Goal: Task Accomplishment & Management: Use online tool/utility

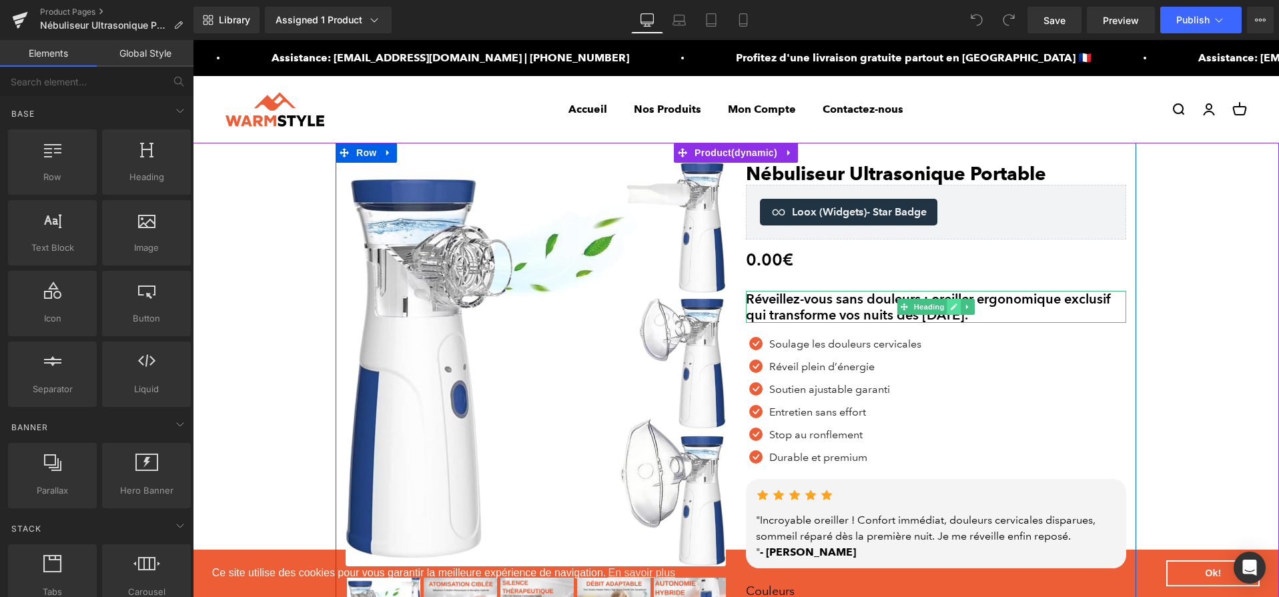
click at [950, 308] on icon at bounding box center [953, 307] width 7 height 8
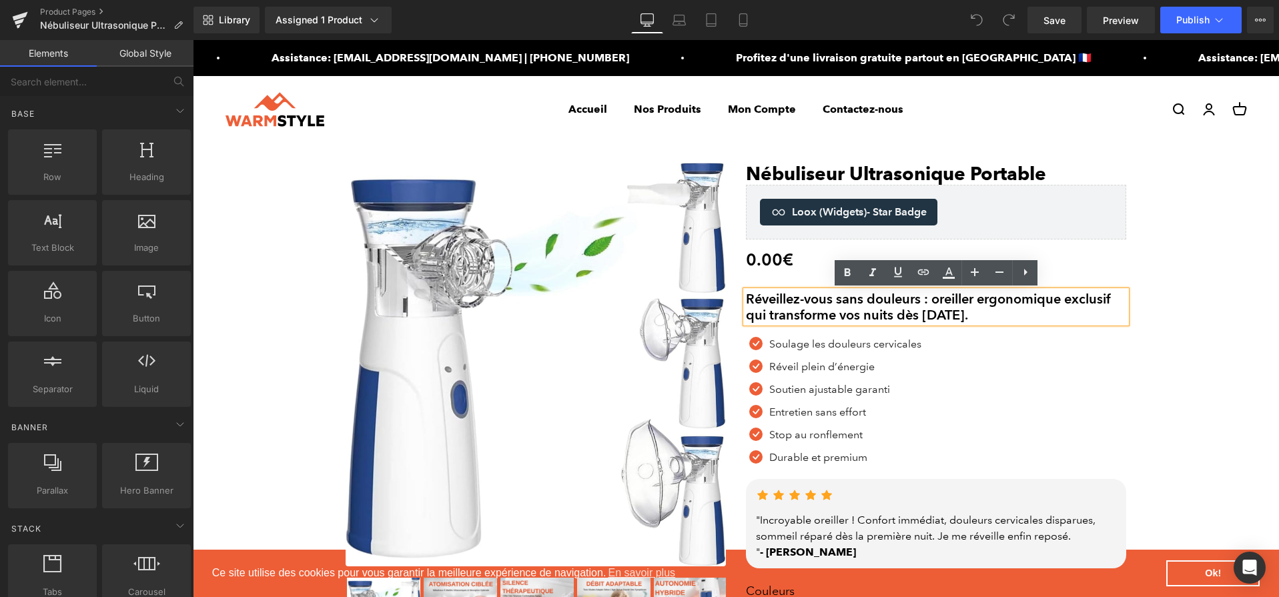
click at [950, 308] on h2 "Réveillez-vous sans douleurs : oreiller ergonomique exclusif qui transforme vos…" at bounding box center [936, 307] width 380 height 32
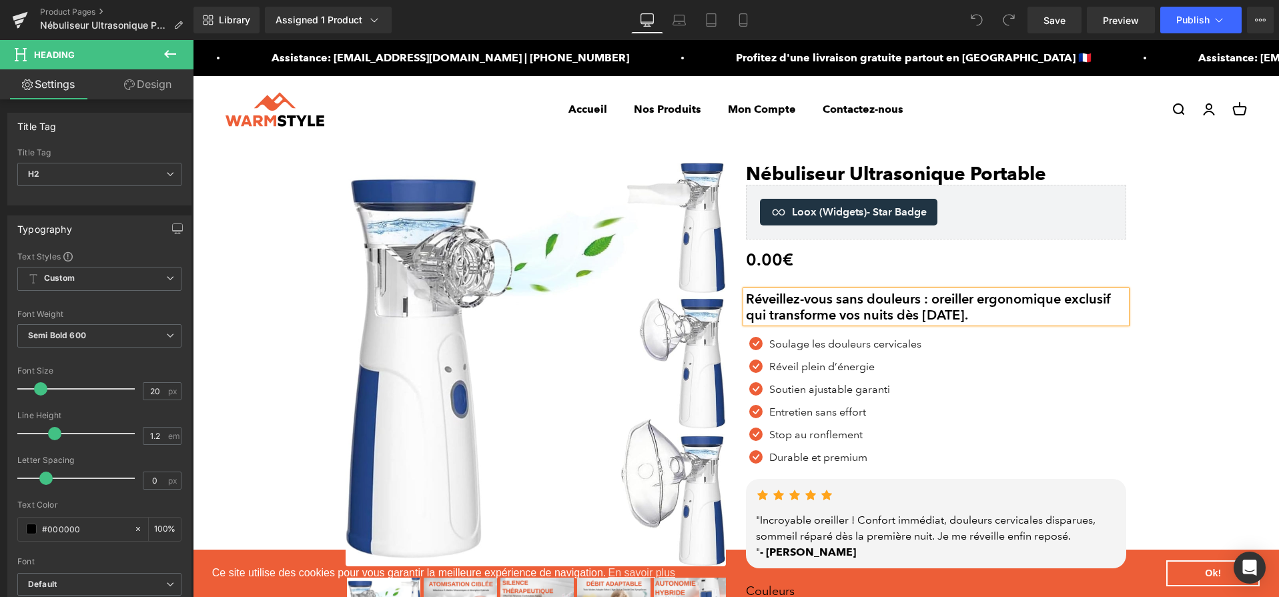
paste div
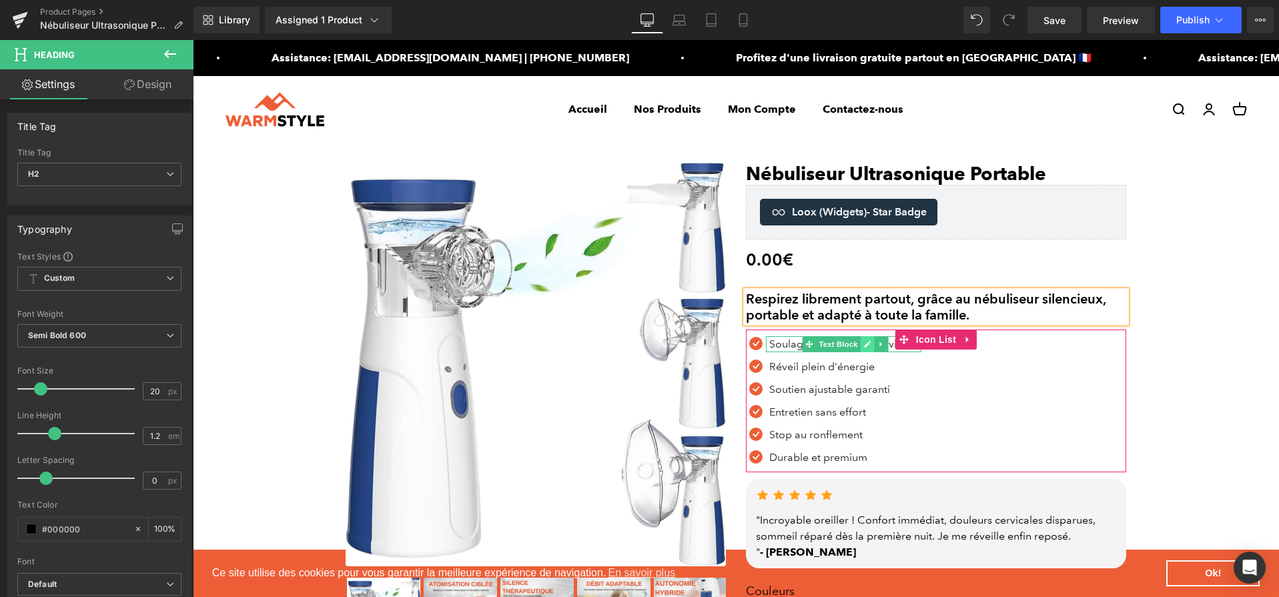
click at [866, 350] on link at bounding box center [868, 344] width 14 height 16
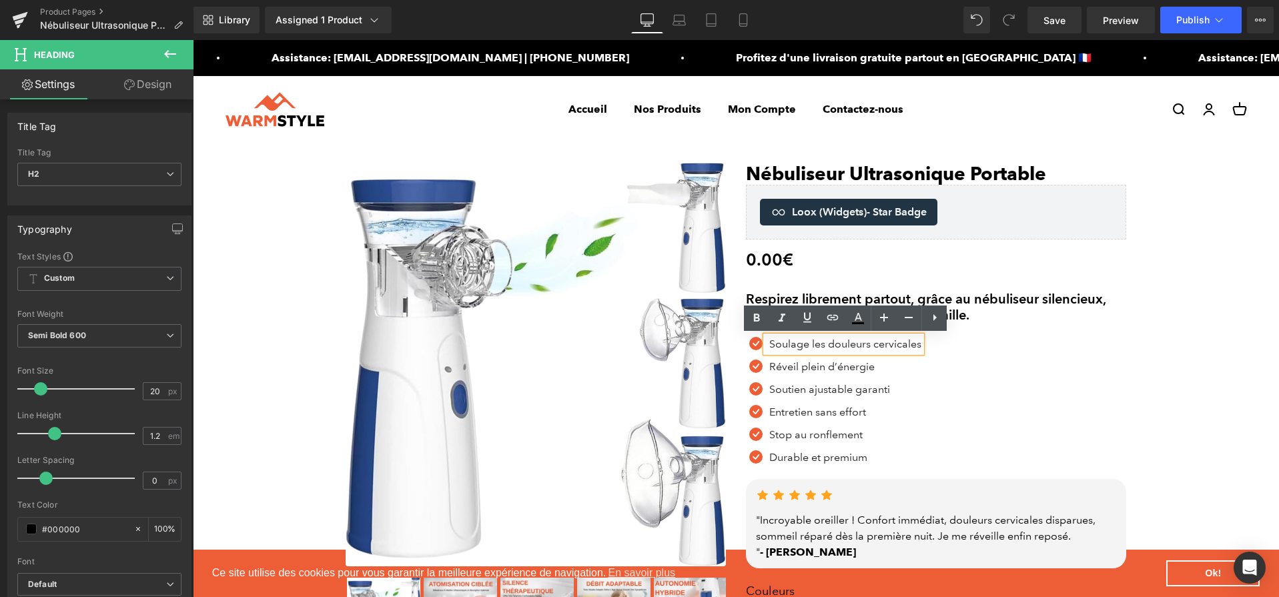
click at [866, 349] on p "Soulage les douleurs cervicales" at bounding box center [845, 344] width 152 height 16
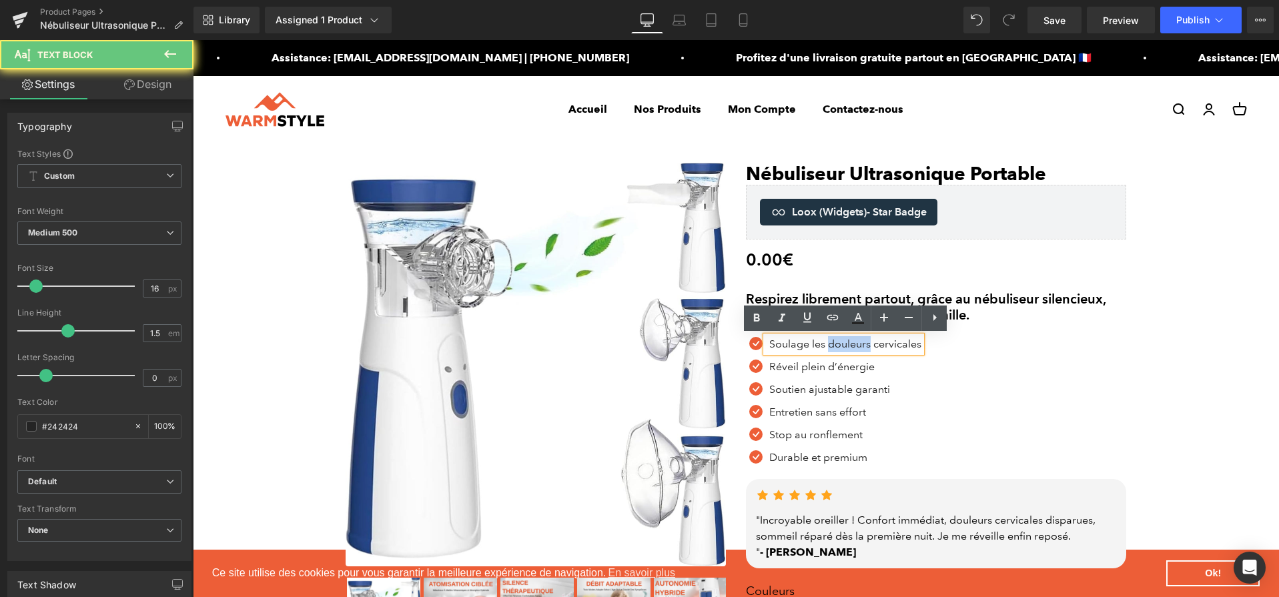
click at [866, 349] on p "Soulage les douleurs cervicales" at bounding box center [845, 344] width 152 height 16
paste div
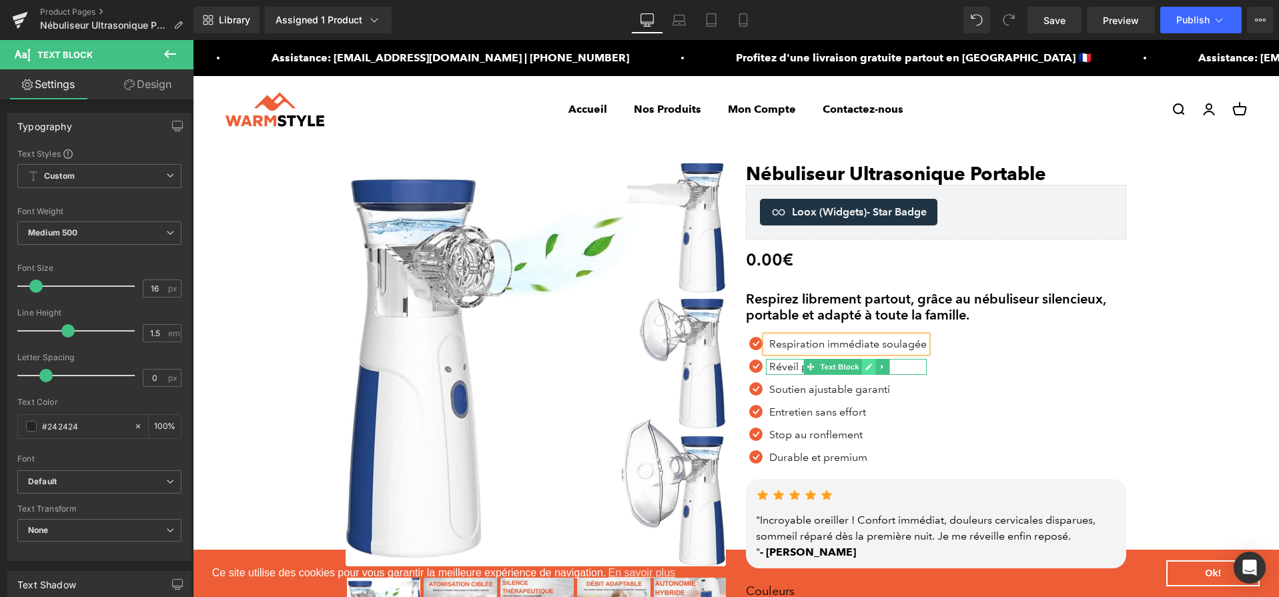
click at [870, 367] on icon at bounding box center [869, 367] width 7 height 7
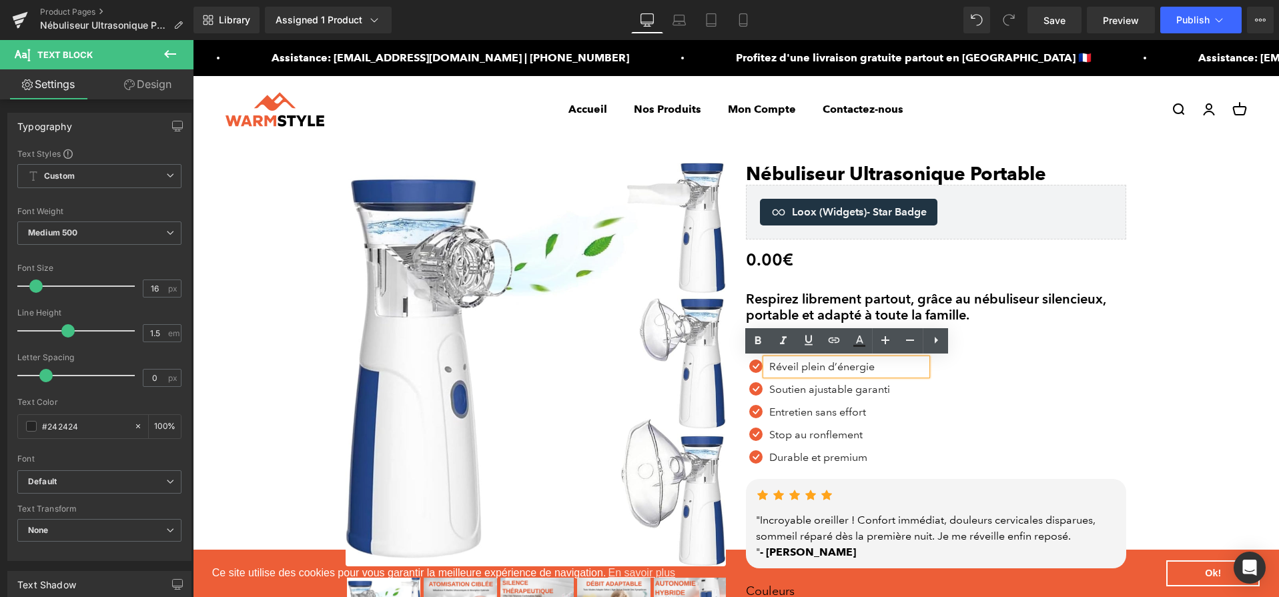
click at [773, 367] on p "Réveil plein d’énergie" at bounding box center [847, 367] width 157 height 16
paste div
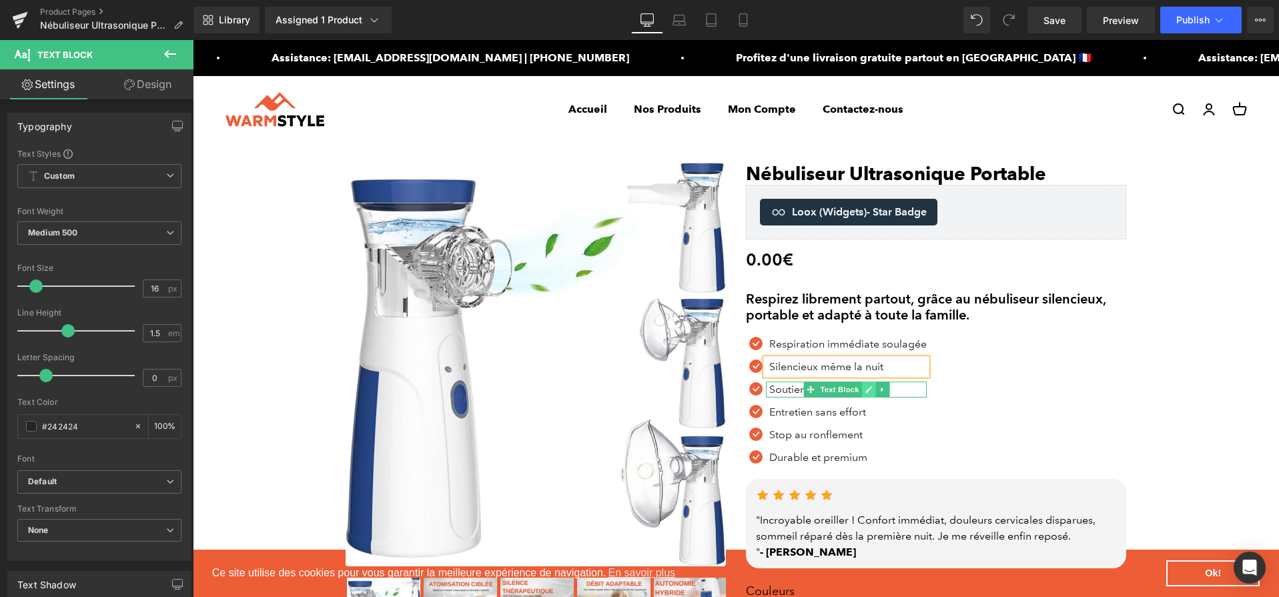
click at [863, 390] on link at bounding box center [869, 390] width 14 height 16
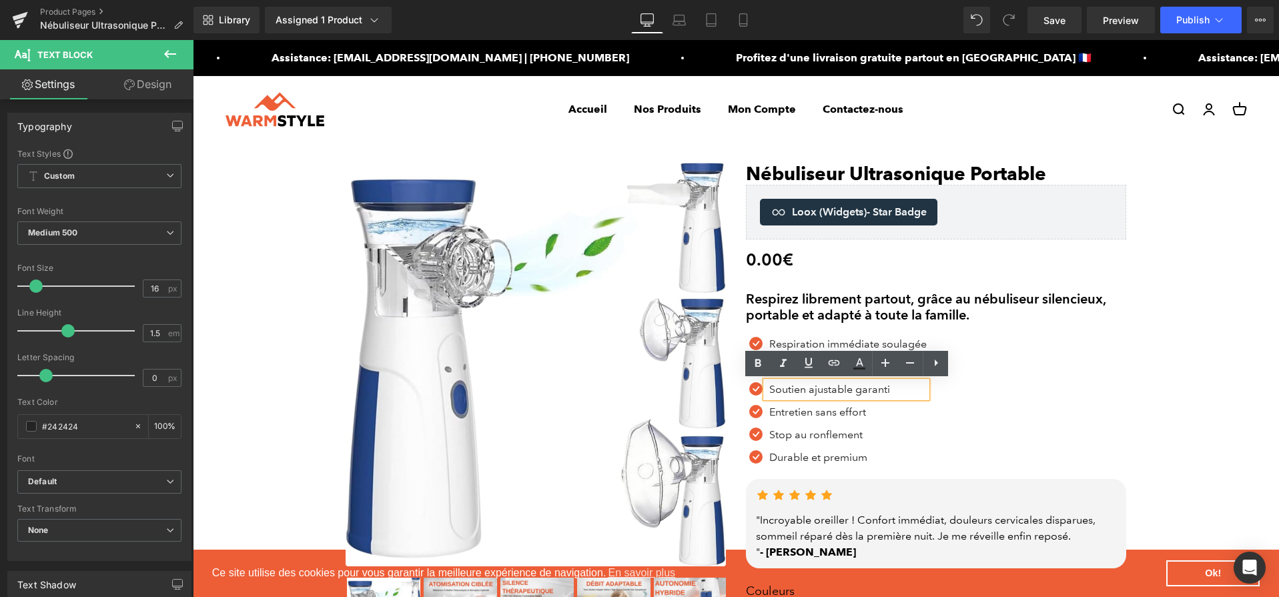
click at [863, 390] on p "Soutien ajustable garanti" at bounding box center [847, 390] width 157 height 16
paste div
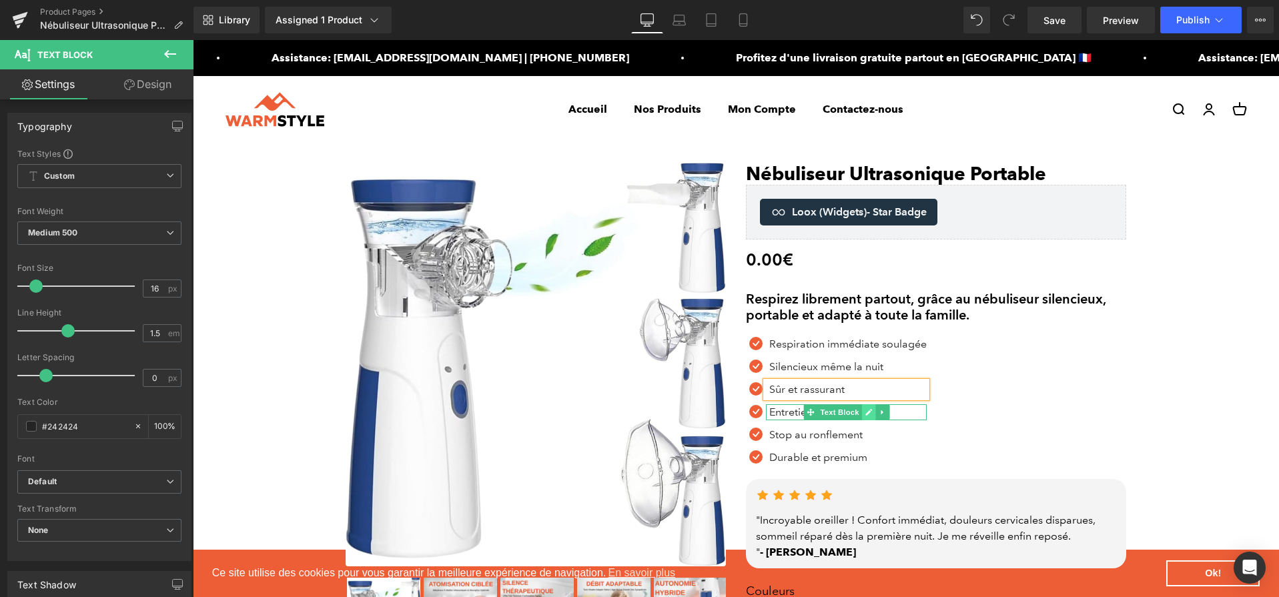
click at [866, 412] on icon at bounding box center [869, 412] width 7 height 8
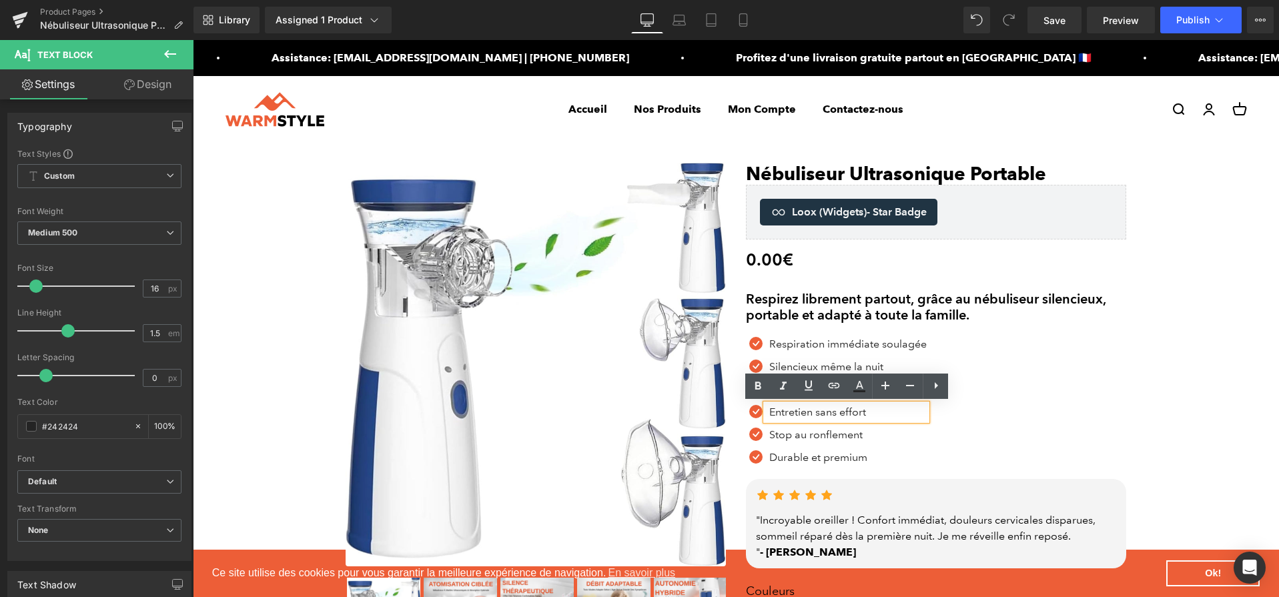
click at [829, 415] on p "Entretien sans effort" at bounding box center [847, 412] width 157 height 16
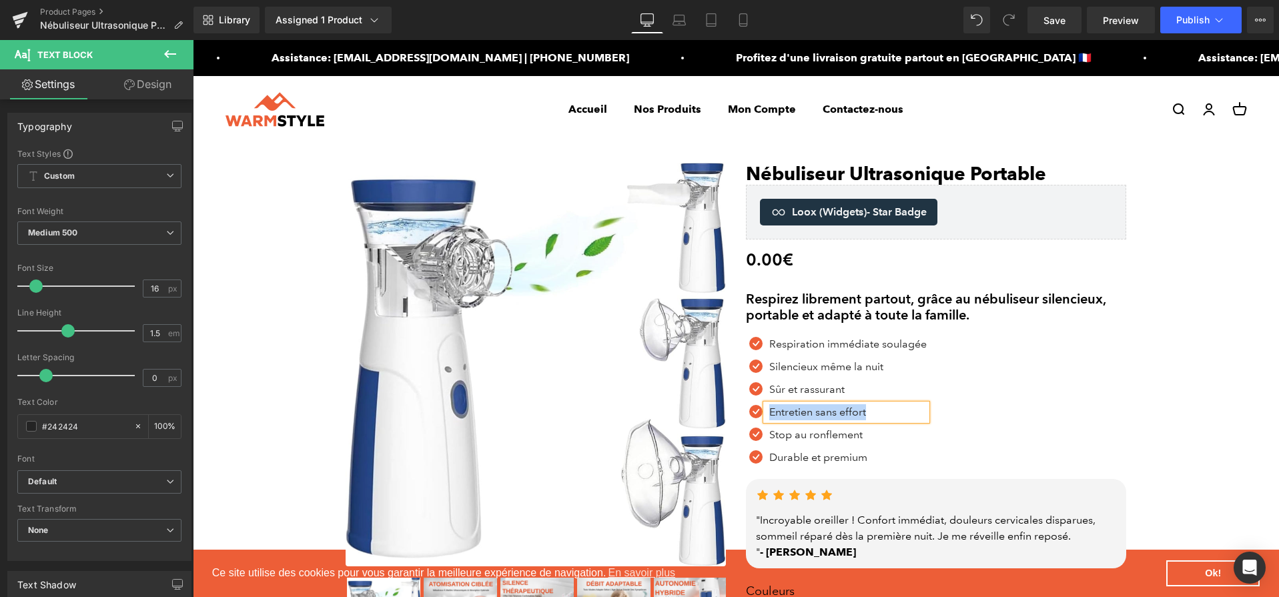
paste div
click at [868, 440] on link at bounding box center [869, 435] width 14 height 16
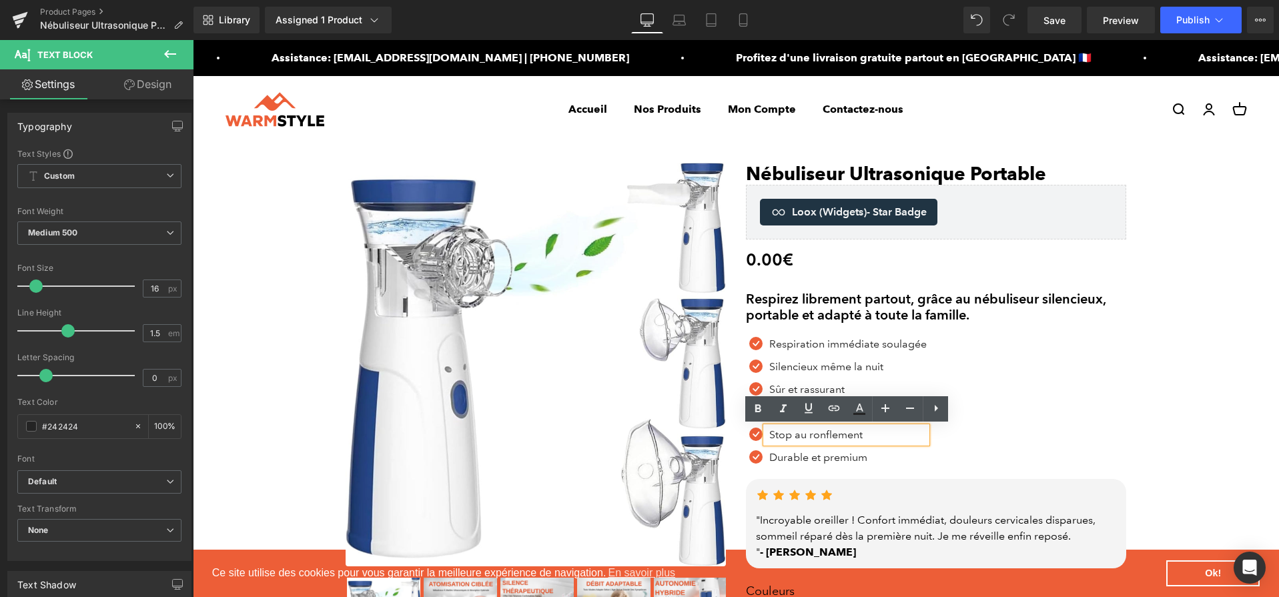
click at [864, 439] on p "Stop au ronflement" at bounding box center [847, 435] width 157 height 16
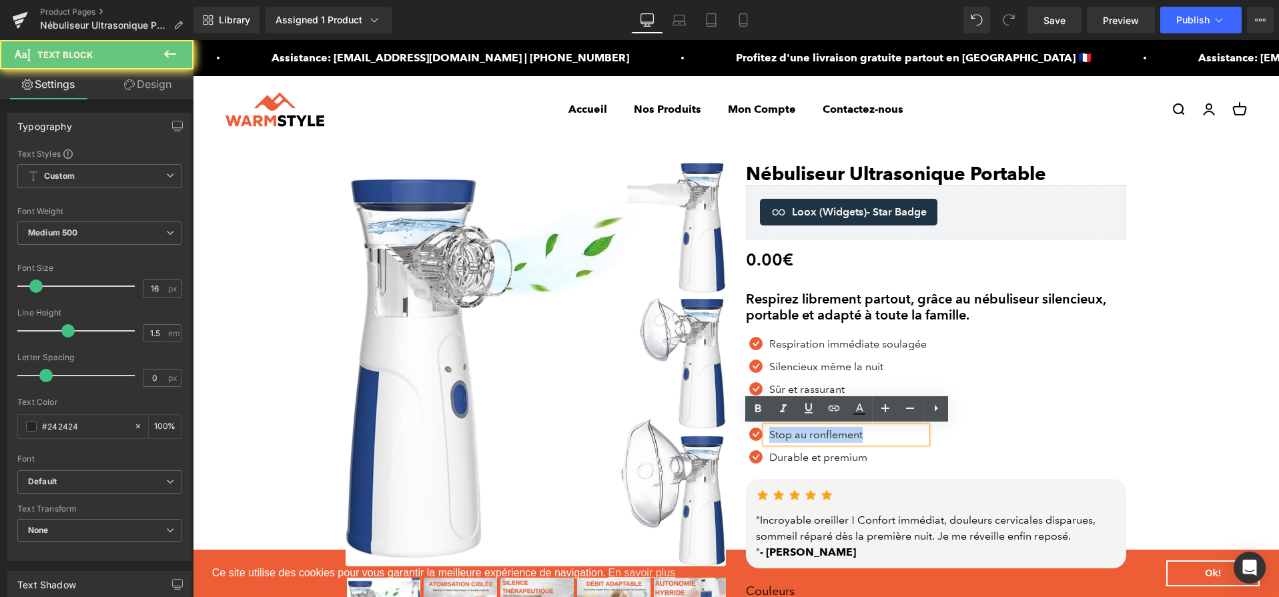
click at [864, 439] on p "Stop au ronflement" at bounding box center [847, 435] width 157 height 16
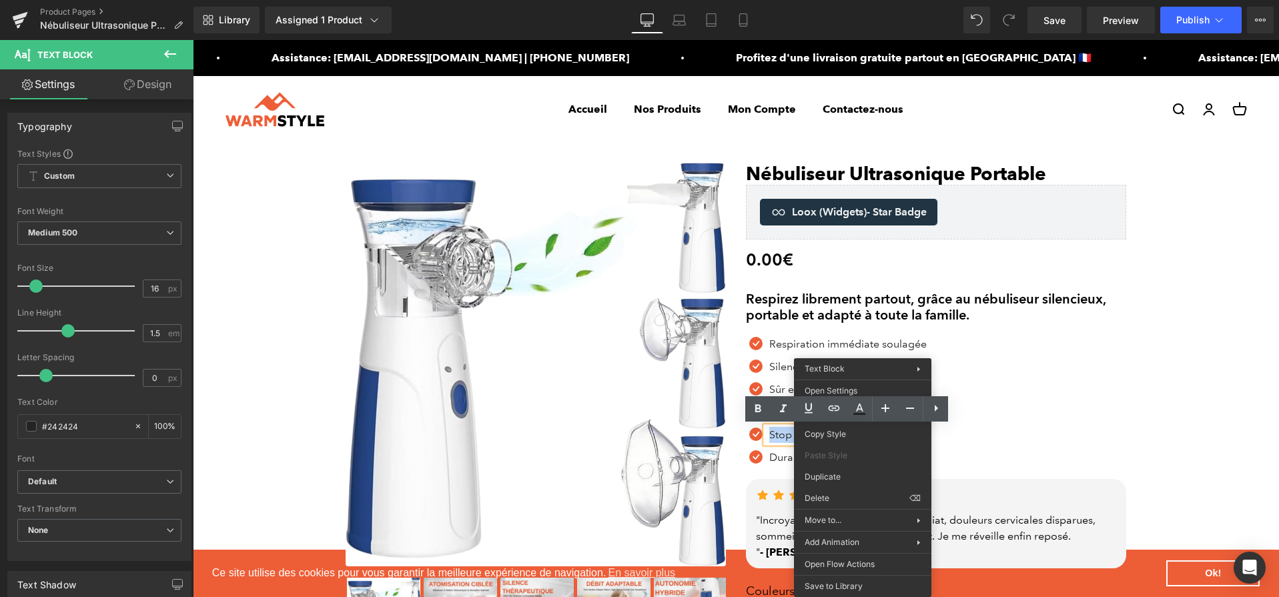
click at [1028, 428] on div "Icon Respiration immédiate soulagée Text Block Icon Silencieux même la nuit Tex…" at bounding box center [936, 404] width 380 height 136
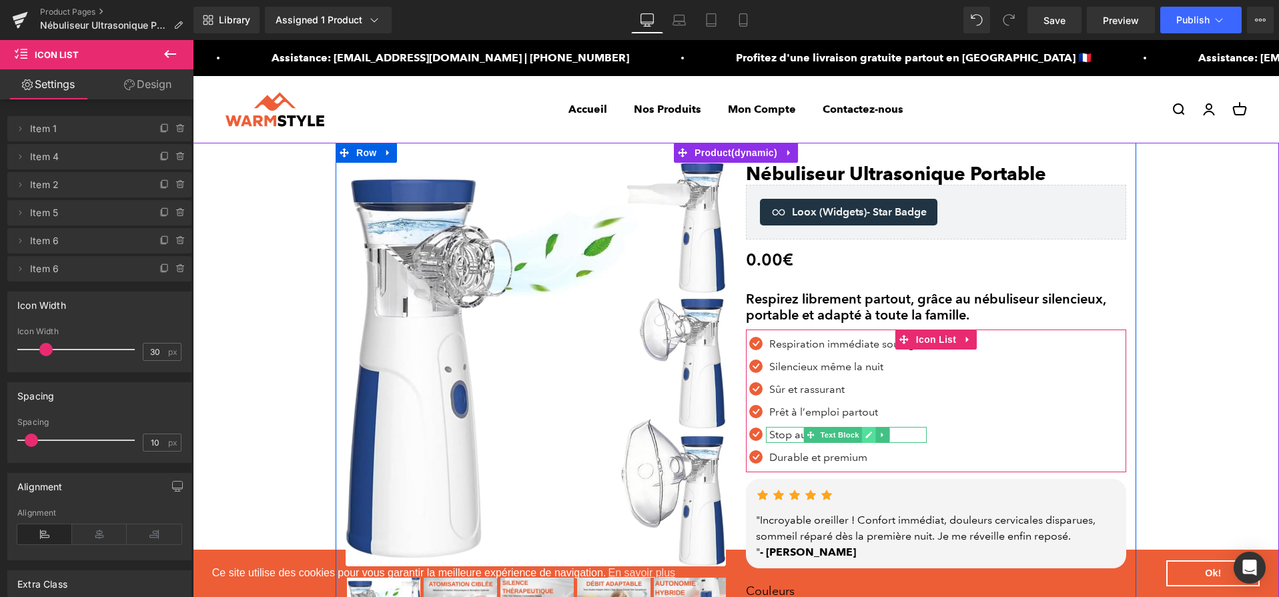
click at [868, 440] on link at bounding box center [869, 435] width 14 height 16
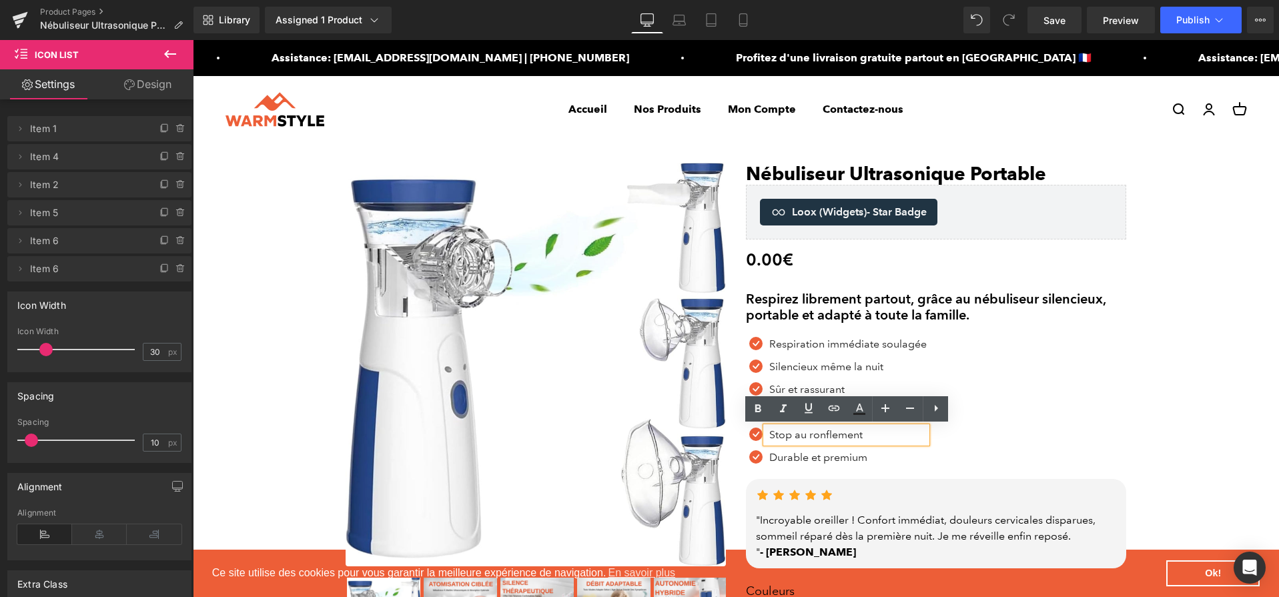
click at [866, 440] on p "Stop au ronflement" at bounding box center [847, 435] width 157 height 16
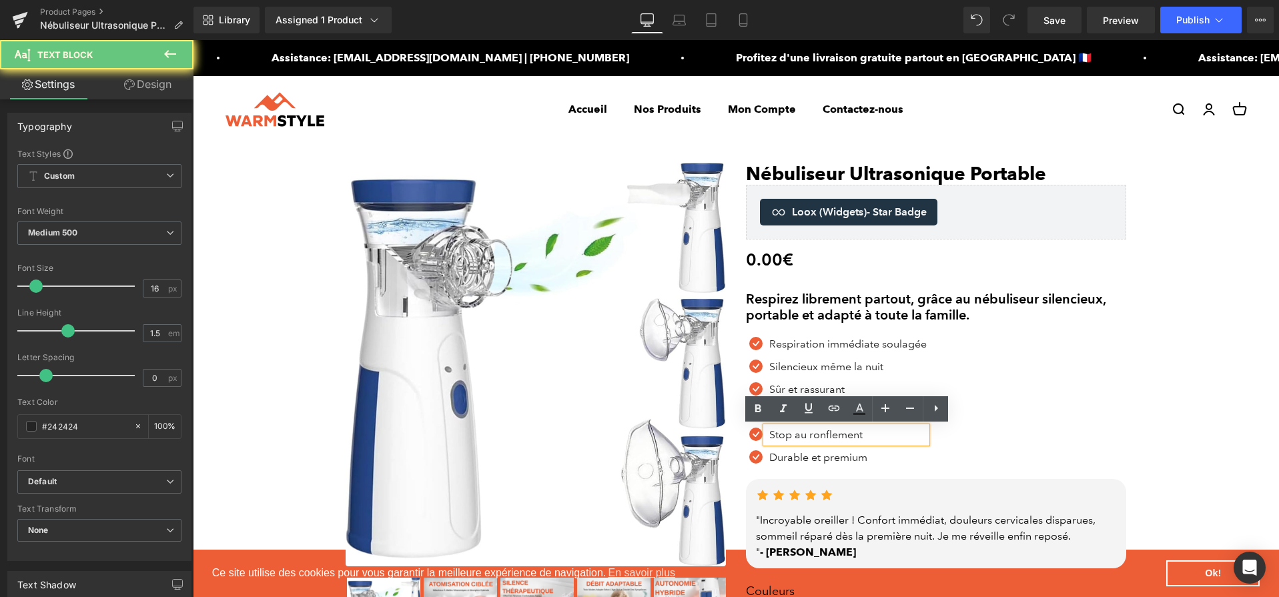
click at [866, 440] on p "Stop au ronflement" at bounding box center [847, 435] width 157 height 16
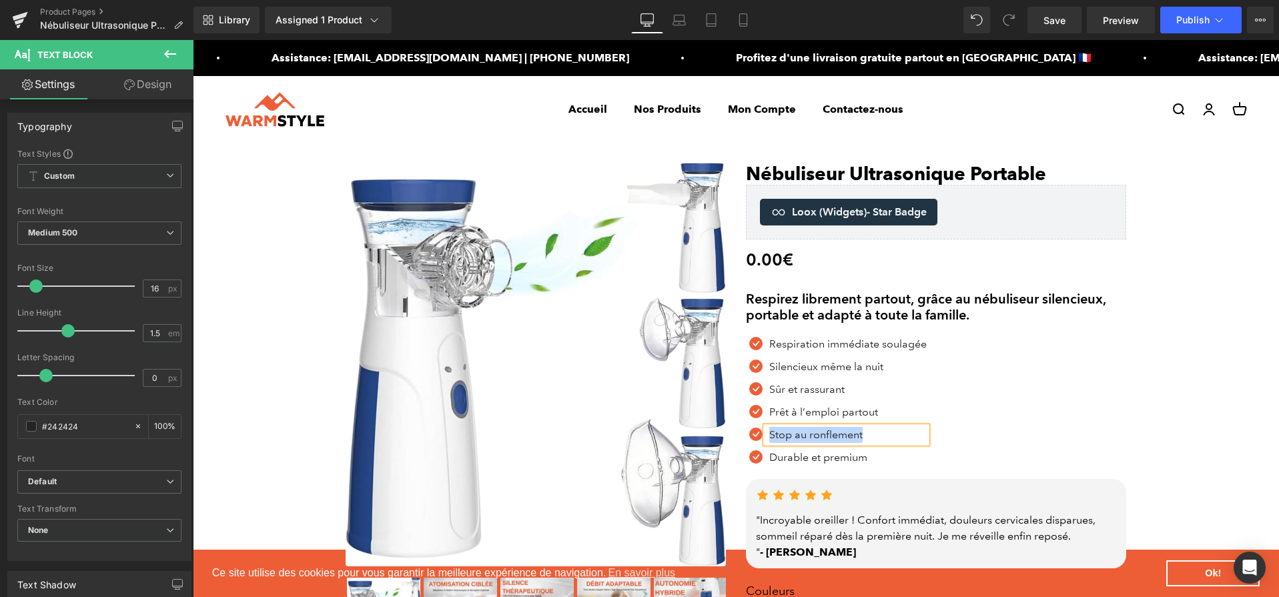
paste div
click at [874, 455] on link at bounding box center [869, 458] width 14 height 16
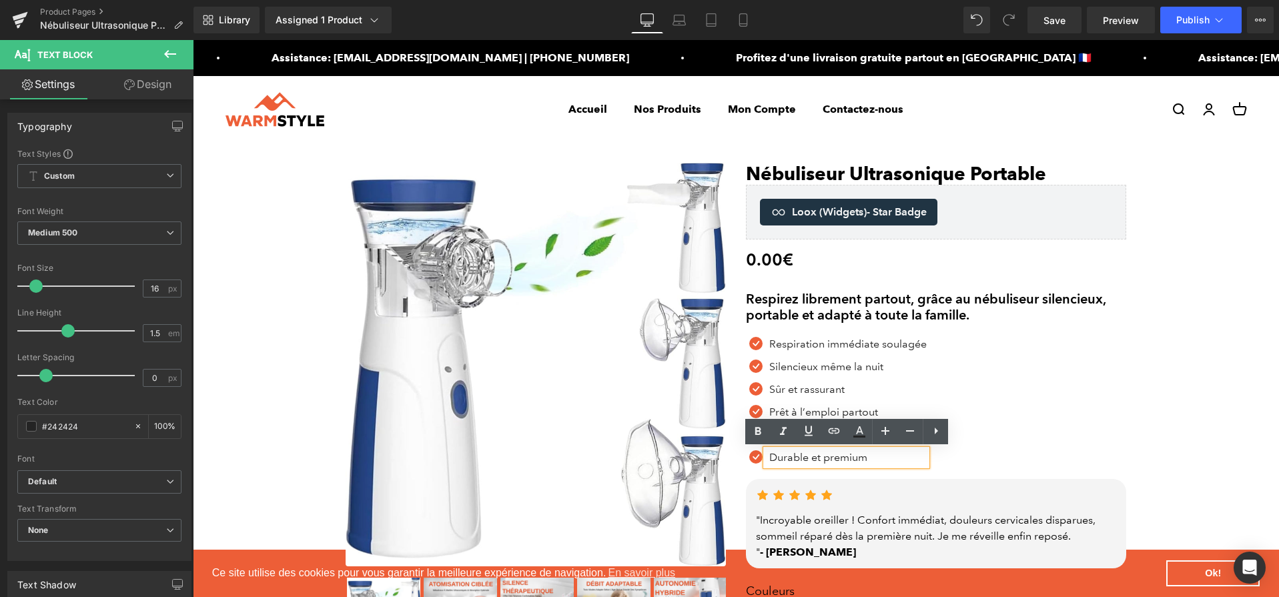
click at [874, 455] on p "Durable et premium" at bounding box center [847, 458] width 157 height 16
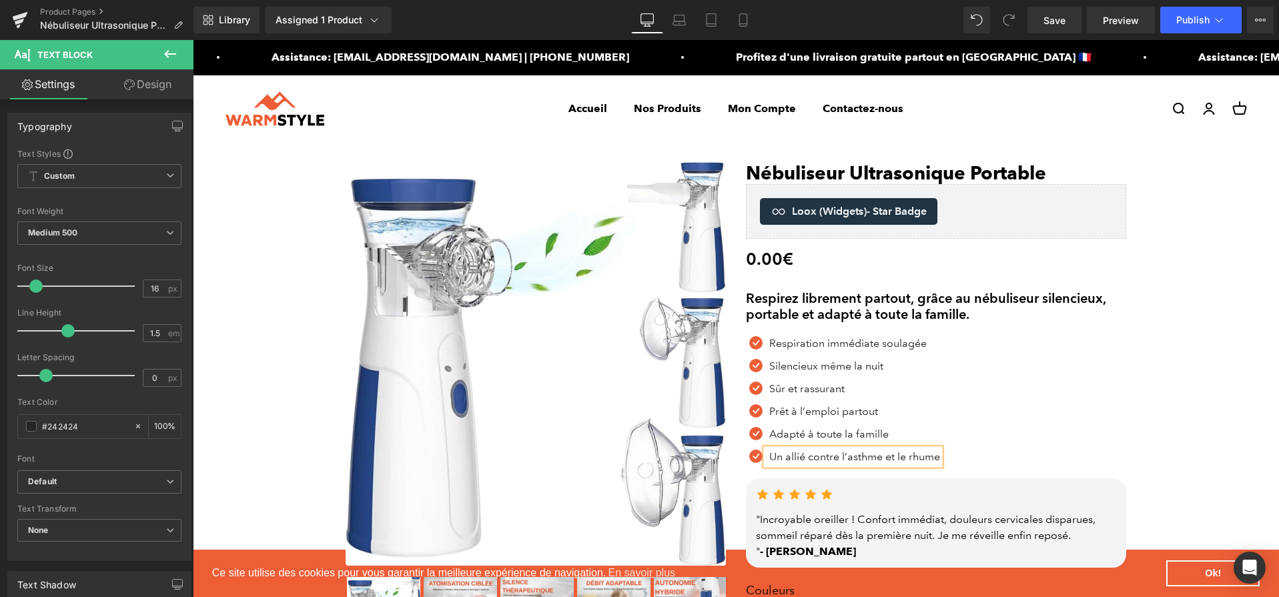
scroll to position [3, 0]
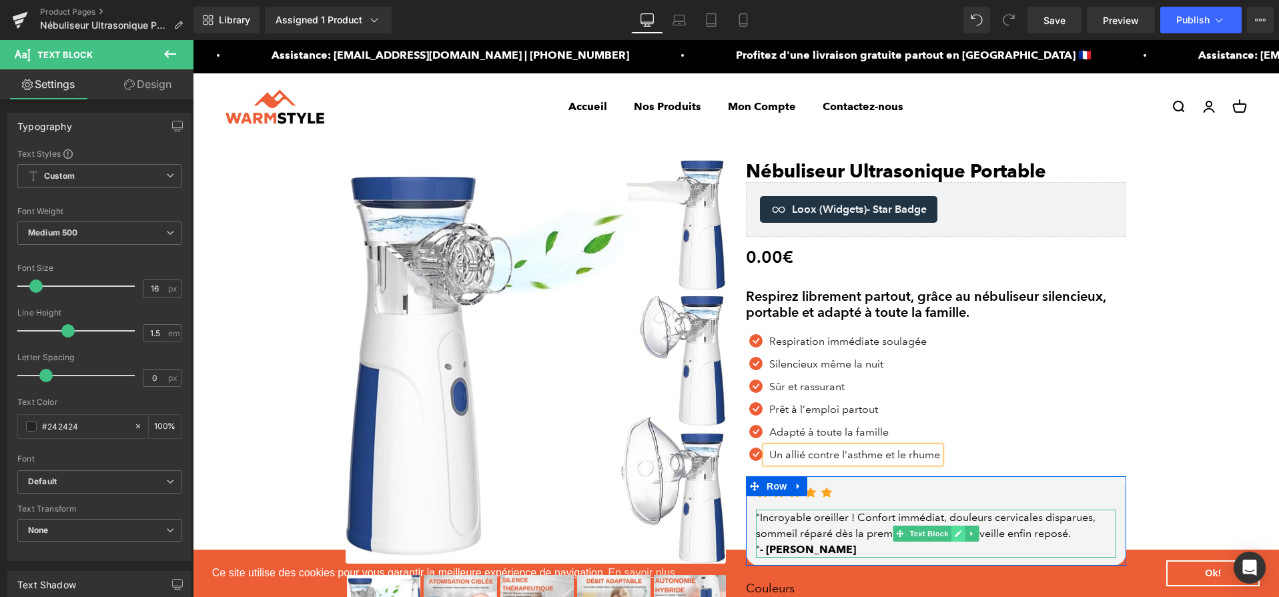
click at [964, 535] on link at bounding box center [959, 534] width 14 height 16
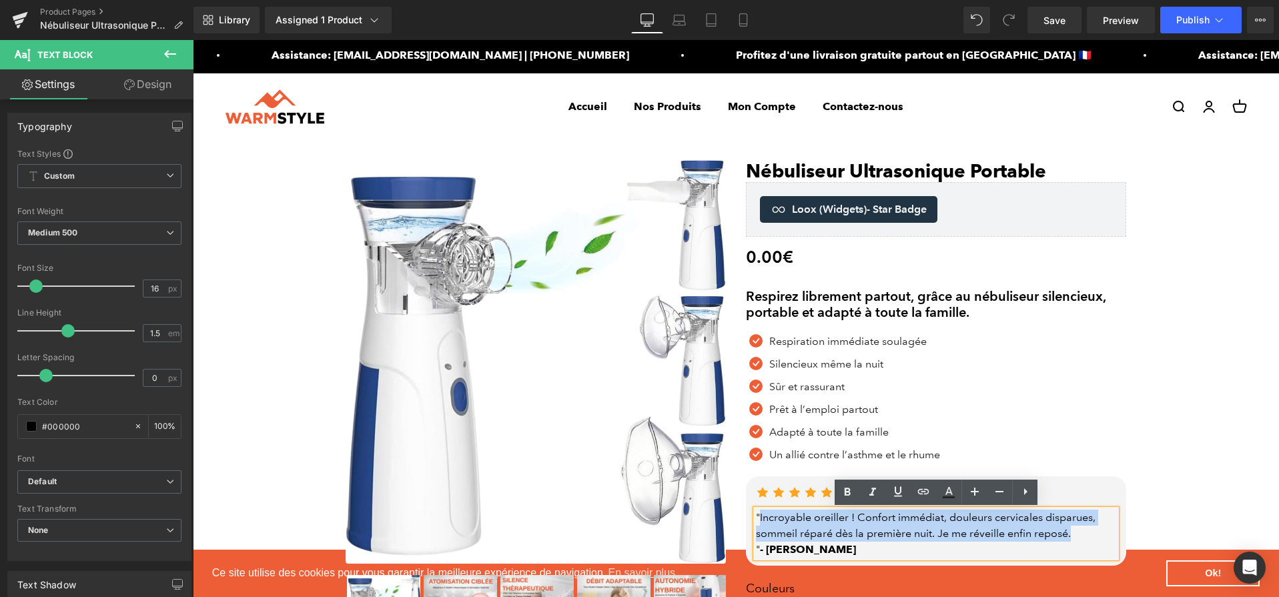
drag, startPoint x: 1092, startPoint y: 537, endPoint x: 759, endPoint y: 517, distance: 333.6
click at [759, 517] on div ""Incroyable oreiller ! Confort immédiat, douleurs cervicales disparues, sommeil…" at bounding box center [936, 534] width 360 height 48
paste div
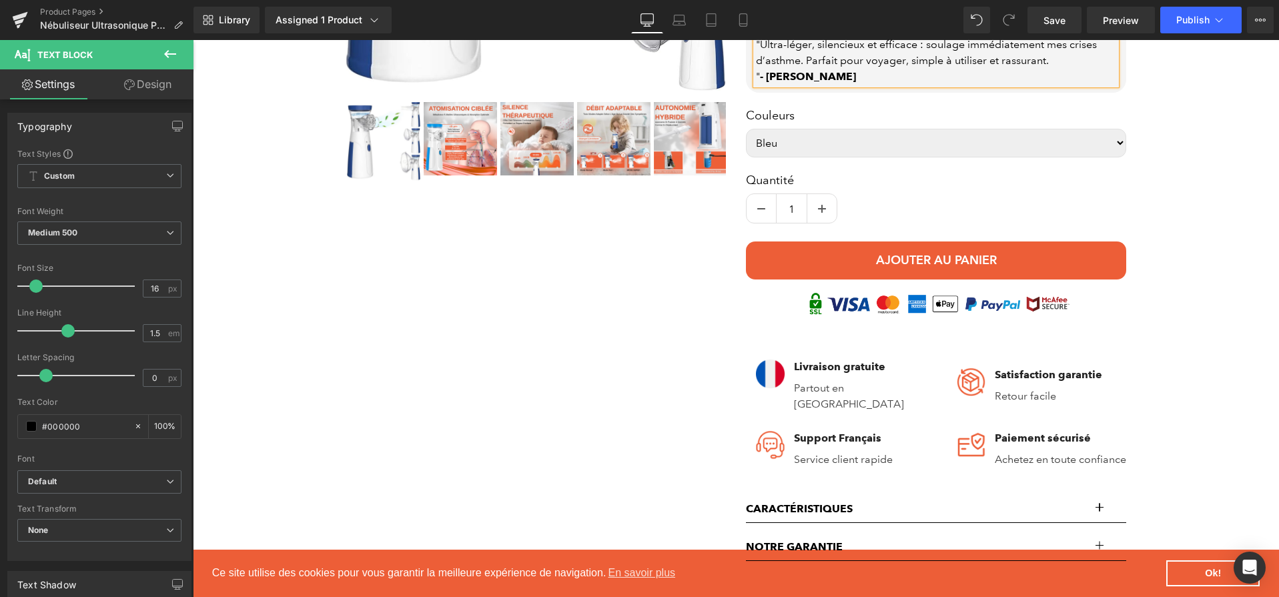
scroll to position [518, 0]
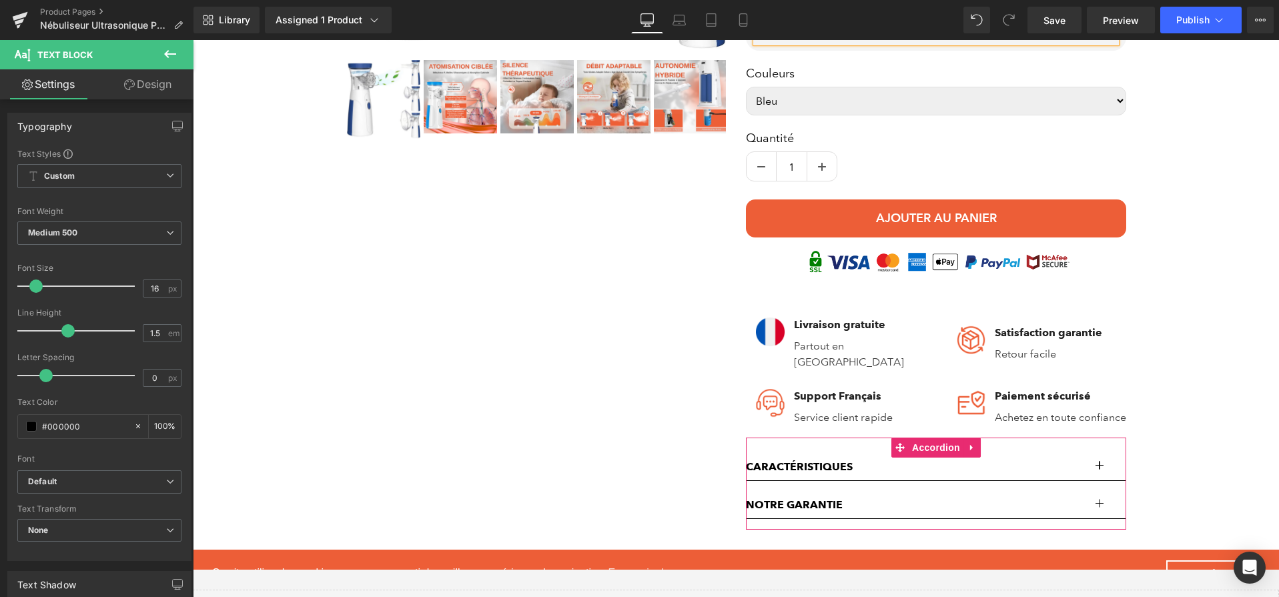
click at [1100, 470] on span "button" at bounding box center [1100, 470] width 0 height 0
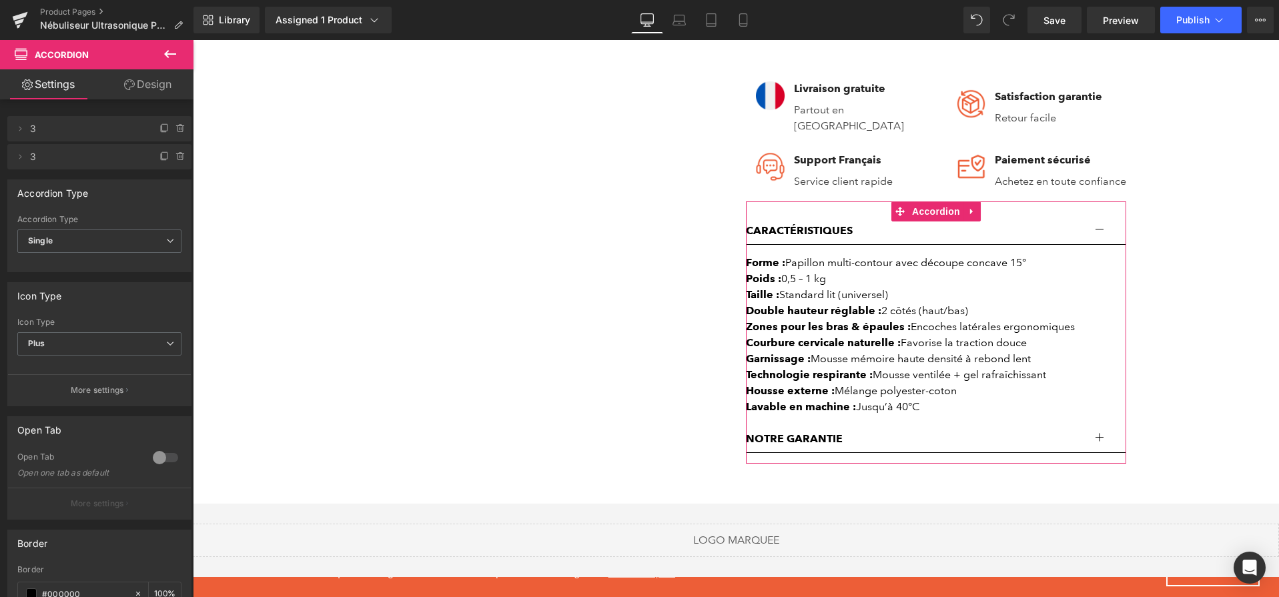
scroll to position [757, 0]
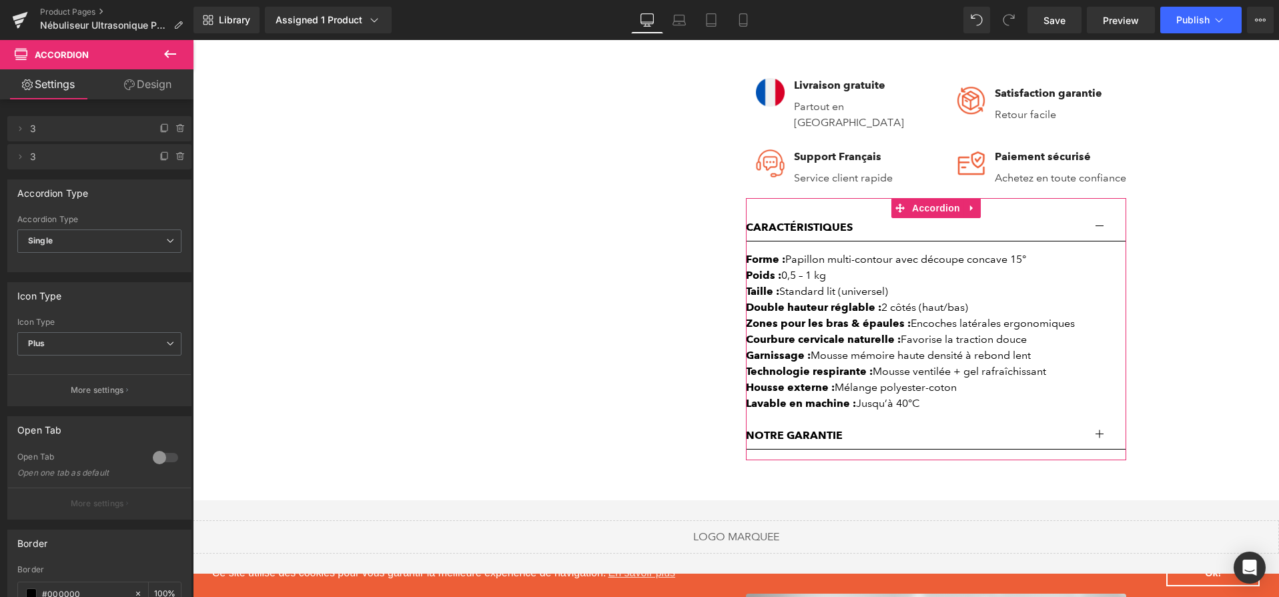
click at [956, 348] on div "Courbure cervicale naturelle : Favorise la traction douce" at bounding box center [936, 340] width 380 height 16
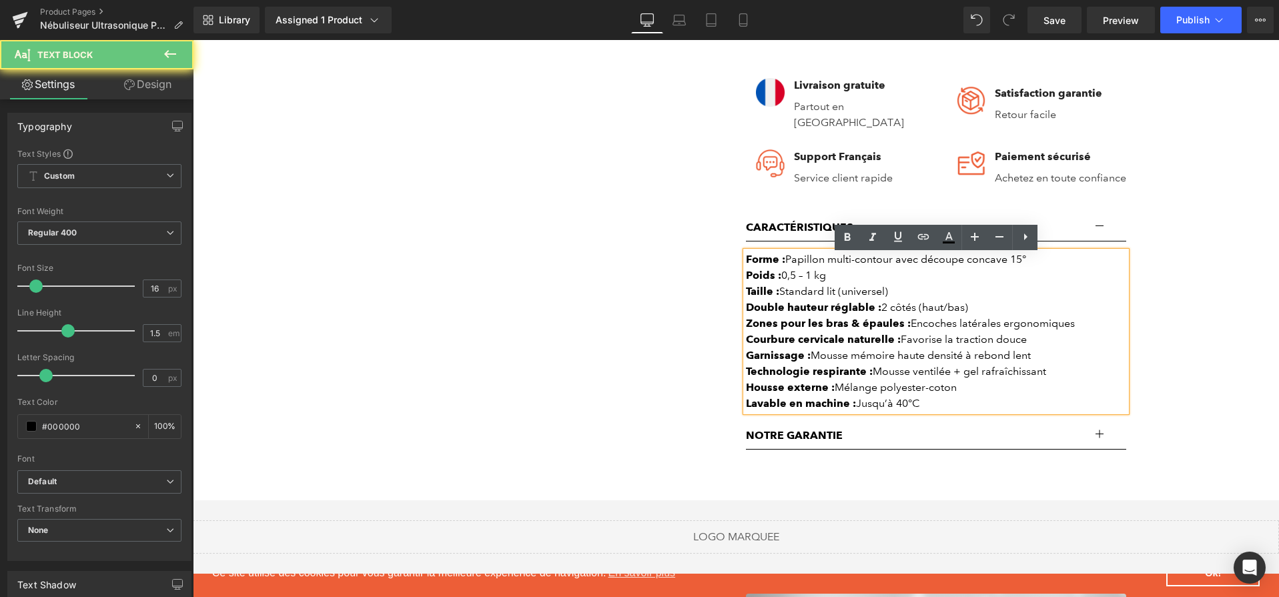
click at [955, 338] on div "Courbure cervicale naturelle : Favorise la traction douce" at bounding box center [936, 340] width 380 height 16
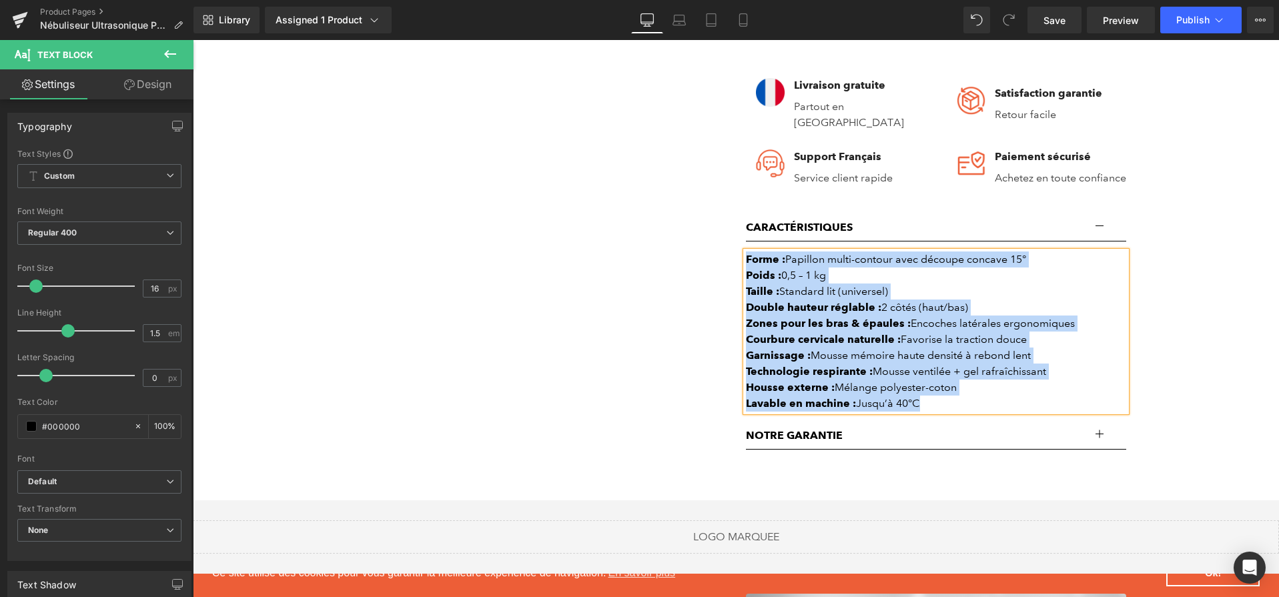
paste div
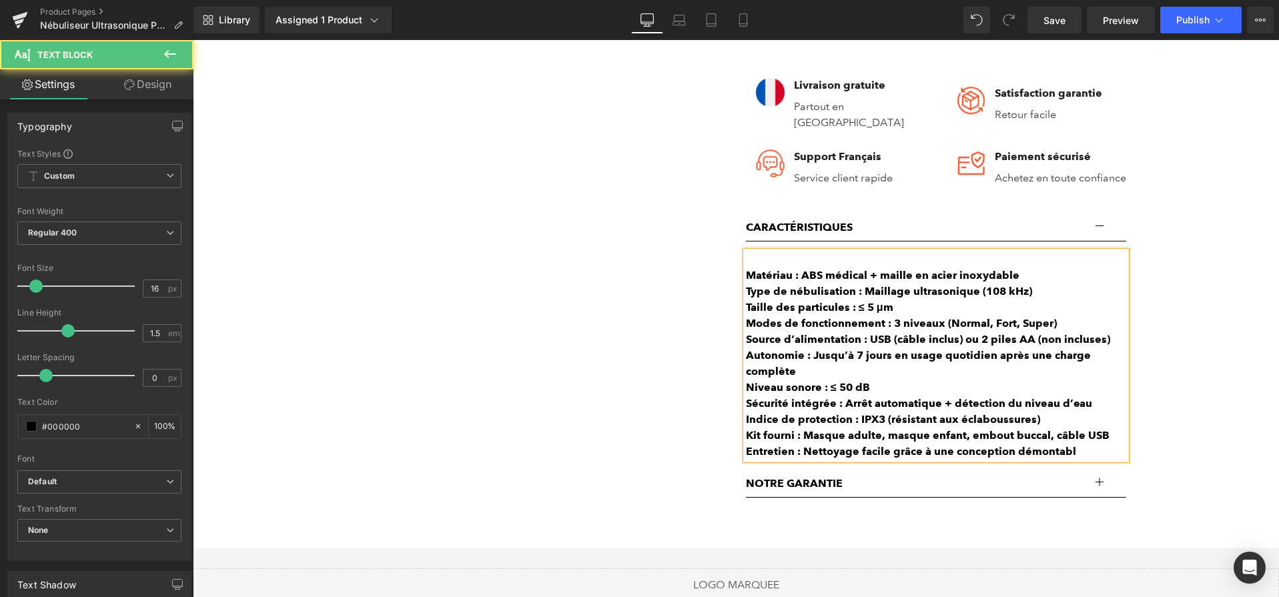
click at [751, 278] on b "Matériau : ABS médical + maille en acier inoxydable" at bounding box center [883, 275] width 274 height 13
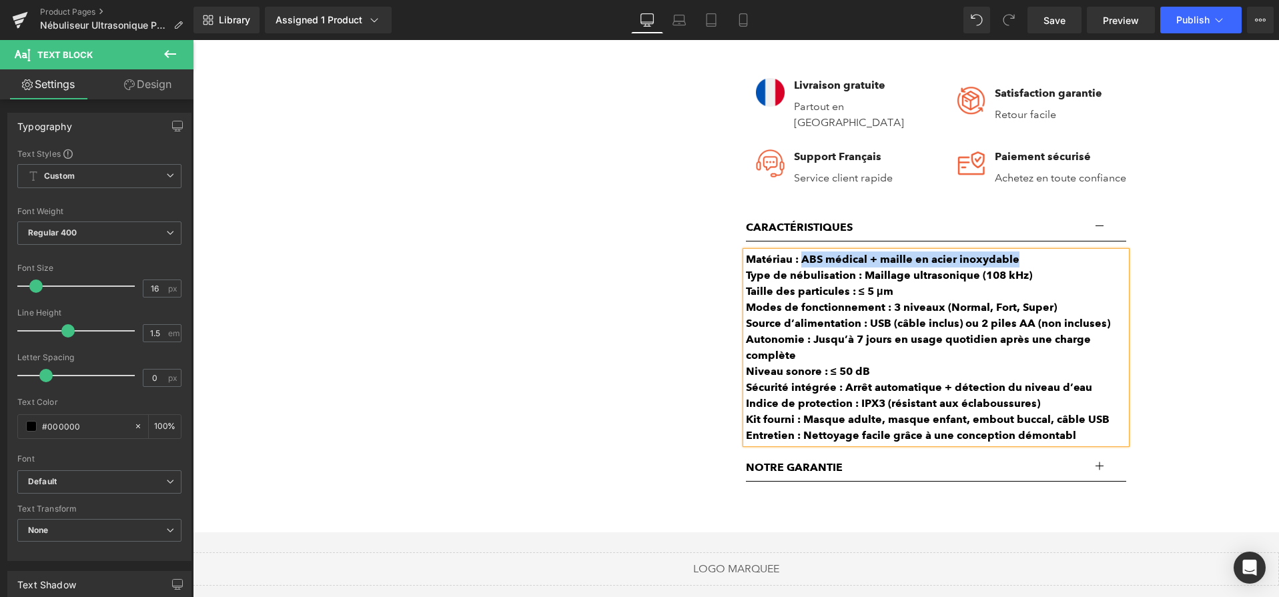
drag, startPoint x: 800, startPoint y: 266, endPoint x: 1030, endPoint y: 263, distance: 229.6
click at [1030, 263] on div "Matériau : ABS médical + maille en acier inoxydable" at bounding box center [936, 260] width 380 height 16
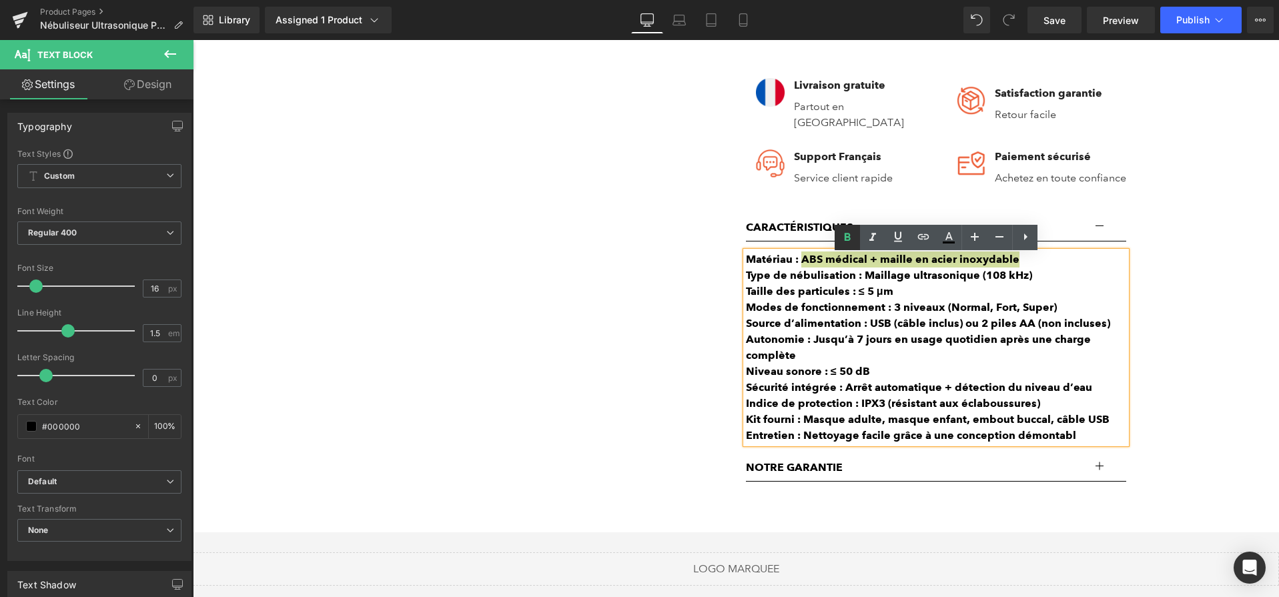
click at [848, 238] on icon at bounding box center [847, 238] width 16 height 16
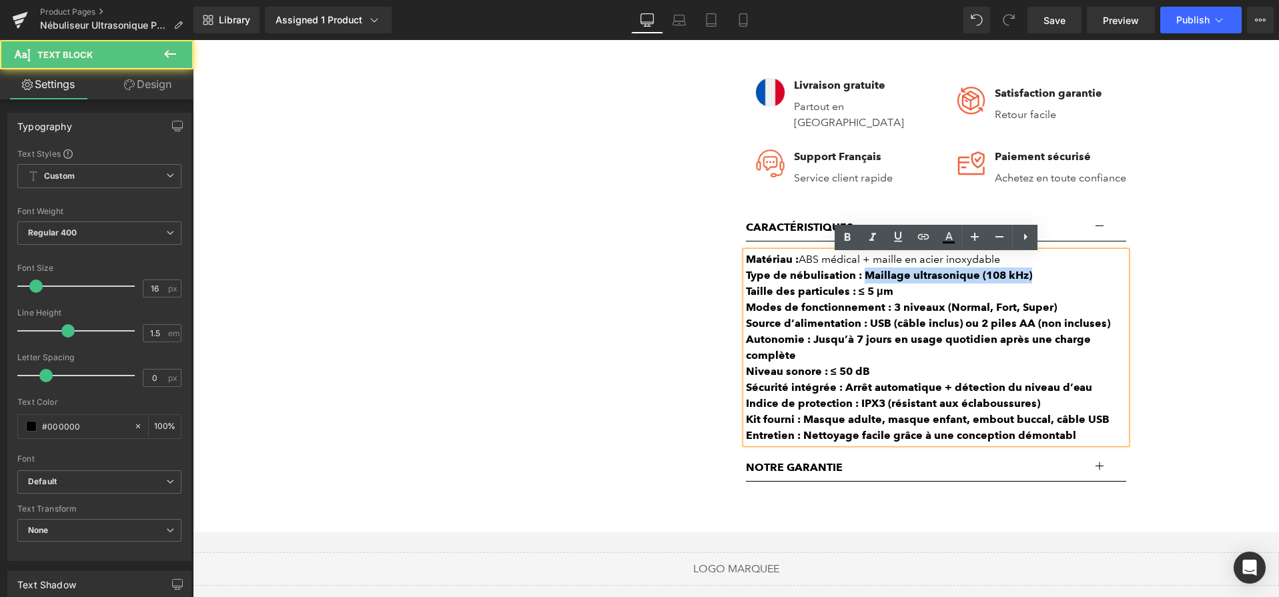
drag, startPoint x: 865, startPoint y: 280, endPoint x: 1040, endPoint y: 284, distance: 174.9
click at [1040, 284] on div "Type de nébulisation : Maillage ultrasonique (108 kHz)" at bounding box center [936, 276] width 380 height 16
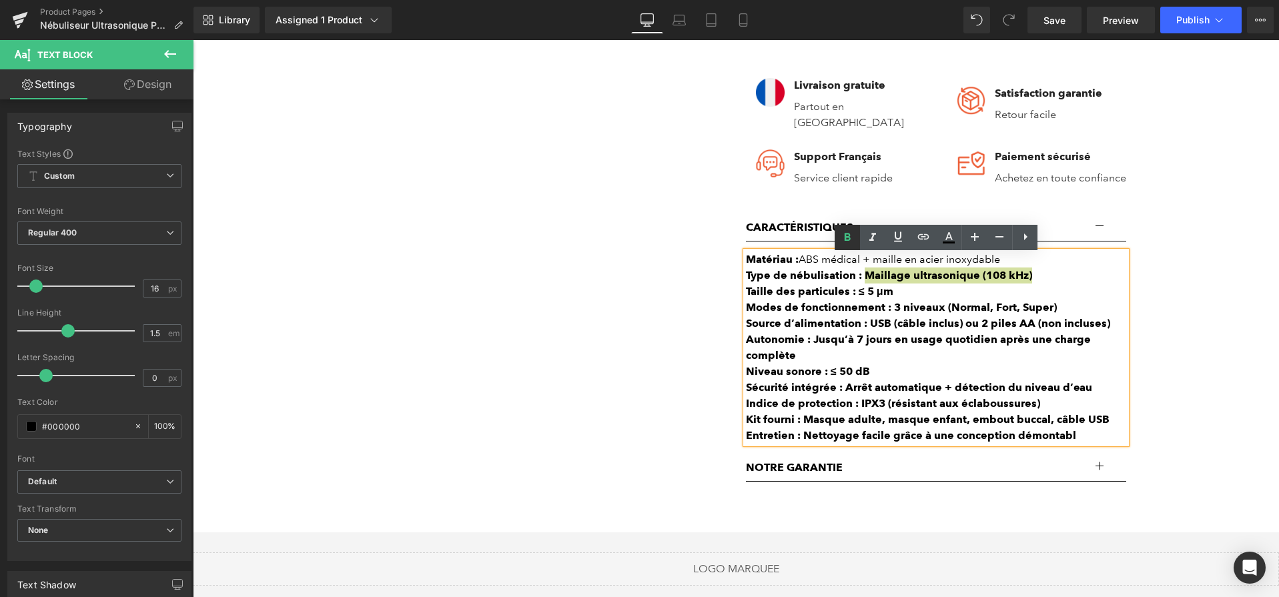
click at [853, 242] on icon at bounding box center [847, 238] width 16 height 16
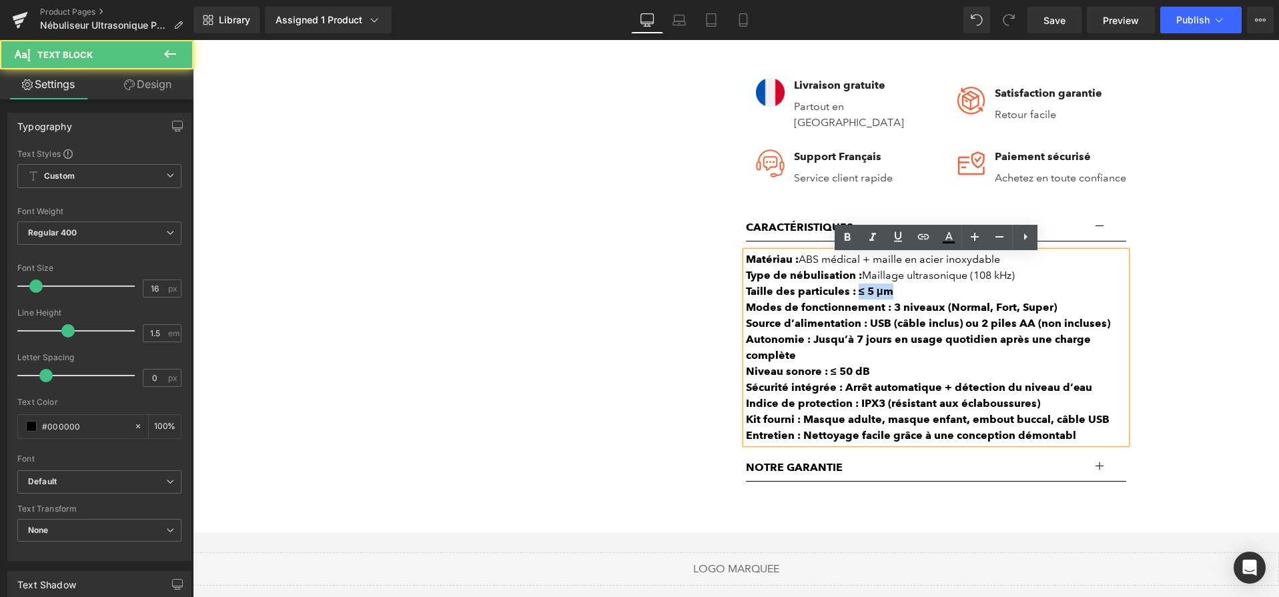
drag, startPoint x: 908, startPoint y: 297, endPoint x: 858, endPoint y: 296, distance: 50.1
click at [858, 296] on div "Taille des particules : ≤ 5 μm" at bounding box center [936, 292] width 380 height 16
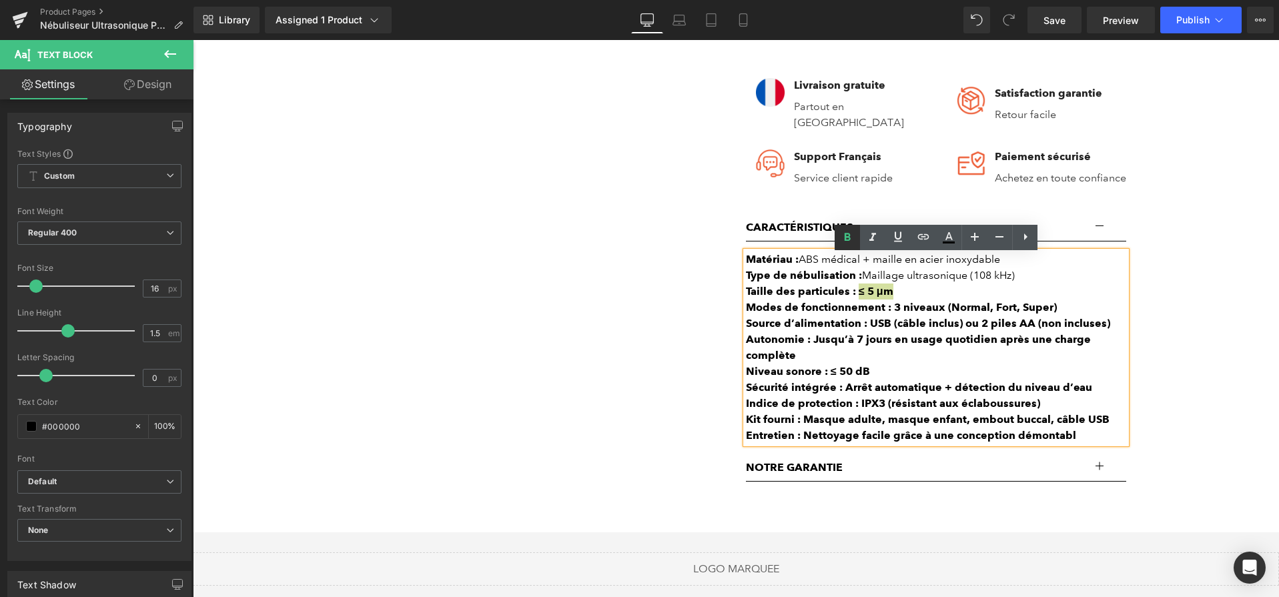
click at [850, 236] on icon at bounding box center [847, 238] width 16 height 16
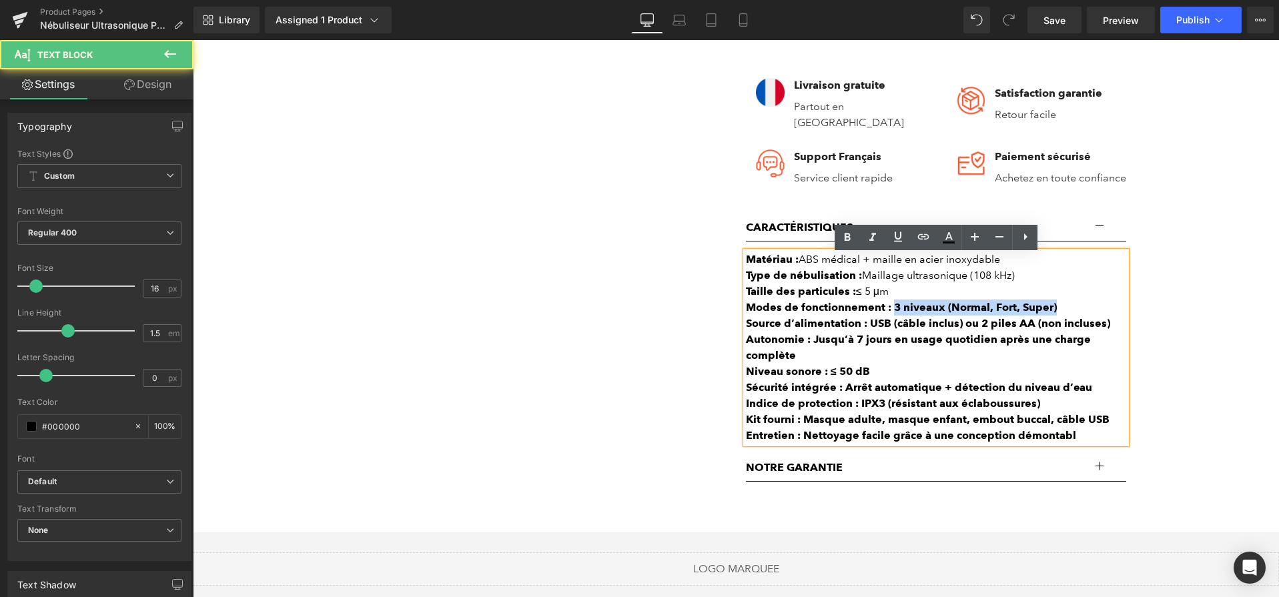
drag, startPoint x: 894, startPoint y: 316, endPoint x: 1058, endPoint y: 312, distance: 164.9
click at [1058, 312] on div "Modes de fonctionnement : 3 niveaux (Normal, Fort, Super)" at bounding box center [936, 308] width 380 height 16
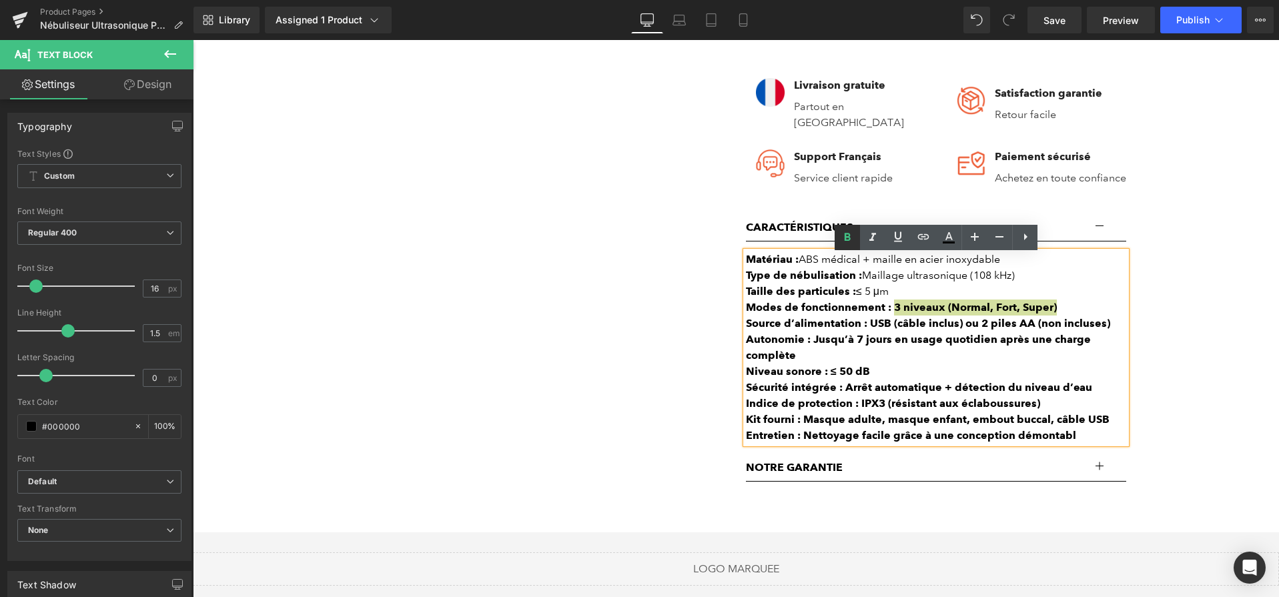
click at [850, 234] on icon at bounding box center [848, 237] width 6 height 8
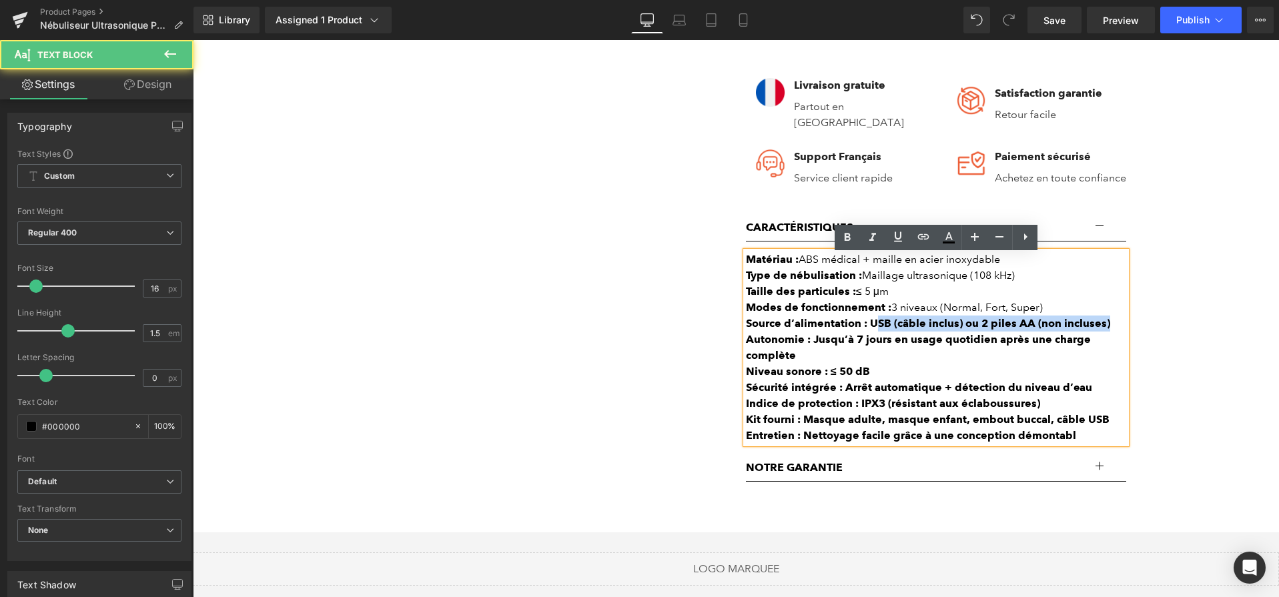
drag, startPoint x: 872, startPoint y: 328, endPoint x: 1208, endPoint y: 328, distance: 335.7
drag, startPoint x: 865, startPoint y: 326, endPoint x: 1116, endPoint y: 326, distance: 251.6
click at [1116, 326] on div "Source d’alimentation : USB (câble inclus) ou 2 piles AA (non incluses)" at bounding box center [936, 324] width 380 height 16
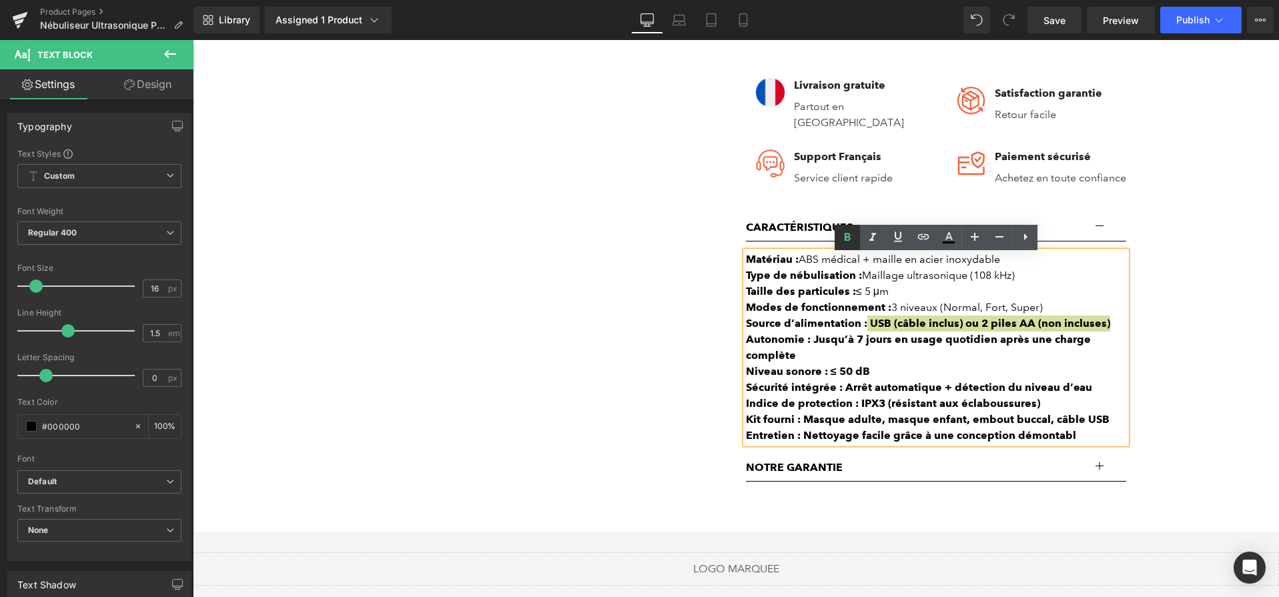
click at [837, 232] on link at bounding box center [847, 237] width 25 height 25
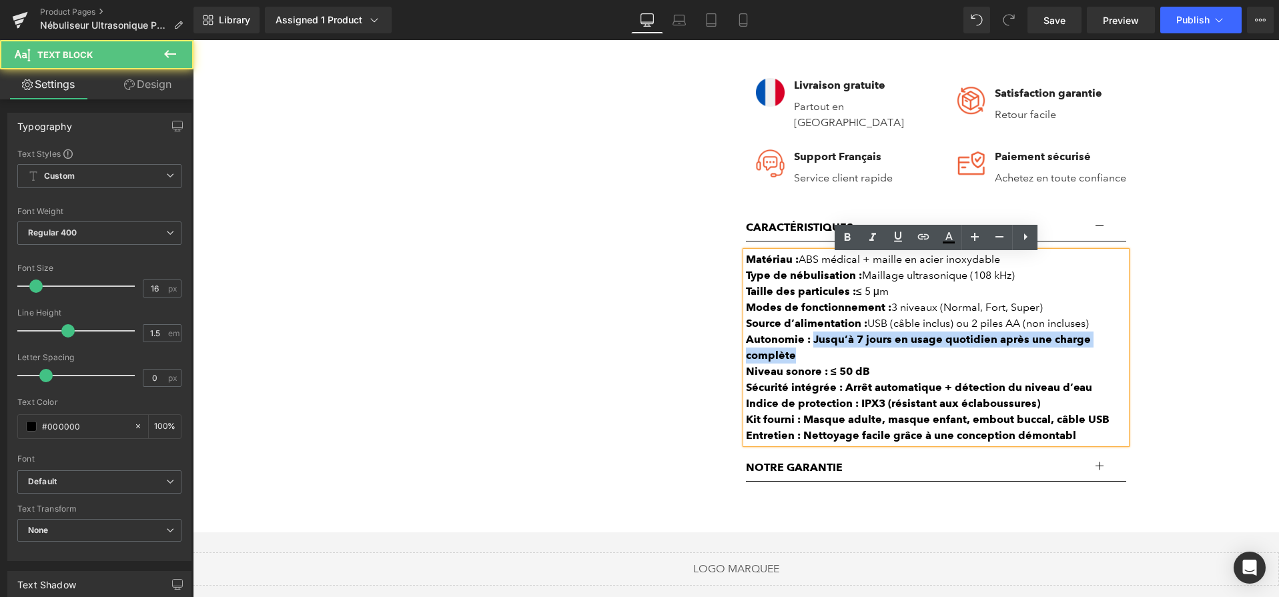
drag, startPoint x: 815, startPoint y: 340, endPoint x: 822, endPoint y: 359, distance: 20.1
click at [822, 359] on div "Autonomie : Jusqu’à 7 jours en usage quotidien après une charge complète" at bounding box center [936, 348] width 380 height 32
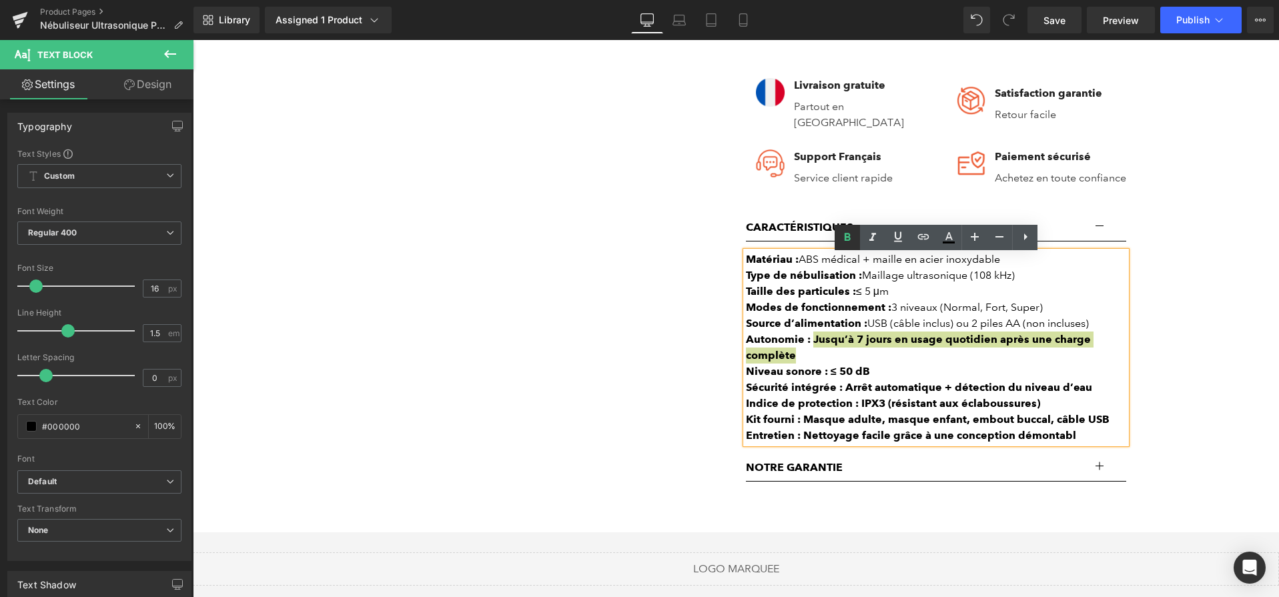
click at [848, 241] on icon at bounding box center [847, 238] width 16 height 16
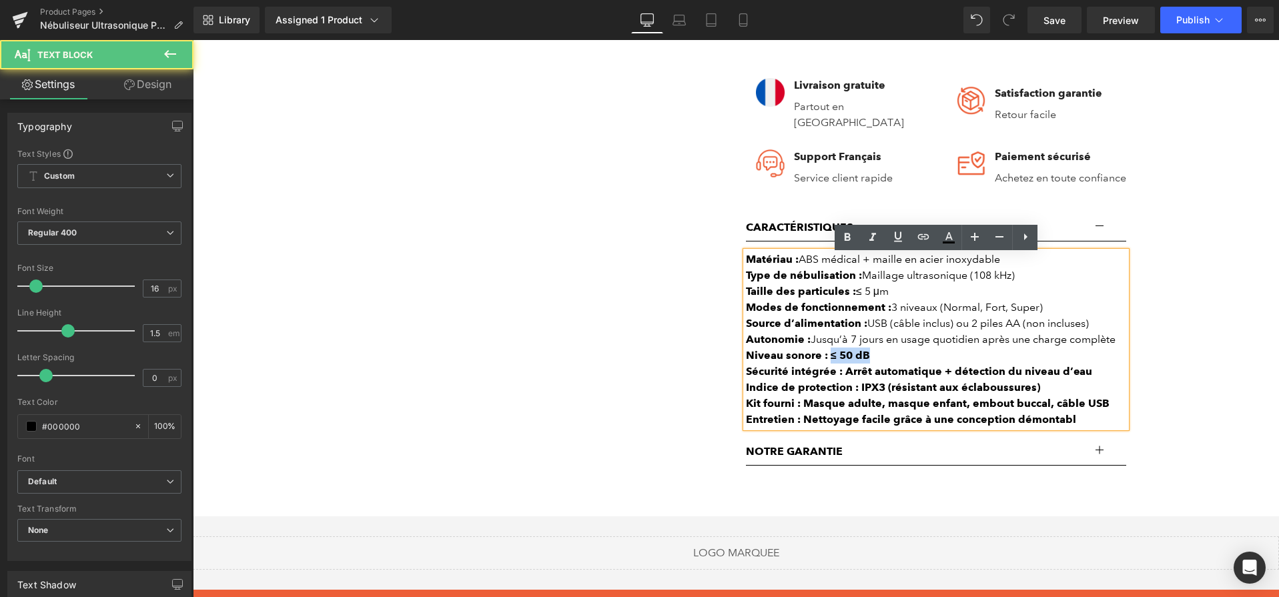
drag, startPoint x: 884, startPoint y: 358, endPoint x: 830, endPoint y: 359, distance: 54.1
click at [830, 359] on div "Niveau sonore : ≤ 50 dB" at bounding box center [936, 356] width 380 height 16
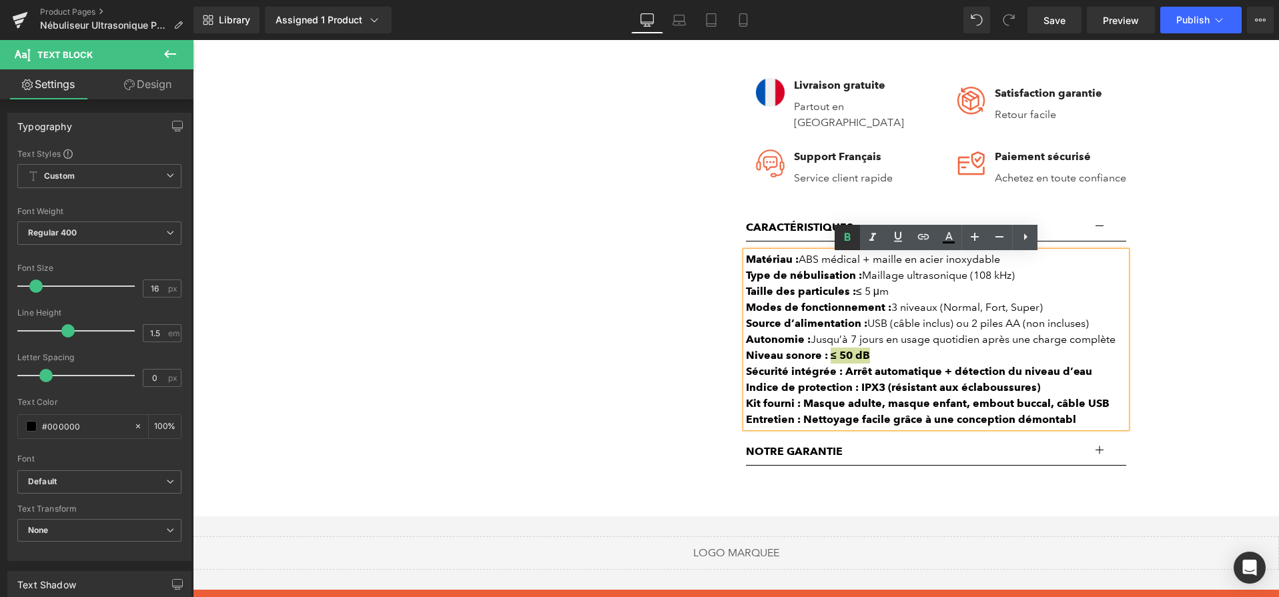
click at [842, 238] on icon at bounding box center [847, 238] width 16 height 16
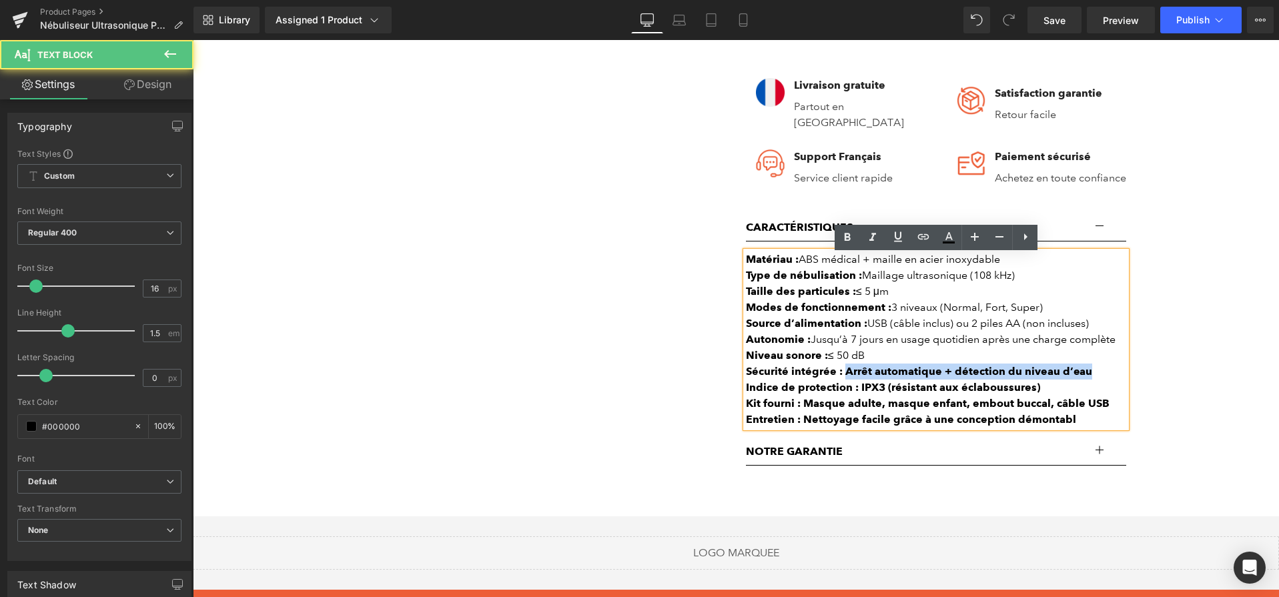
drag, startPoint x: 845, startPoint y: 376, endPoint x: 1066, endPoint y: 371, distance: 220.3
click at [1088, 378] on div "Sécurité intégrée : Arrêt automatique + détection du niveau d’eau" at bounding box center [936, 372] width 380 height 16
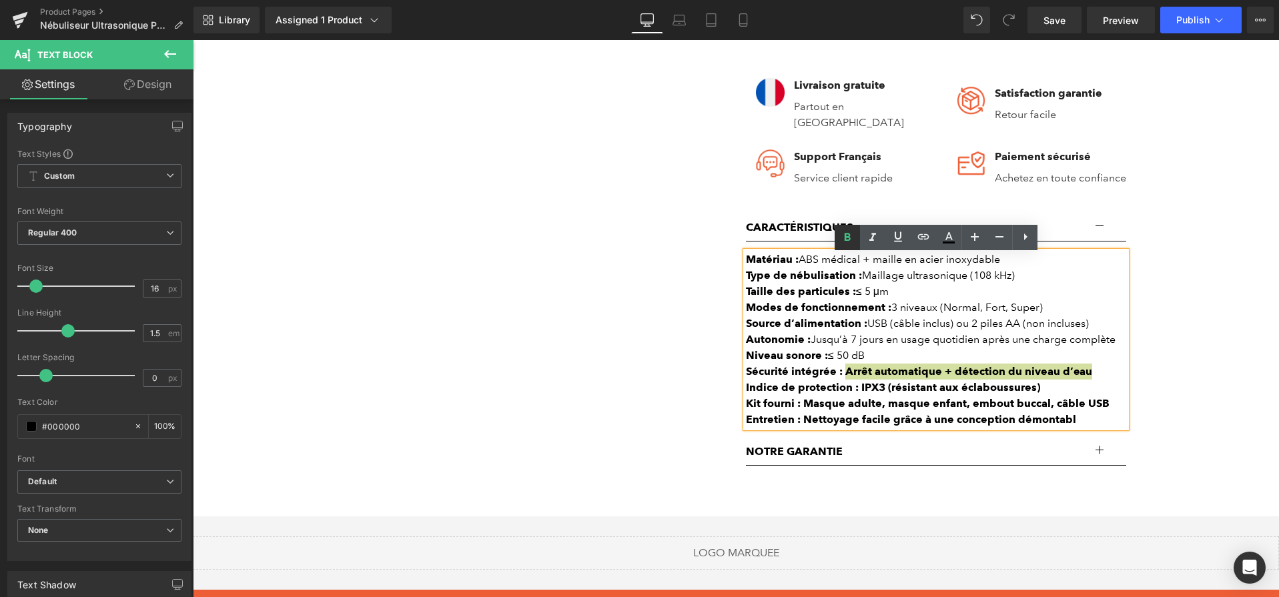
click at [852, 236] on icon at bounding box center [847, 238] width 16 height 16
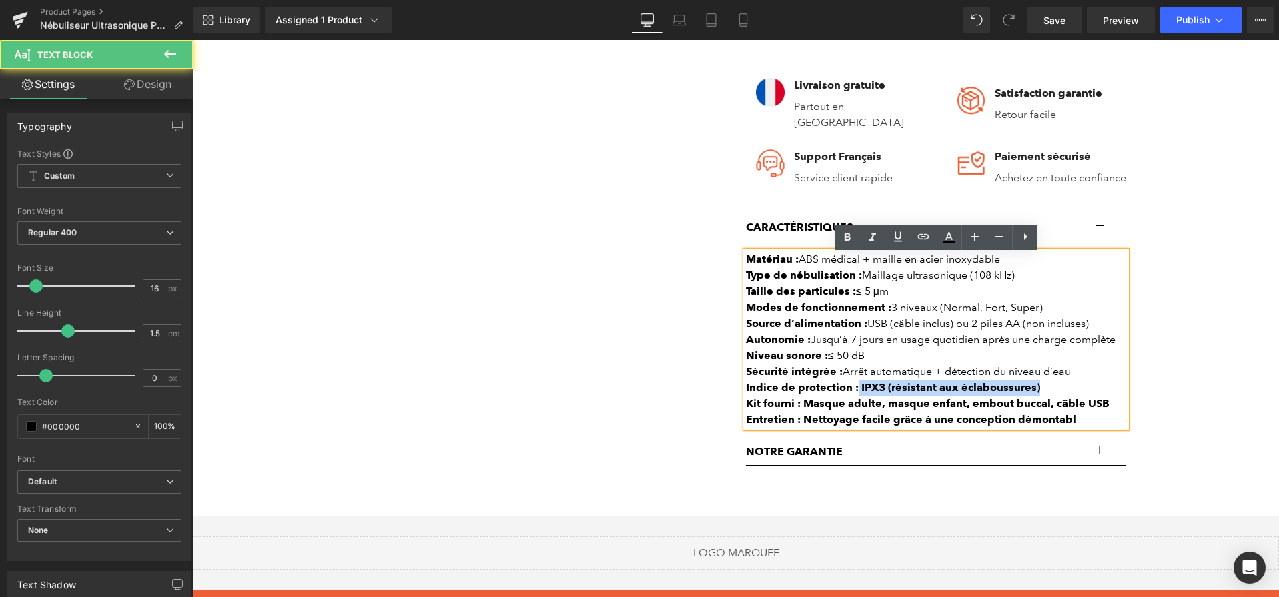
drag, startPoint x: 858, startPoint y: 391, endPoint x: 1045, endPoint y: 387, distance: 187.6
click at [1045, 387] on div "Indice de protection : IPX3 (résistant aux éclaboussures)" at bounding box center [936, 388] width 380 height 16
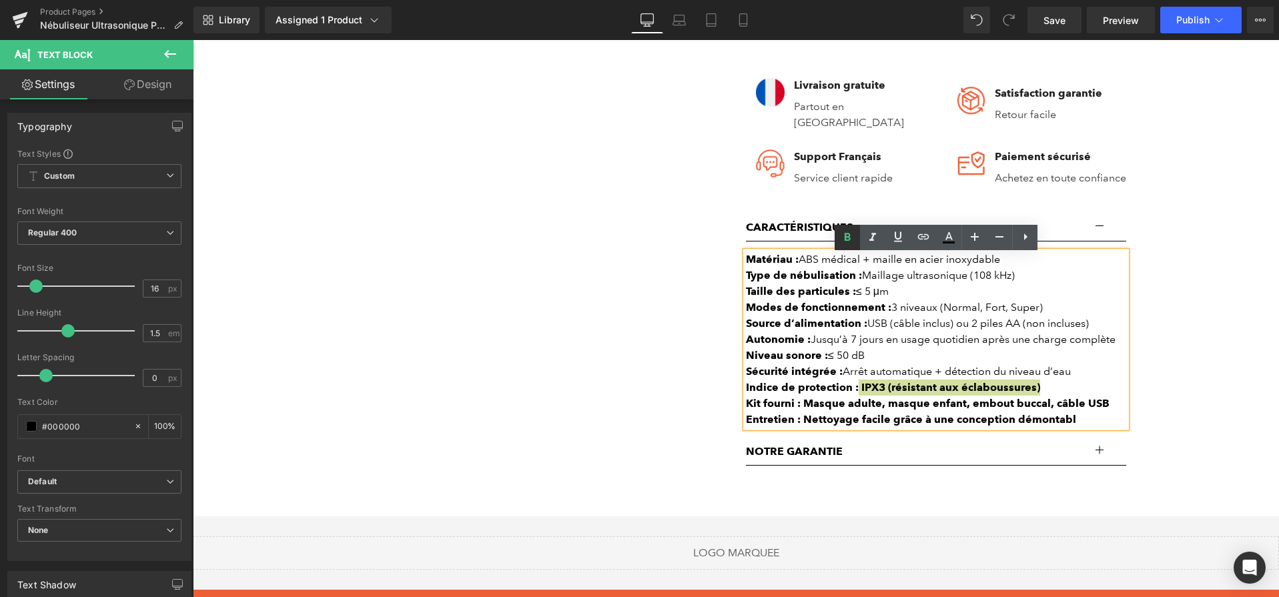
click at [852, 235] on icon at bounding box center [847, 238] width 16 height 16
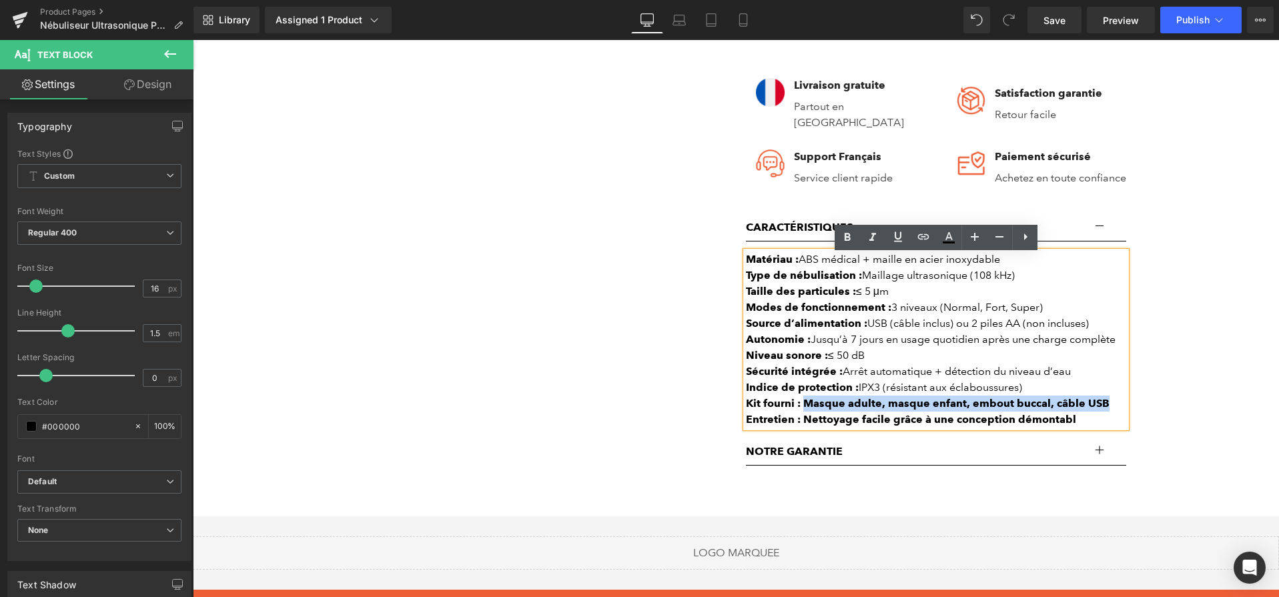
drag, startPoint x: 805, startPoint y: 407, endPoint x: 1112, endPoint y: 408, distance: 306.3
click at [1112, 408] on div "Kit fourni : Masque adulte, masque enfant, embout buccal, câble USB" at bounding box center [936, 404] width 380 height 16
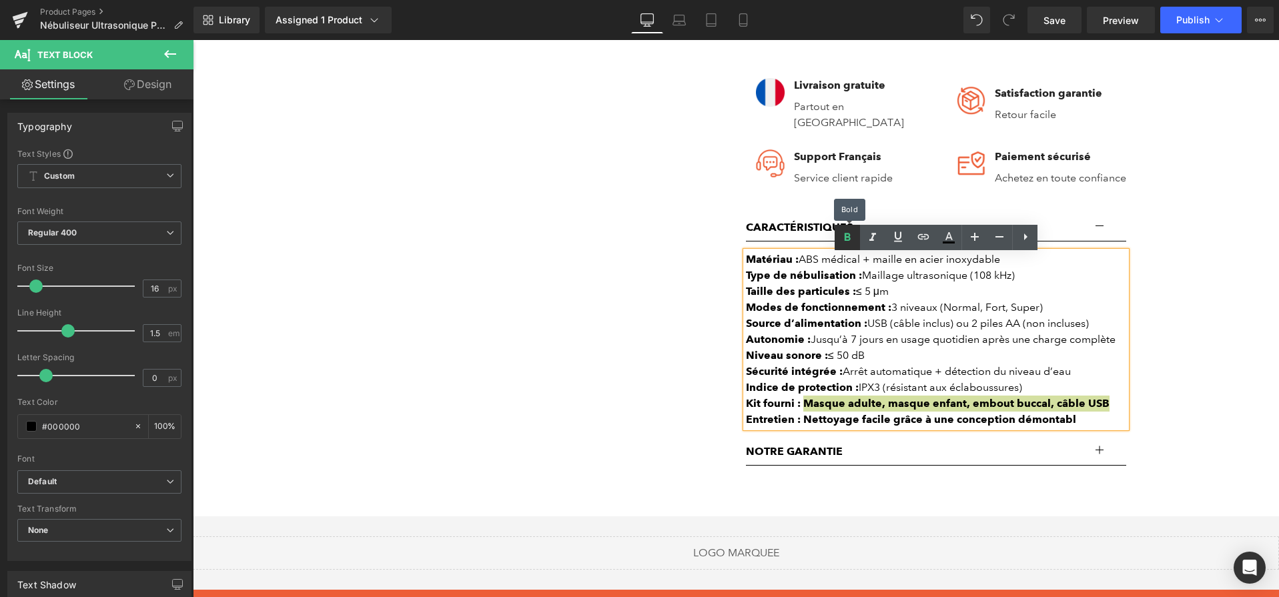
drag, startPoint x: 854, startPoint y: 245, endPoint x: 659, endPoint y: 282, distance: 198.4
click at [854, 245] on icon at bounding box center [847, 238] width 16 height 16
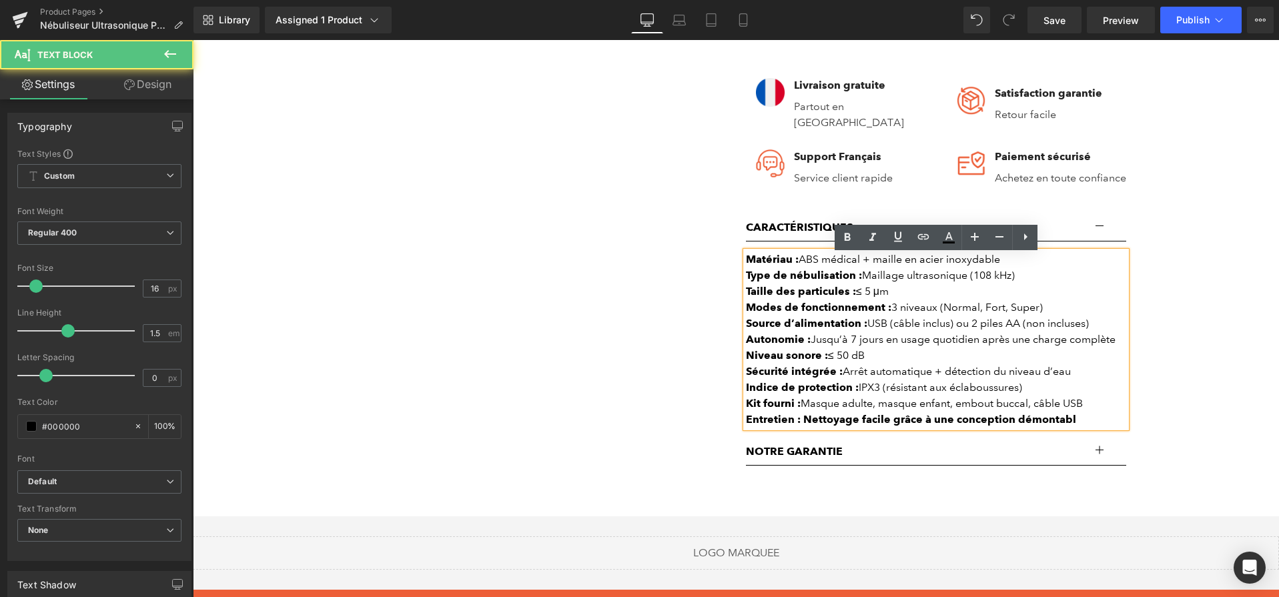
drag, startPoint x: 801, startPoint y: 423, endPoint x: 1082, endPoint y: 424, distance: 280.9
click at [1082, 424] on div "Entretien : Nettoyage facile grâce à une conception démontabl" at bounding box center [936, 420] width 380 height 16
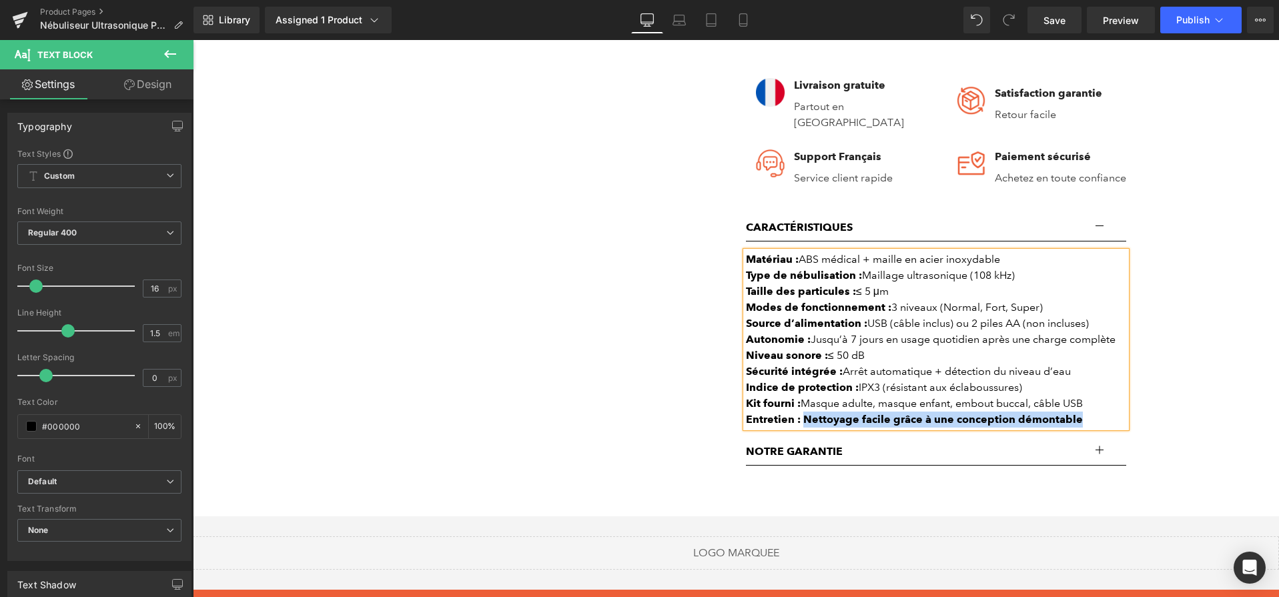
drag, startPoint x: 1084, startPoint y: 416, endPoint x: 805, endPoint y: 421, distance: 279.6
click at [805, 421] on div "Entretien : Nettoyage facile grâce à une conception démontable" at bounding box center [936, 420] width 380 height 16
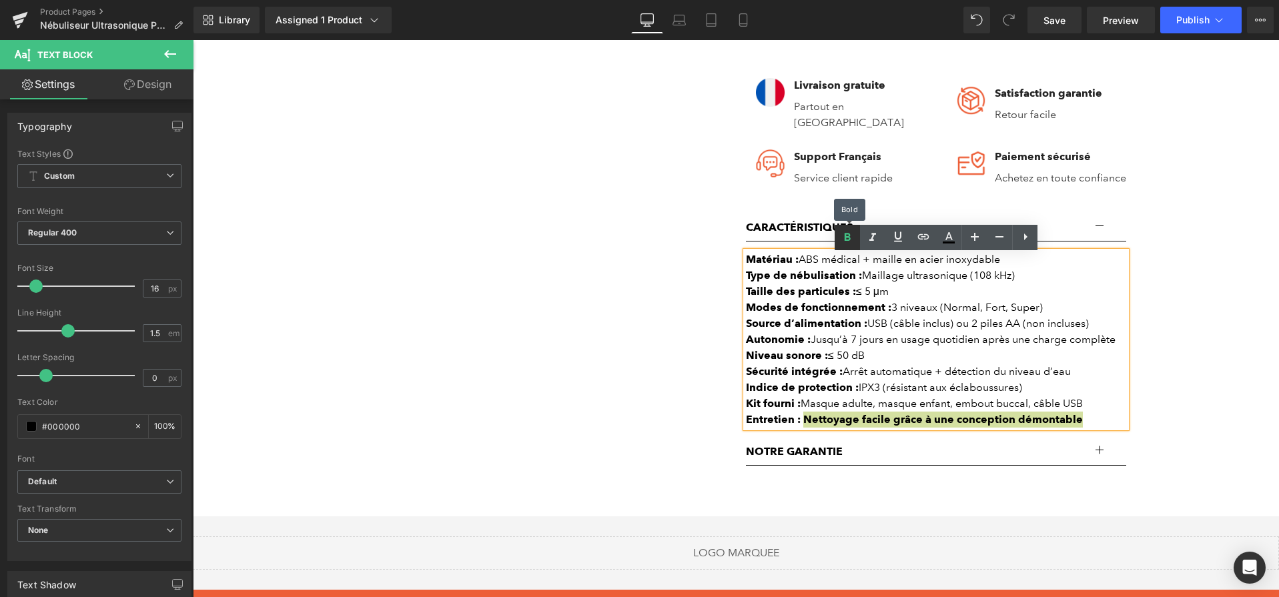
click at [856, 232] on link at bounding box center [847, 237] width 25 height 25
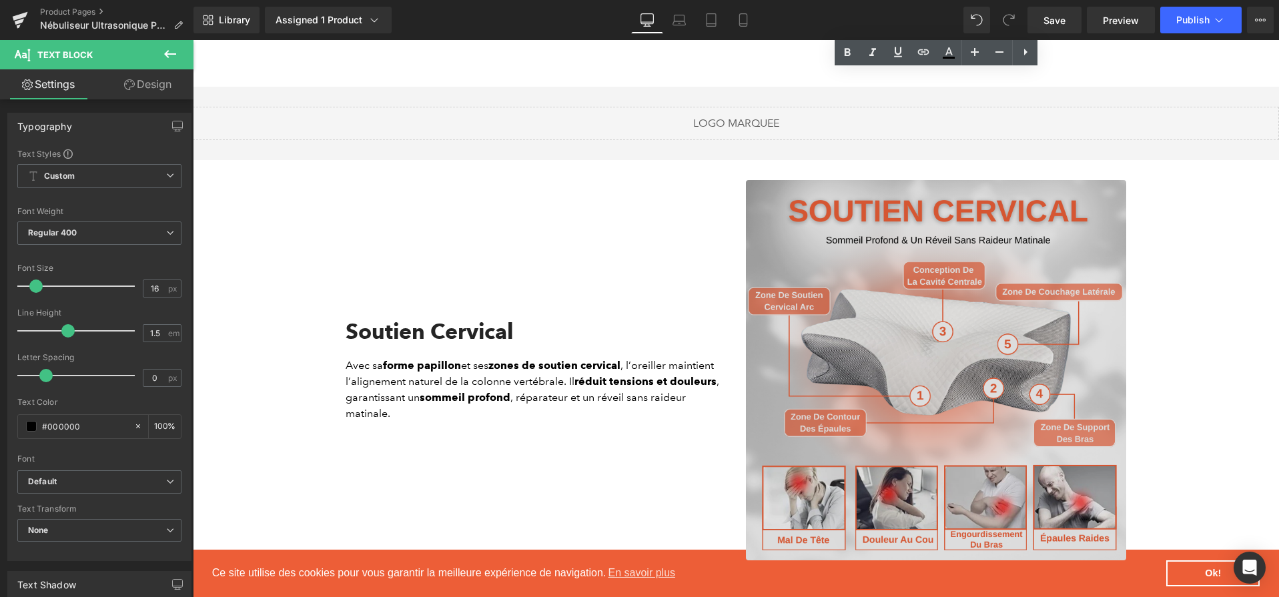
scroll to position [1191, 0]
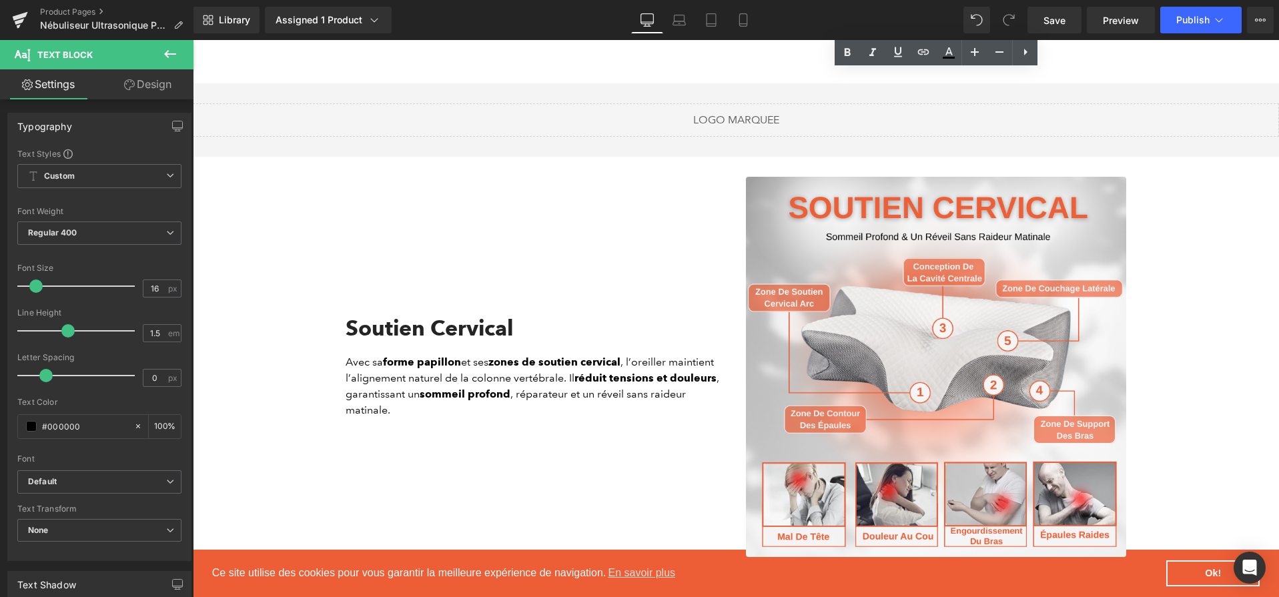
click at [1066, 19] on span "Save" at bounding box center [1055, 20] width 22 height 14
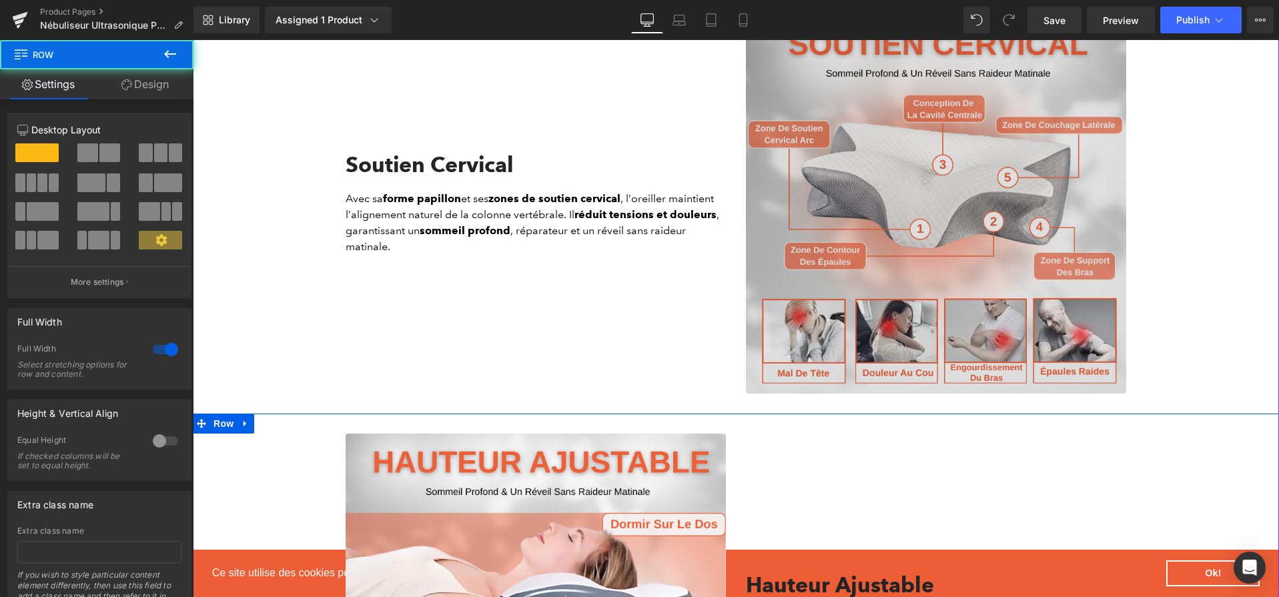
scroll to position [1375, 0]
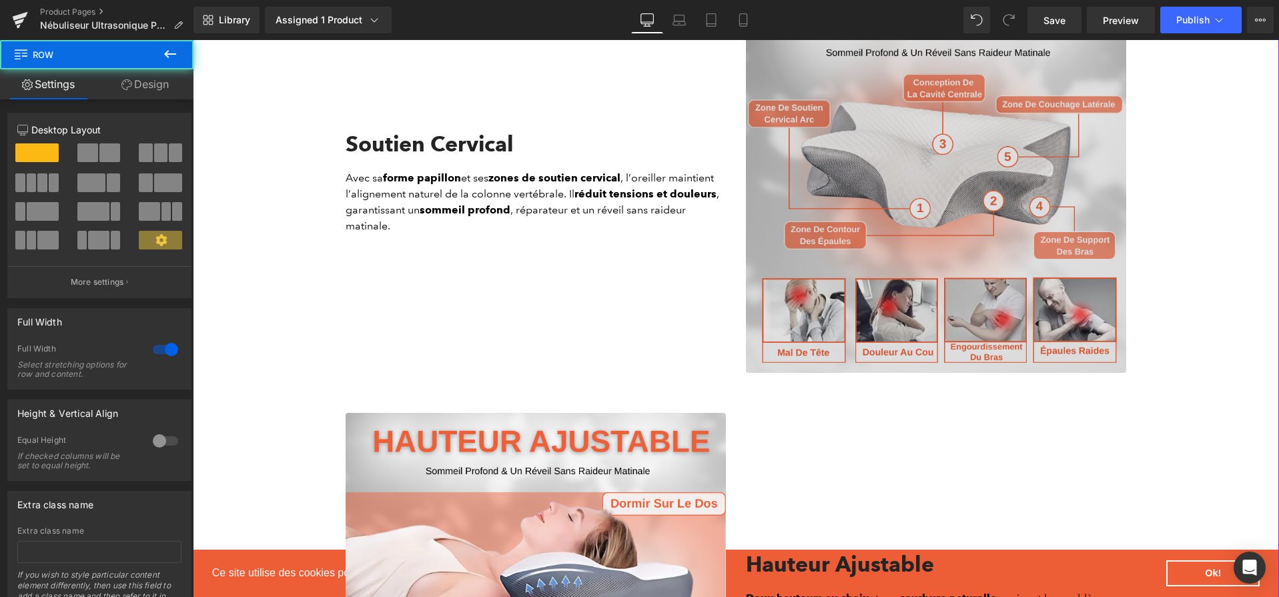
click at [888, 314] on img at bounding box center [936, 183] width 380 height 380
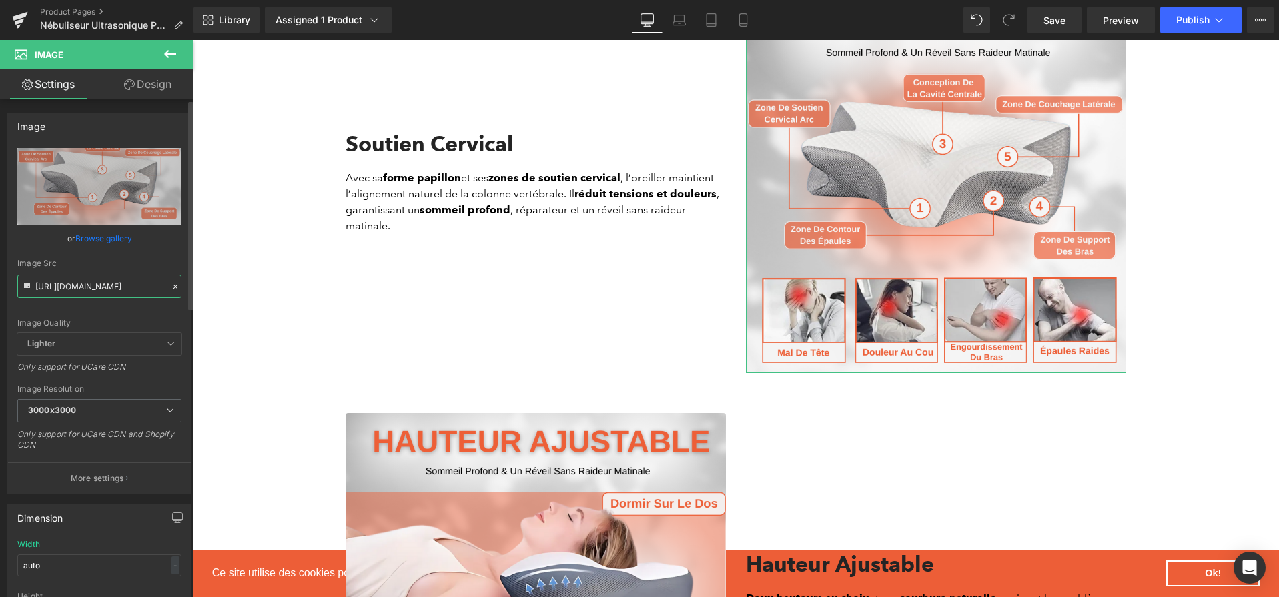
click at [124, 291] on input "[URL][DOMAIN_NAME]" at bounding box center [99, 286] width 164 height 23
paste input "1d9966b5-13e2-4415-a261-8e56ada44955.png?v=1756800251"
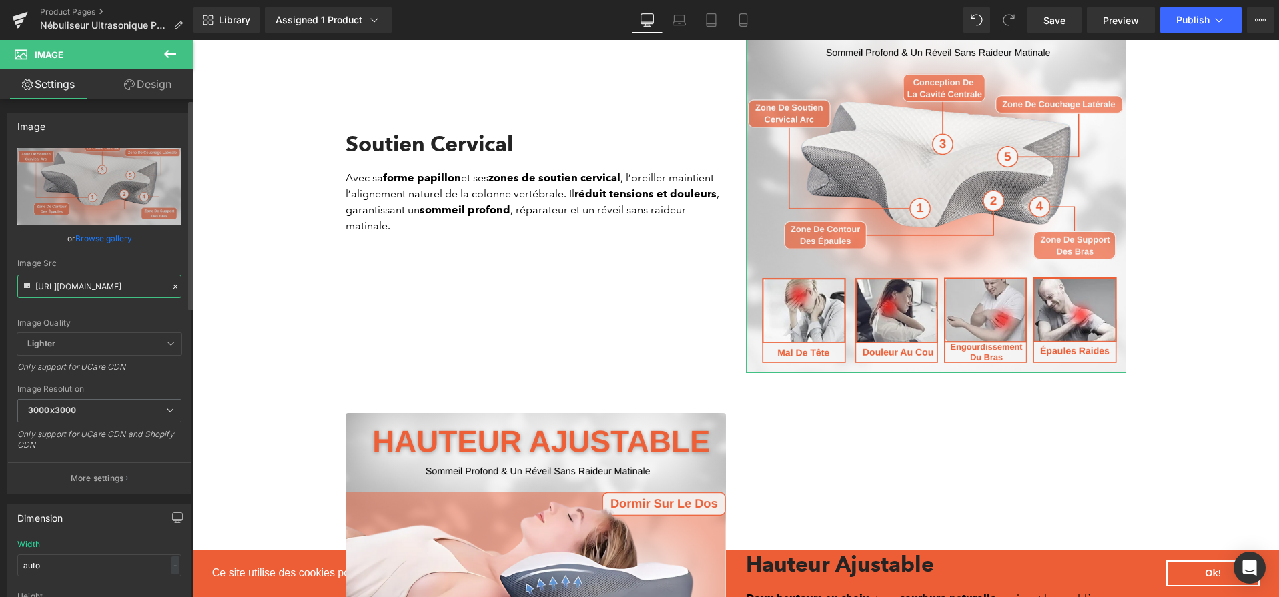
scroll to position [0, 328]
type input "[URL][DOMAIN_NAME]"
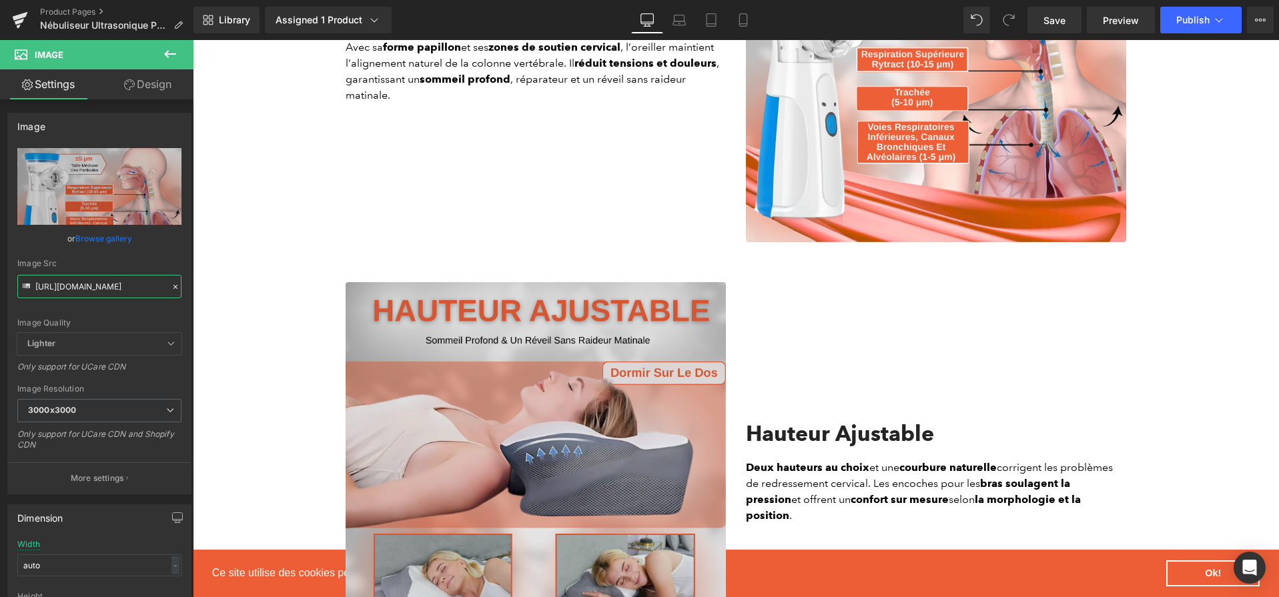
scroll to position [1696, 0]
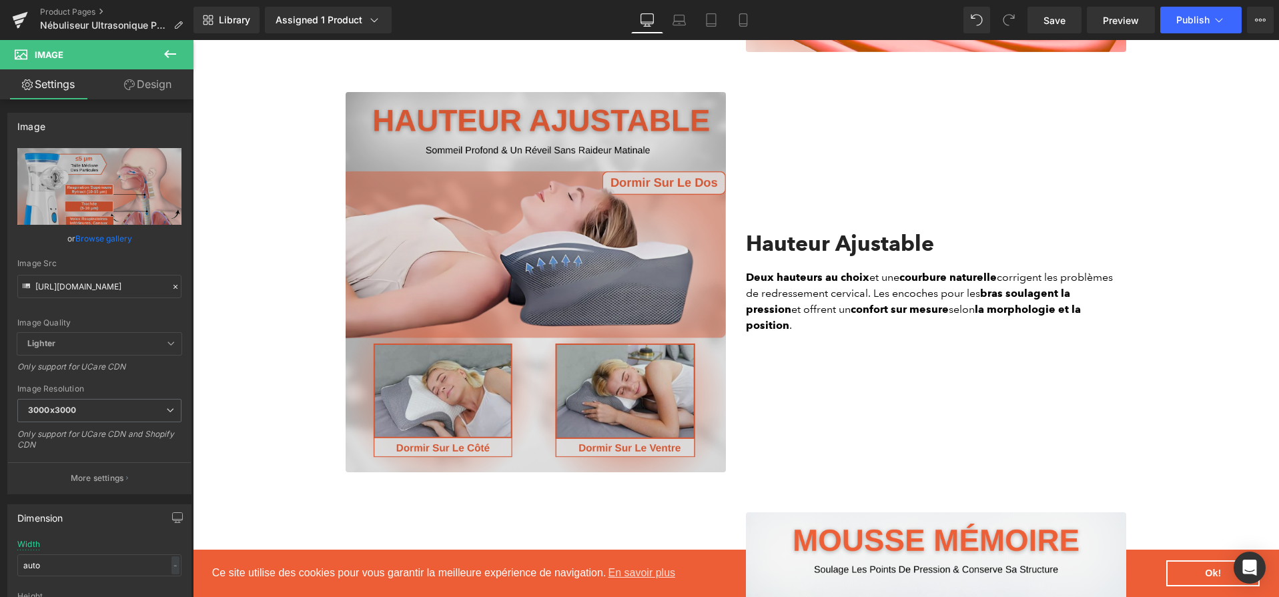
click at [559, 315] on img at bounding box center [536, 282] width 380 height 380
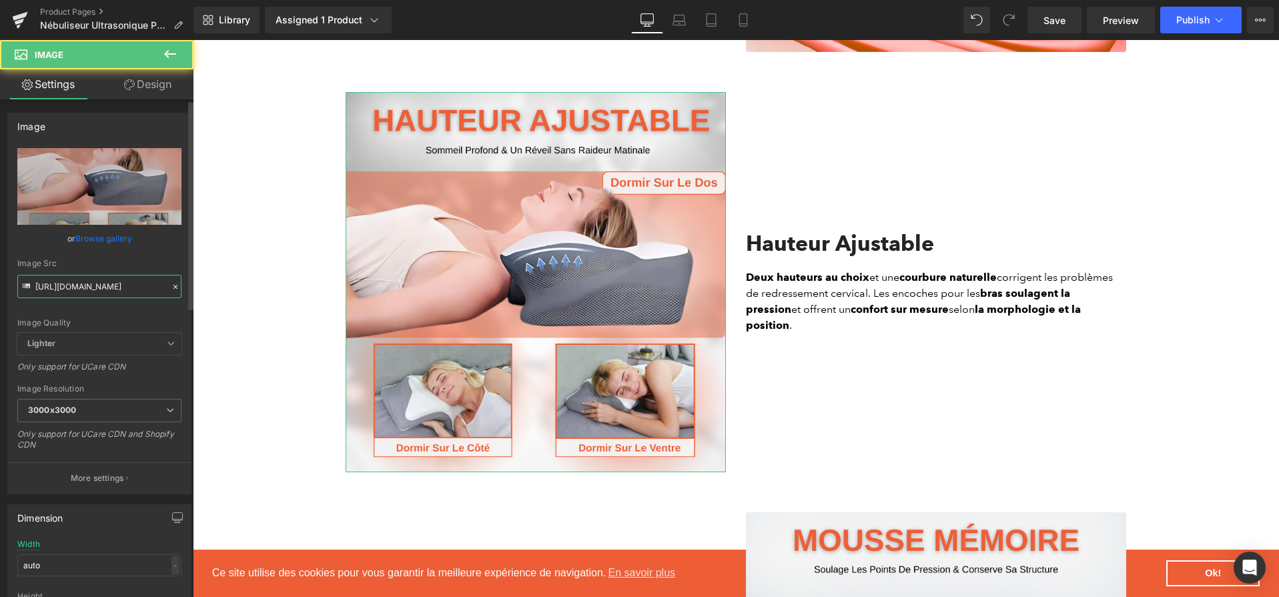
click at [139, 288] on input "[URL][DOMAIN_NAME]" at bounding box center [99, 286] width 164 height 23
paste input "b21f2f9a-4faf-4f29-b2b5-a0a68c0c8d22.png?v=1756800251"
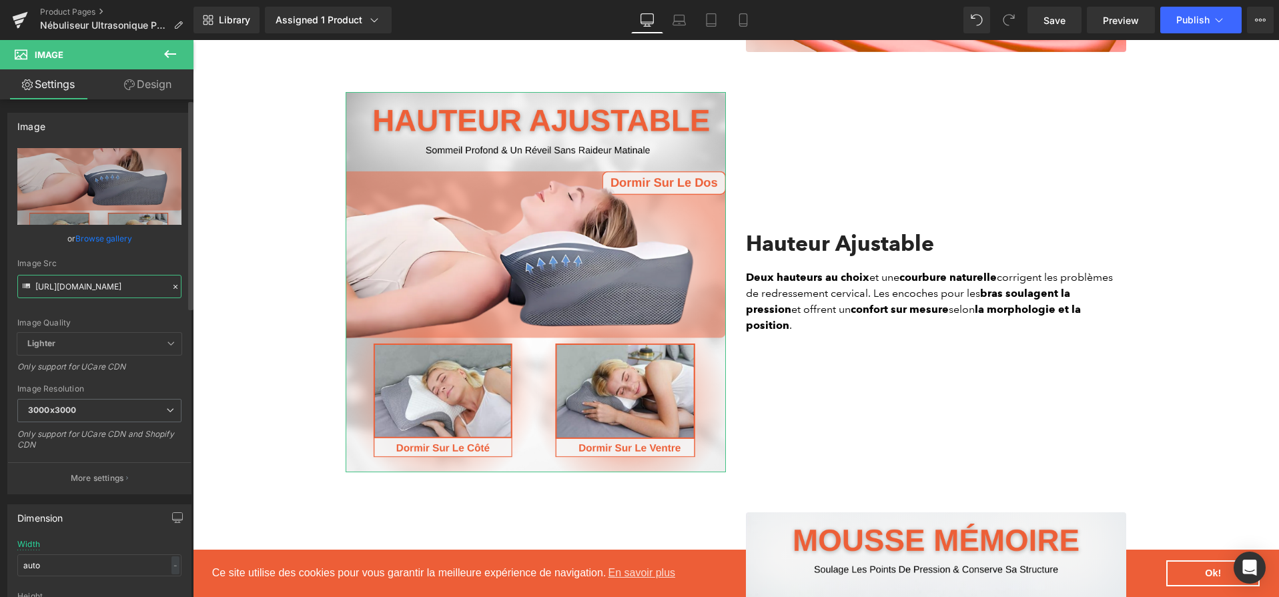
type input "[URL][DOMAIN_NAME]"
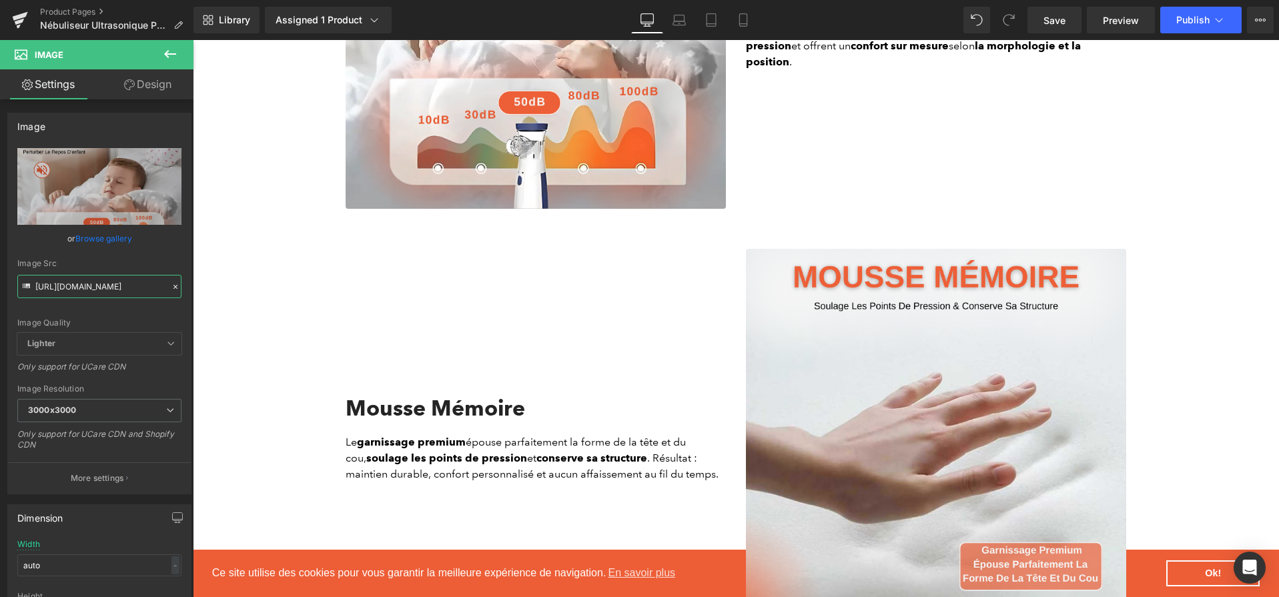
scroll to position [1962, 0]
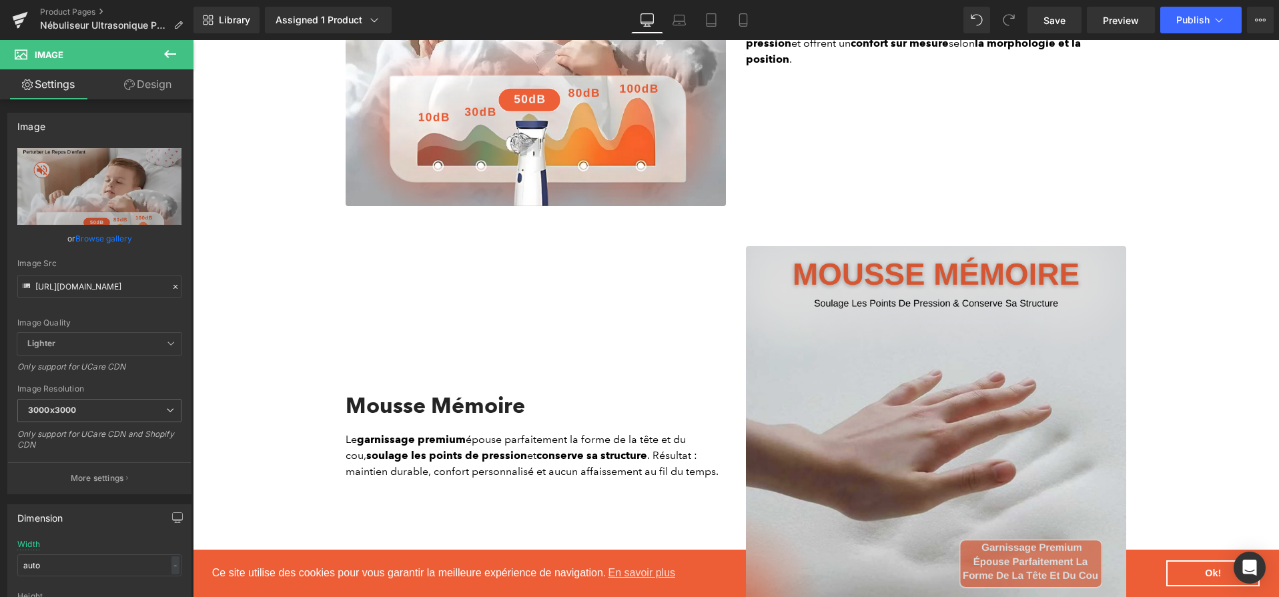
click at [827, 317] on img at bounding box center [936, 436] width 380 height 380
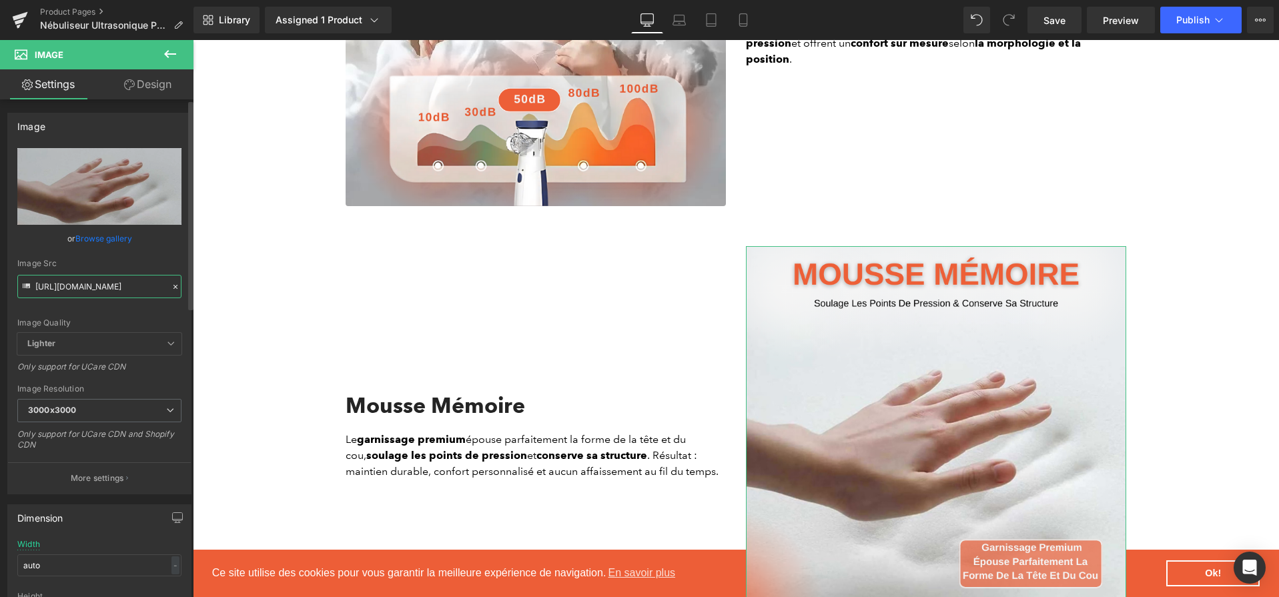
click at [110, 284] on input "[URL][DOMAIN_NAME]" at bounding box center [99, 286] width 164 height 23
paste input "ffa28b3d-2fd3-4cbf-8172-70ba2cc33b0a.png?v=1756800251"
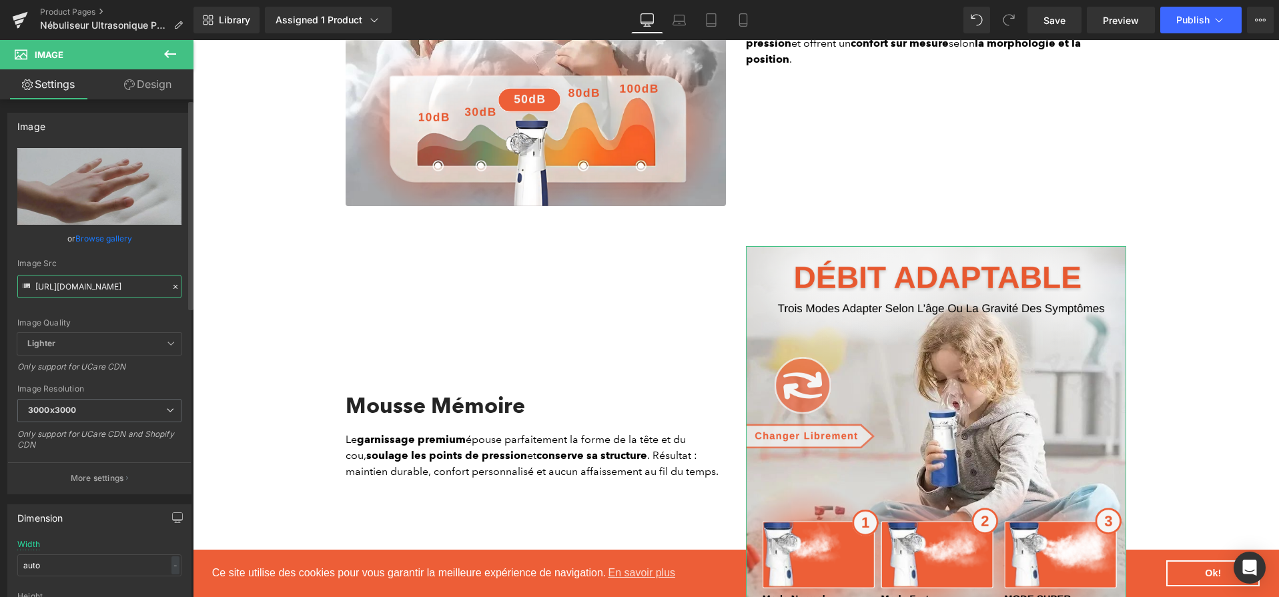
type input "[URL][DOMAIN_NAME]"
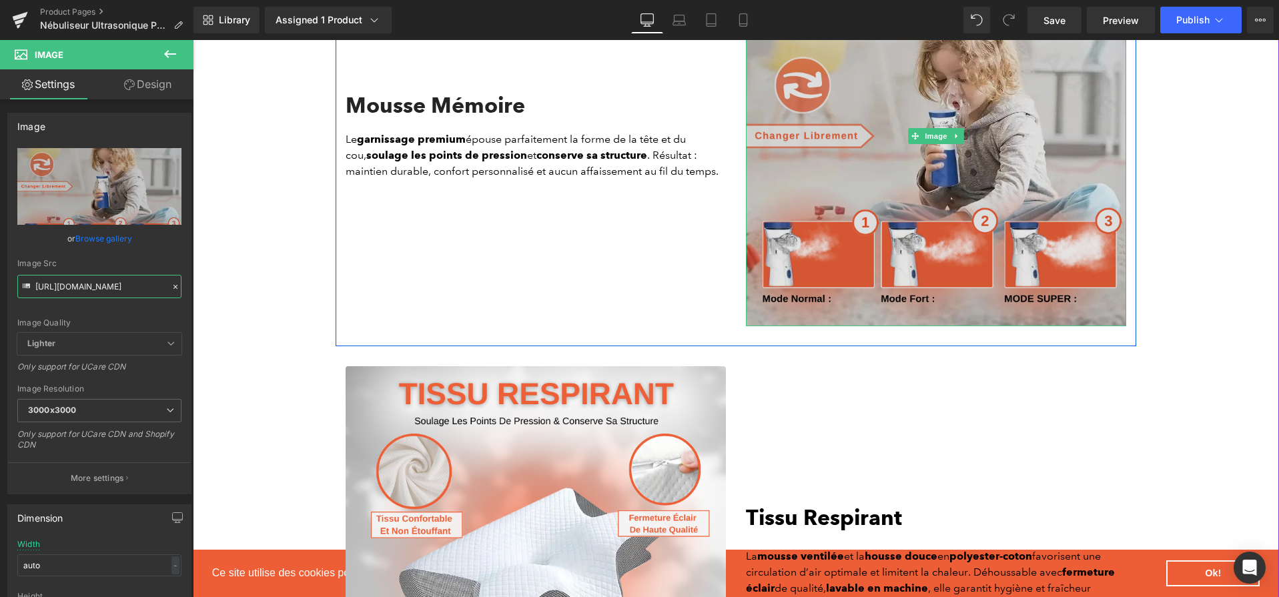
scroll to position [2426, 0]
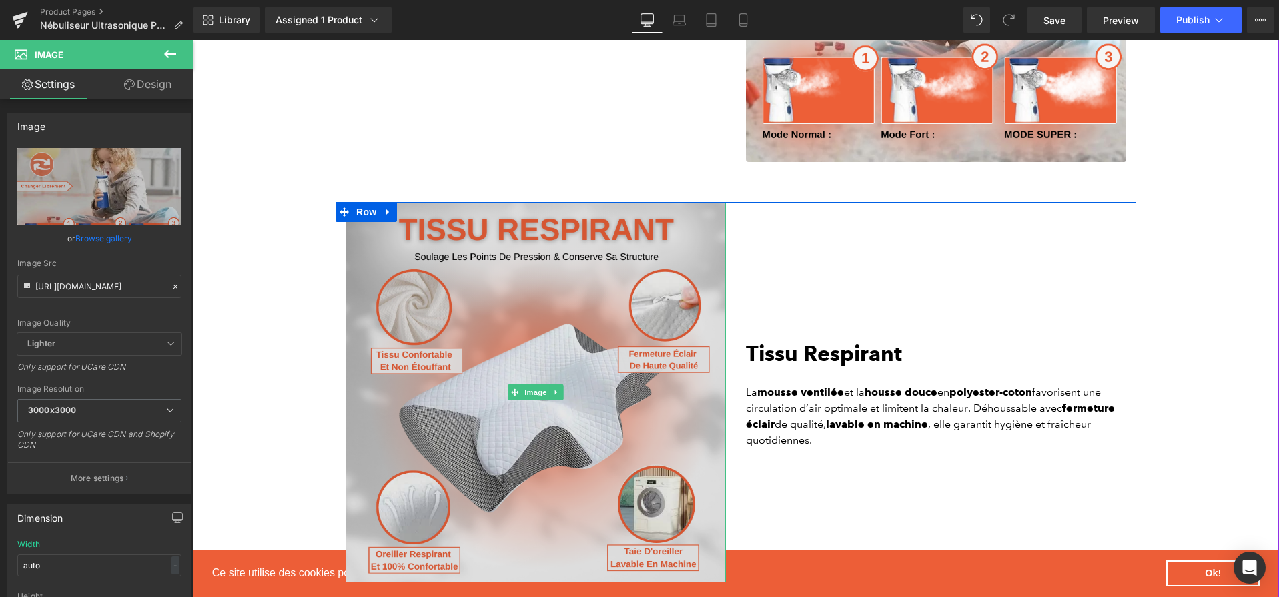
click at [402, 318] on img at bounding box center [536, 392] width 380 height 380
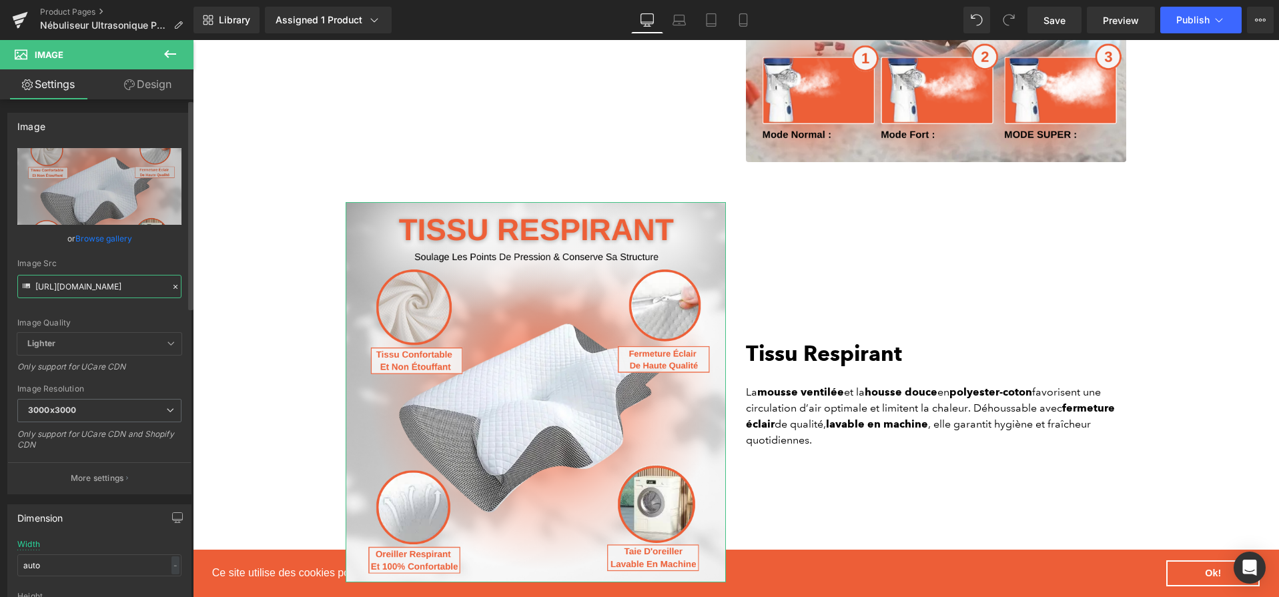
click at [141, 281] on input "[URL][DOMAIN_NAME]" at bounding box center [99, 286] width 164 height 23
paste input "bc07be7e-33ff-49d1-a590-1fe3d0329329.png?v=1756800251"
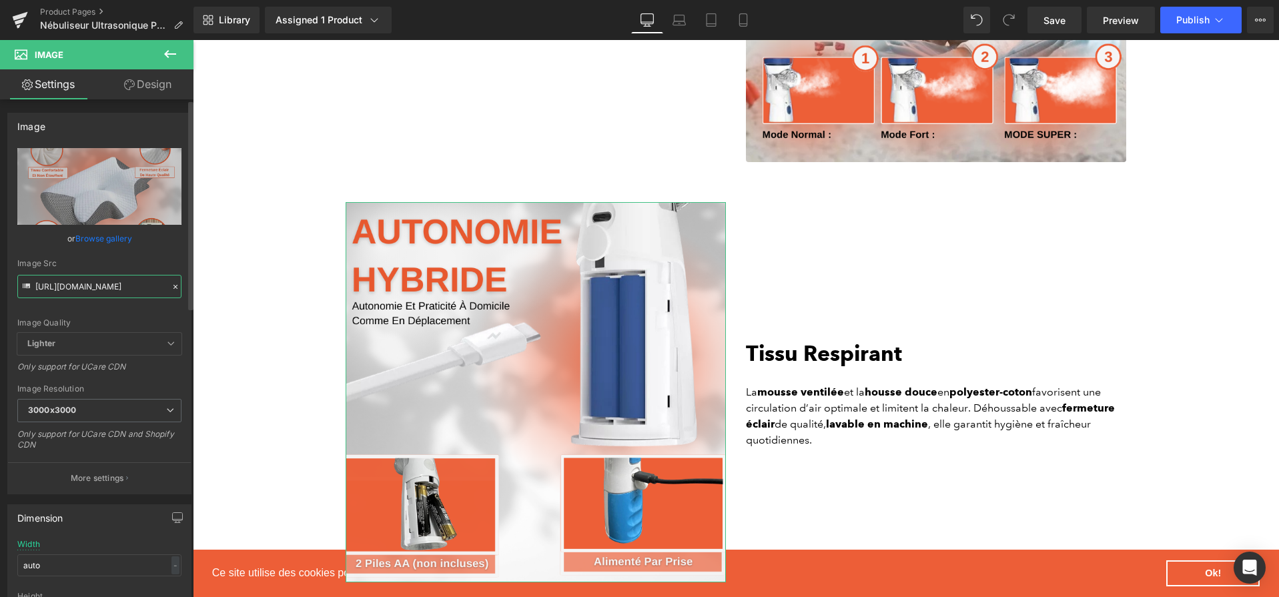
type input "[URL][DOMAIN_NAME]"
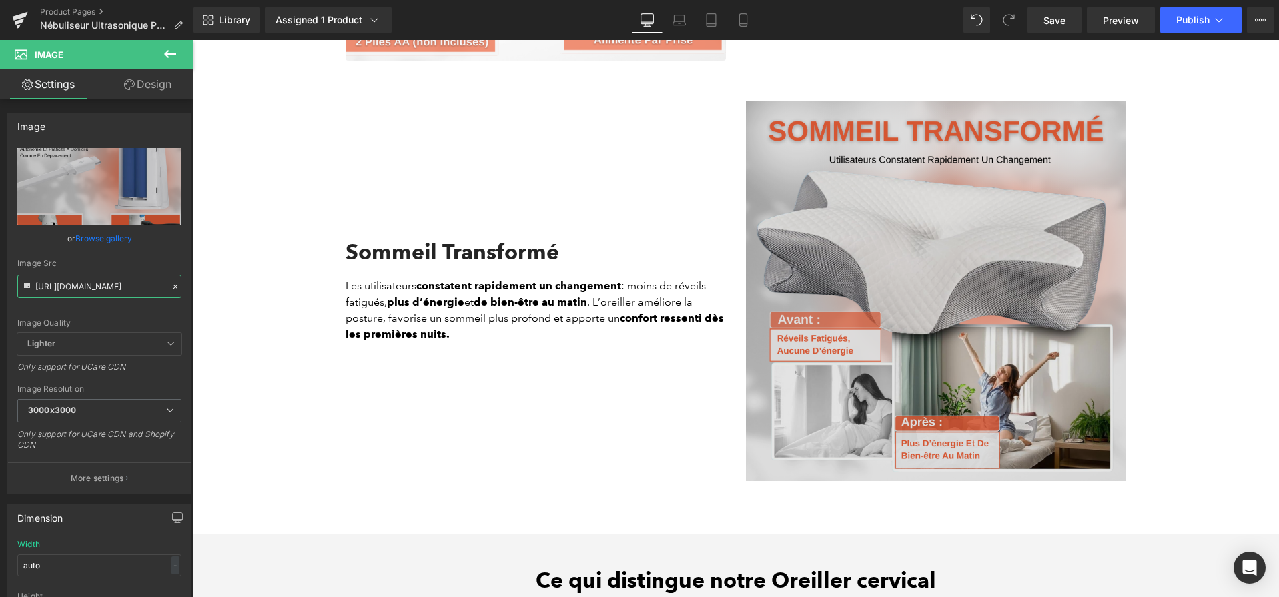
scroll to position [2953, 0]
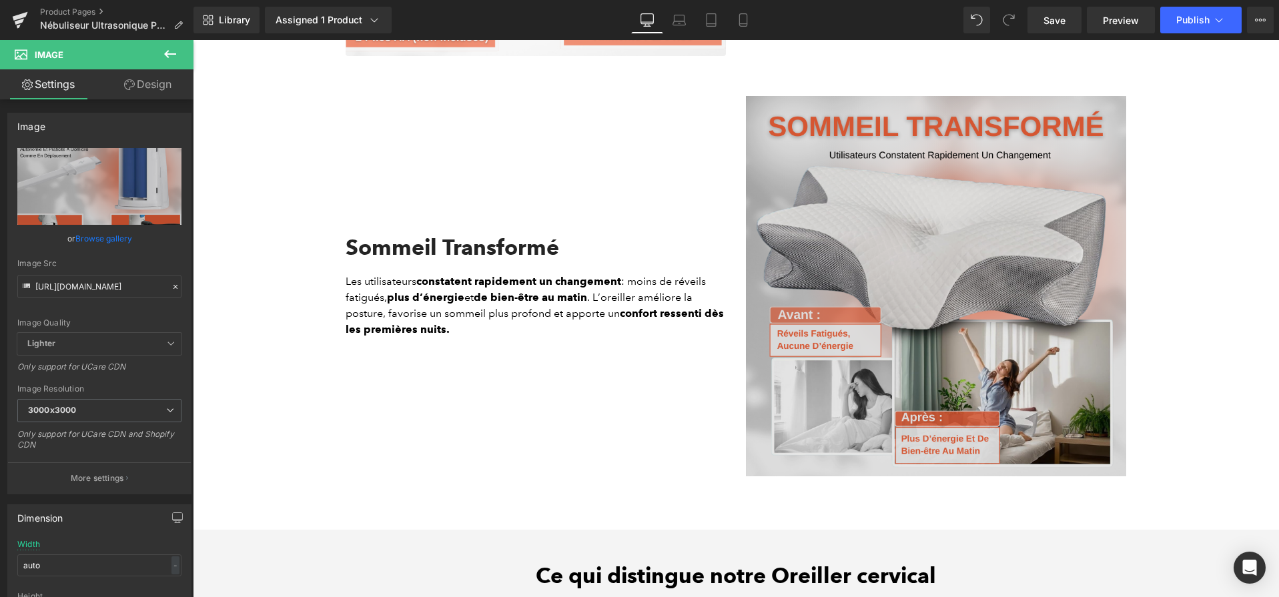
click at [873, 326] on img at bounding box center [936, 286] width 380 height 380
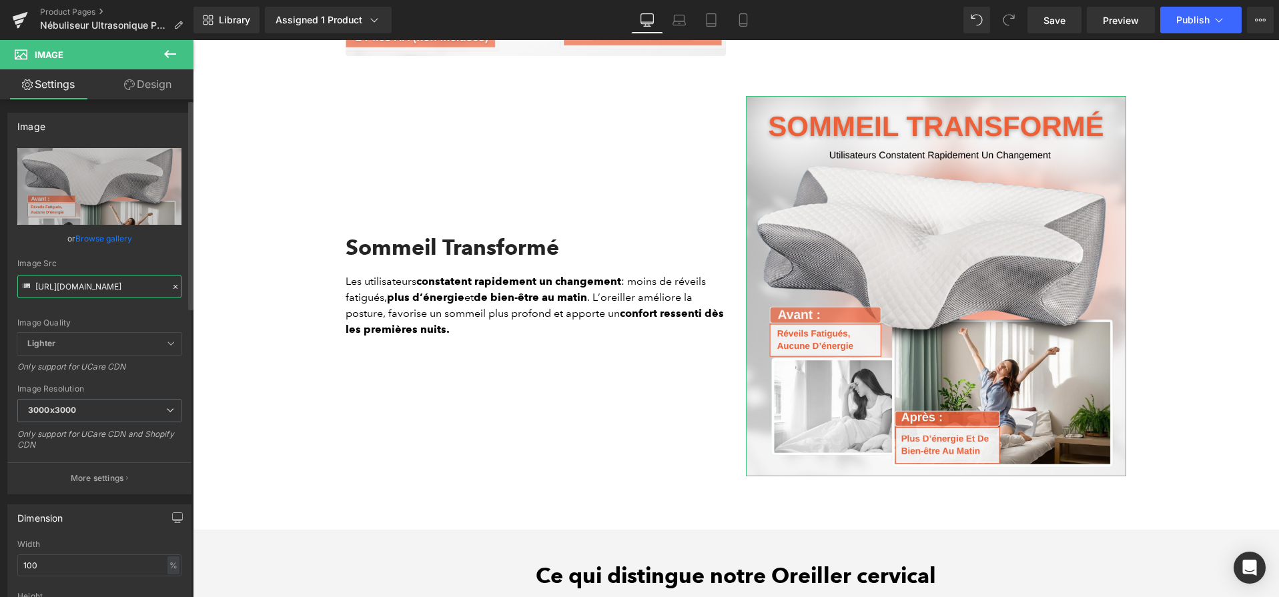
click at [140, 288] on input "[URL][DOMAIN_NAME]" at bounding box center [99, 286] width 164 height 23
paste input "f4ee3e2-eda9-47fc-8d10-89722ba3f7be.png?v=1756800251"
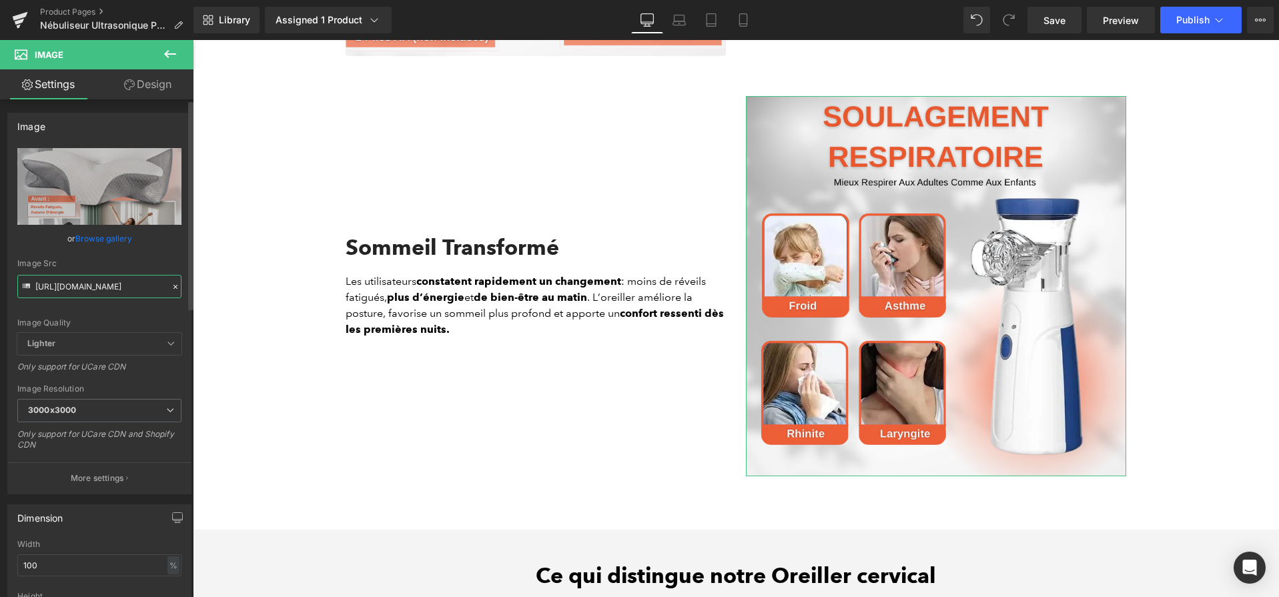
type input "[URL][DOMAIN_NAME]"
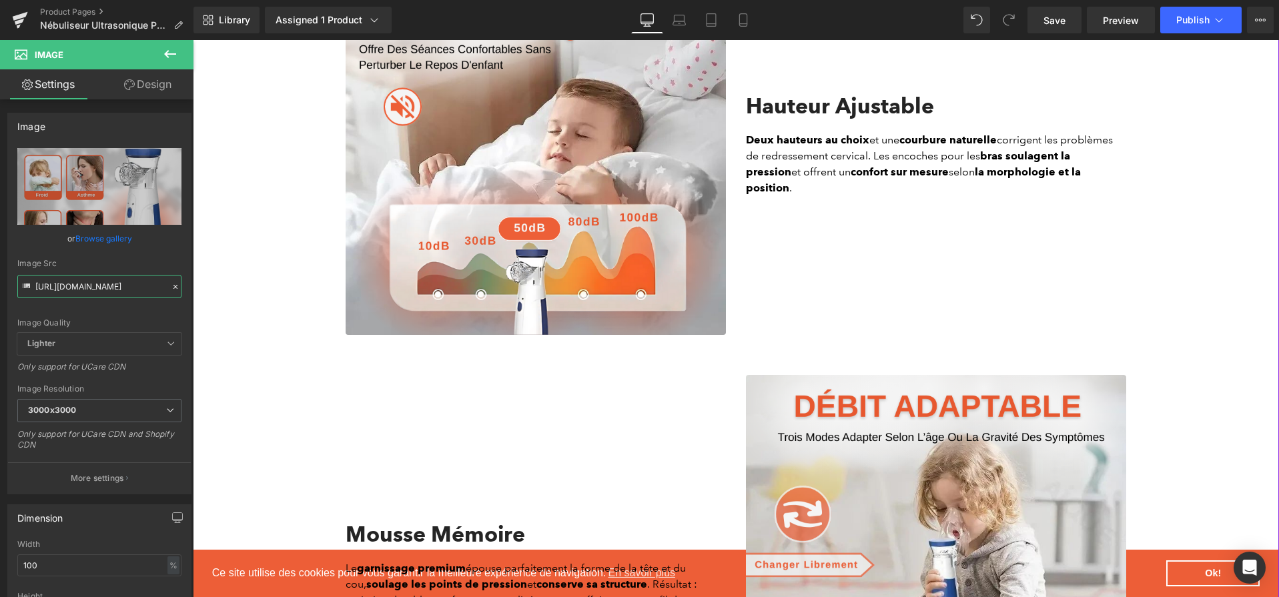
scroll to position [1536, 0]
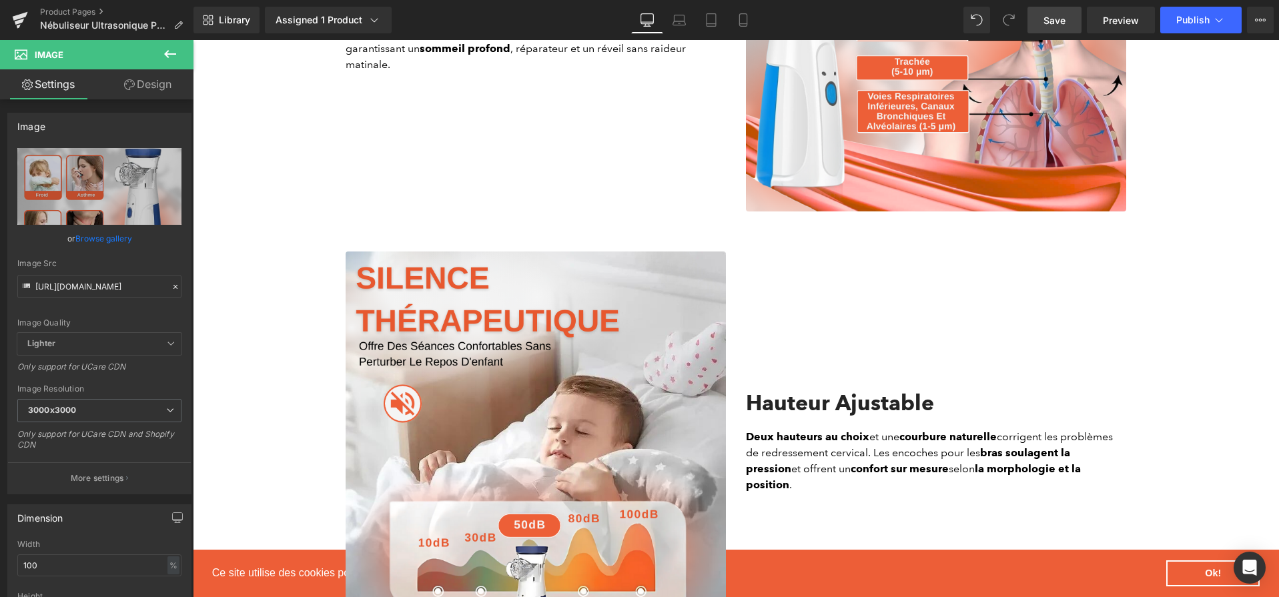
click at [1057, 24] on span "Save" at bounding box center [1055, 20] width 22 height 14
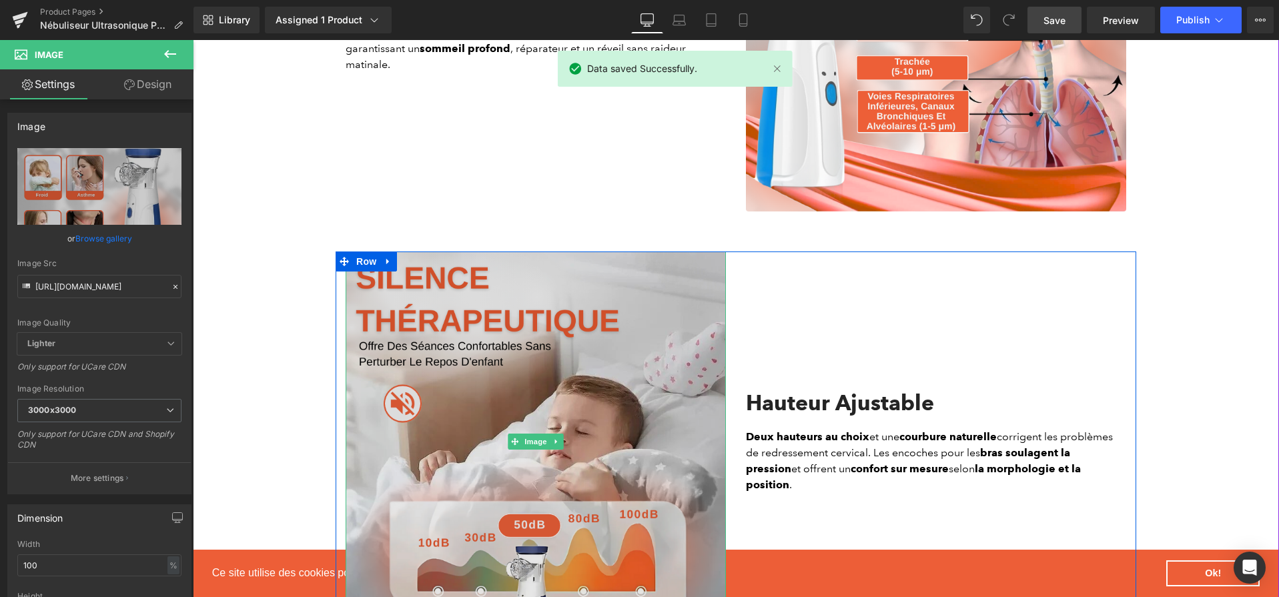
scroll to position [1146, 0]
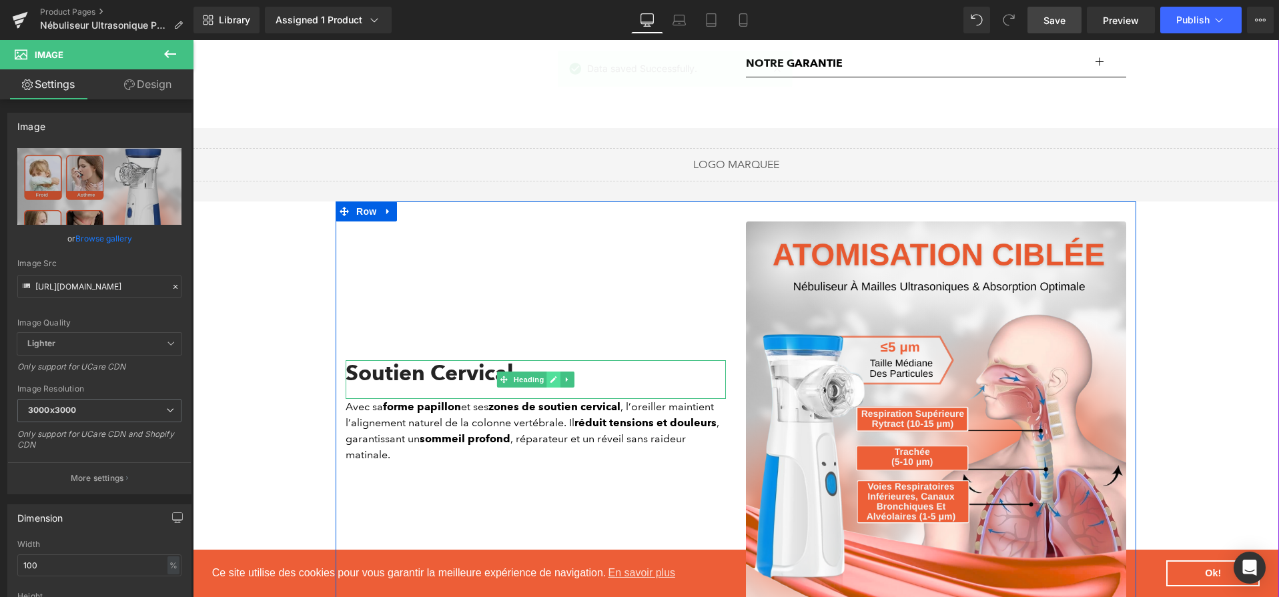
click at [553, 379] on icon at bounding box center [553, 380] width 7 height 8
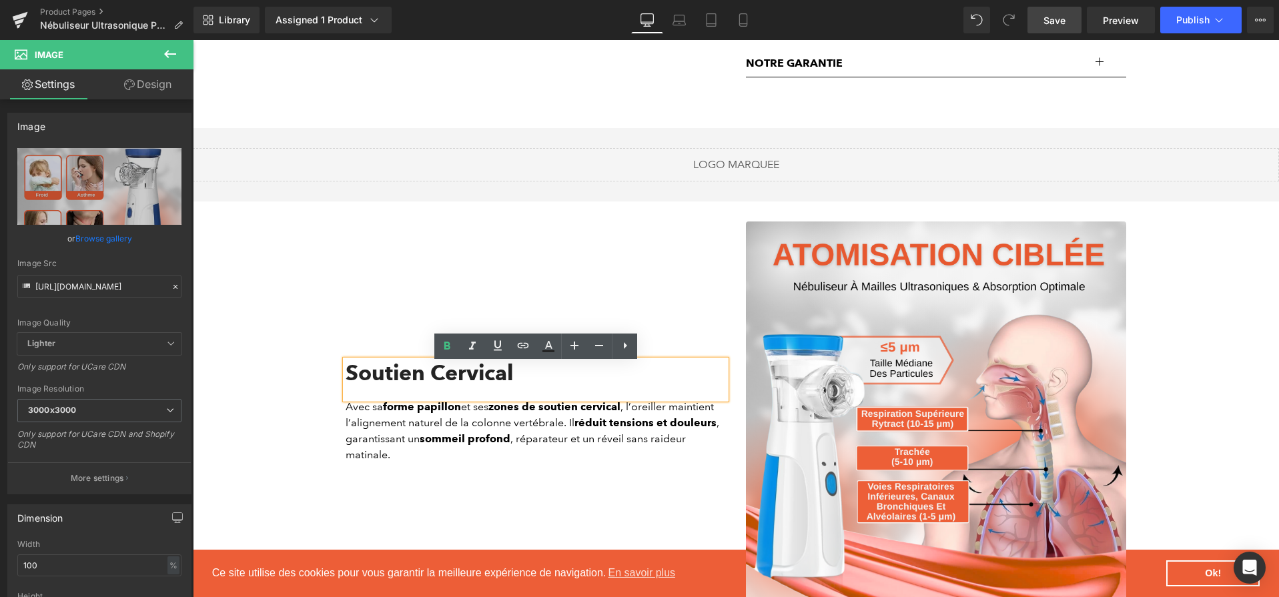
click at [553, 378] on h2 "Soutien Cervical" at bounding box center [536, 372] width 380 height 25
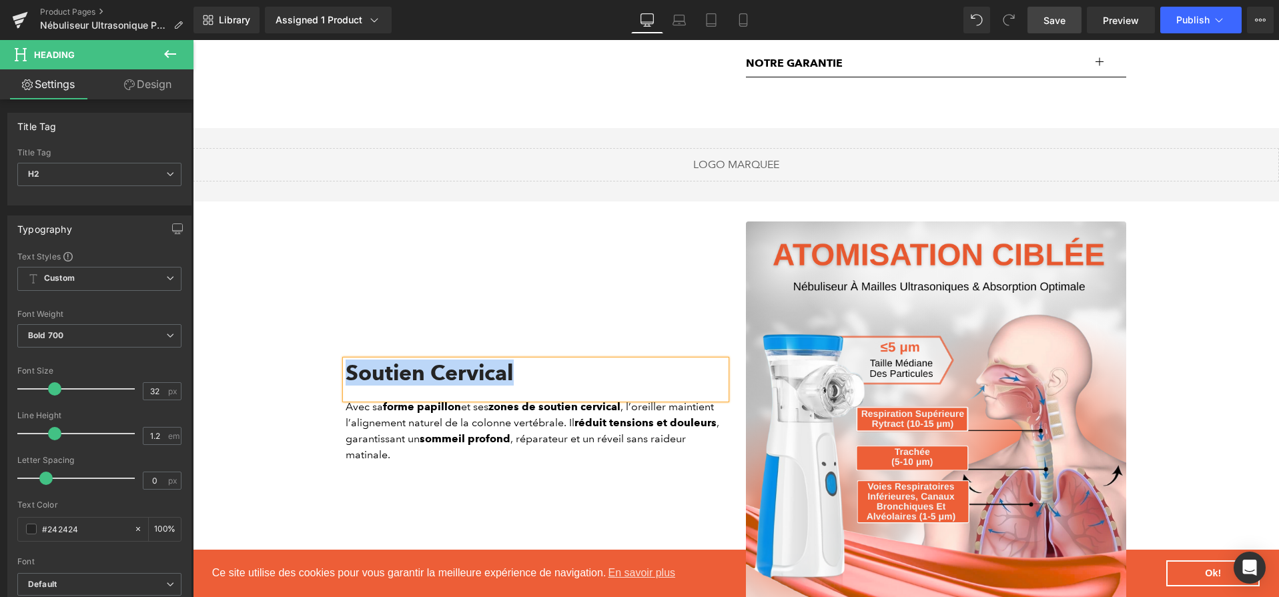
paste div
click at [555, 434] on icon at bounding box center [558, 431] width 7 height 8
click at [555, 434] on p "Avec sa forme papillon et ses zones de soutien cervical , l’oreiller maintient …" at bounding box center [536, 431] width 380 height 64
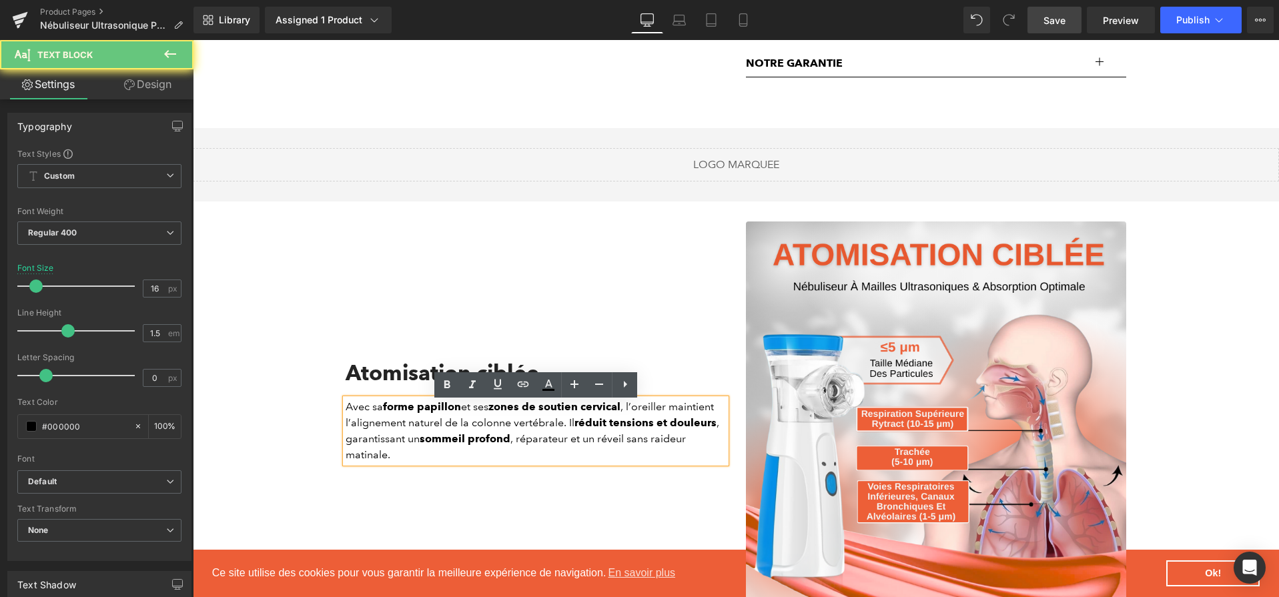
click at [555, 434] on p "Avec sa forme papillon et ses zones de soutien cervical , l’oreiller maintient …" at bounding box center [536, 431] width 380 height 64
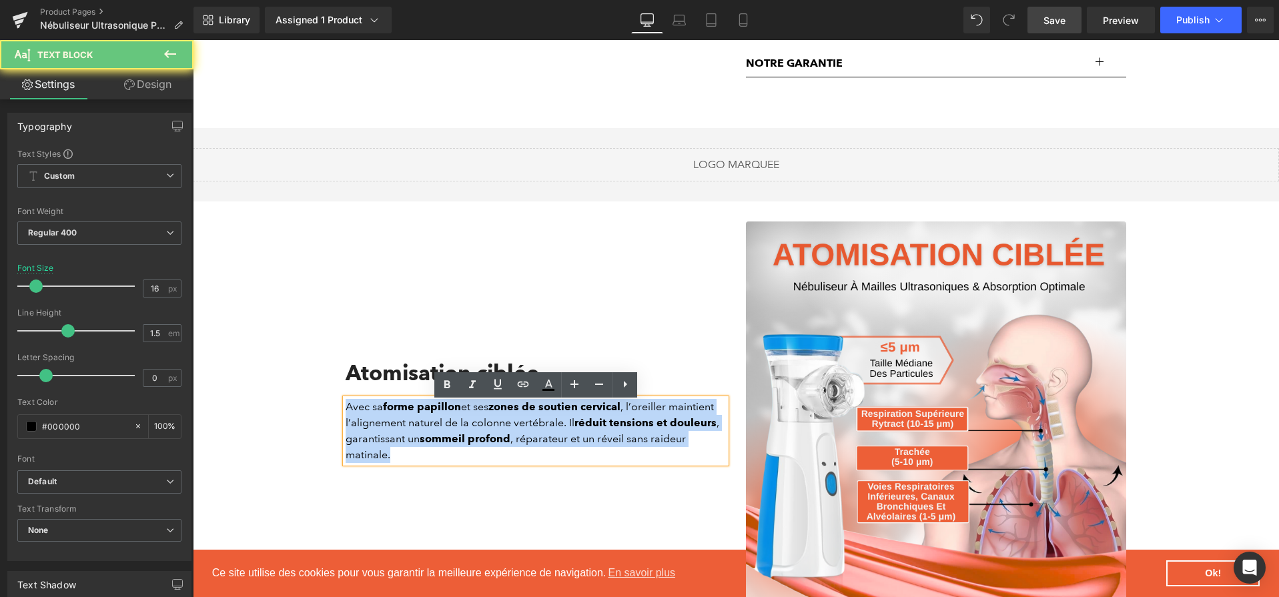
paste div
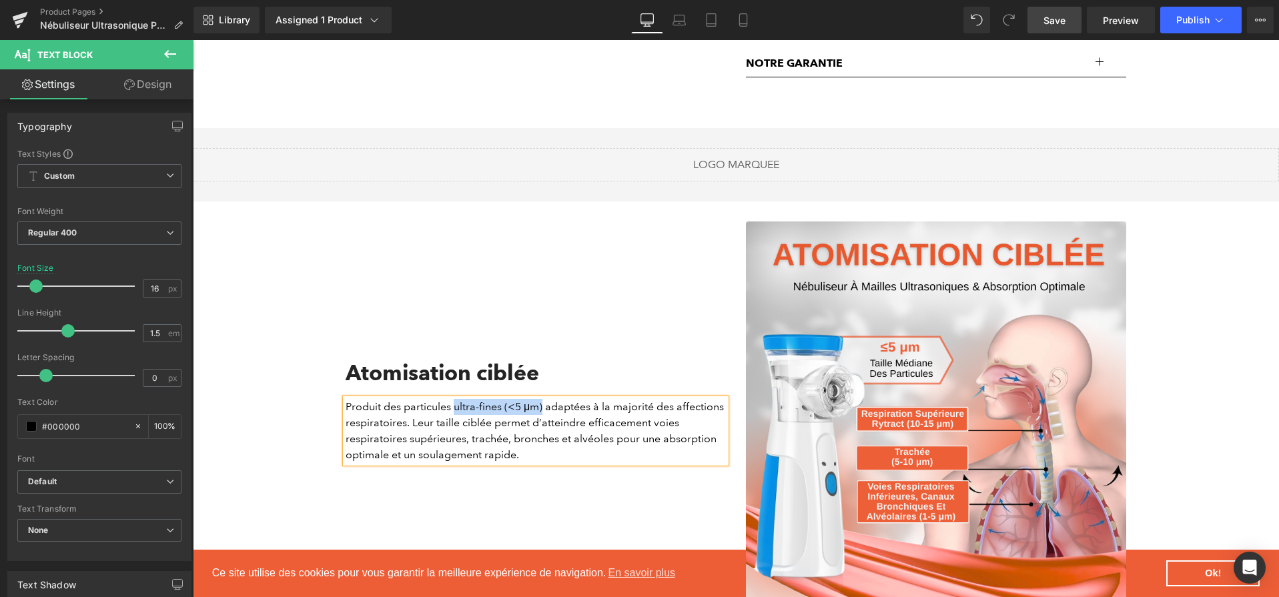
drag, startPoint x: 453, startPoint y: 410, endPoint x: 541, endPoint y: 409, distance: 88.1
click at [541, 409] on p "Produit des particules ultra-fines (<5 μm) adaptées à la majorité des affection…" at bounding box center [536, 431] width 380 height 64
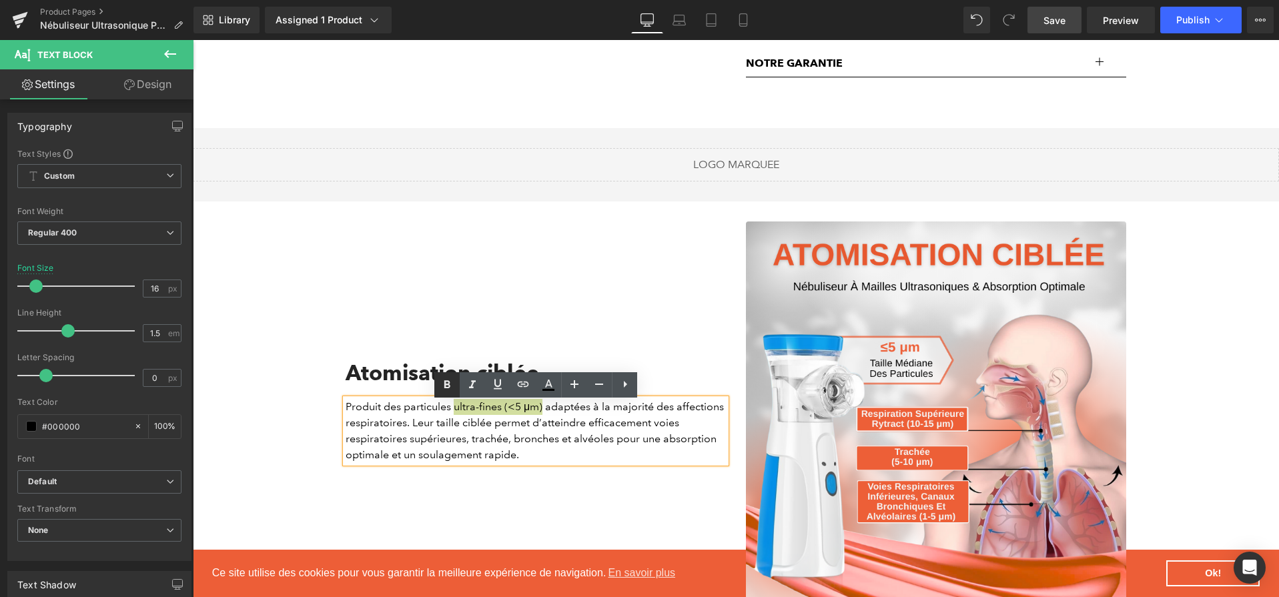
drag, startPoint x: 452, startPoint y: 390, endPoint x: 272, endPoint y: 360, distance: 182.7
click at [452, 390] on icon at bounding box center [447, 385] width 16 height 16
drag, startPoint x: 450, startPoint y: 412, endPoint x: 406, endPoint y: 410, distance: 44.1
click at [406, 410] on p "Produit des particules ultra-fines (<5 μm) adaptées à la majorité des affection…" at bounding box center [536, 431] width 380 height 64
click at [450, 387] on icon at bounding box center [447, 385] width 16 height 16
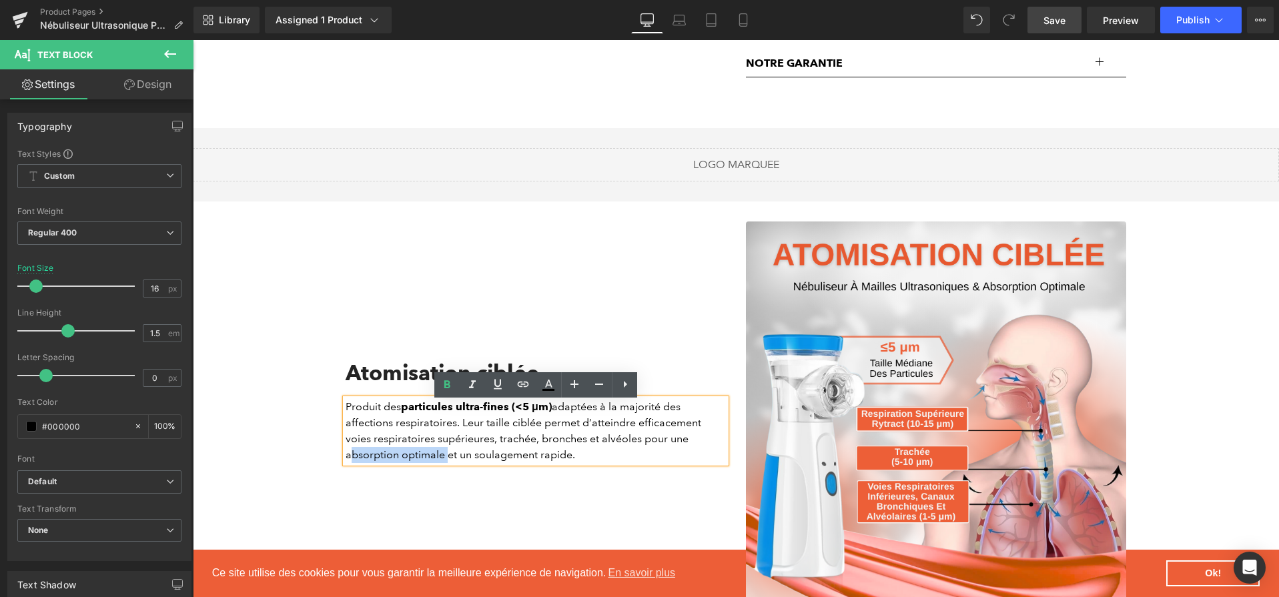
drag, startPoint x: 347, startPoint y: 458, endPoint x: 444, endPoint y: 460, distance: 96.8
click at [444, 460] on p "Produit des particules ultra-fines (<5 μm) adaptées à la majorité des affection…" at bounding box center [536, 431] width 380 height 64
click at [446, 391] on icon at bounding box center [447, 385] width 16 height 16
drag, startPoint x: 591, startPoint y: 429, endPoint x: 495, endPoint y: 441, distance: 96.8
click at [495, 441] on p "Produit des particules ultra-fines (<5 μm) adaptées à la majorité des affection…" at bounding box center [536, 431] width 380 height 64
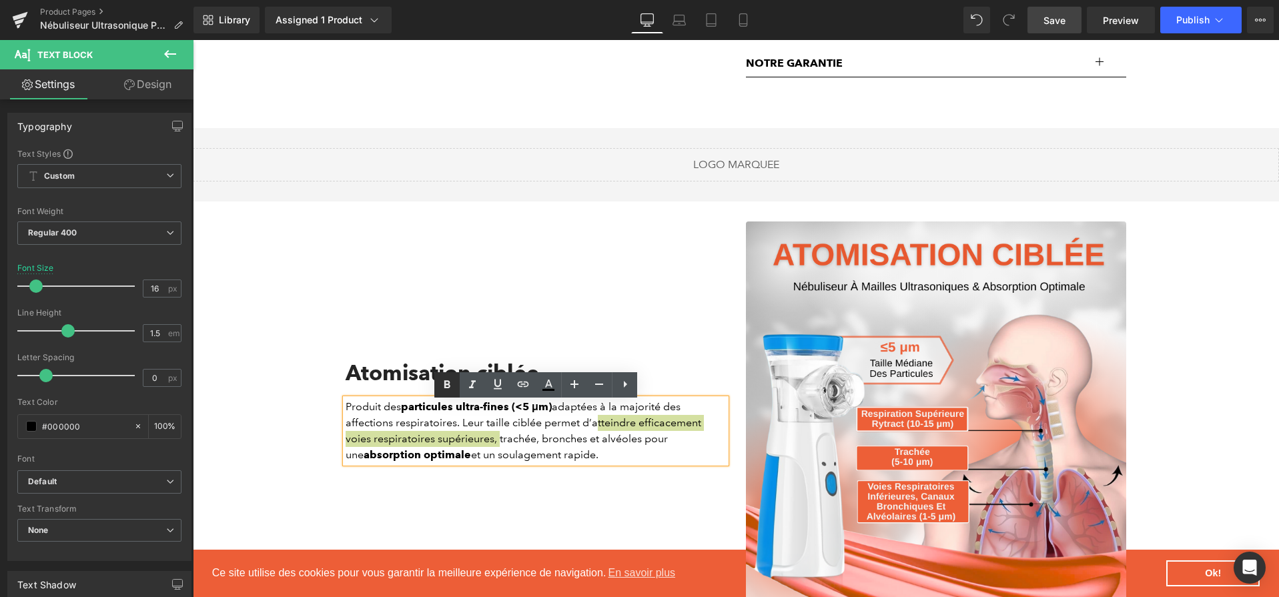
drag, startPoint x: 452, startPoint y: 390, endPoint x: 259, endPoint y: 372, distance: 194.3
click at [452, 390] on icon at bounding box center [447, 385] width 16 height 16
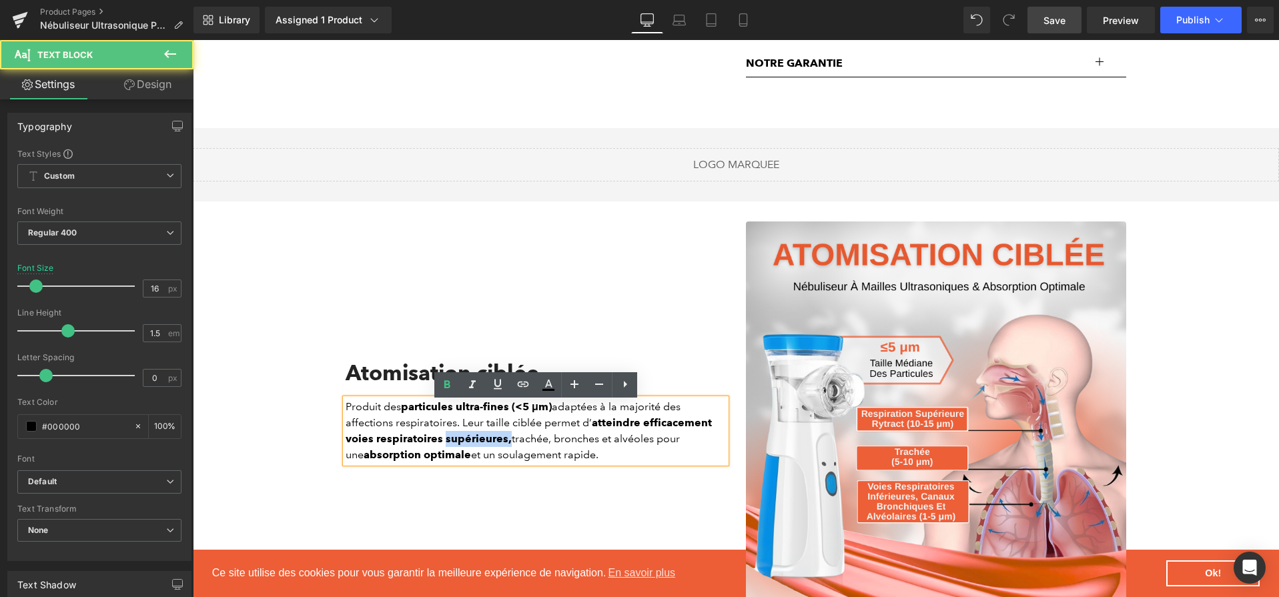
drag, startPoint x: 444, startPoint y: 442, endPoint x: 508, endPoint y: 448, distance: 63.6
click at [508, 448] on p "Produit des particules ultra-fines (<5 μm) adaptées à la majorité des affection…" at bounding box center [536, 431] width 380 height 64
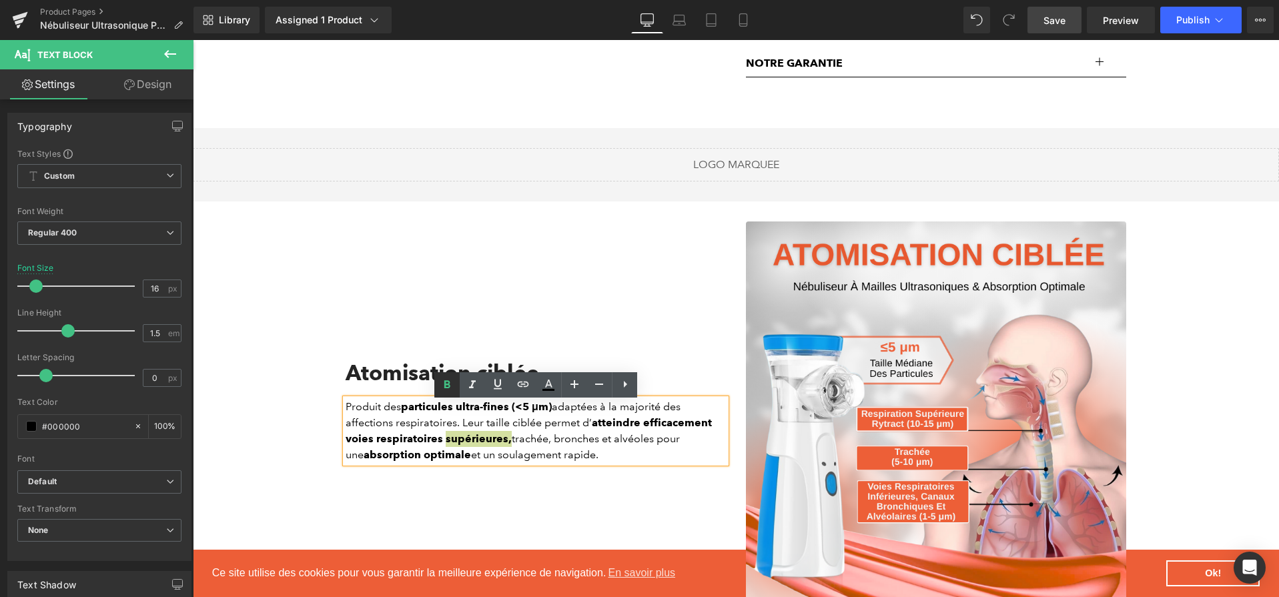
click at [454, 385] on icon at bounding box center [447, 385] width 16 height 16
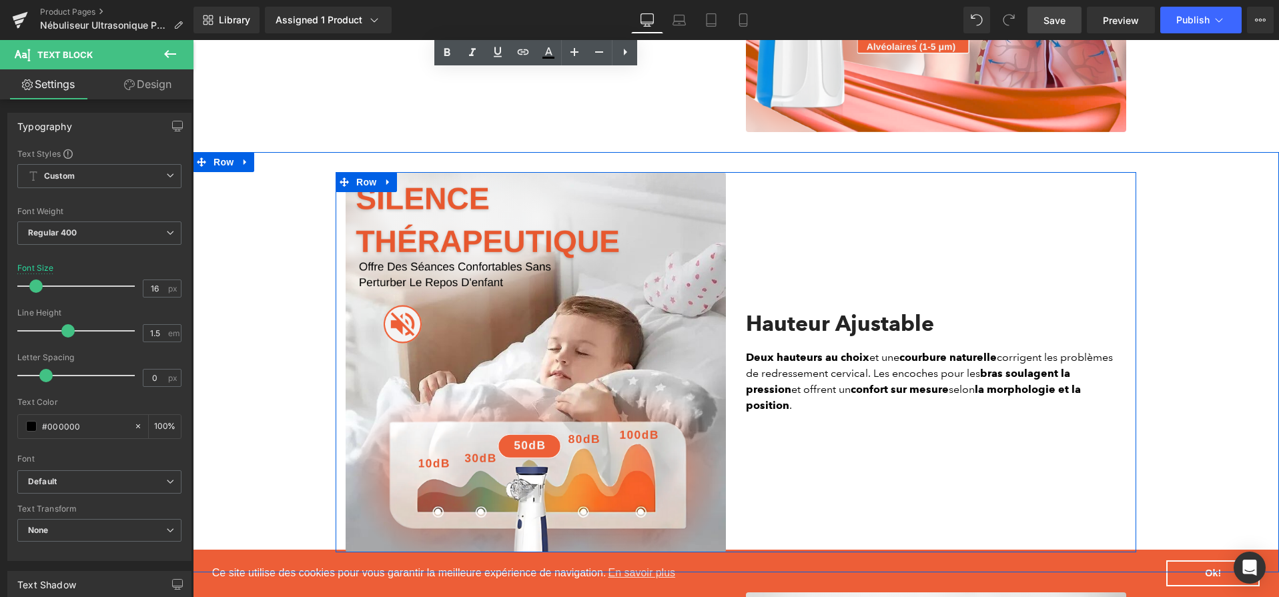
scroll to position [1614, 0]
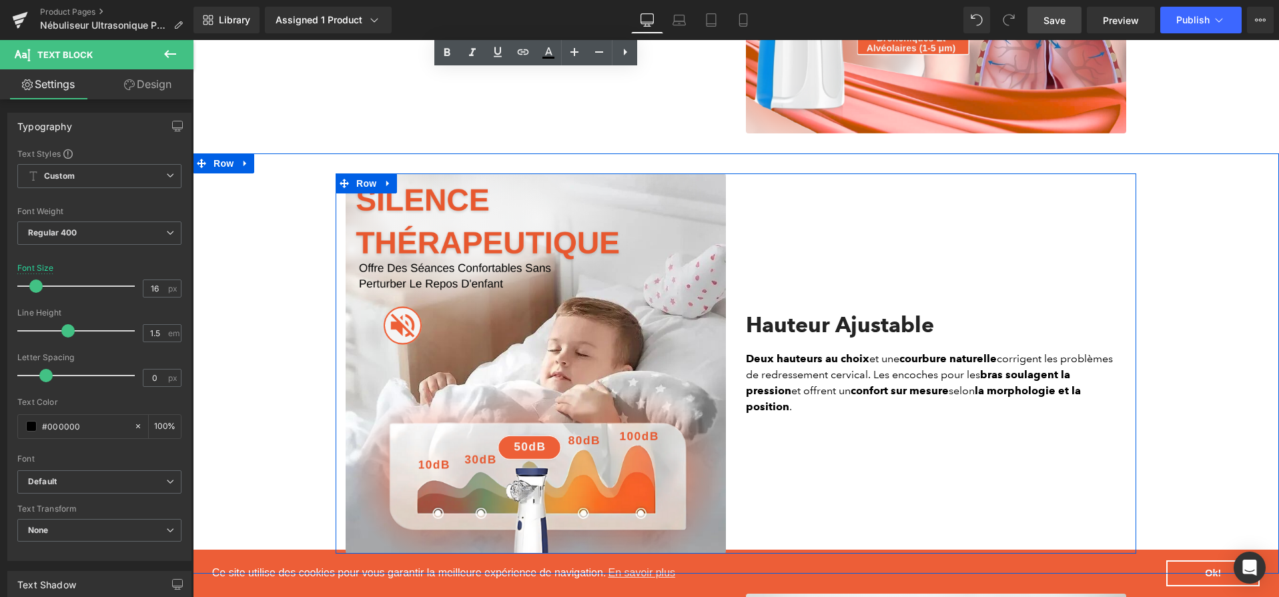
click at [854, 338] on h2 "Hauteur Ajustable" at bounding box center [936, 324] width 380 height 25
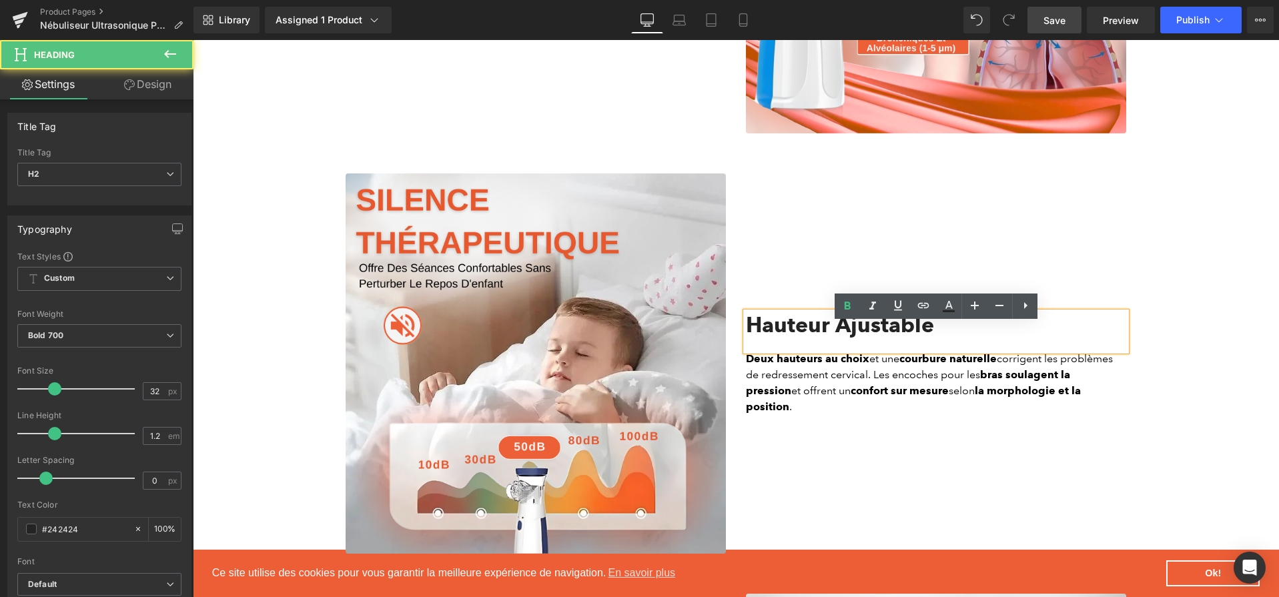
click at [854, 338] on h2 "Hauteur Ajustable" at bounding box center [936, 324] width 380 height 25
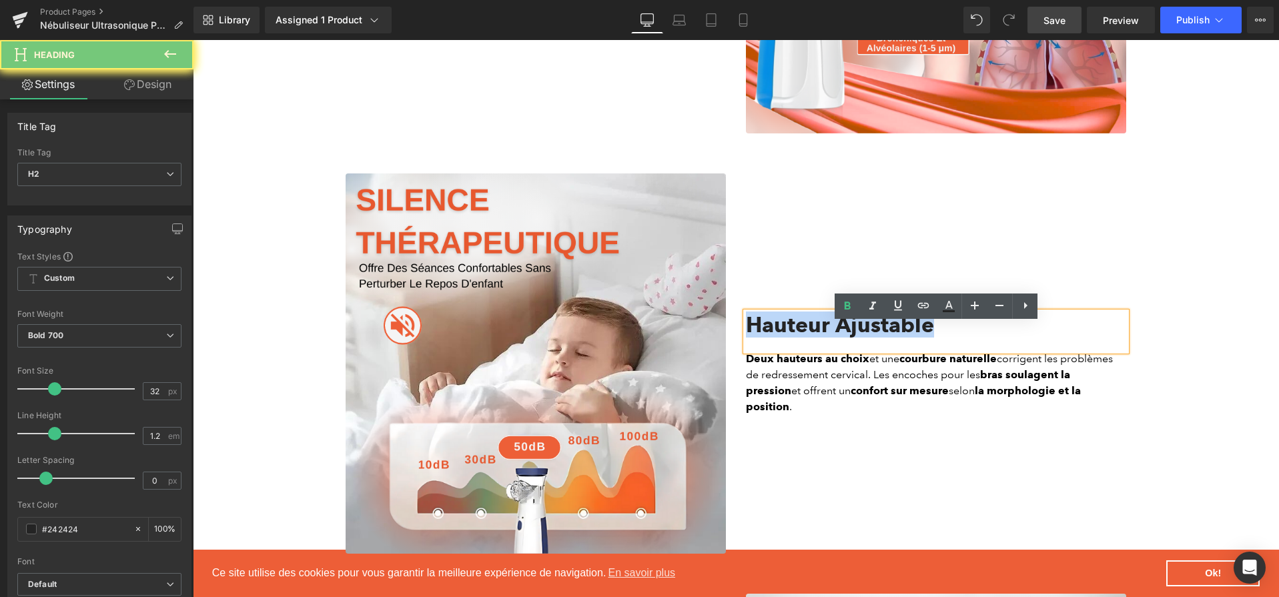
click at [854, 338] on h2 "Hauteur Ajustable" at bounding box center [936, 324] width 380 height 25
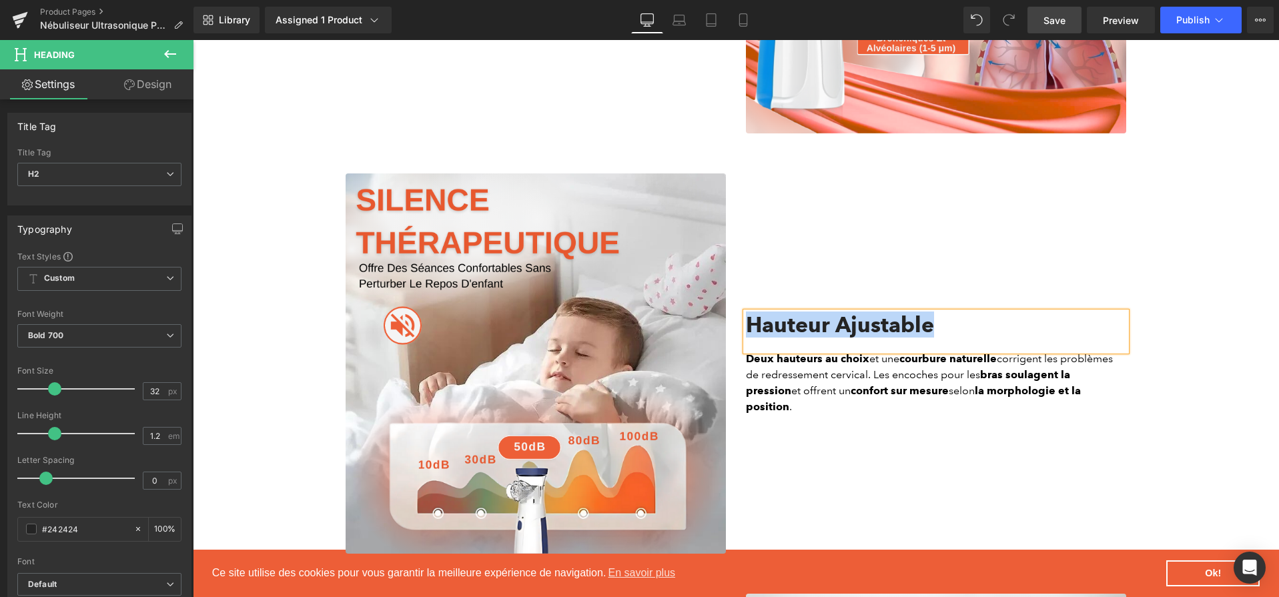
paste div
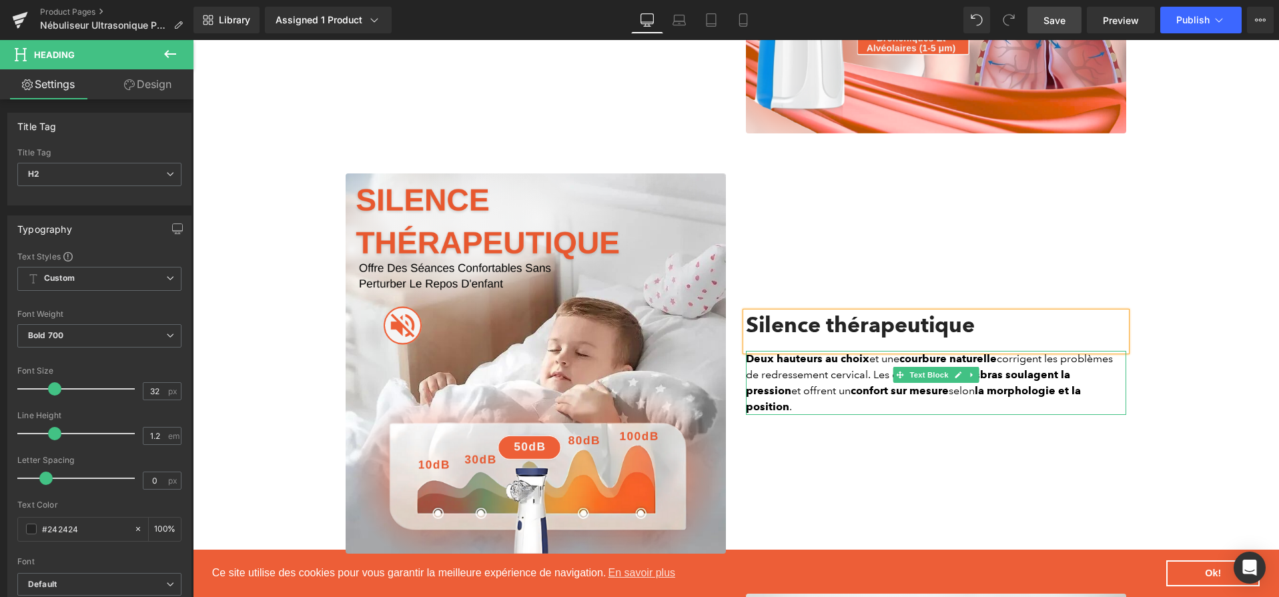
click at [958, 378] on icon at bounding box center [958, 375] width 7 height 7
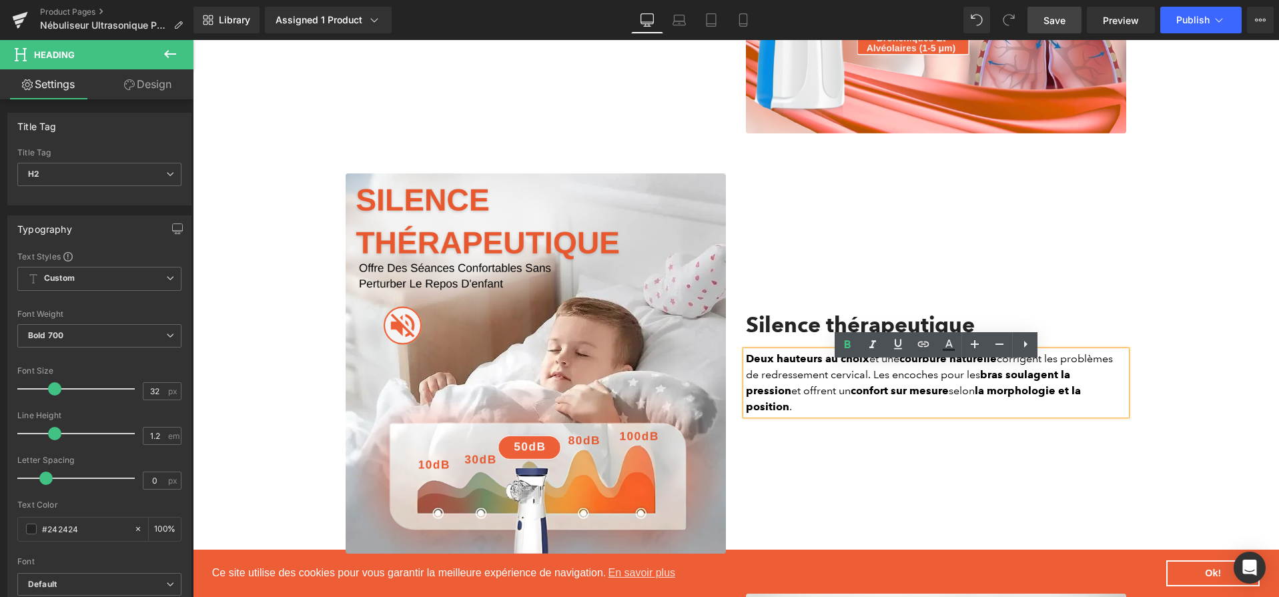
click at [958, 386] on p "Deux hauteurs au choix et une courbure naturelle corrigent les problèmes de red…" at bounding box center [936, 383] width 380 height 64
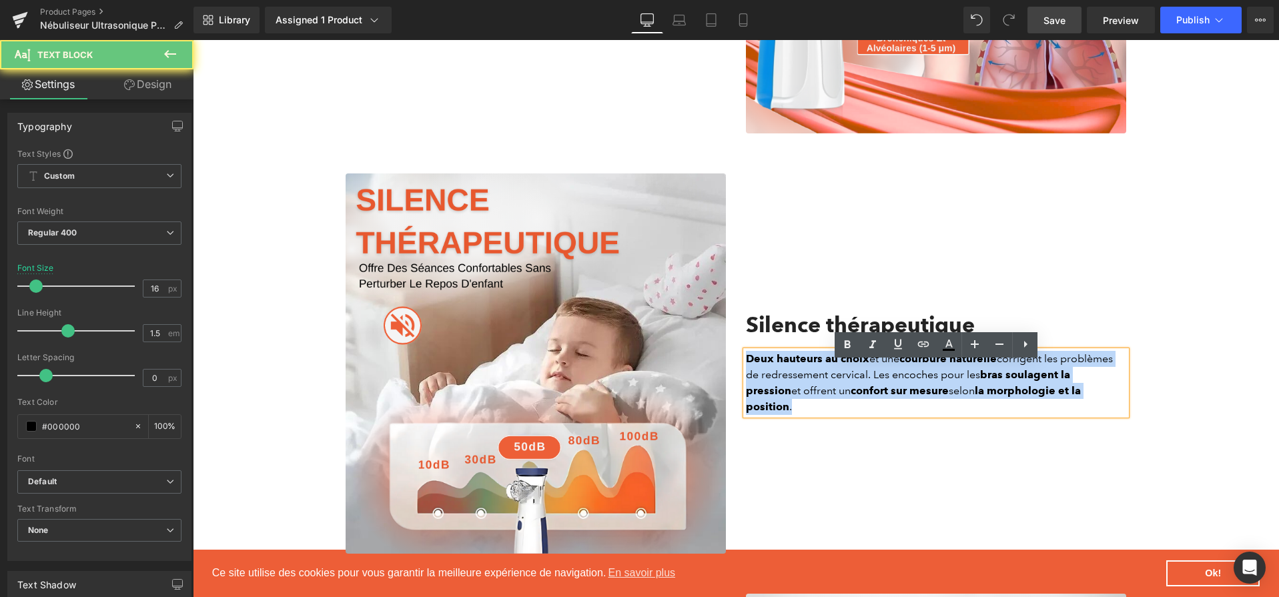
click at [958, 386] on p "Deux hauteurs au choix et une courbure naturelle corrigent les problèmes de red…" at bounding box center [936, 383] width 380 height 64
paste div
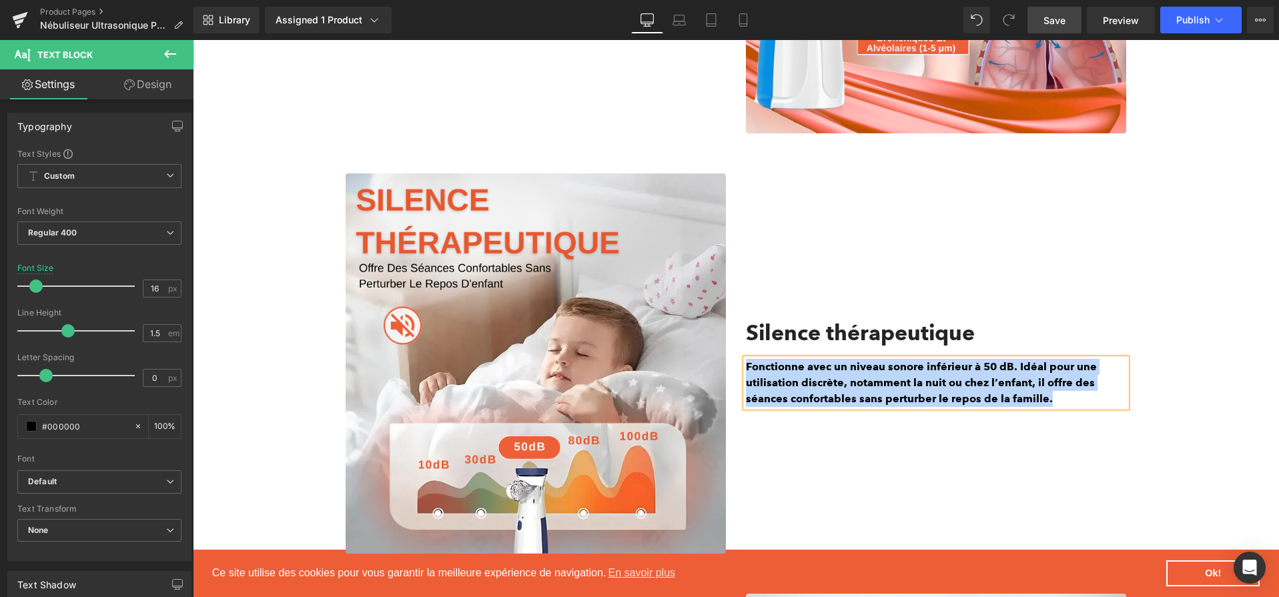
drag, startPoint x: 1058, startPoint y: 401, endPoint x: 747, endPoint y: 371, distance: 311.8
click at [747, 371] on p "Fonctionne avec un niveau sonore inférieur à 50 dB. Idéal pour une utilisation …" at bounding box center [936, 383] width 380 height 48
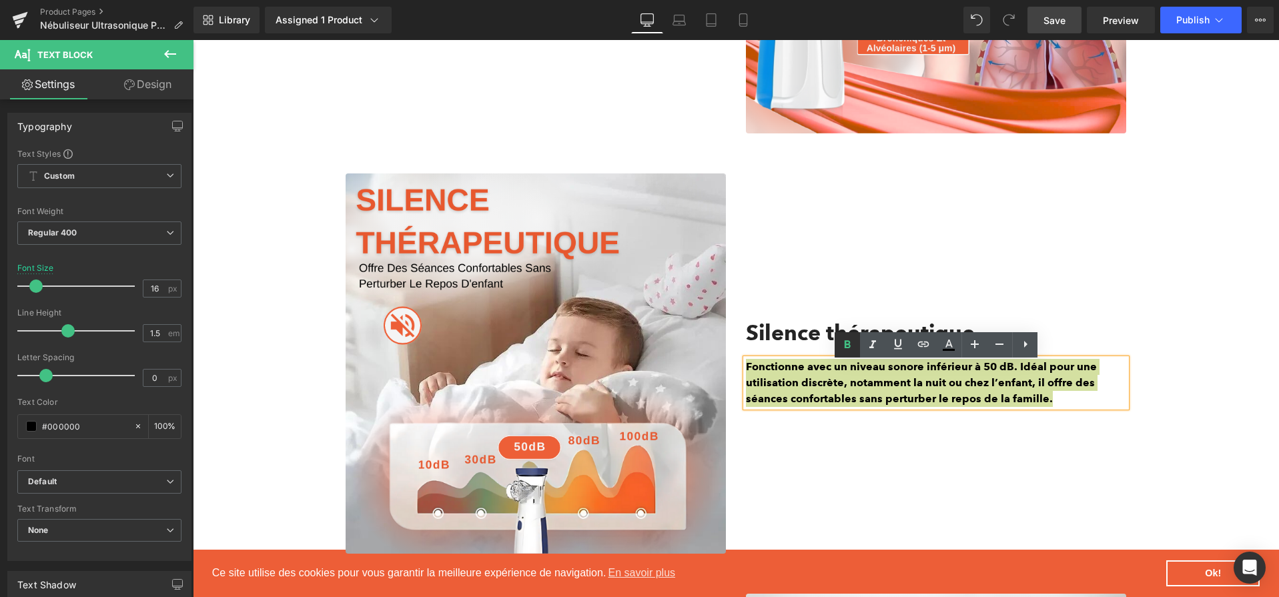
click at [839, 352] on icon at bounding box center [847, 345] width 16 height 16
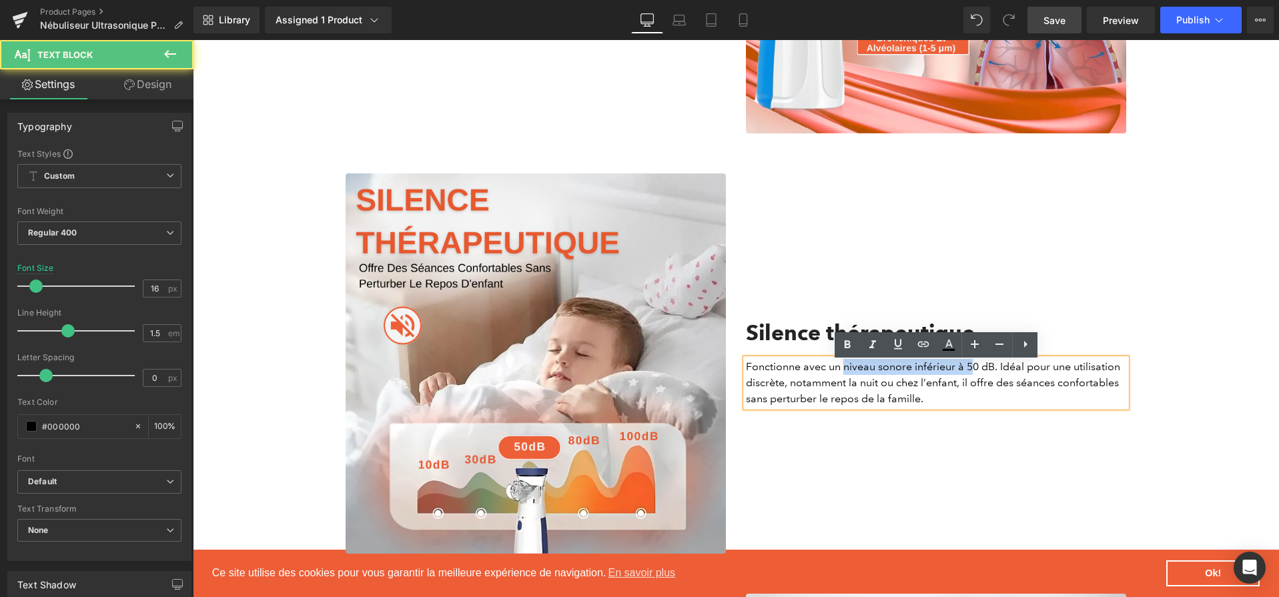
drag, startPoint x: 843, startPoint y: 375, endPoint x: 992, endPoint y: 375, distance: 148.8
click at [984, 376] on p "Fonctionne avec un niveau sonore inférieur à 50 dB. Idéal pour une utilisation …" at bounding box center [936, 383] width 380 height 48
drag, startPoint x: 995, startPoint y: 372, endPoint x: 846, endPoint y: 371, distance: 148.8
click at [846, 371] on p "Fonctionne avec un niveau sonore inférieur à 50 dB. Idéal pour une utilisation …" at bounding box center [936, 383] width 380 height 48
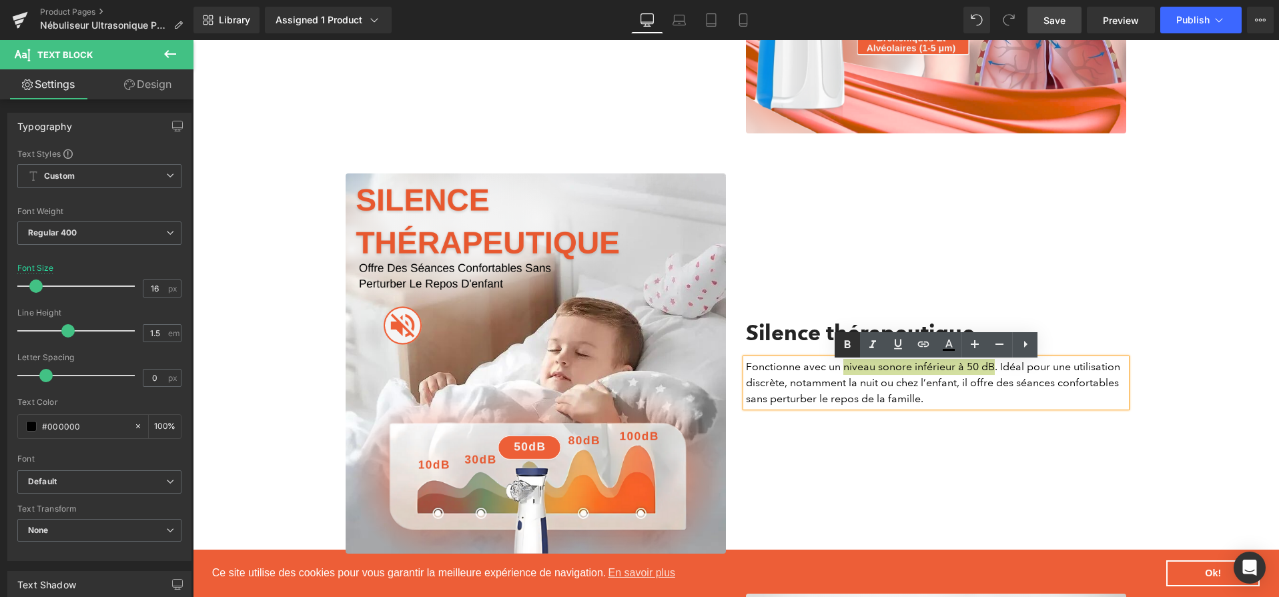
click at [837, 346] on link at bounding box center [847, 344] width 25 height 25
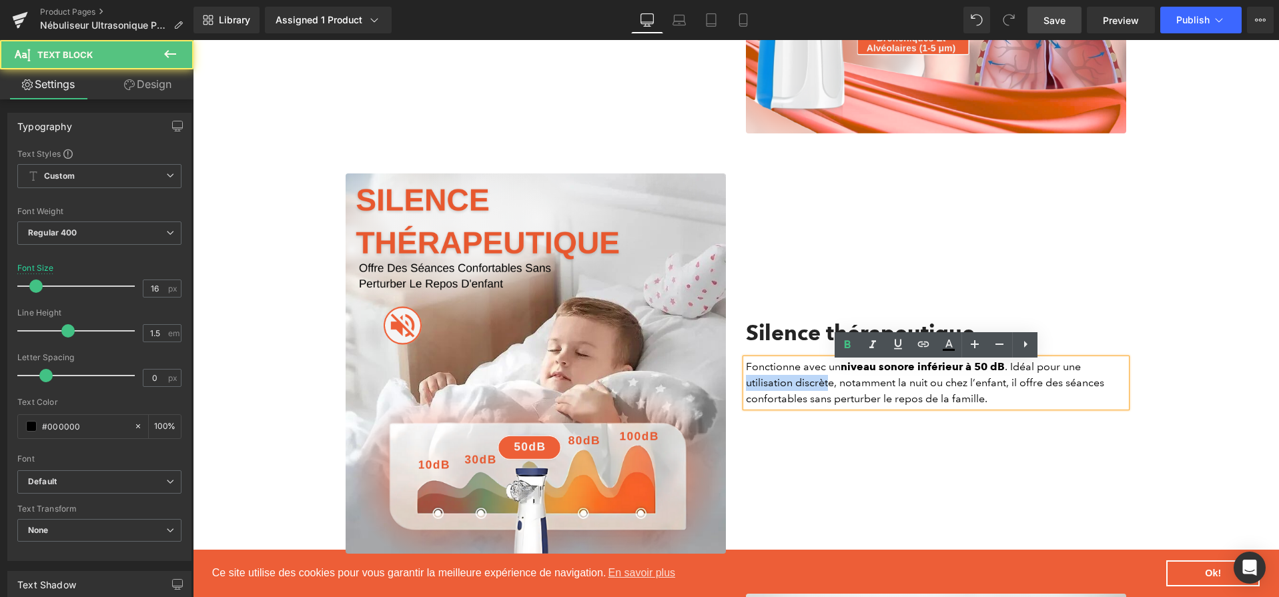
drag, startPoint x: 831, startPoint y: 387, endPoint x: 741, endPoint y: 387, distance: 89.4
click at [741, 387] on div "Silence thérapeutique Heading Fonctionne avec un niveau sonore inférieur à 50 d…" at bounding box center [936, 364] width 400 height 380
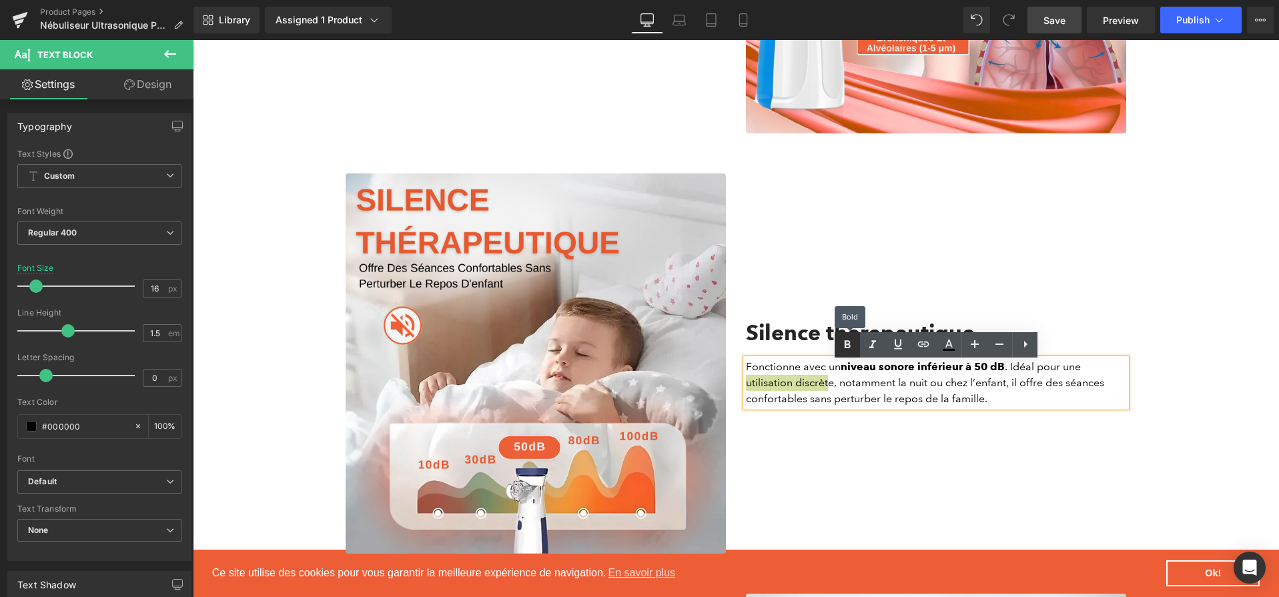
click at [858, 348] on link at bounding box center [847, 344] width 25 height 25
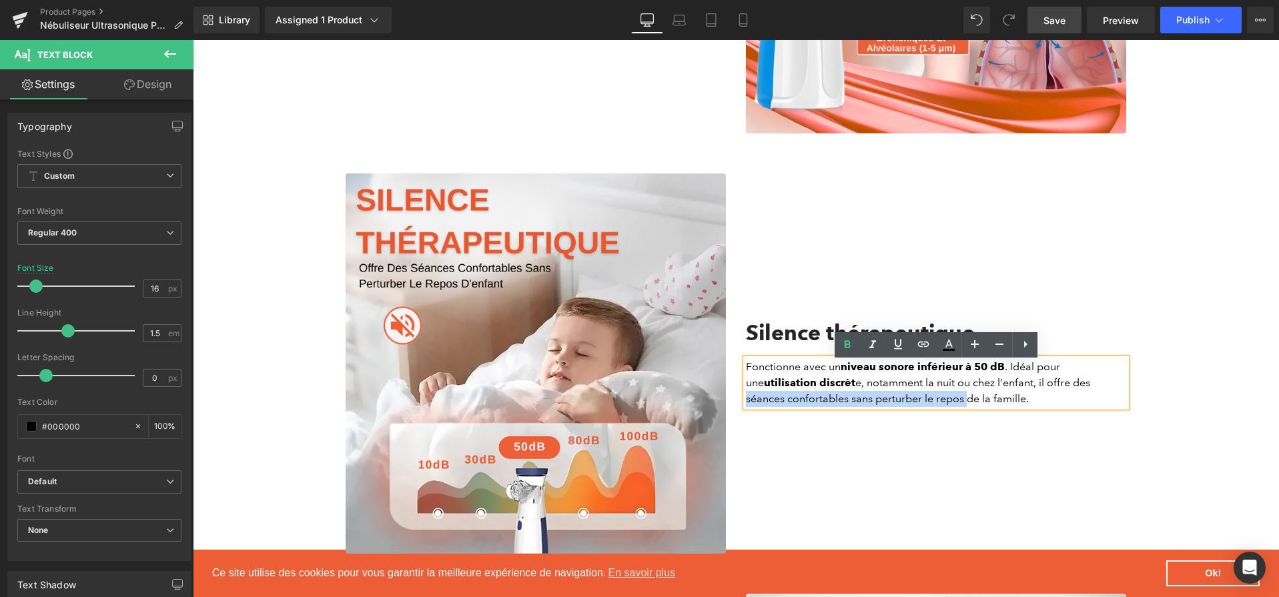
drag, startPoint x: 1071, startPoint y: 385, endPoint x: 926, endPoint y: 408, distance: 146.6
click at [926, 407] on p "Fonctionne avec un niveau sonore inférieur à 50 dB . Idéal pour une utilisation…" at bounding box center [936, 383] width 380 height 48
click at [853, 342] on icon at bounding box center [847, 345] width 16 height 16
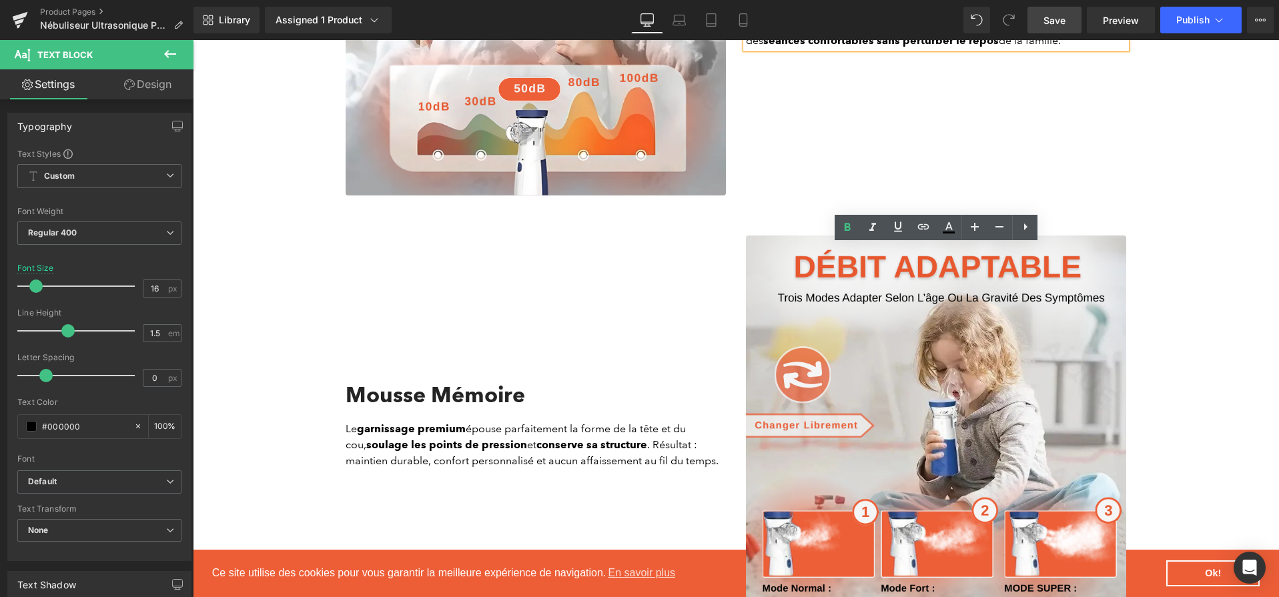
scroll to position [1991, 0]
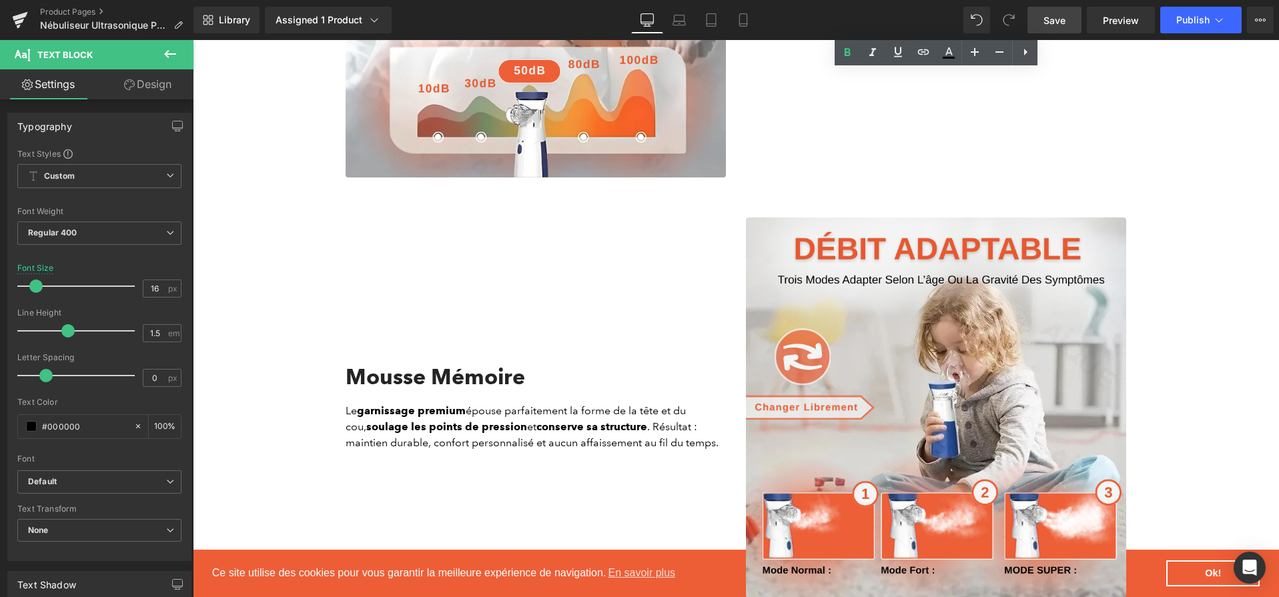
click at [514, 382] on div "Mousse Mémoire Heading" at bounding box center [536, 383] width 380 height 39
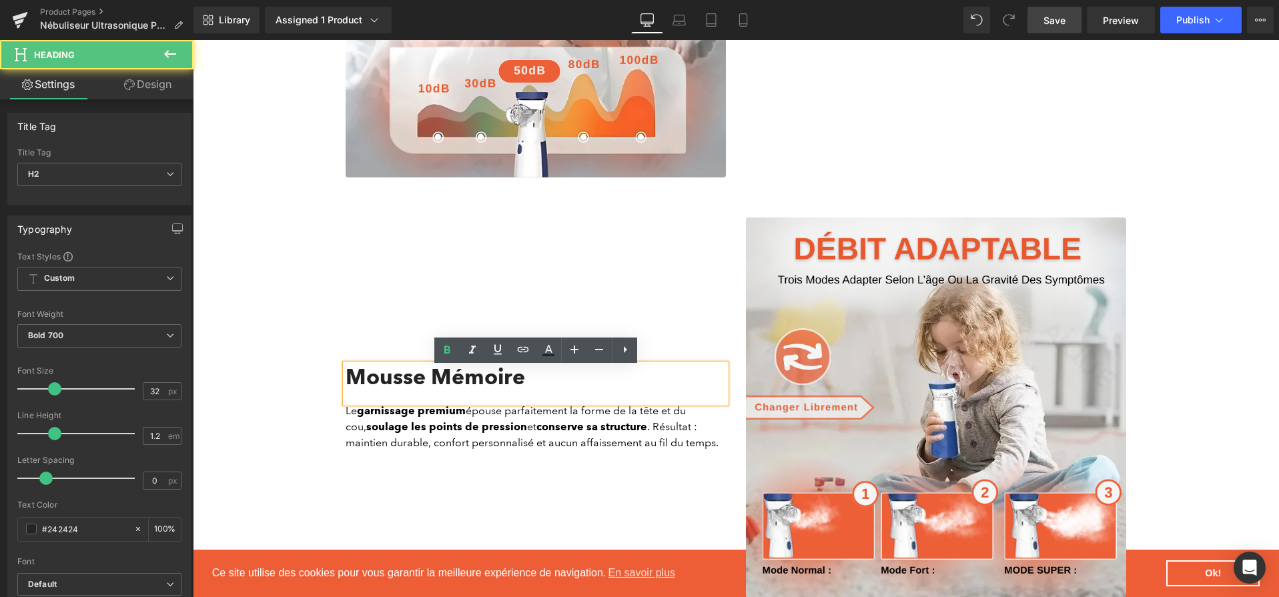
click at [517, 378] on h2 "Mousse Mémoire" at bounding box center [536, 376] width 380 height 25
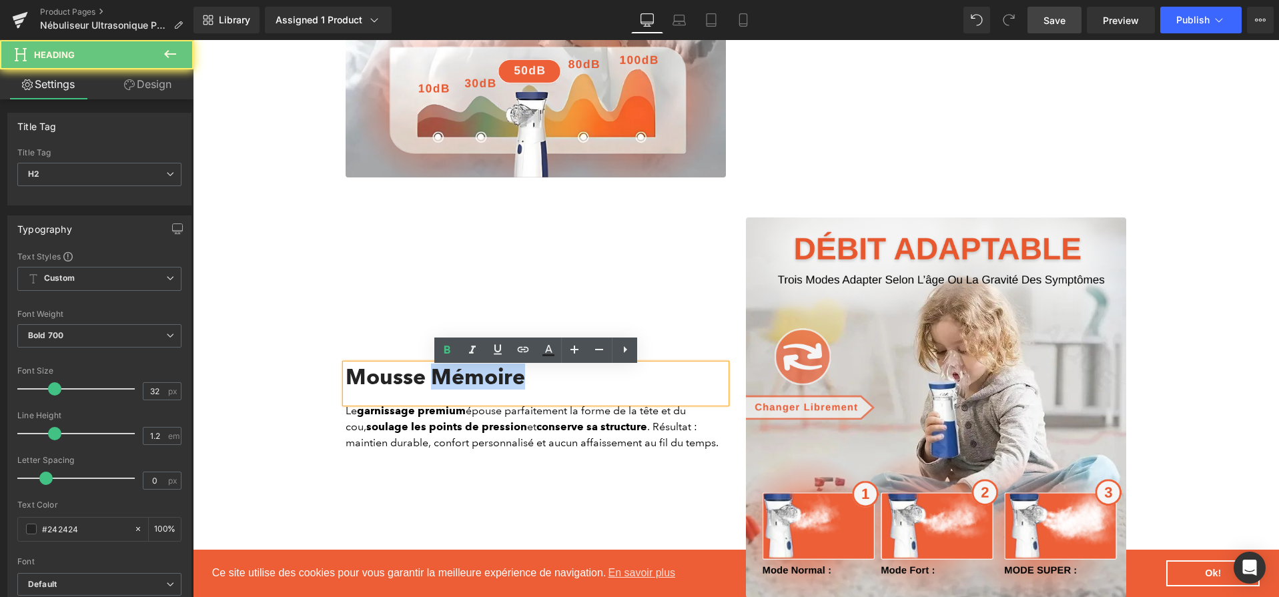
click at [517, 378] on h2 "Mousse Mémoire" at bounding box center [536, 376] width 380 height 25
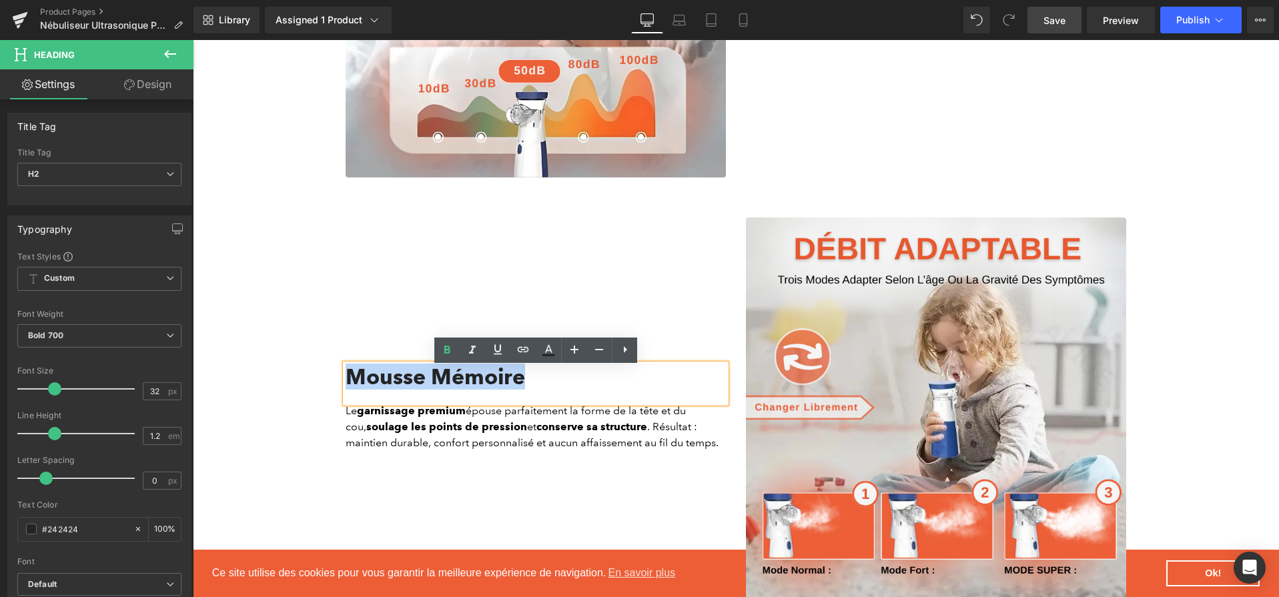
paste div
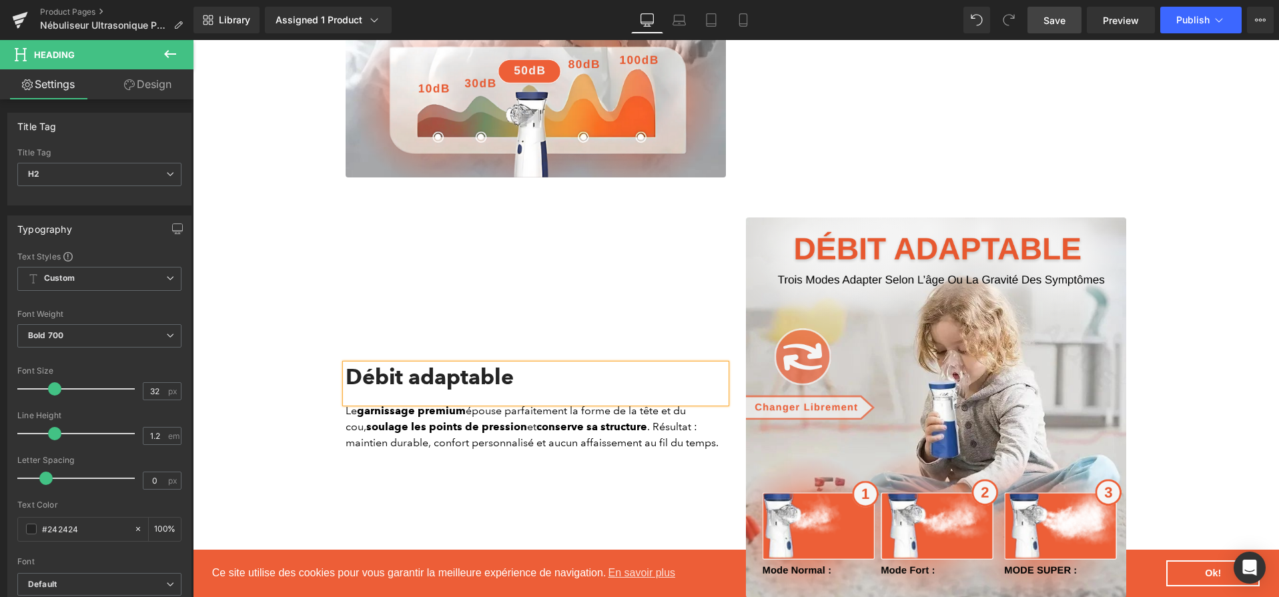
click at [607, 432] on strong "conserve sa structure" at bounding box center [592, 426] width 111 height 13
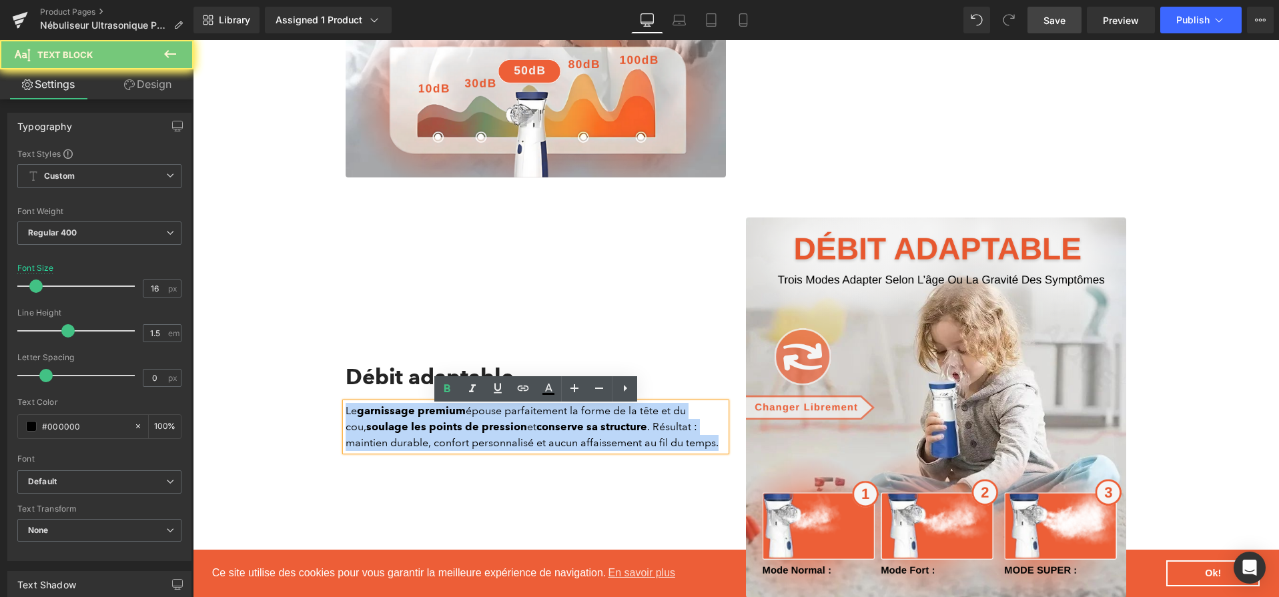
click at [607, 432] on strong "conserve sa structure" at bounding box center [592, 426] width 111 height 13
paste div
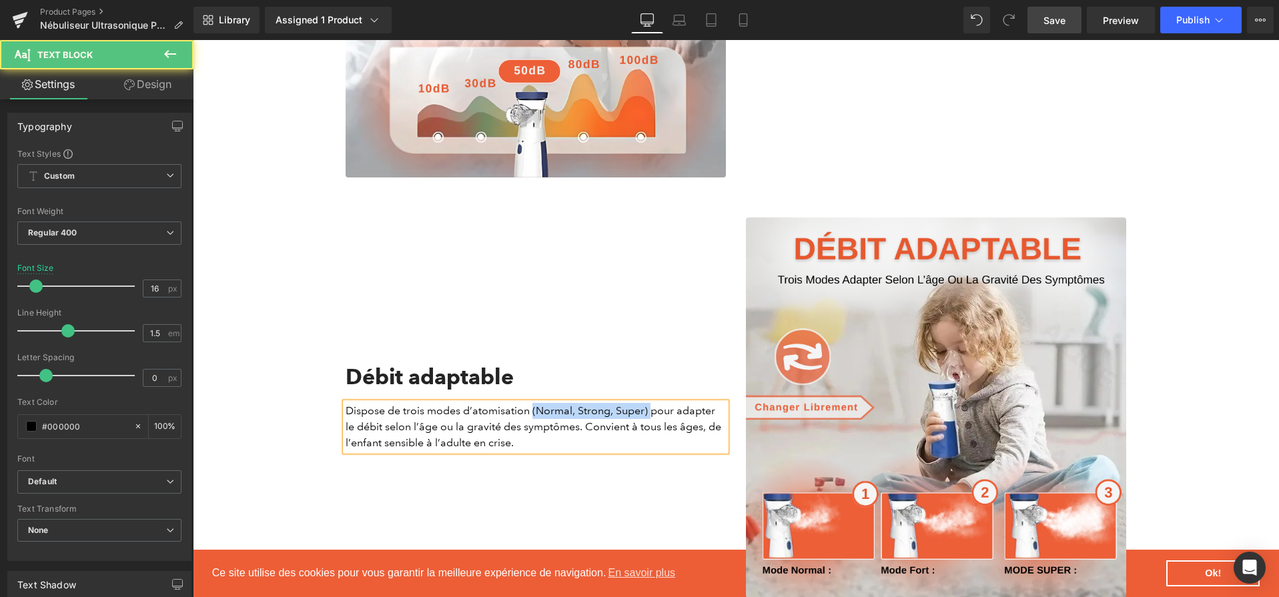
drag, startPoint x: 531, startPoint y: 413, endPoint x: 649, endPoint y: 413, distance: 117.4
click at [649, 413] on p "Dispose de trois modes d’atomisation (Normal, Strong, Super) pour adapter le dé…" at bounding box center [536, 427] width 380 height 48
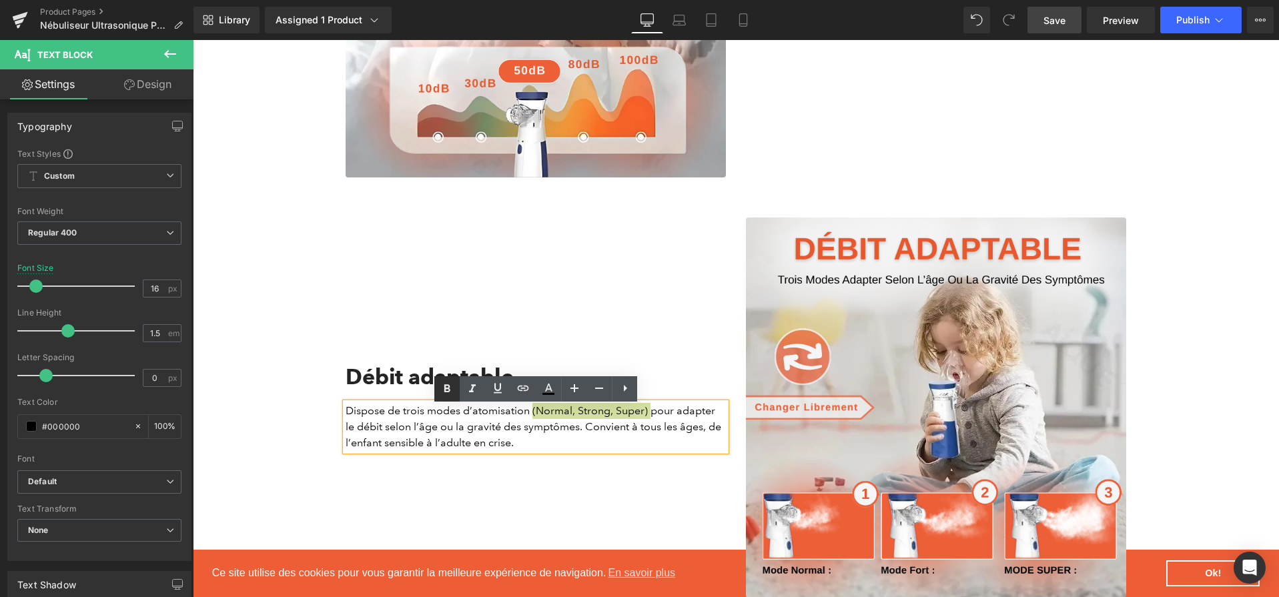
click at [458, 381] on link at bounding box center [446, 388] width 25 height 25
drag, startPoint x: 688, startPoint y: 416, endPoint x: 386, endPoint y: 436, distance: 303.0
click at [386, 436] on p "Dispose de trois modes d’atomisation (Normal, Strong, Super) pour adapter le dé…" at bounding box center [536, 427] width 380 height 48
click at [443, 385] on icon at bounding box center [447, 389] width 16 height 16
drag, startPoint x: 416, startPoint y: 430, endPoint x: 582, endPoint y: 432, distance: 166.2
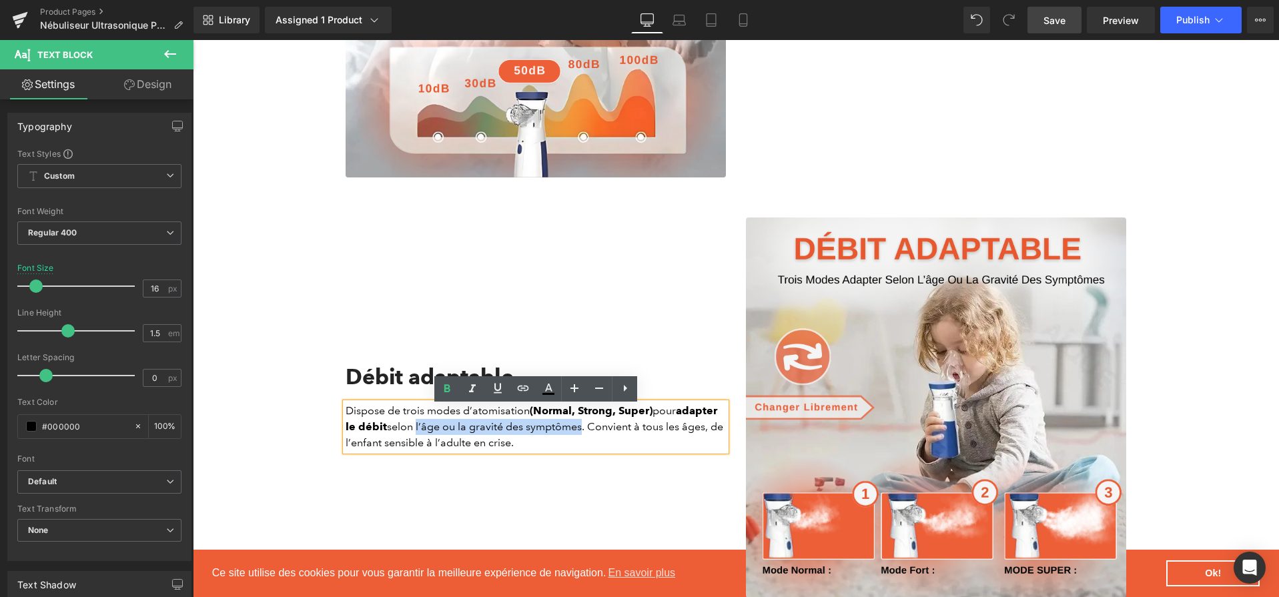
click at [582, 432] on p "Dispose de trois modes d’atomisation (Normal, Strong, Super) pour adapter le dé…" at bounding box center [536, 427] width 380 height 48
click at [445, 394] on icon at bounding box center [447, 389] width 16 height 16
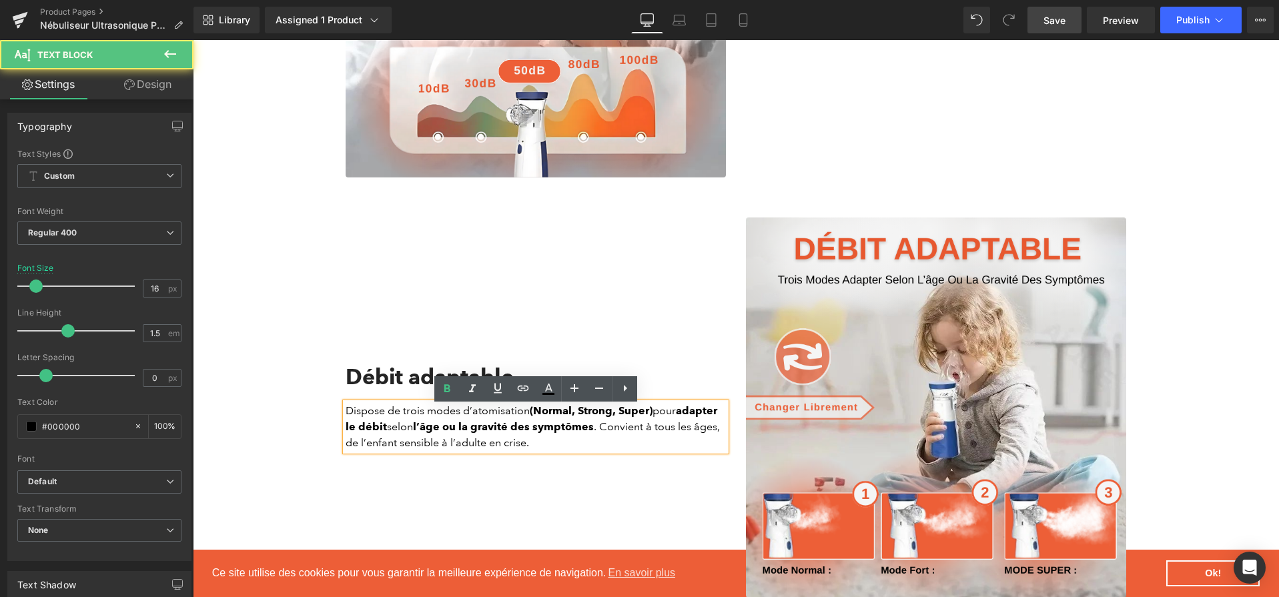
drag, startPoint x: 655, startPoint y: 432, endPoint x: 694, endPoint y: 436, distance: 39.6
click at [694, 436] on p "Dispose de trois modes d’atomisation (Normal, Strong, Super) pour adapter le dé…" at bounding box center [536, 427] width 380 height 48
drag, startPoint x: 655, startPoint y: 434, endPoint x: 743, endPoint y: 436, distance: 88.1
click at [743, 436] on div "Image Débit adaptable Heading Dispose de trois modes d’atomisation (Normal, Str…" at bounding box center [736, 408] width 801 height 420
drag, startPoint x: 653, startPoint y: 430, endPoint x: 719, endPoint y: 430, distance: 66.7
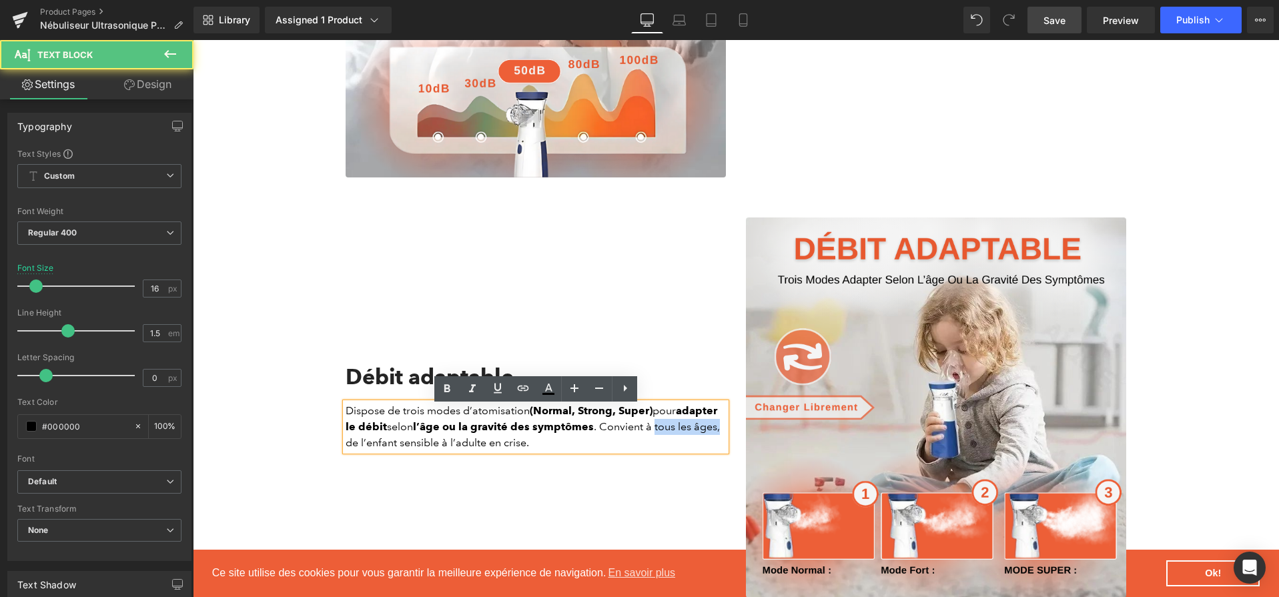
click at [719, 430] on p "Dispose de trois modes d’atomisation (Normal, Strong, Super) pour adapter le dé…" at bounding box center [536, 427] width 380 height 48
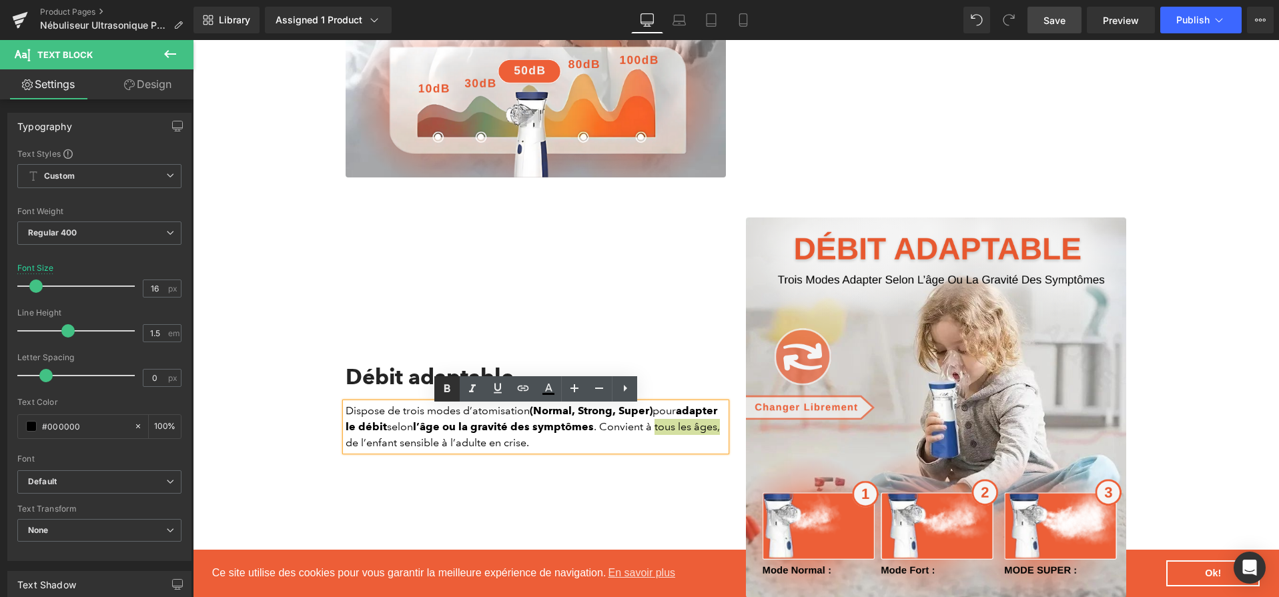
click at [458, 396] on link at bounding box center [446, 388] width 25 height 25
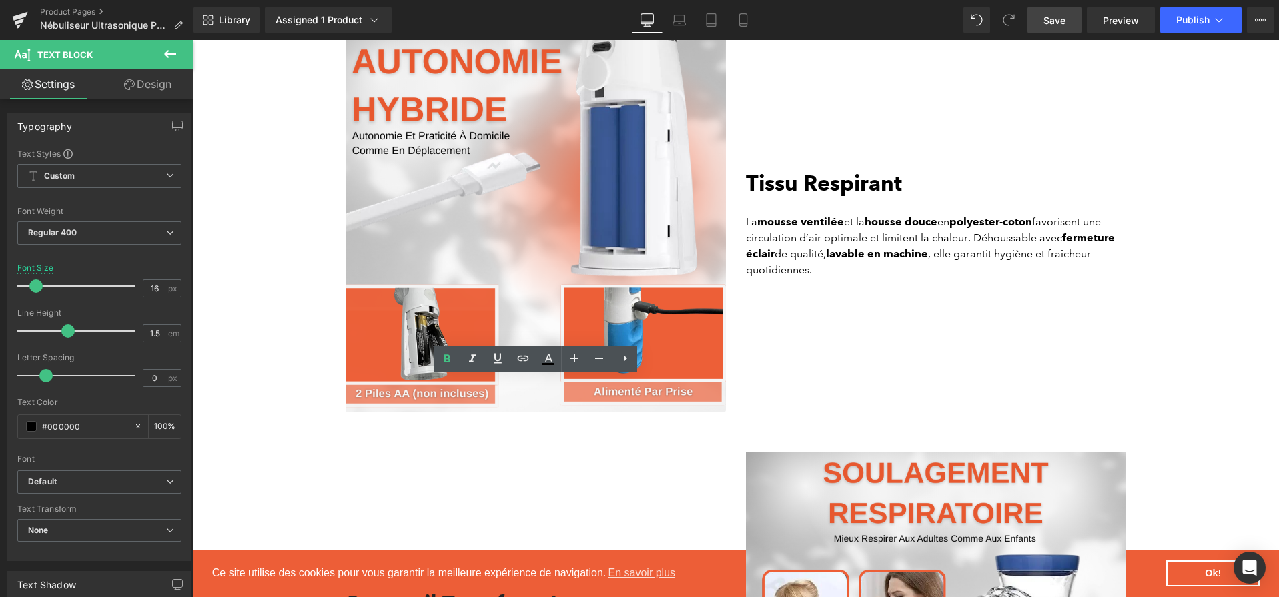
scroll to position [2597, 0]
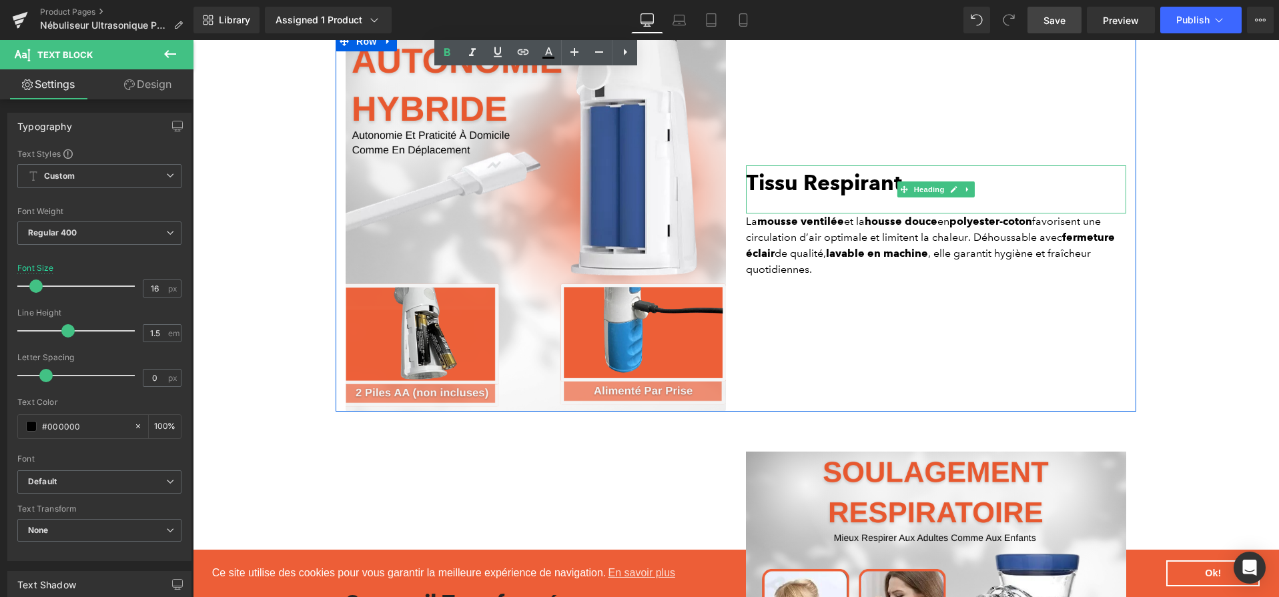
click at [843, 179] on b "Tissu Respirant" at bounding box center [824, 183] width 156 height 26
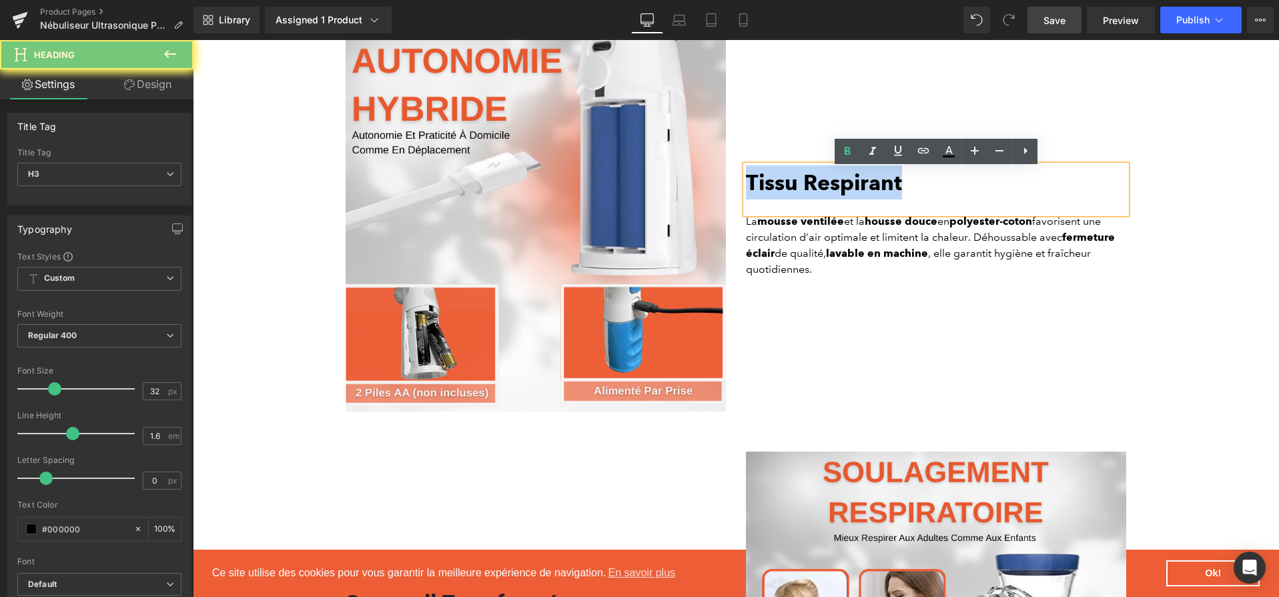
click at [843, 179] on b "Tissu Respirant" at bounding box center [824, 183] width 156 height 26
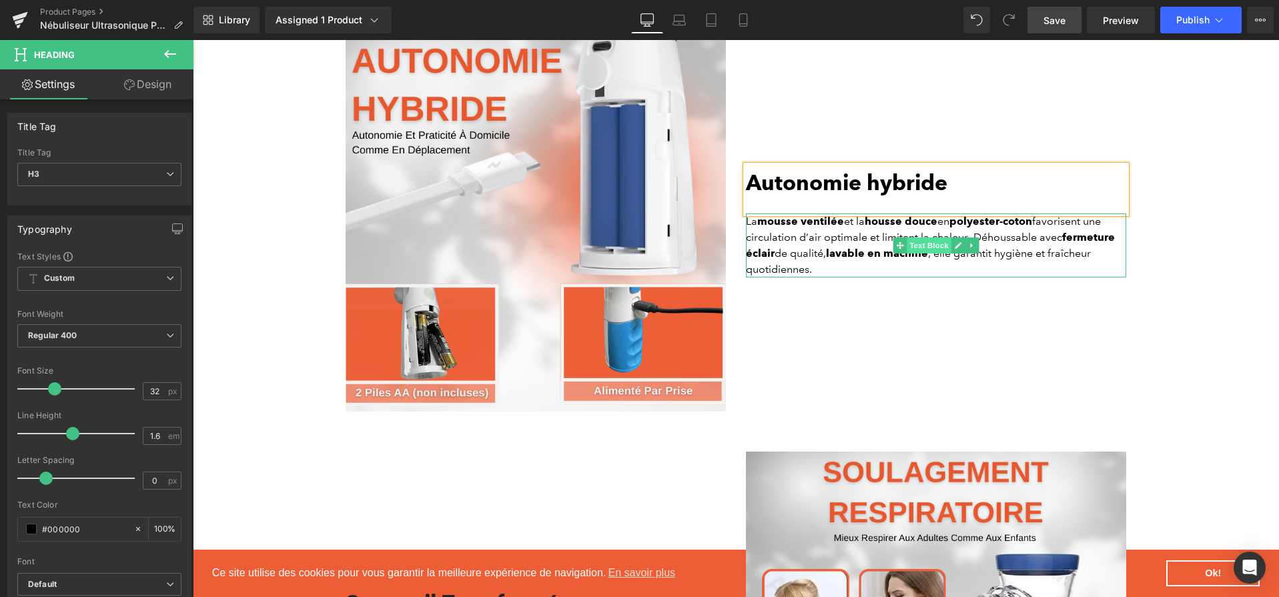
click at [937, 254] on span "Text Block" at bounding box center [929, 246] width 44 height 16
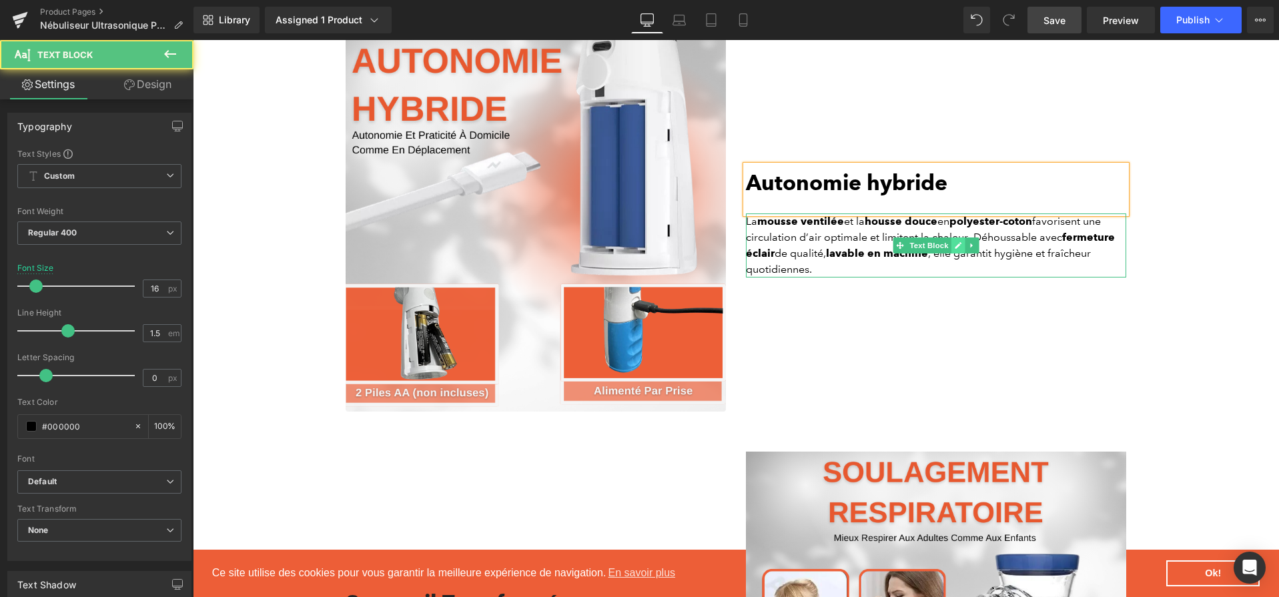
click at [962, 250] on icon at bounding box center [958, 246] width 7 height 8
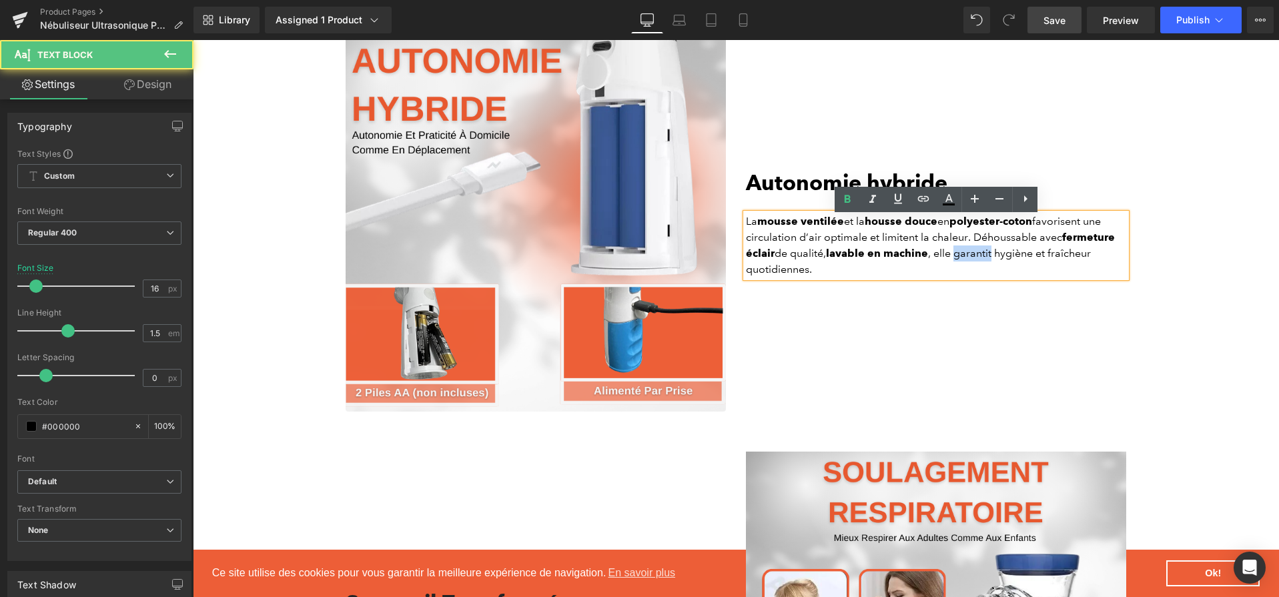
click at [962, 250] on p "La mousse ventilée et la housse douce en polyester-coton favorisent une circula…" at bounding box center [936, 246] width 380 height 64
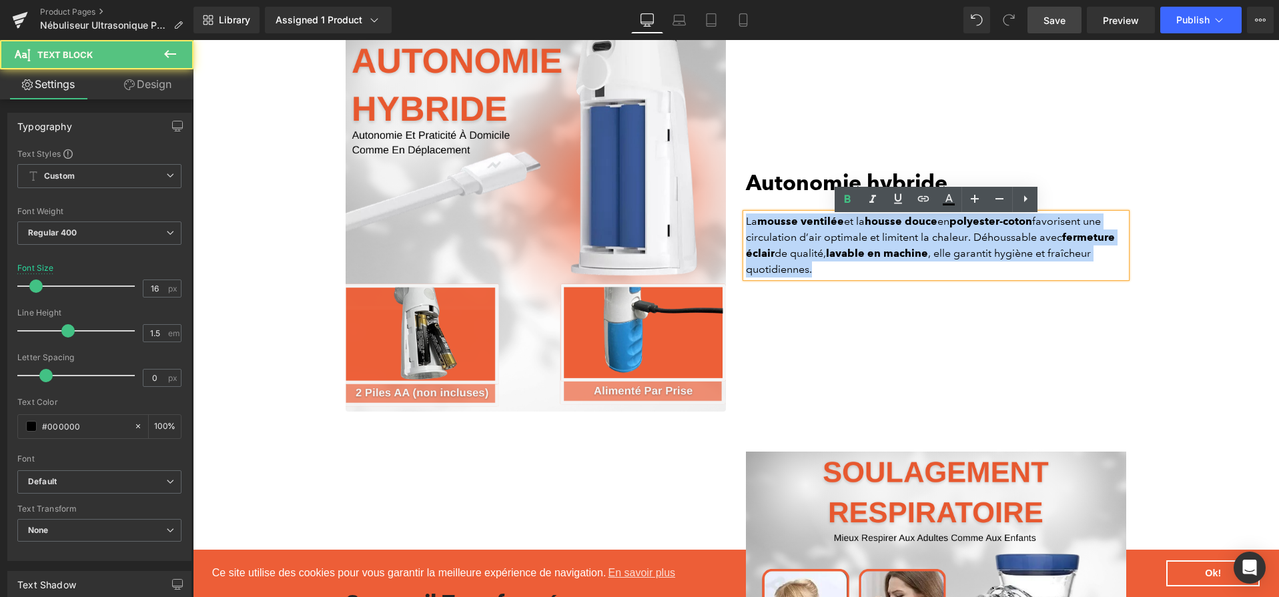
click at [962, 250] on p "La mousse ventilée et la housse douce en polyester-coton favorisent une circula…" at bounding box center [936, 246] width 380 height 64
paste div
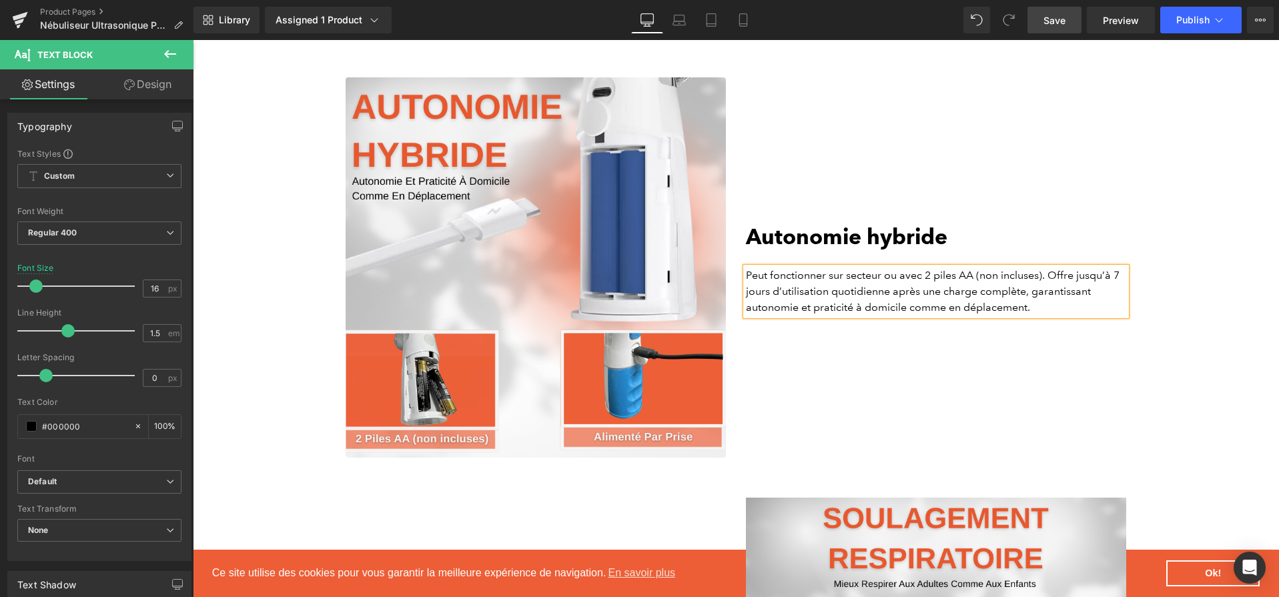
scroll to position [2535, 0]
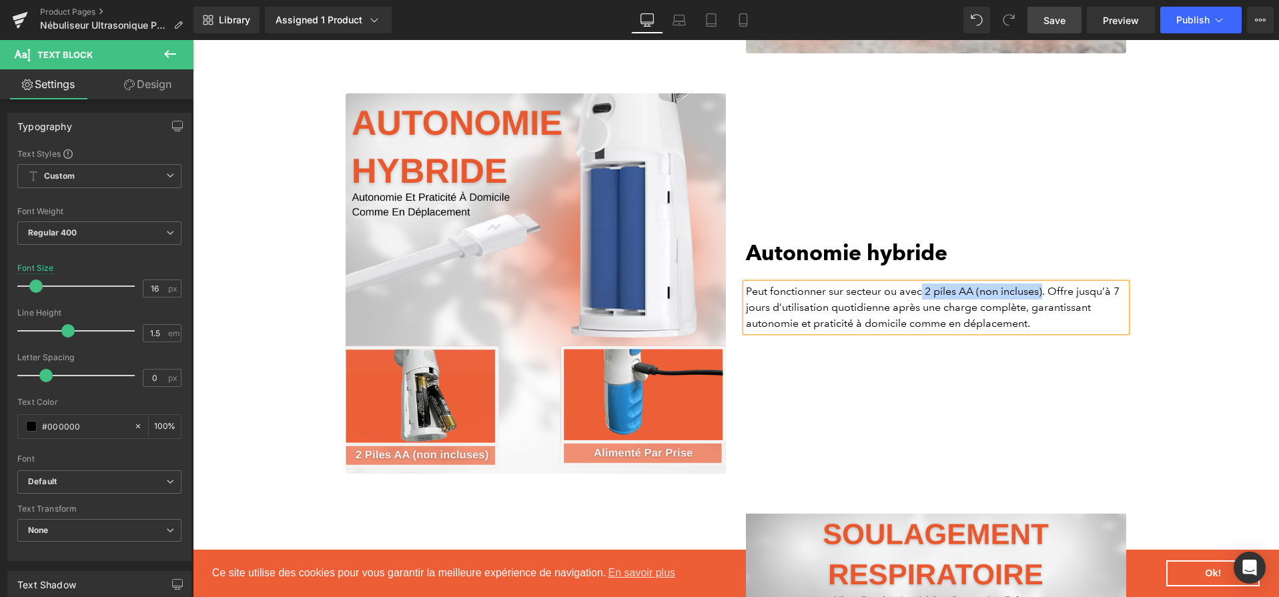
drag, startPoint x: 922, startPoint y: 296, endPoint x: 1044, endPoint y: 296, distance: 122.1
click at [1044, 296] on p "Peut fonctionner sur secteur ou avec 2 piles AA (non incluses). Offre jusqu’à 7…" at bounding box center [936, 308] width 380 height 48
click at [847, 275] on icon at bounding box center [847, 270] width 16 height 16
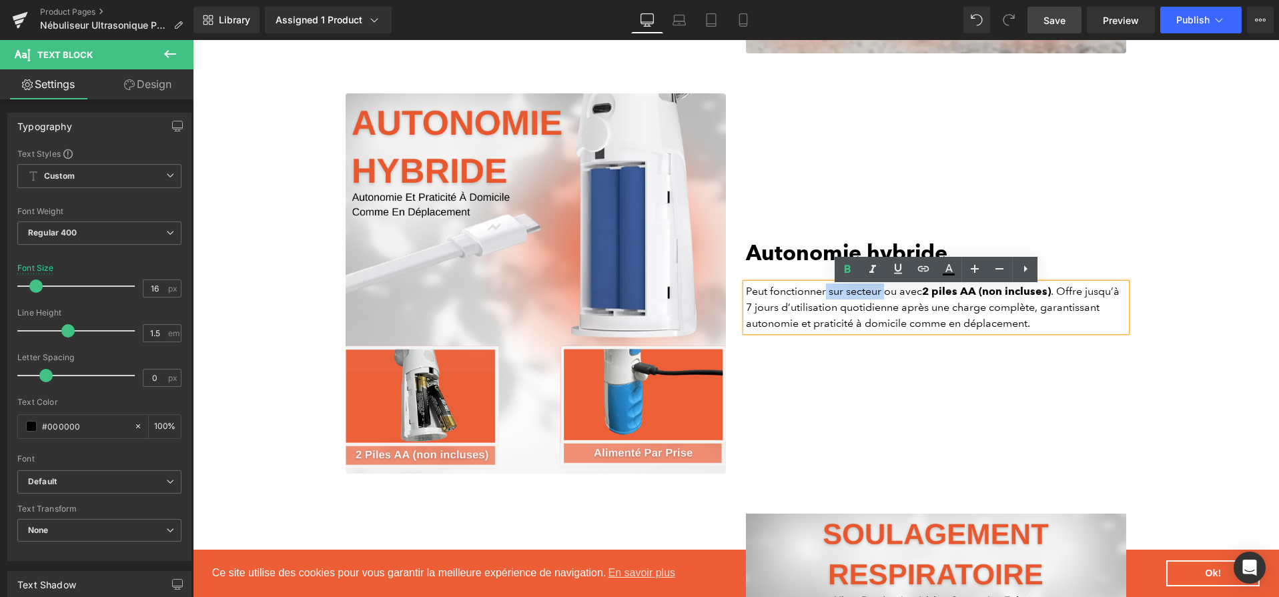
drag, startPoint x: 827, startPoint y: 297, endPoint x: 884, endPoint y: 298, distance: 57.4
click at [884, 298] on p "Peut fonctionner sur secteur ou avec 2 piles AA (non incluses) . Offre jusqu’à …" at bounding box center [936, 308] width 380 height 48
click at [856, 271] on link at bounding box center [847, 269] width 25 height 25
drag, startPoint x: 749, startPoint y: 308, endPoint x: 897, endPoint y: 309, distance: 148.1
click at [897, 309] on p "Peut fonctionner sur secteur ou avec 2 piles AA (non incluses) . Offre jusqu’à …" at bounding box center [936, 308] width 380 height 48
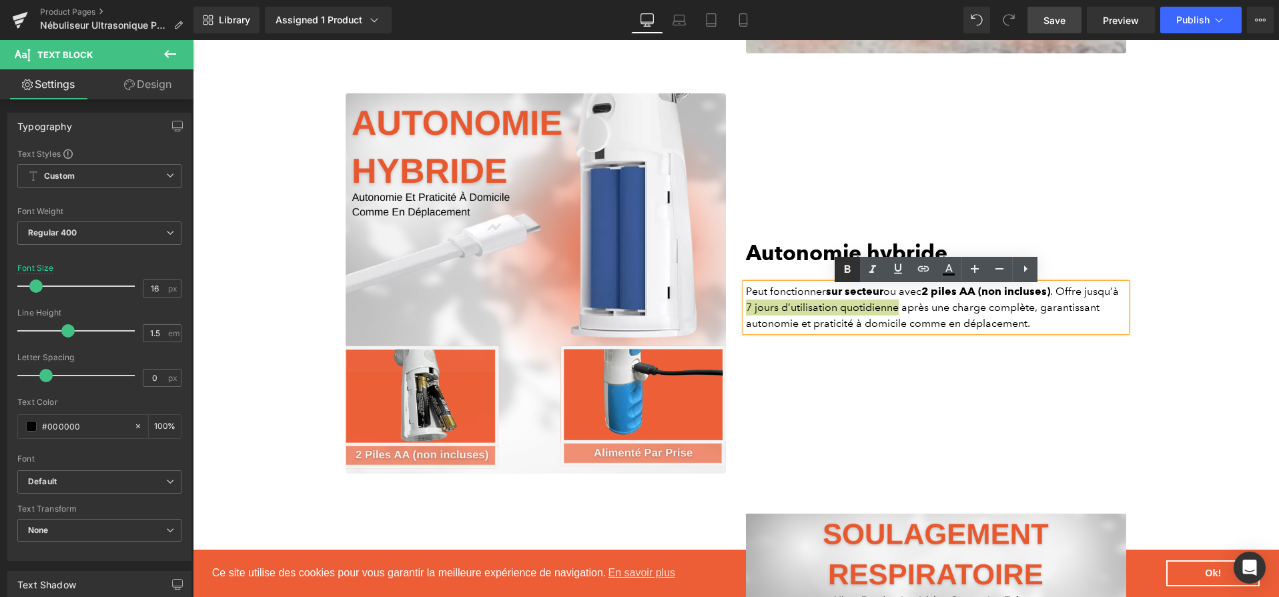
drag, startPoint x: 840, startPoint y: 267, endPoint x: 674, endPoint y: 246, distance: 167.4
click at [840, 267] on icon at bounding box center [847, 270] width 16 height 16
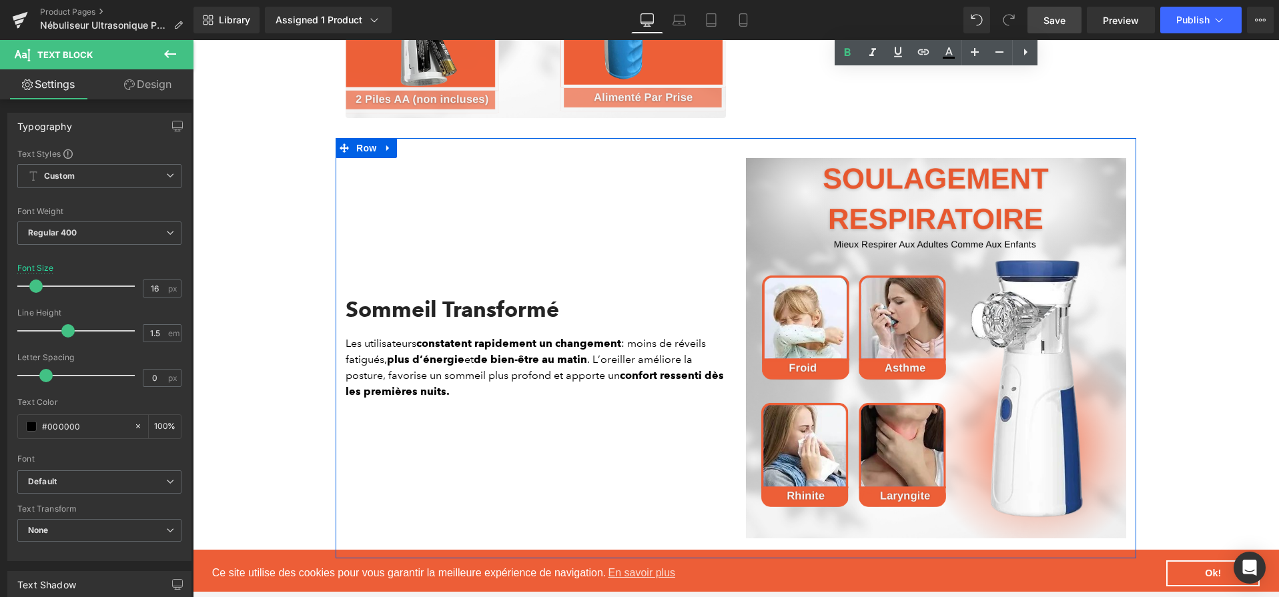
scroll to position [2892, 0]
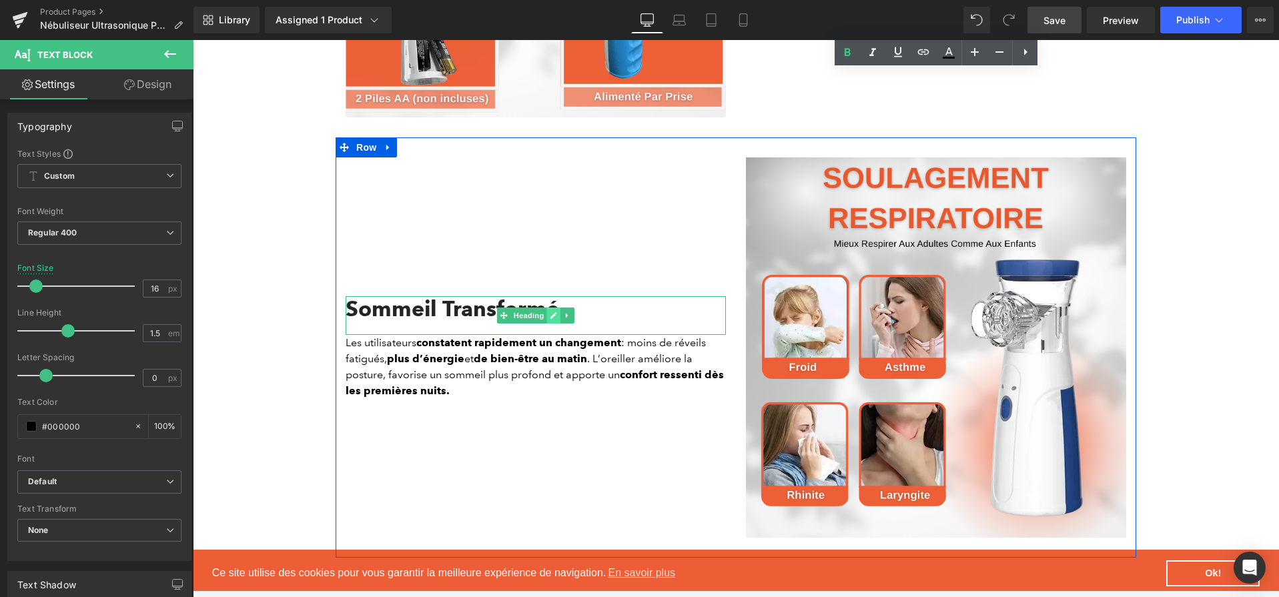
click at [553, 316] on icon at bounding box center [553, 316] width 7 height 8
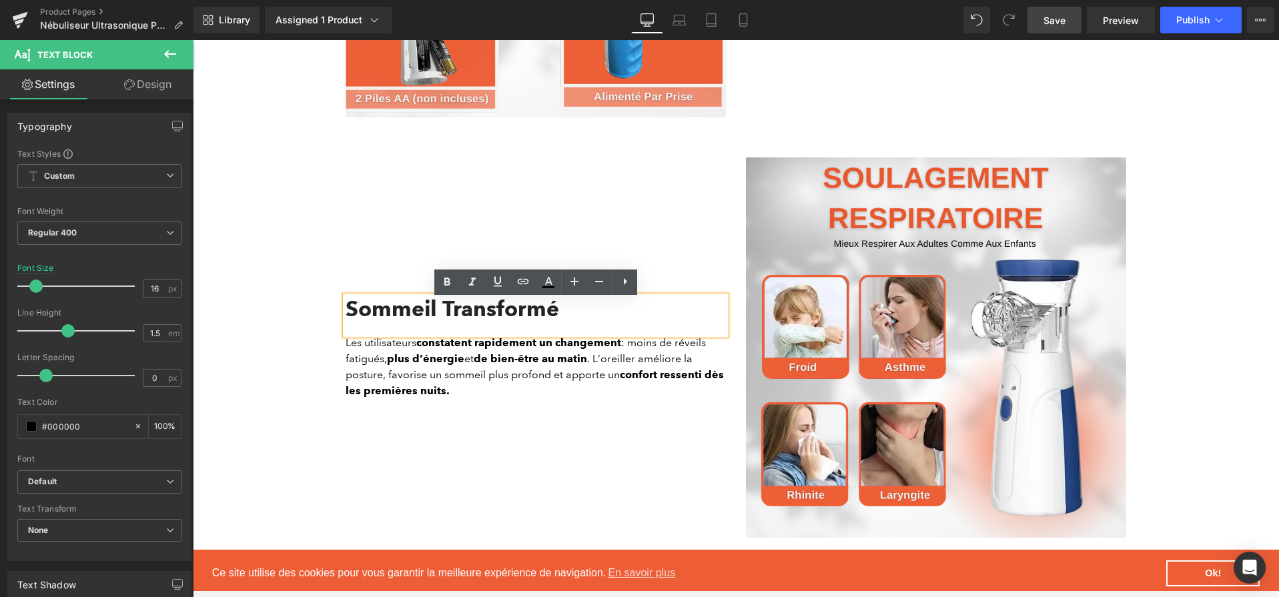
click at [553, 316] on h2 "Sommeil Transformé" at bounding box center [536, 308] width 380 height 25
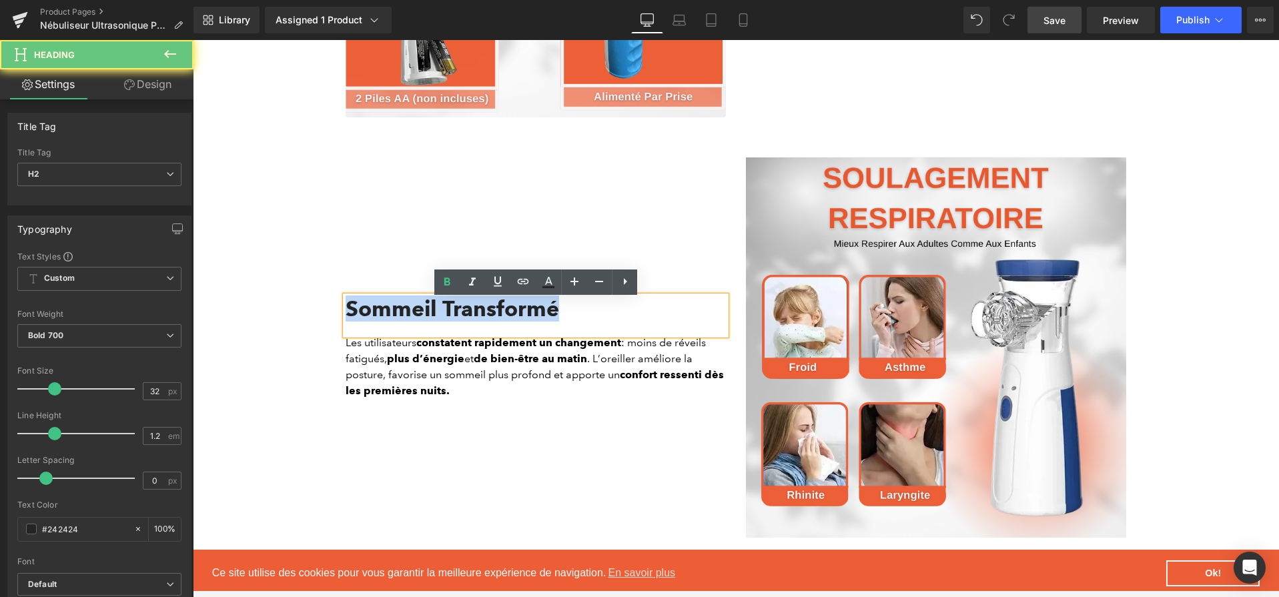
click at [553, 316] on h2 "Sommeil Transformé" at bounding box center [536, 308] width 380 height 25
paste div
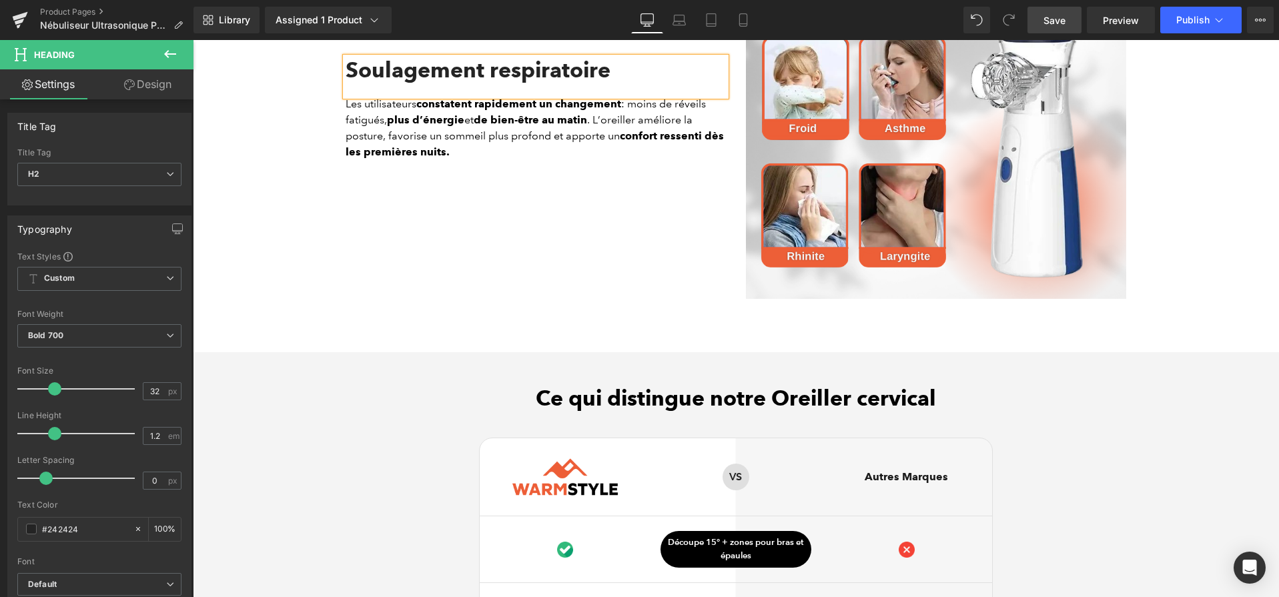
scroll to position [3131, 0]
click at [555, 131] on icon at bounding box center [558, 127] width 7 height 7
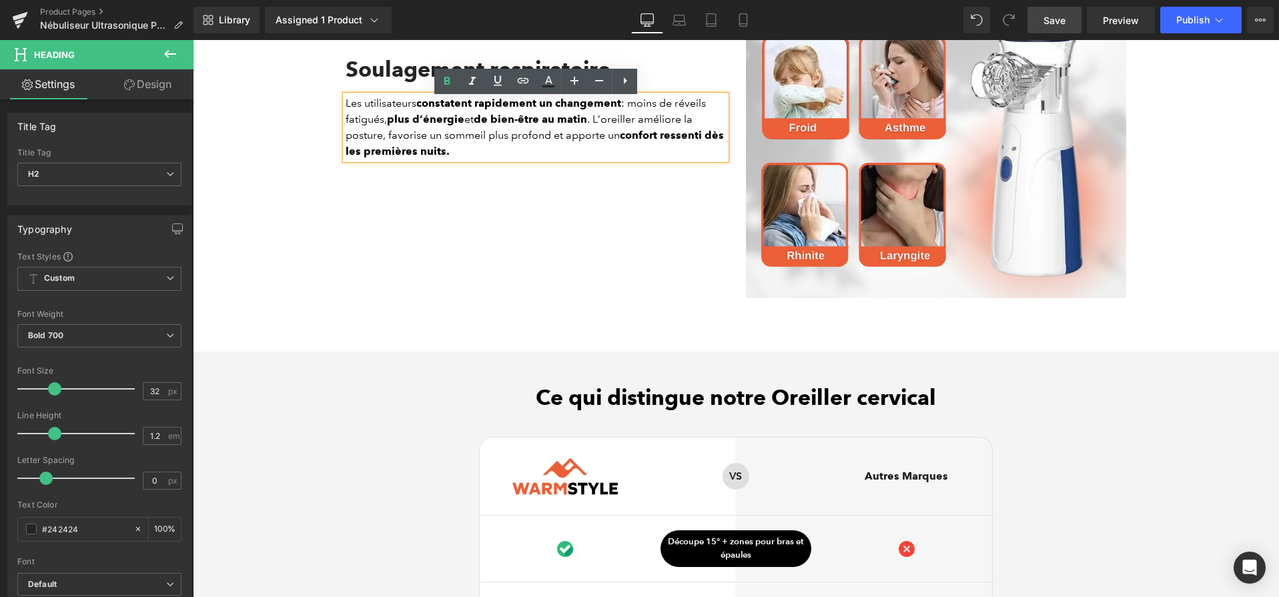
click at [555, 133] on p "Les utilisateurs constatent rapidement un changement : moins de réveils fatigué…" at bounding box center [536, 127] width 380 height 64
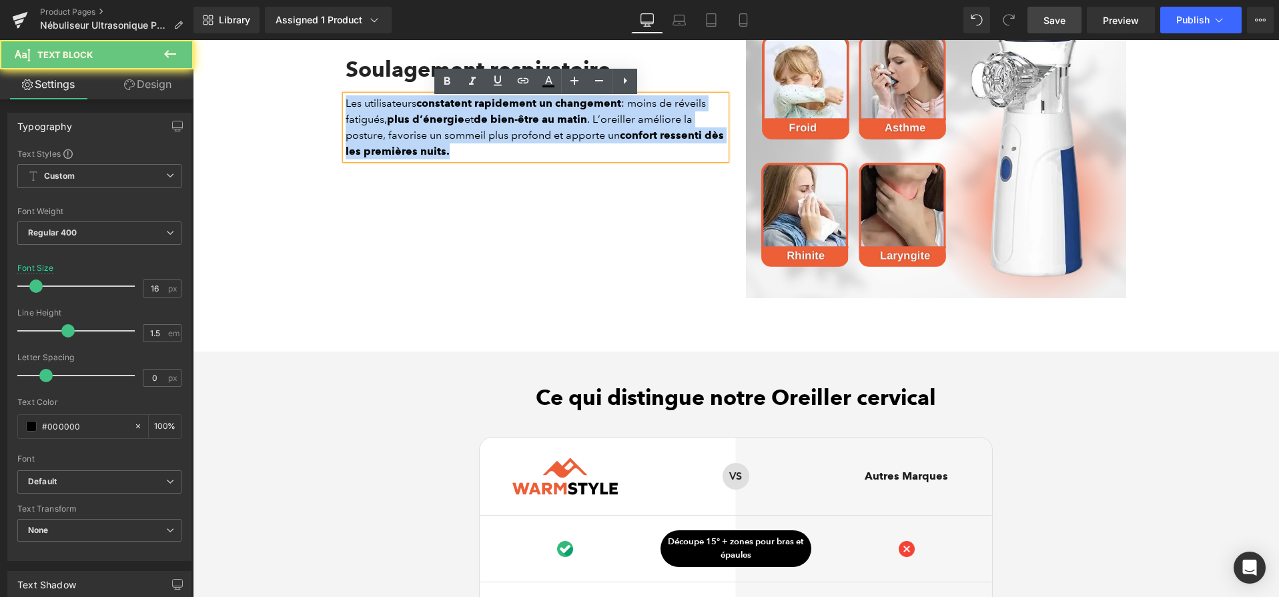
click at [555, 133] on p "Les utilisateurs constatent rapidement un changement : moins de réveils fatigué…" at bounding box center [536, 127] width 380 height 64
paste div
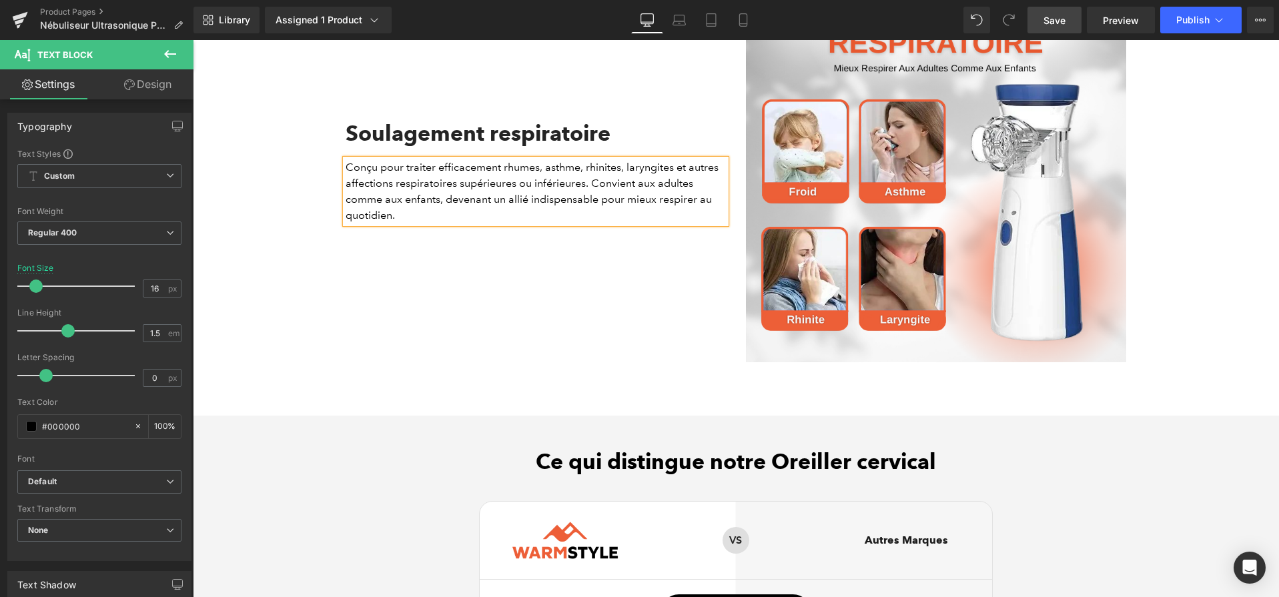
scroll to position [3064, 0]
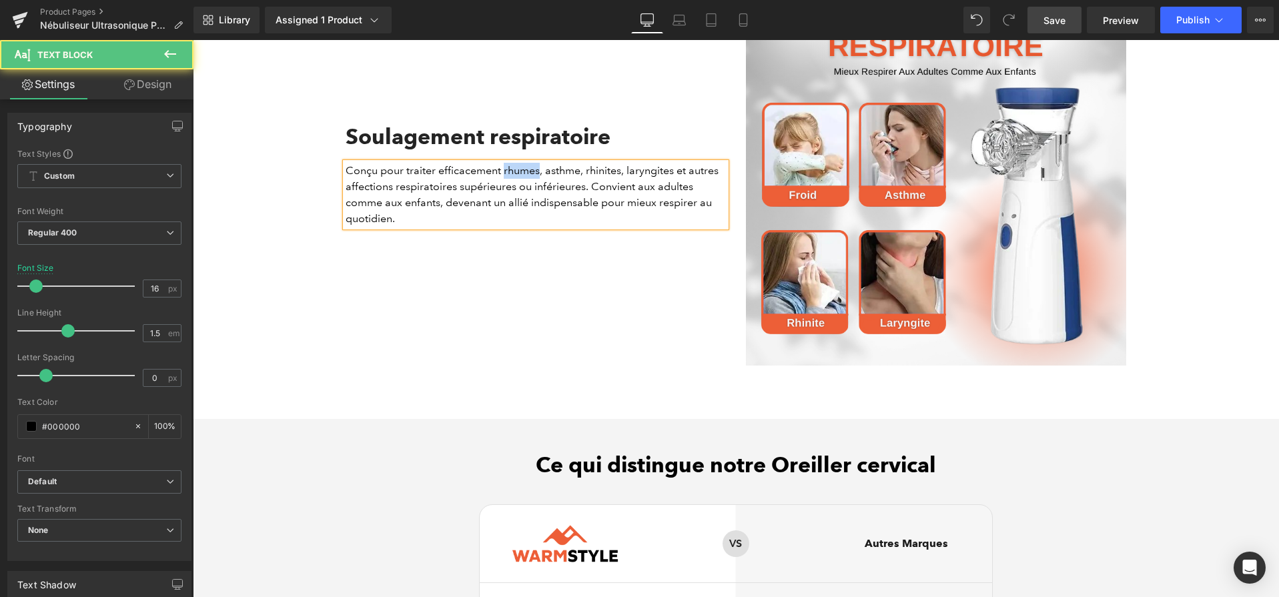
drag, startPoint x: 503, startPoint y: 175, endPoint x: 539, endPoint y: 176, distance: 36.0
click at [539, 176] on p "Conçu pour traiter efficacement rhumes, asthme, rhinites, laryngites et autres …" at bounding box center [536, 195] width 380 height 64
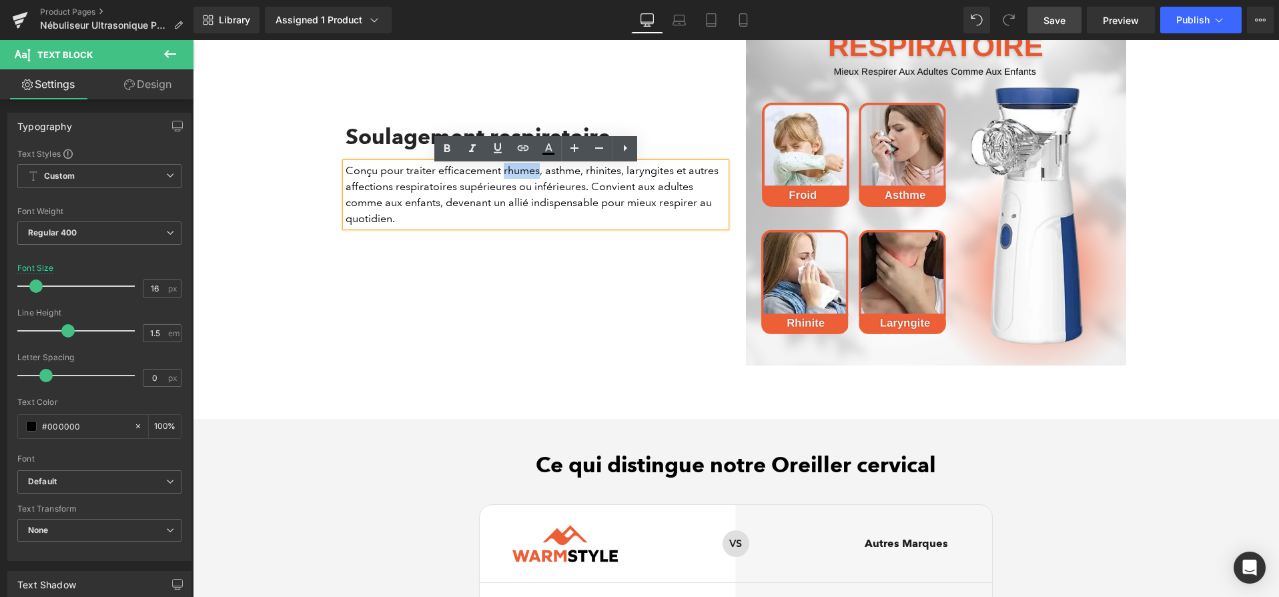
copy p "rhumes"
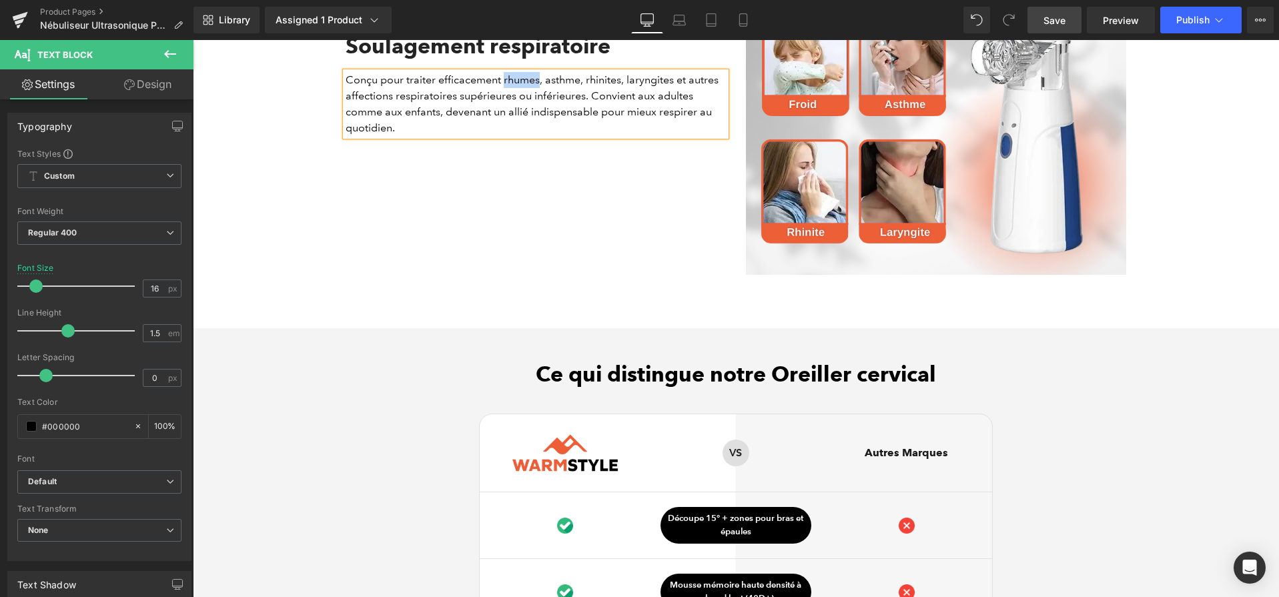
scroll to position [3008, 0]
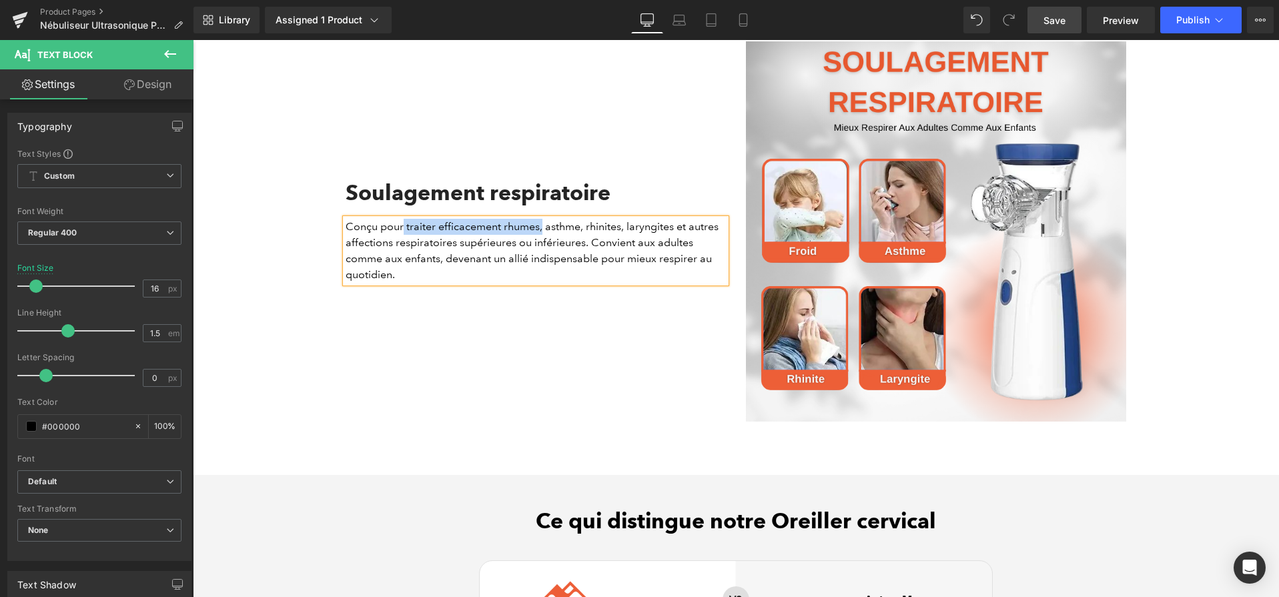
drag, startPoint x: 403, startPoint y: 232, endPoint x: 541, endPoint y: 236, distance: 138.2
click at [541, 236] on p "Conçu pour traiter efficacement rhumes, asthme, rhinites, laryngites et autres …" at bounding box center [536, 251] width 380 height 64
copy p "traiter efficacement rhumes,"
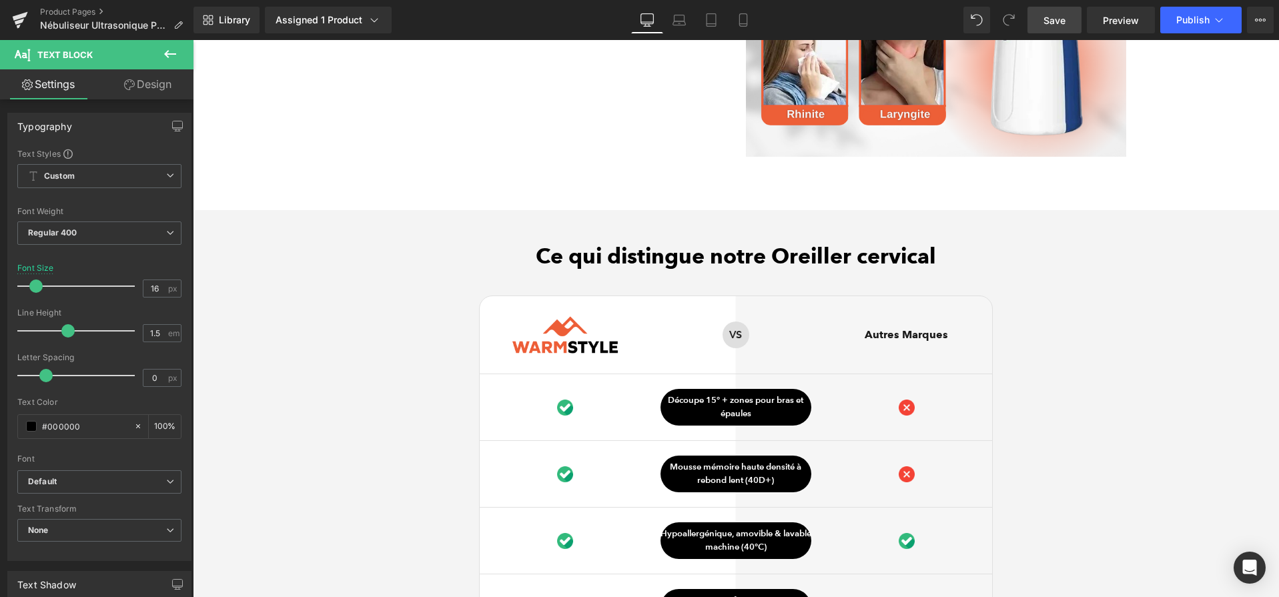
scroll to position [3437, 0]
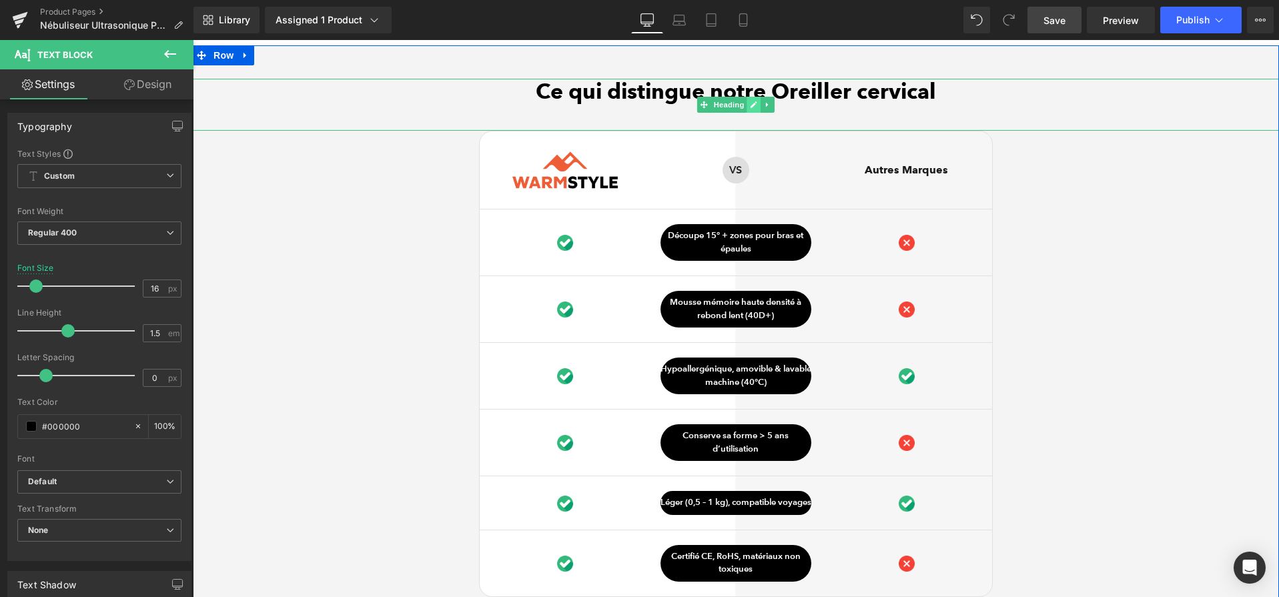
click at [749, 113] on link at bounding box center [754, 105] width 14 height 16
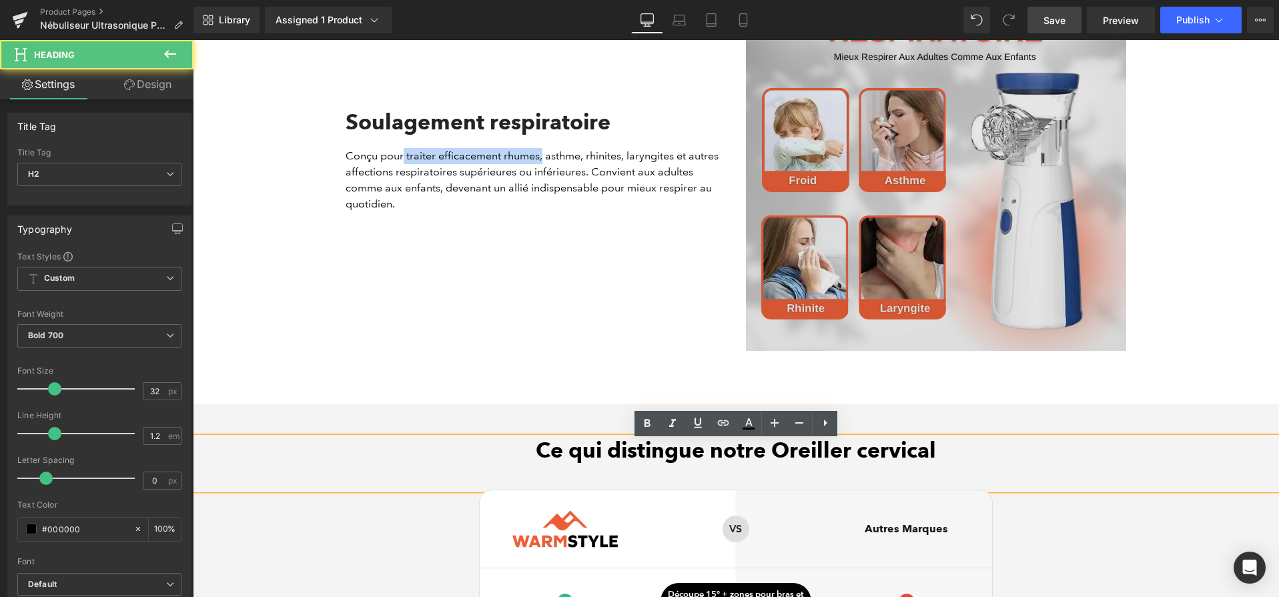
drag, startPoint x: 961, startPoint y: 101, endPoint x: 787, endPoint y: 106, distance: 174.2
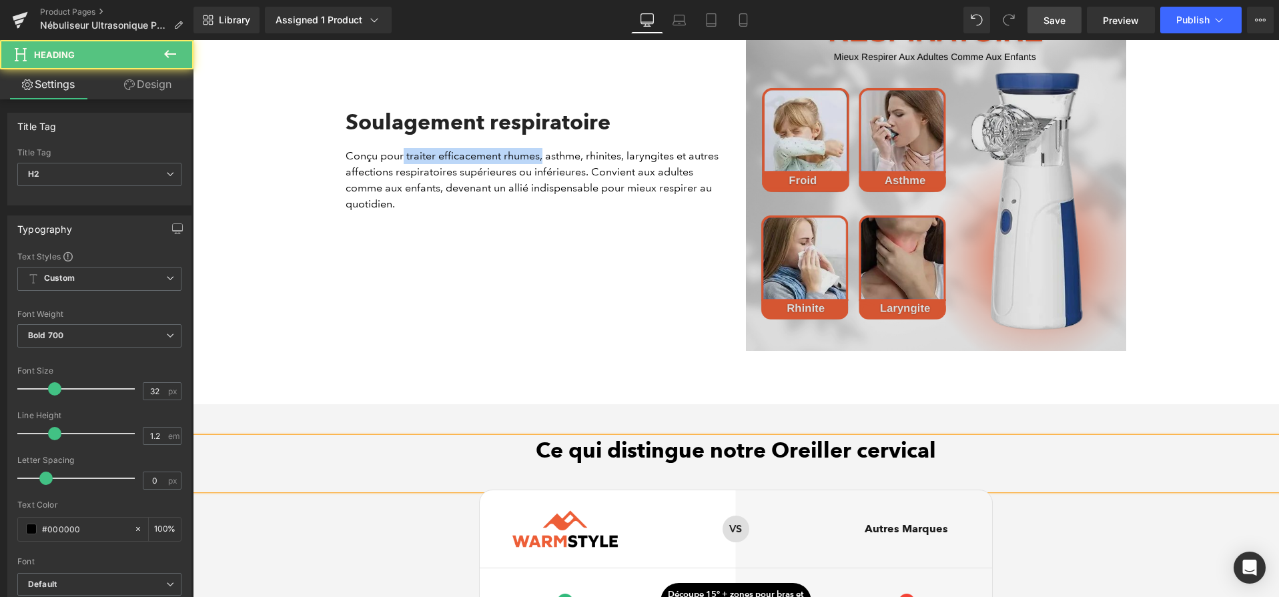
scroll to position [3024, 0]
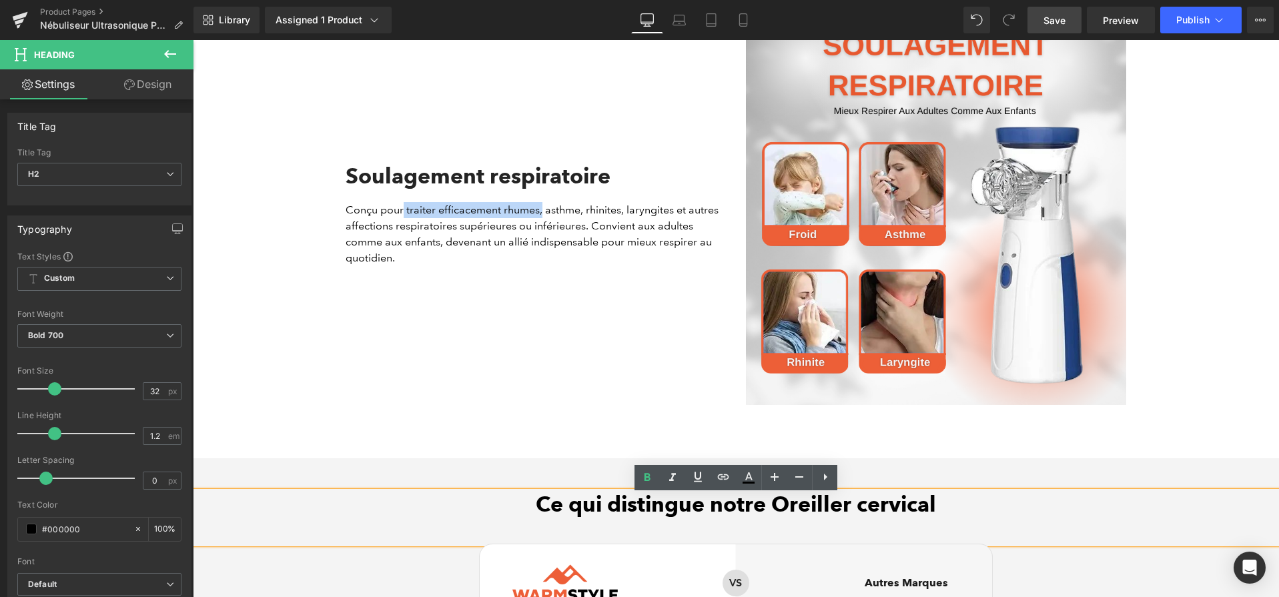
click at [807, 517] on h2 "Ce qui distingue notre Oreiller cervical" at bounding box center [736, 504] width 1086 height 25
drag, startPoint x: 769, startPoint y: 508, endPoint x: 932, endPoint y: 513, distance: 162.9
click at [932, 513] on h2 "Ce qui distingue notre Oreiller cervical" at bounding box center [736, 504] width 1086 height 25
paste div
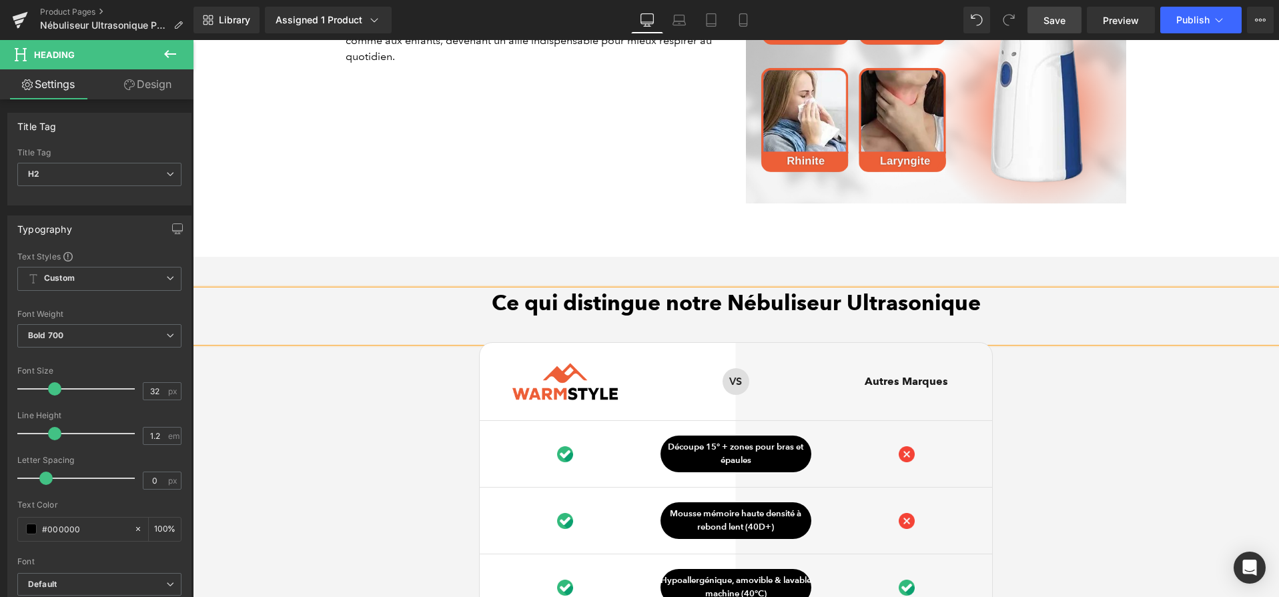
scroll to position [3448, 0]
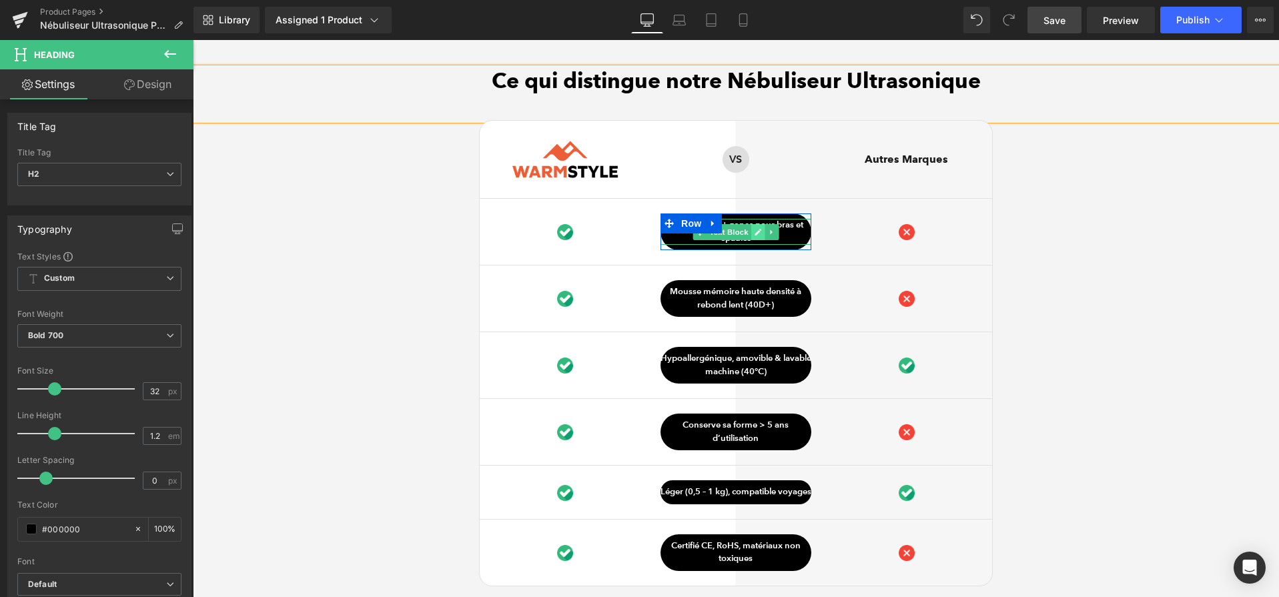
click at [757, 236] on icon at bounding box center [758, 232] width 7 height 7
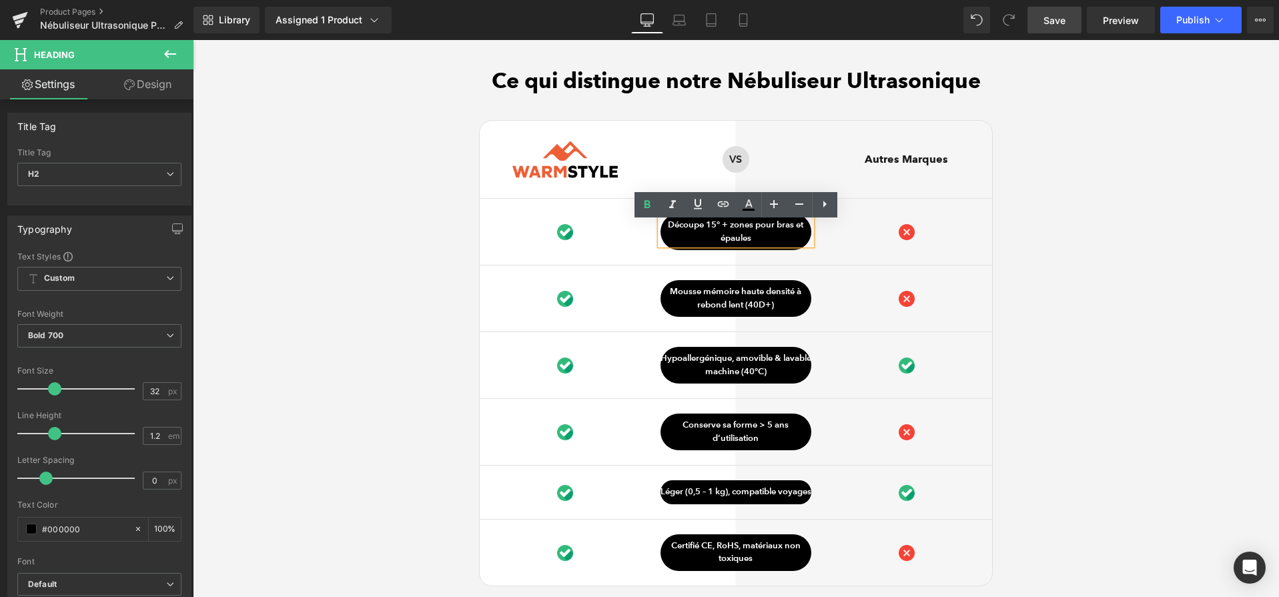
click at [757, 237] on p "Découpe 15° + zones pour bras et épaules" at bounding box center [736, 232] width 151 height 26
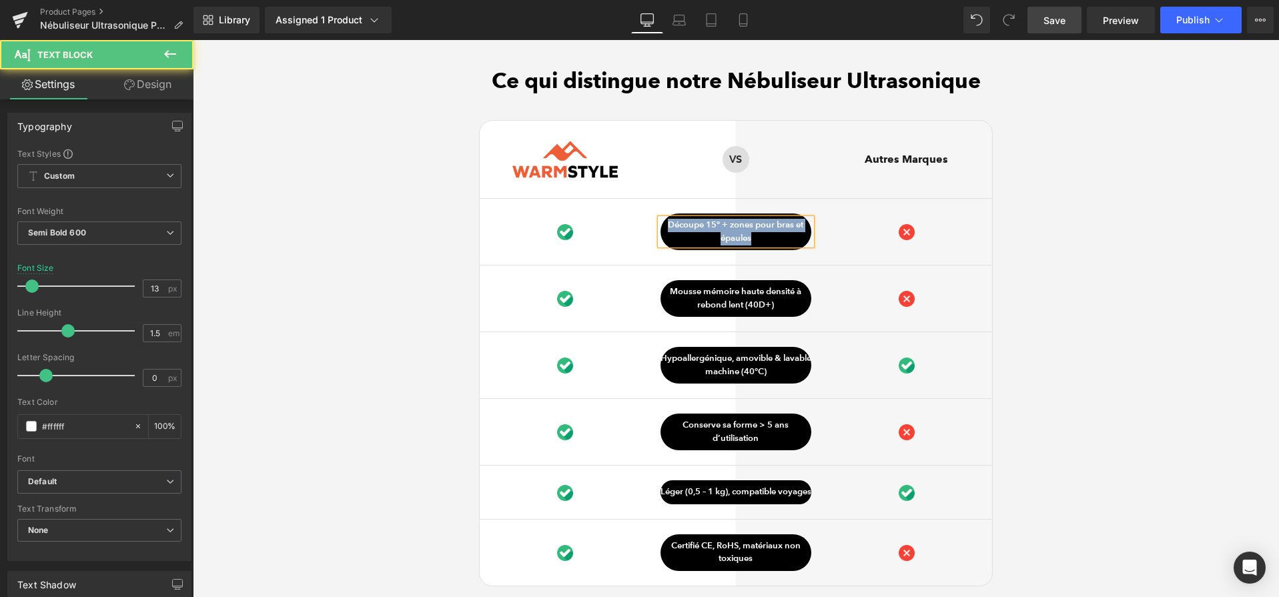
paste div
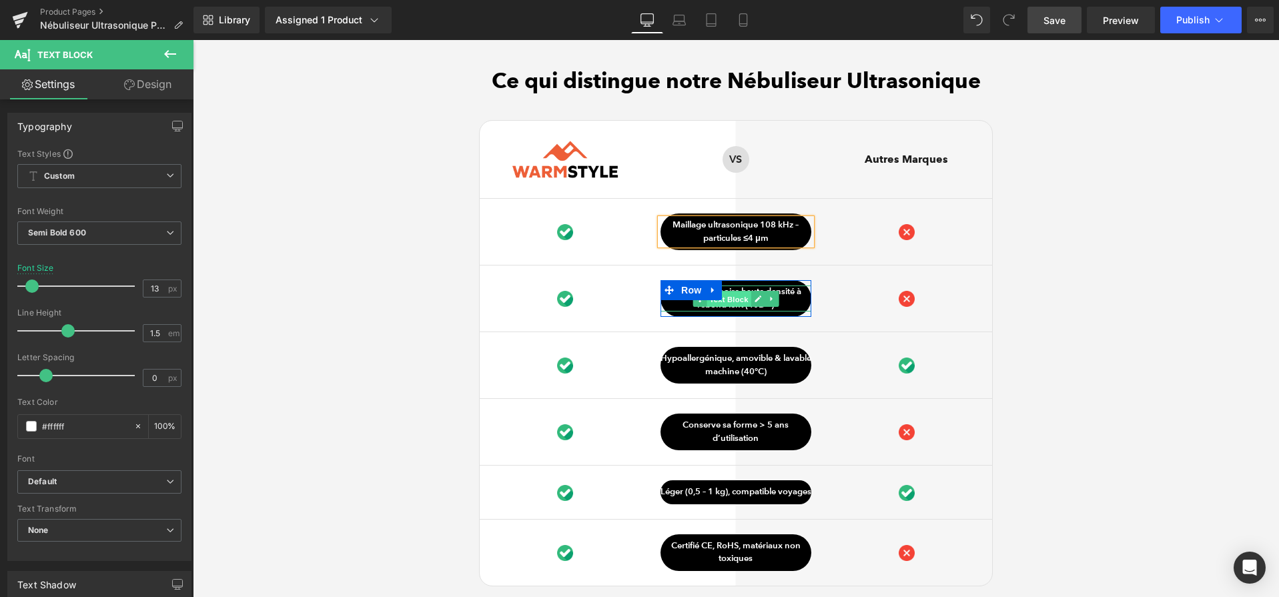
click at [750, 304] on span "Text Block" at bounding box center [729, 299] width 44 height 16
click at [759, 303] on icon at bounding box center [757, 299] width 7 height 8
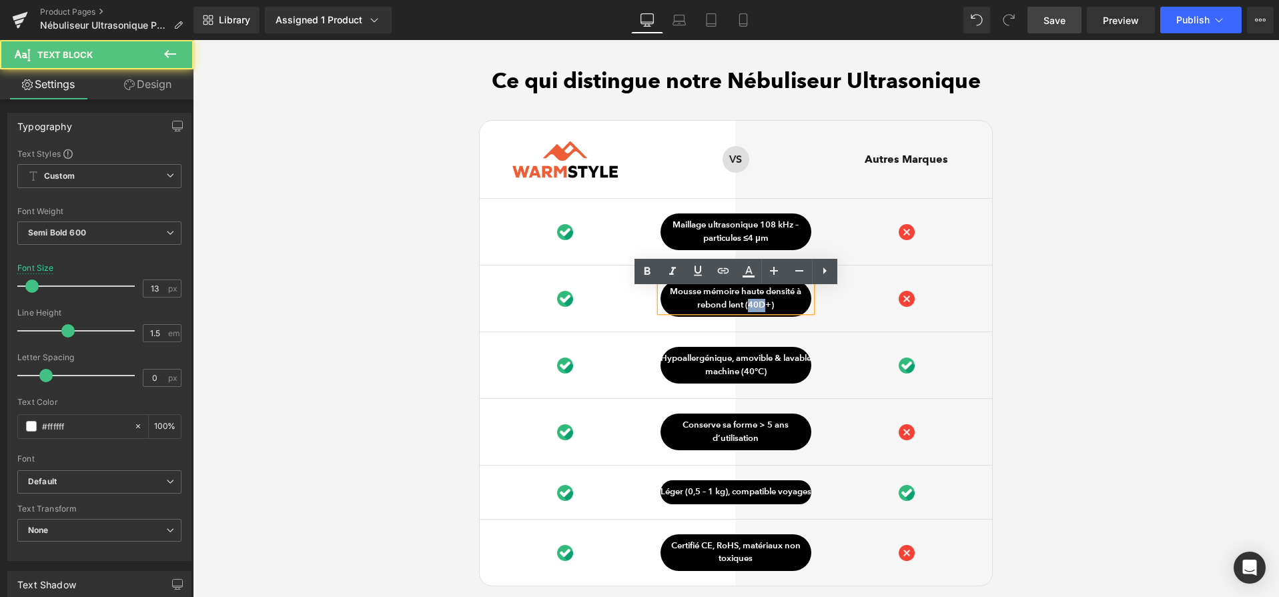
click at [759, 304] on p "Mousse mémoire haute densité à rebond lent (40D+)" at bounding box center [736, 299] width 151 height 26
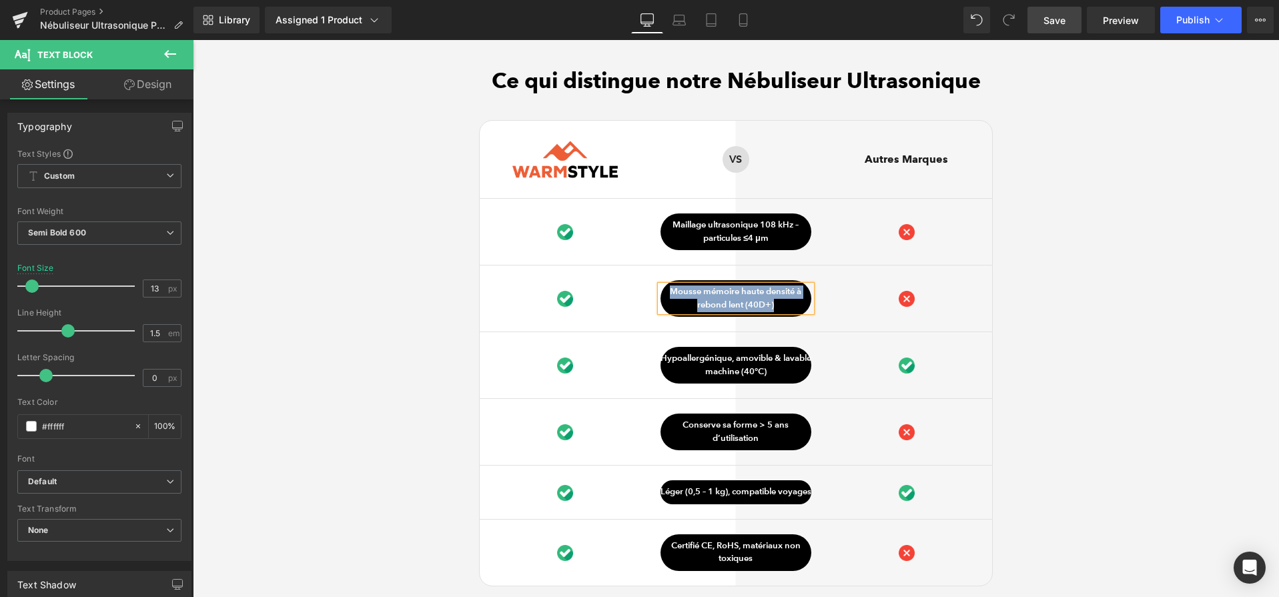
paste div
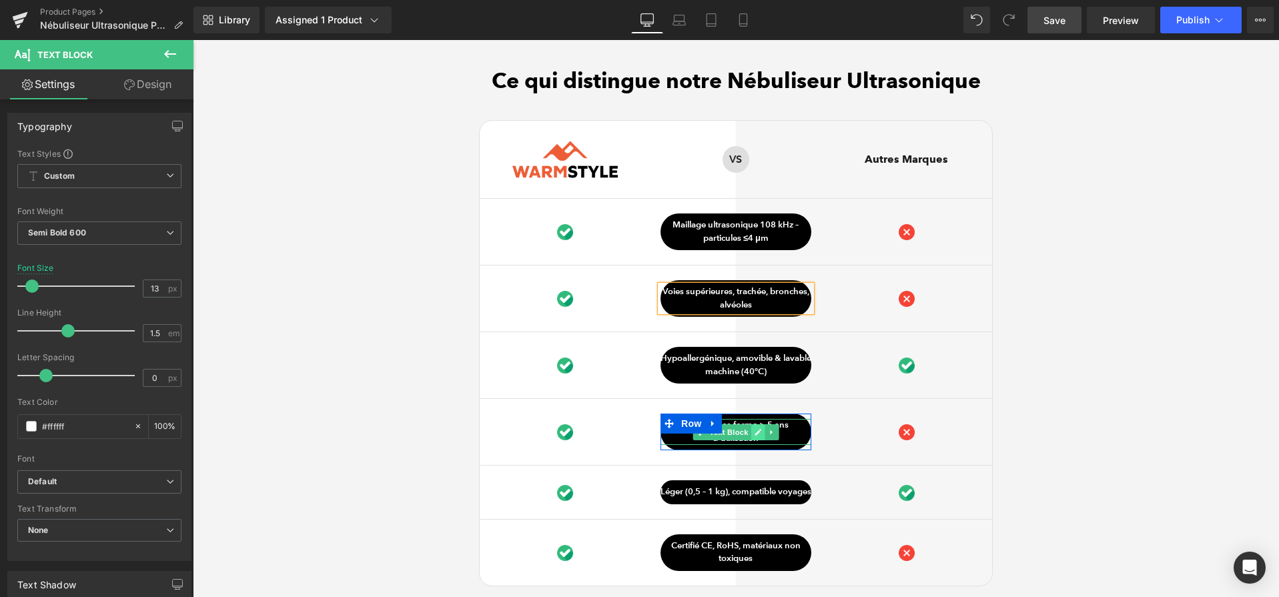
click at [755, 435] on icon at bounding box center [757, 432] width 7 height 8
click at [755, 435] on p "Conserve sa forme > 5 ans d’utilisation" at bounding box center [736, 432] width 151 height 26
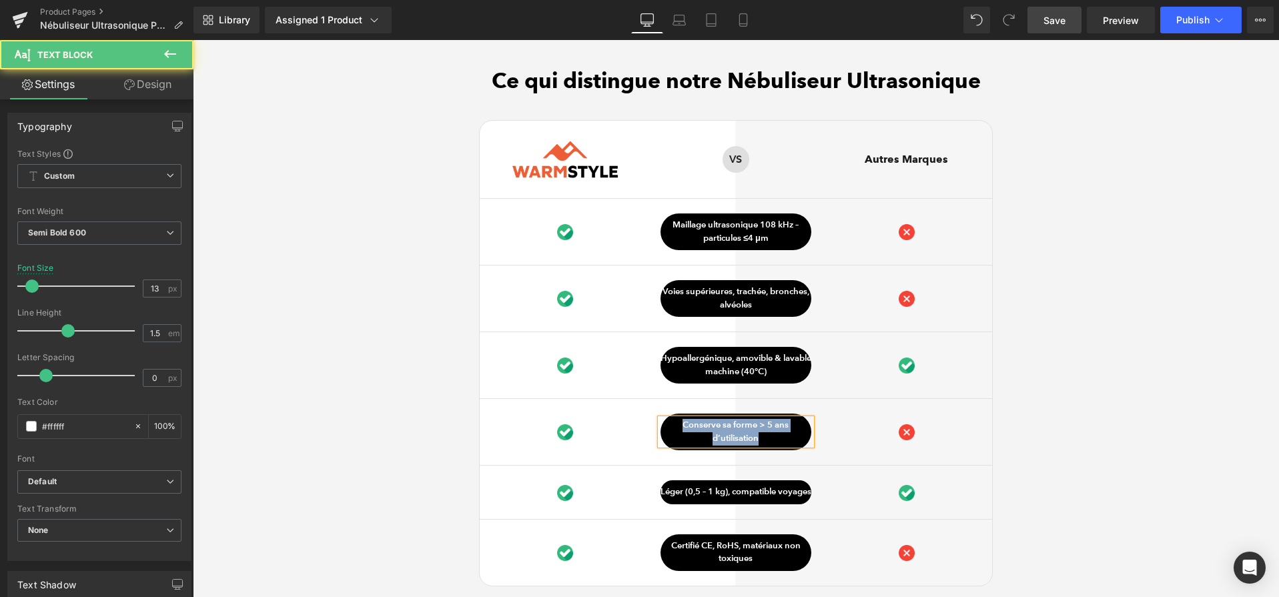
paste div
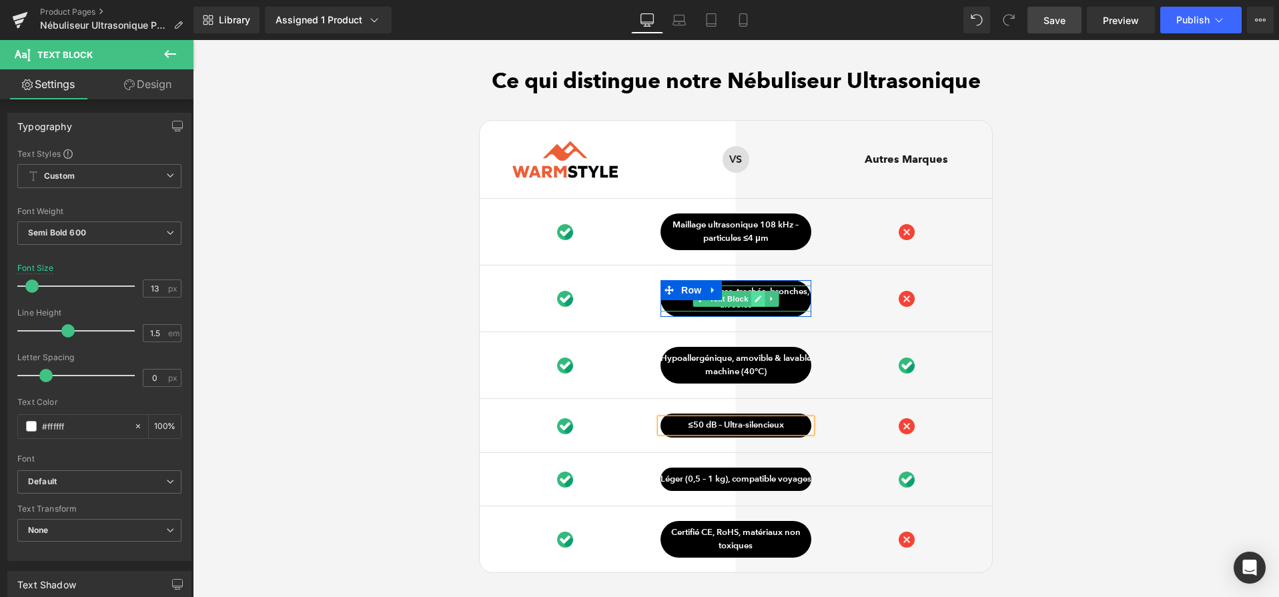
click at [751, 300] on link at bounding box center [758, 299] width 14 height 16
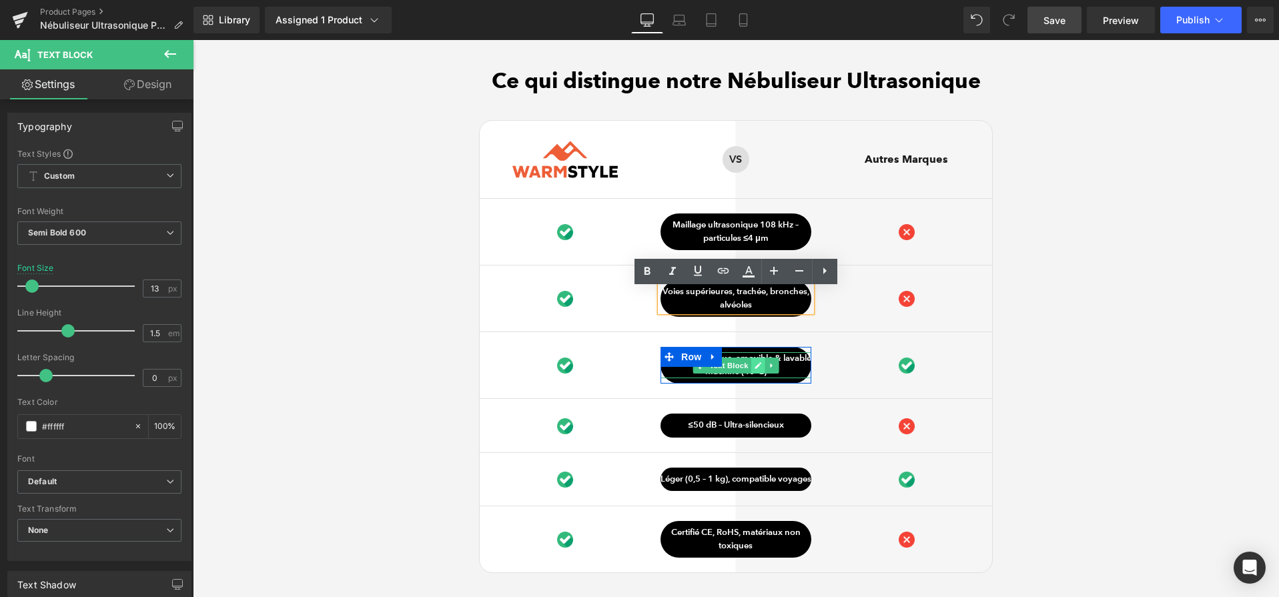
click at [754, 374] on link at bounding box center [758, 366] width 14 height 16
click at [754, 374] on p "Hypoallergénique, amovible & lavable machine (40°C)" at bounding box center [736, 365] width 151 height 26
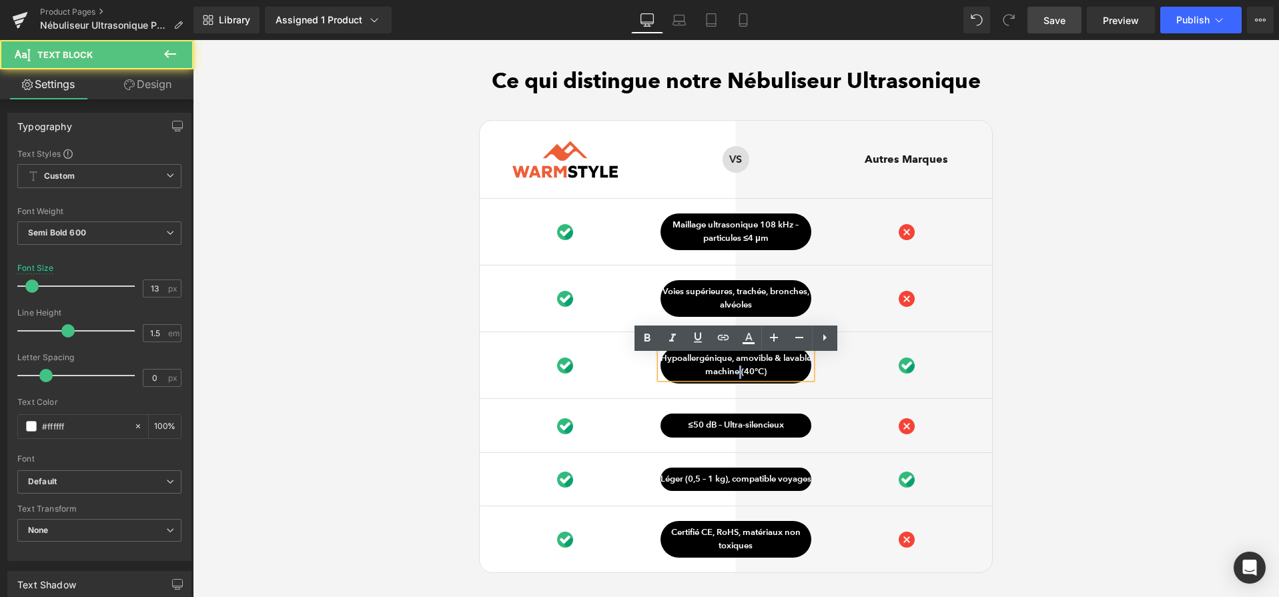
click at [754, 374] on p "Hypoallergénique, amovible & lavable machine (40°C)" at bounding box center [736, 365] width 151 height 26
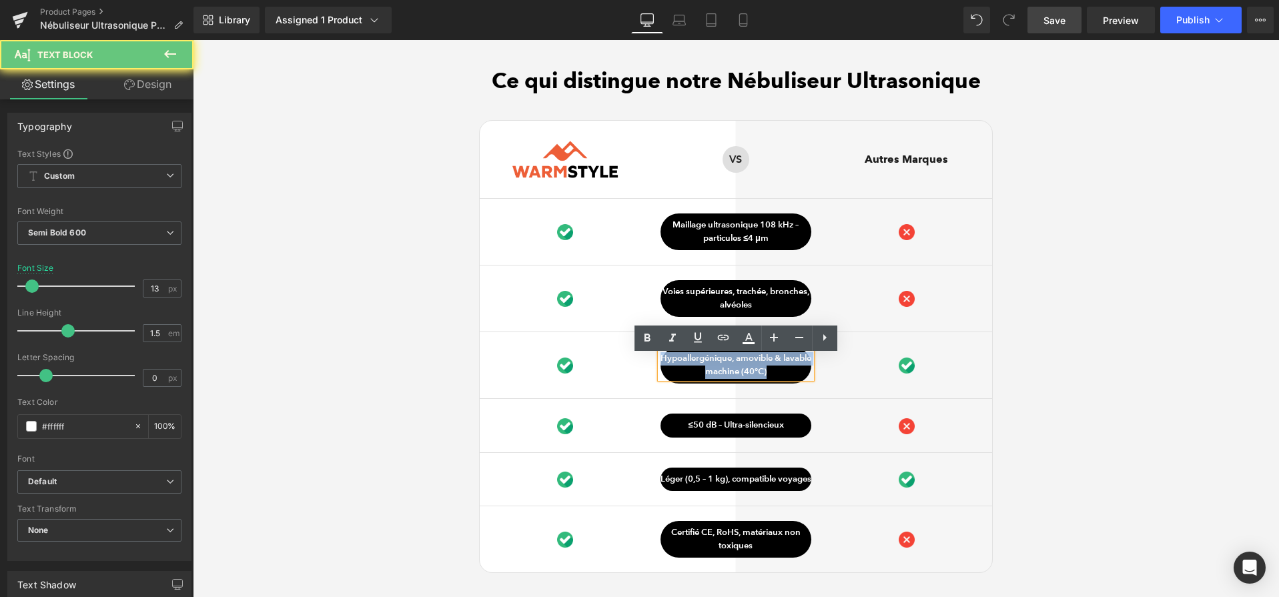
paste div
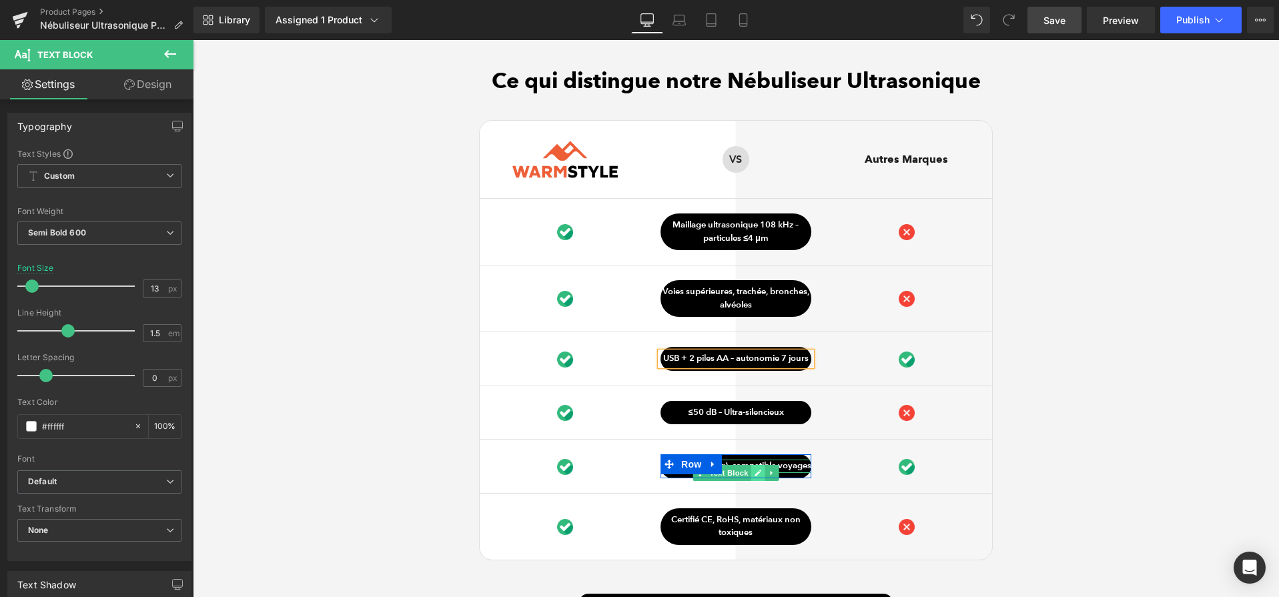
click at [760, 473] on icon at bounding box center [757, 473] width 7 height 8
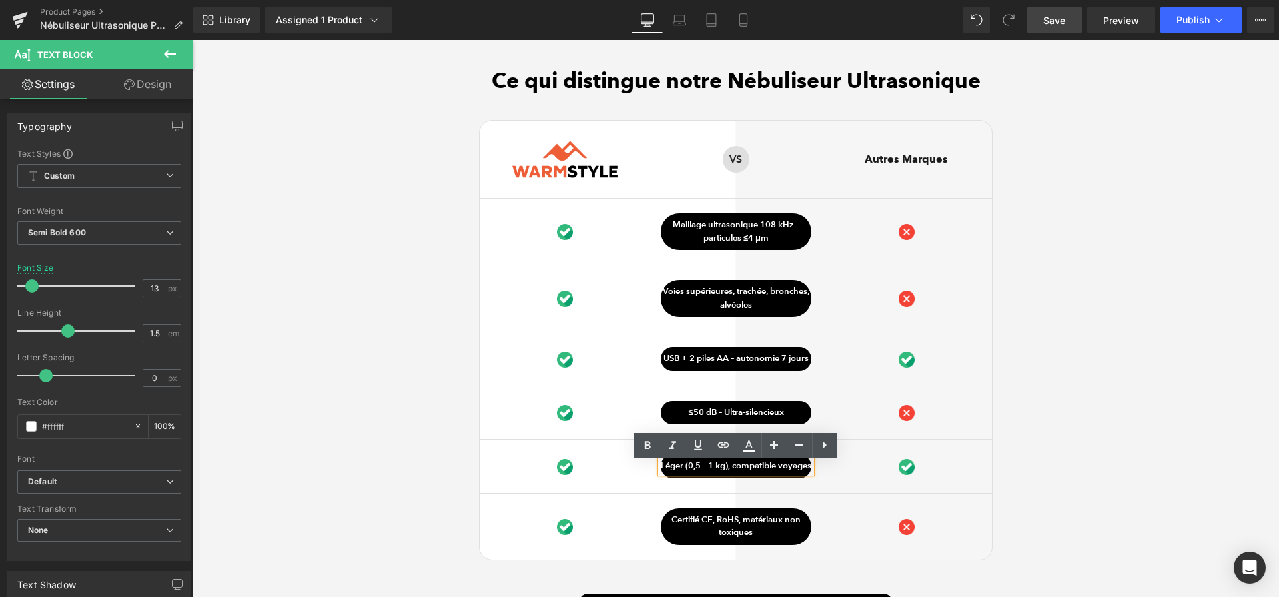
click at [760, 473] on p "Léger (0,5 – 1 kg), compatible voyages" at bounding box center [736, 466] width 151 height 13
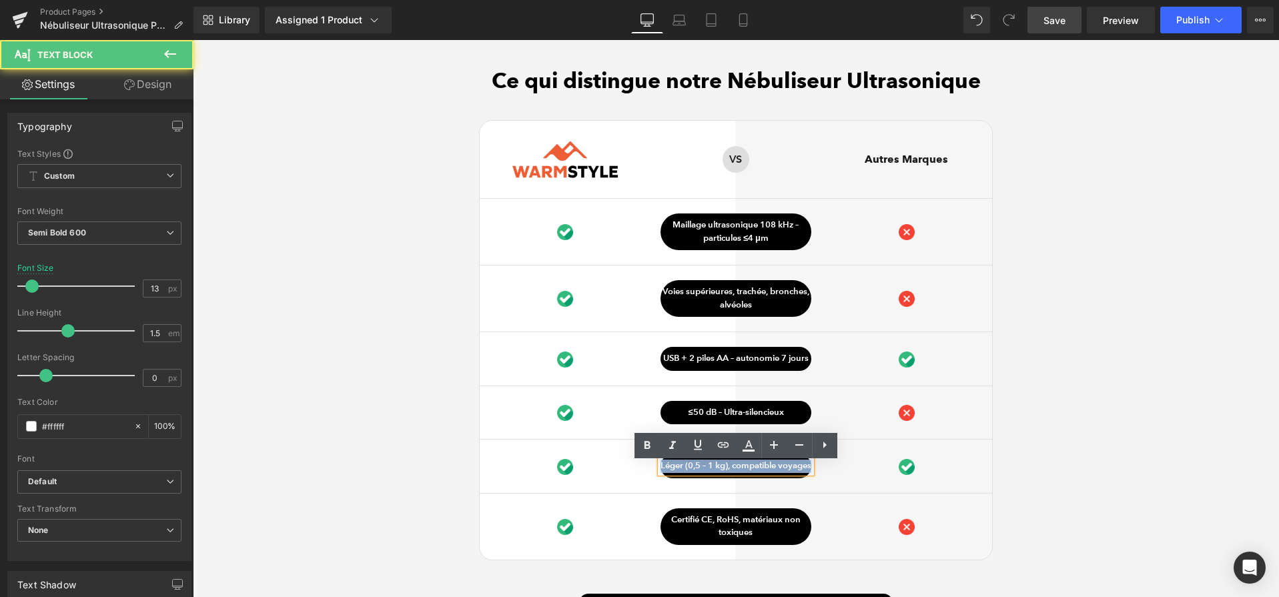
click at [760, 473] on p "Léger (0,5 – 1 kg), compatible voyages" at bounding box center [736, 466] width 151 height 13
paste div
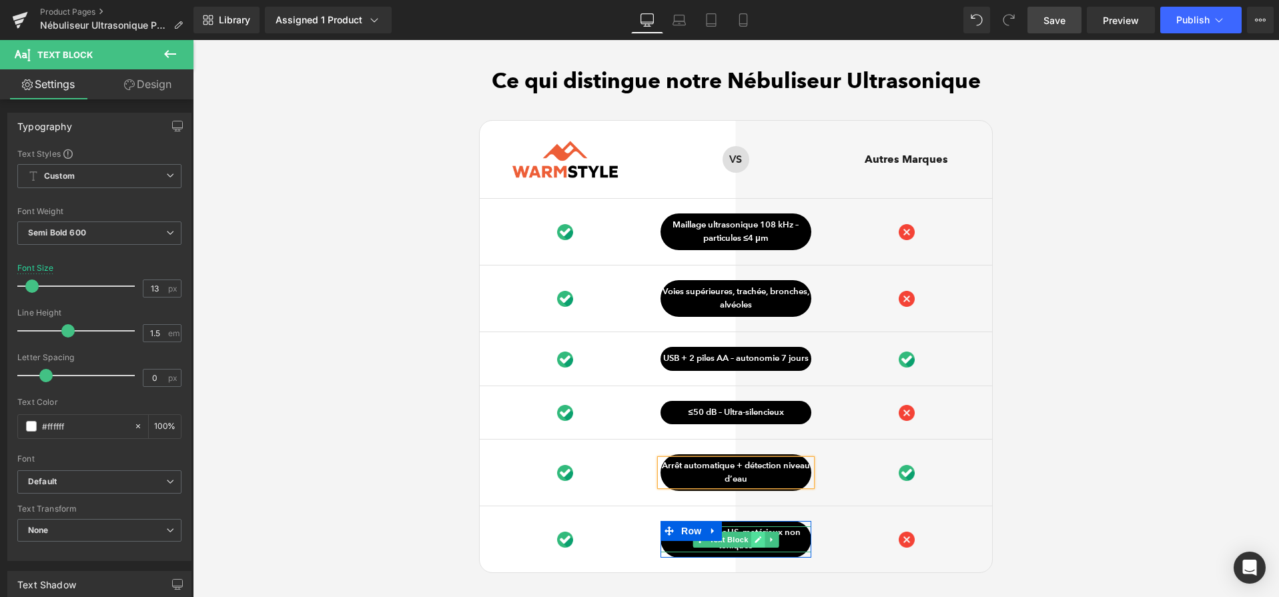
click at [755, 544] on icon at bounding box center [757, 540] width 7 height 8
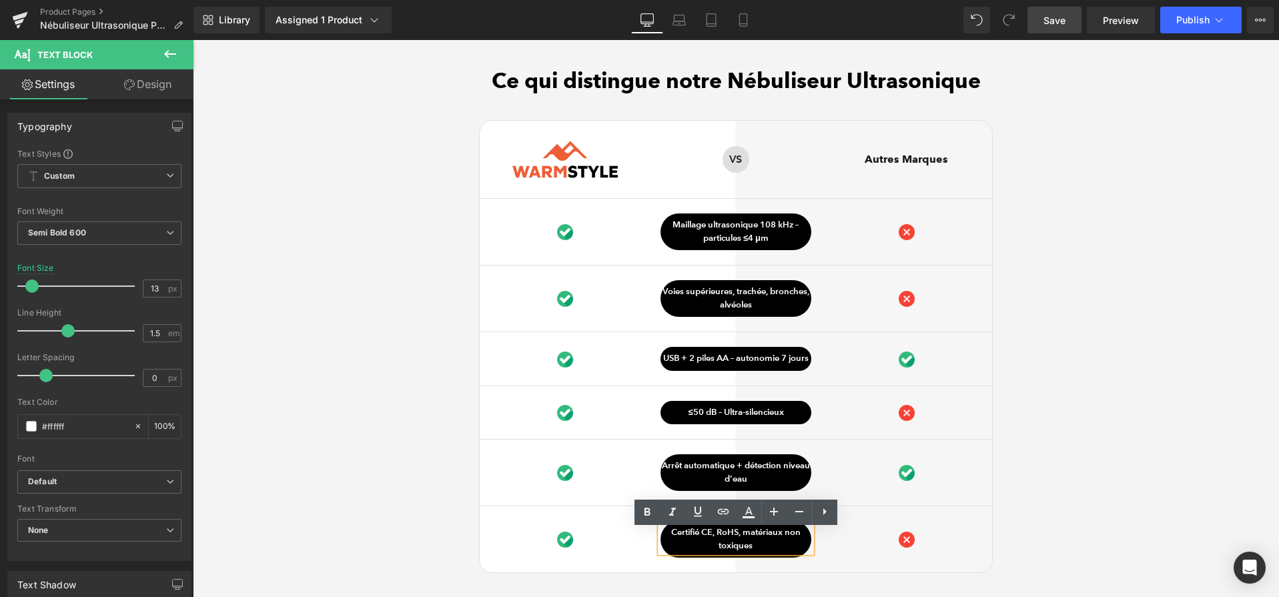
click at [755, 547] on p "Certifié CE, RoHS, matériaux non toxiques" at bounding box center [736, 540] width 151 height 26
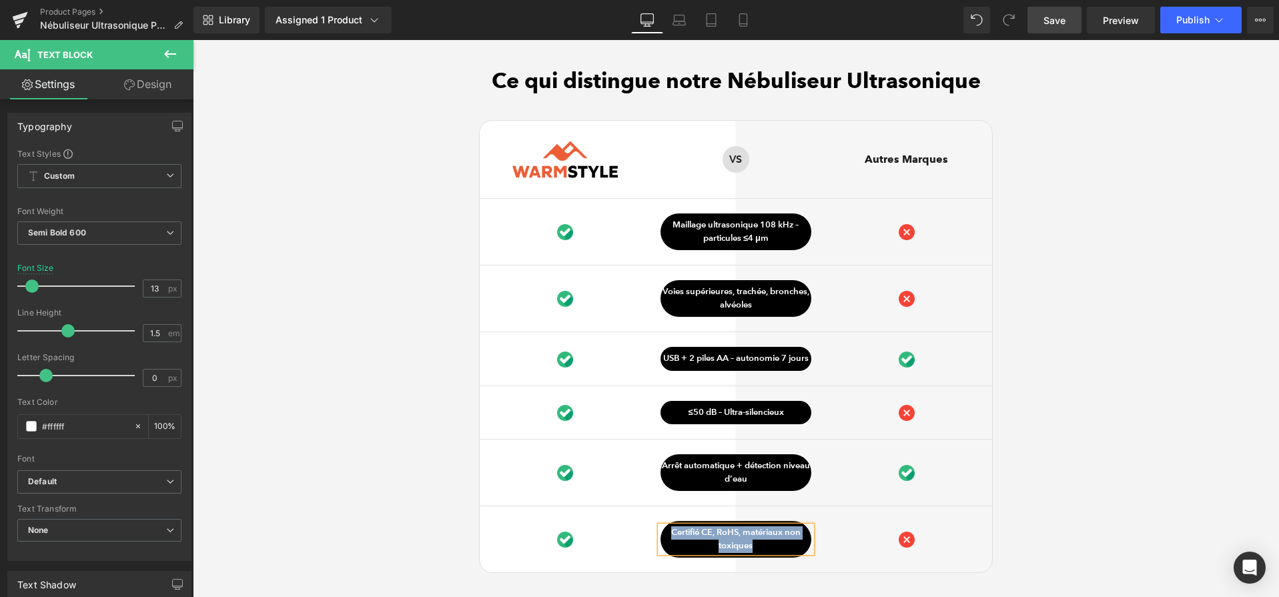
paste div
click at [780, 535] on p "ABS médical + maille inox- CE & RoHS – respect normes médicales" at bounding box center [736, 540] width 151 height 26
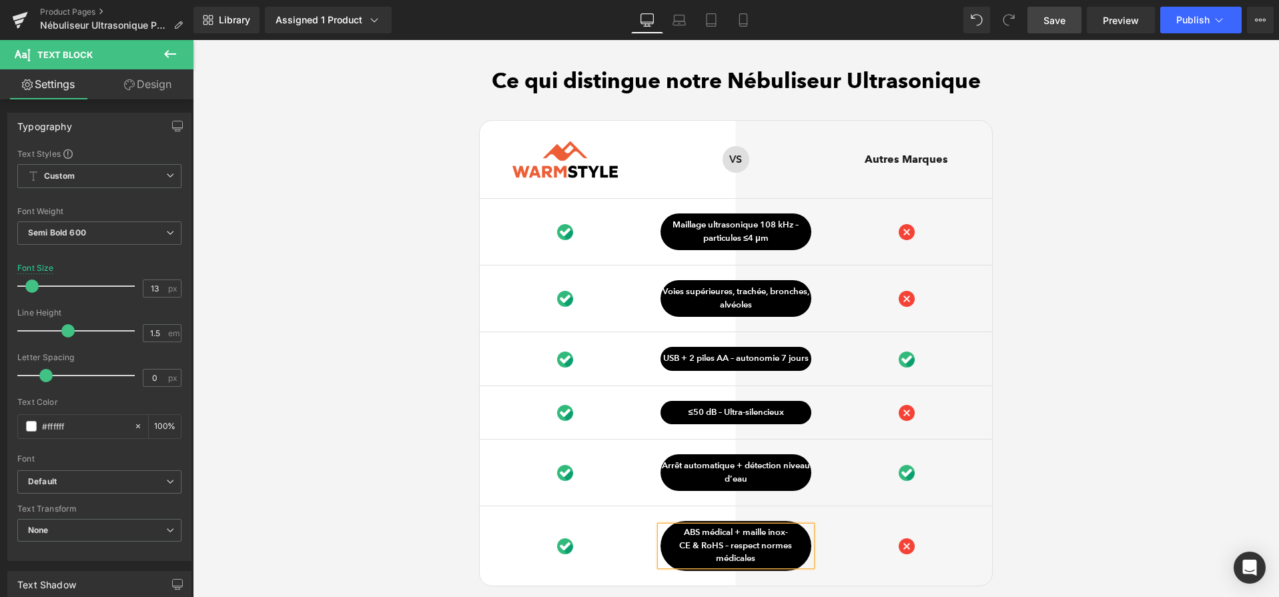
click at [784, 539] on p "ABS médical + maille inox-" at bounding box center [736, 533] width 151 height 13
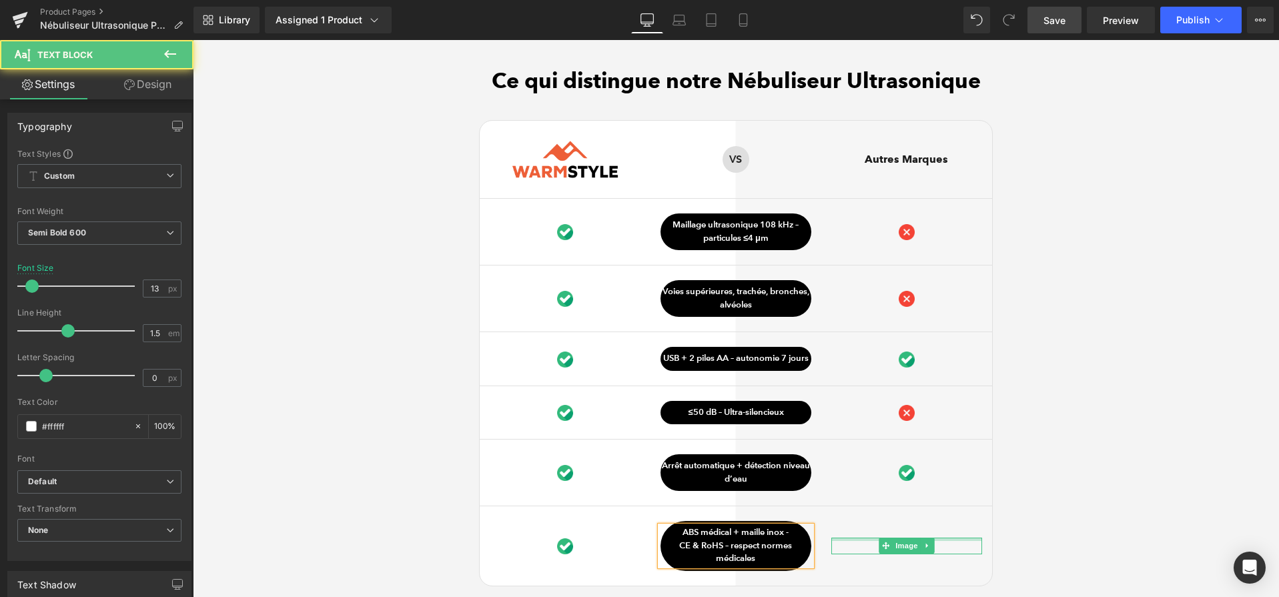
click at [1043, 529] on div "Ce qui distingue notre Nébuliseur Ultrasonique Heading Image Row VS Text Block …" at bounding box center [736, 379] width 1086 height 623
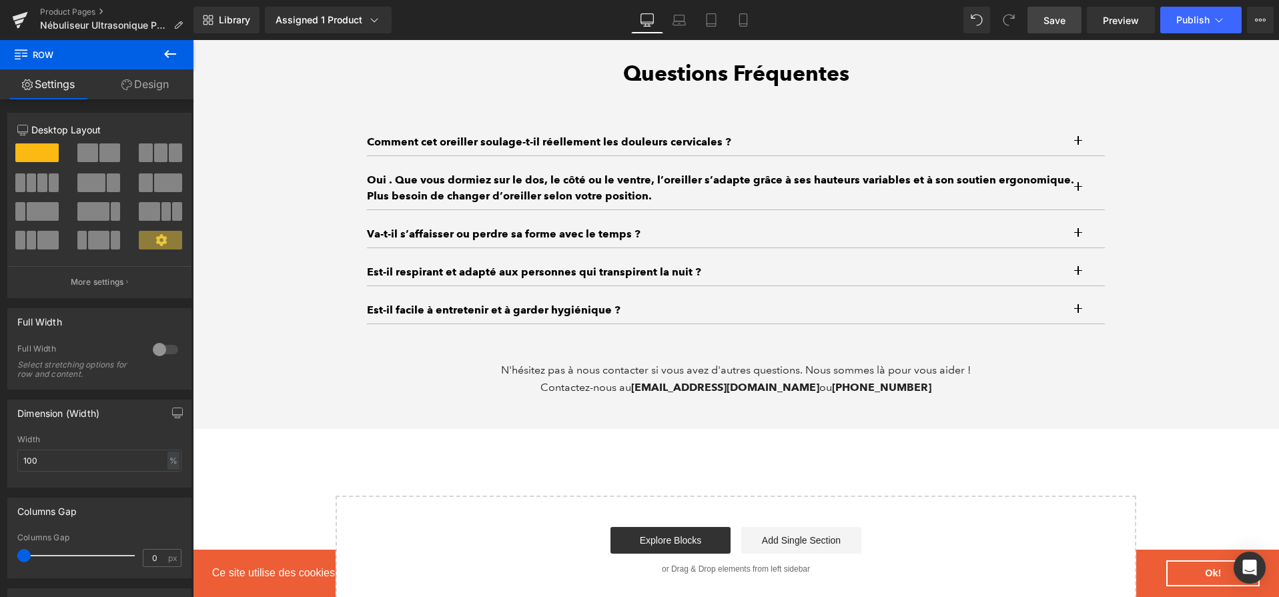
scroll to position [4298, 0]
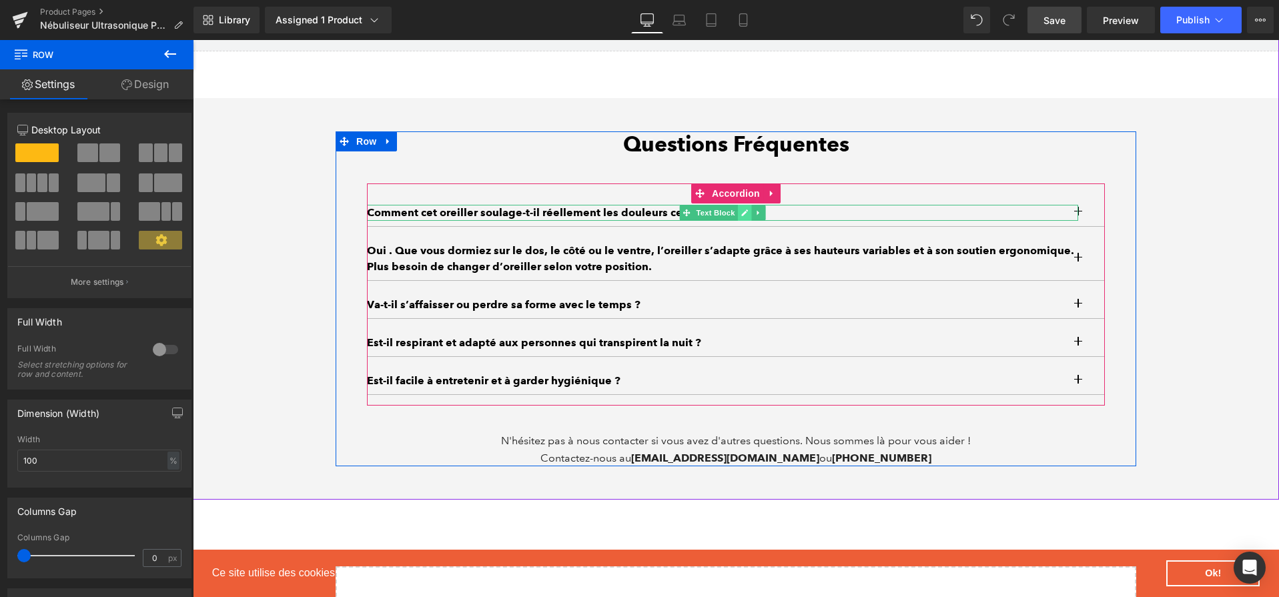
click at [745, 214] on icon at bounding box center [744, 213] width 7 height 8
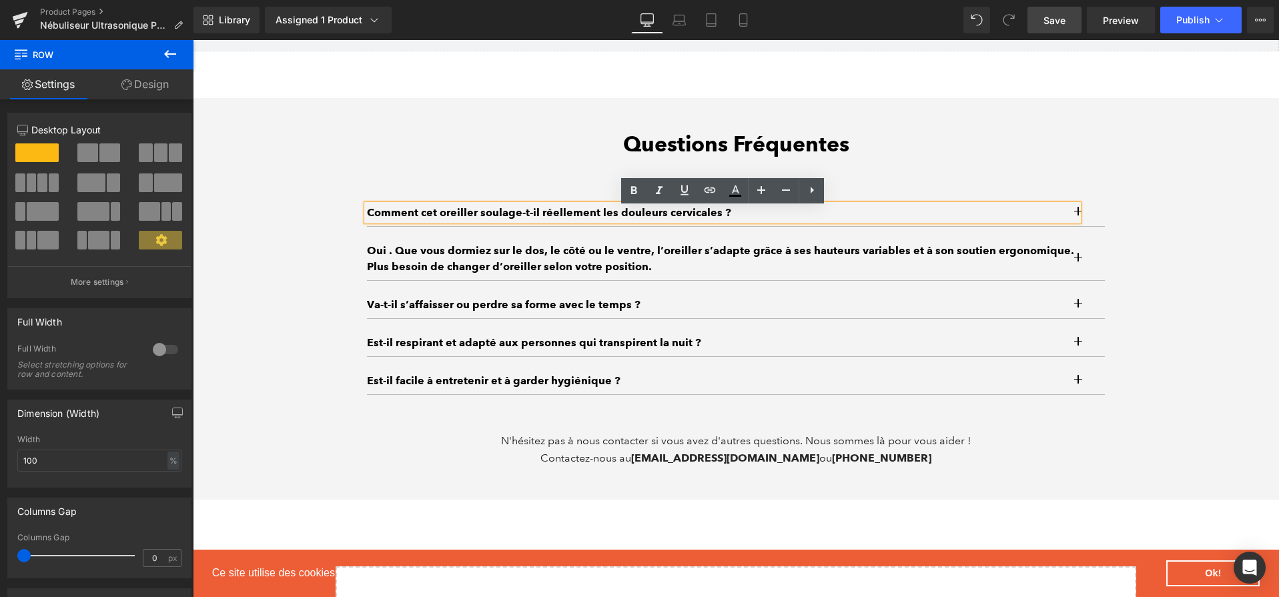
click at [745, 214] on p "Comment cet oreiller soulage-t-il réellement les douleurs cervicales ?" at bounding box center [722, 213] width 711 height 16
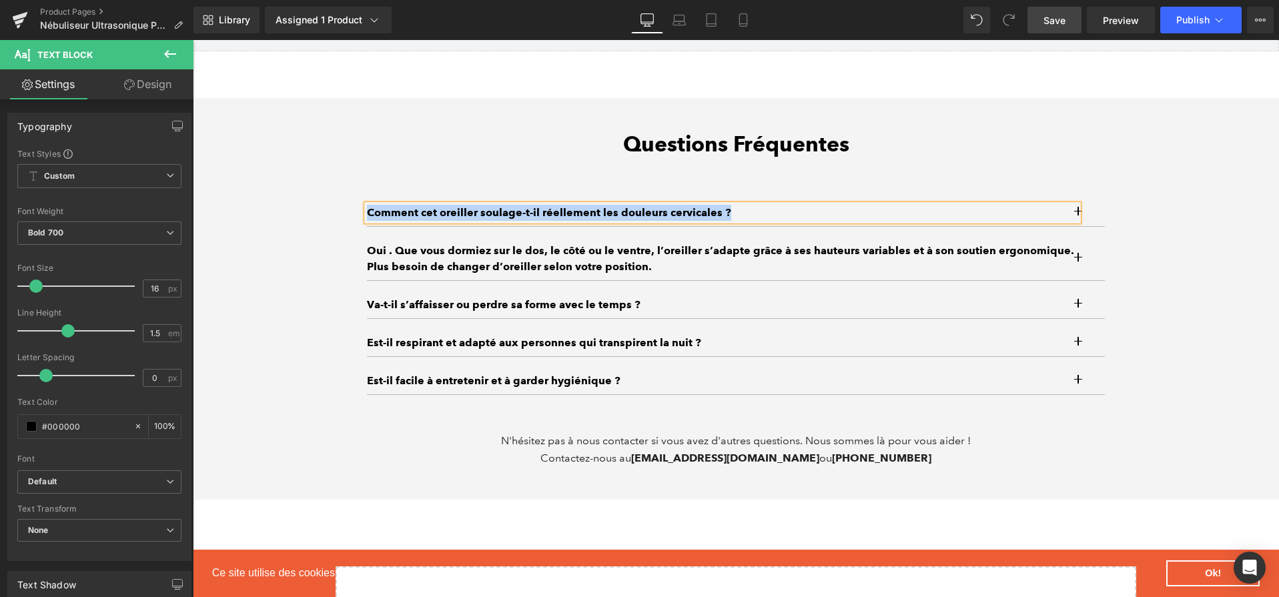
paste div
click at [1090, 214] on button "button" at bounding box center [1091, 213] width 27 height 27
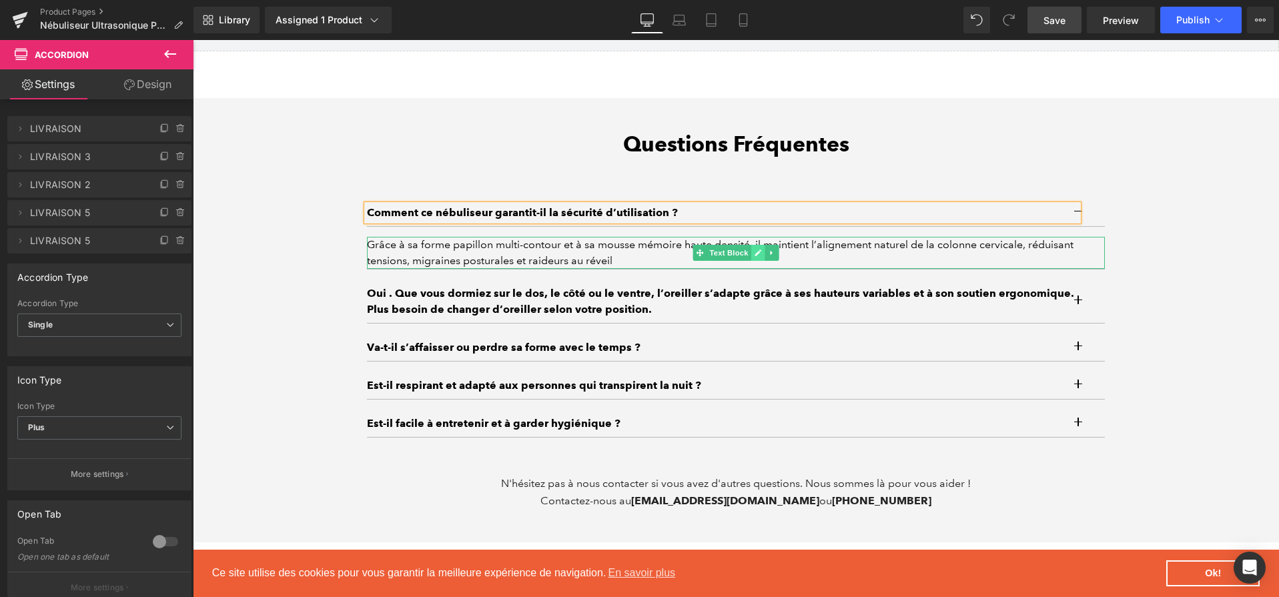
click at [753, 250] on link at bounding box center [758, 253] width 14 height 16
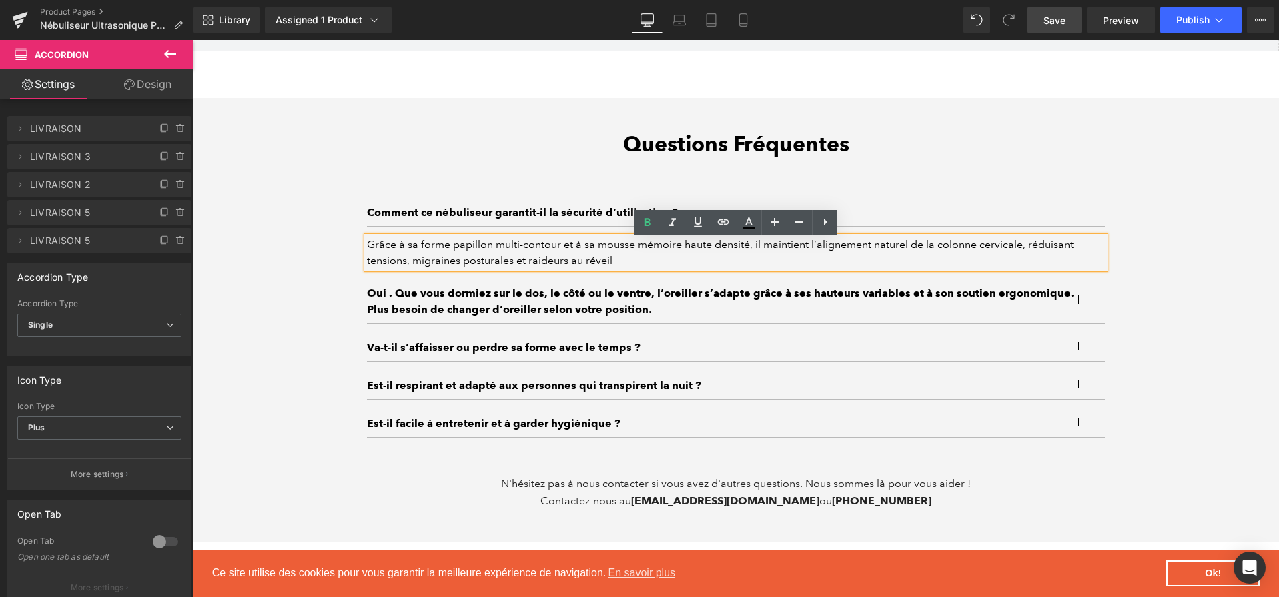
click at [759, 256] on div "Grâce à sa forme papillon multi-contour et à sa mousse mémoire haute densité, i…" at bounding box center [736, 253] width 738 height 32
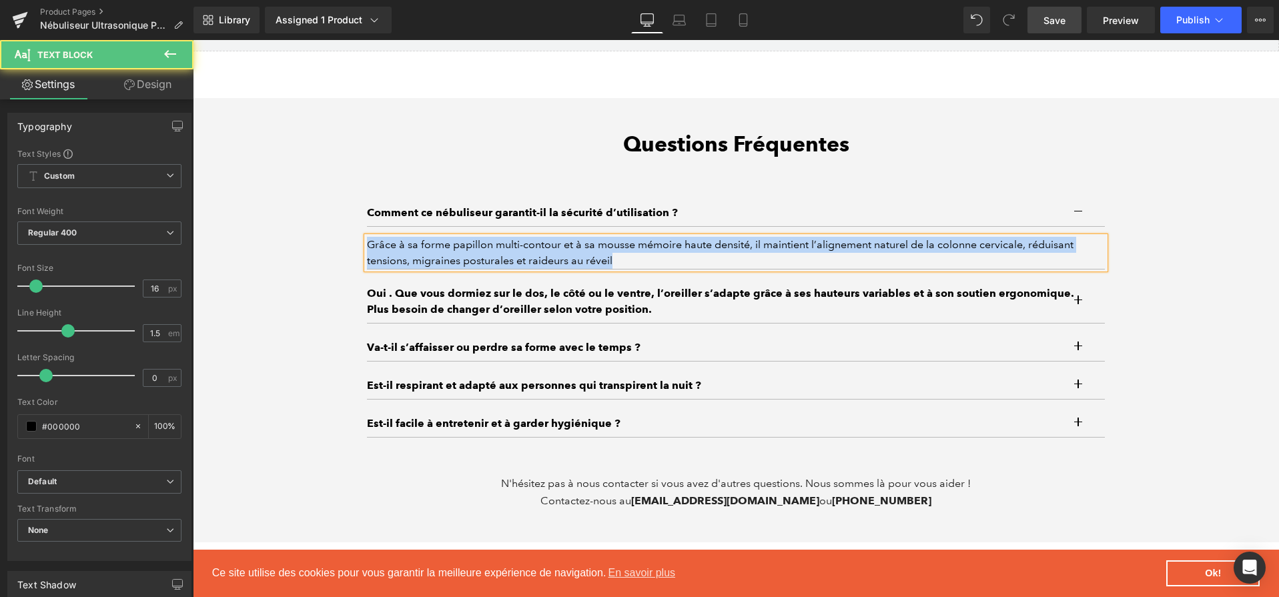
paste div
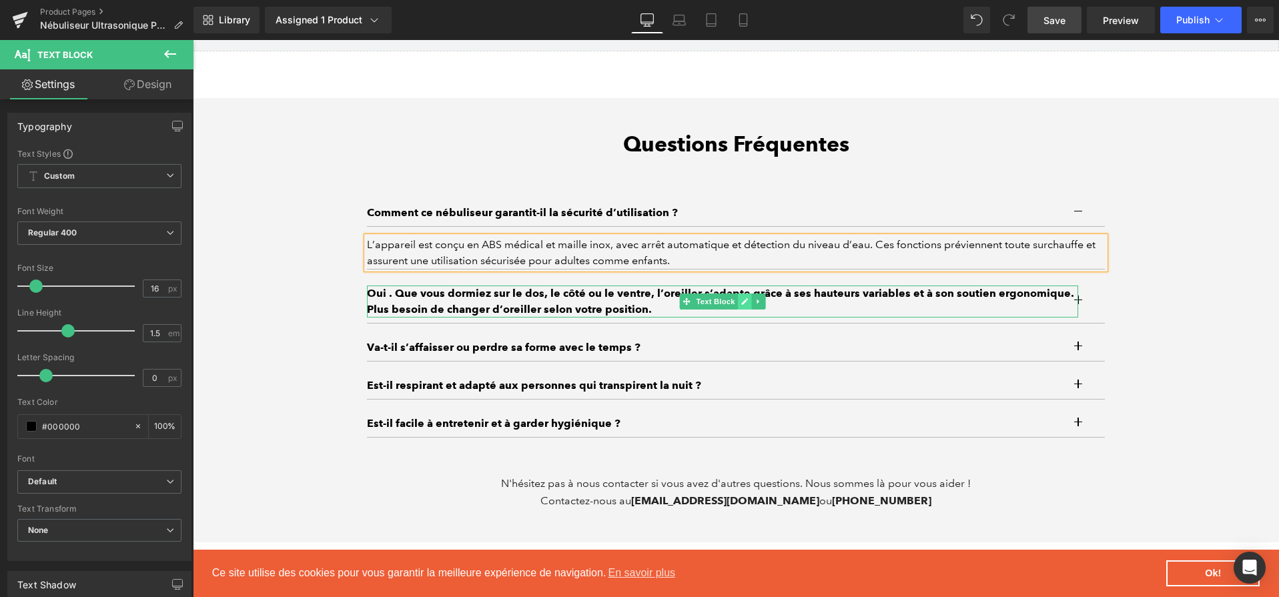
click at [748, 306] on icon at bounding box center [744, 302] width 7 height 8
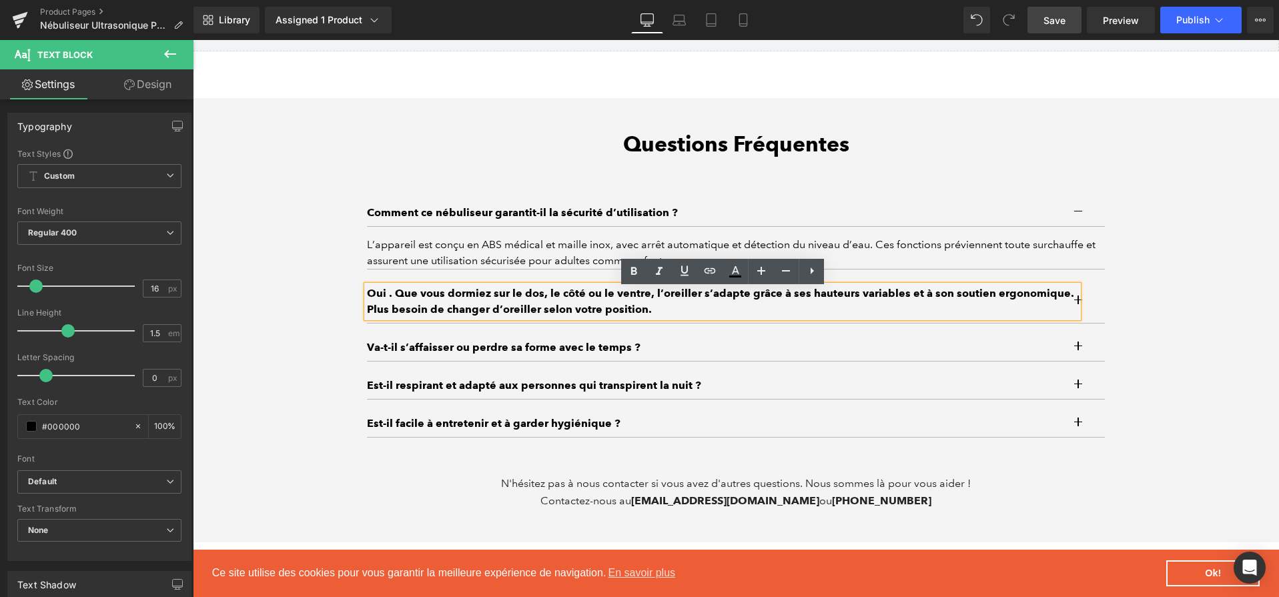
click at [748, 306] on p "Oui . Que vous dormiez sur le dos, le côté ou le ventre, l’oreiller s’adapte gr…" at bounding box center [722, 302] width 711 height 32
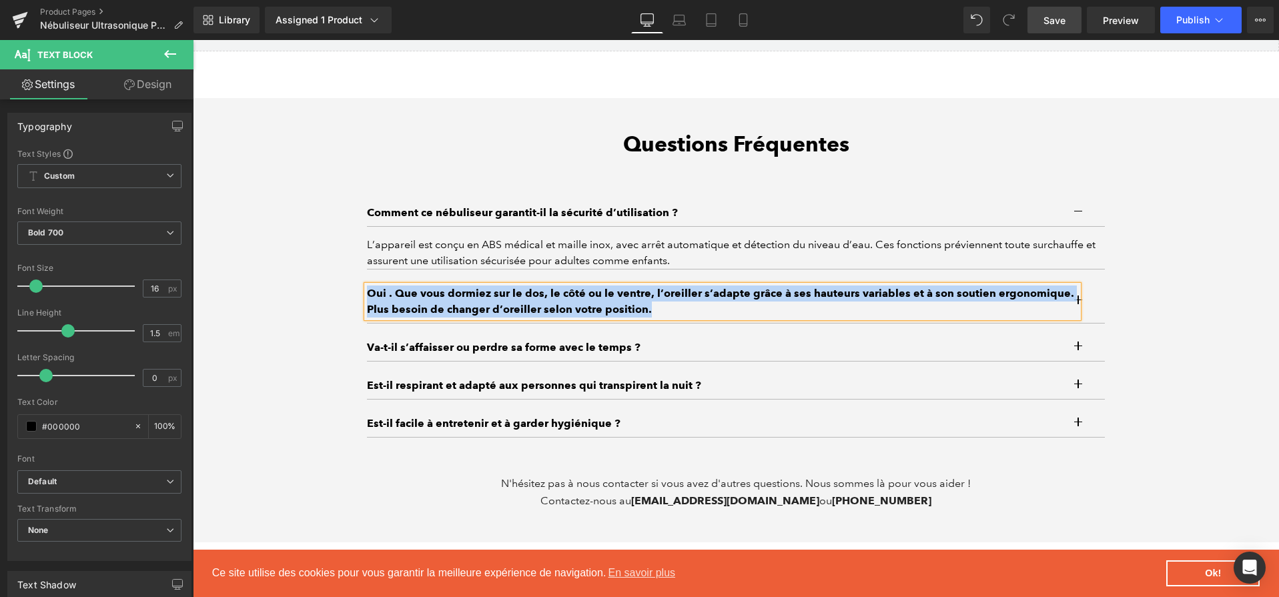
paste div
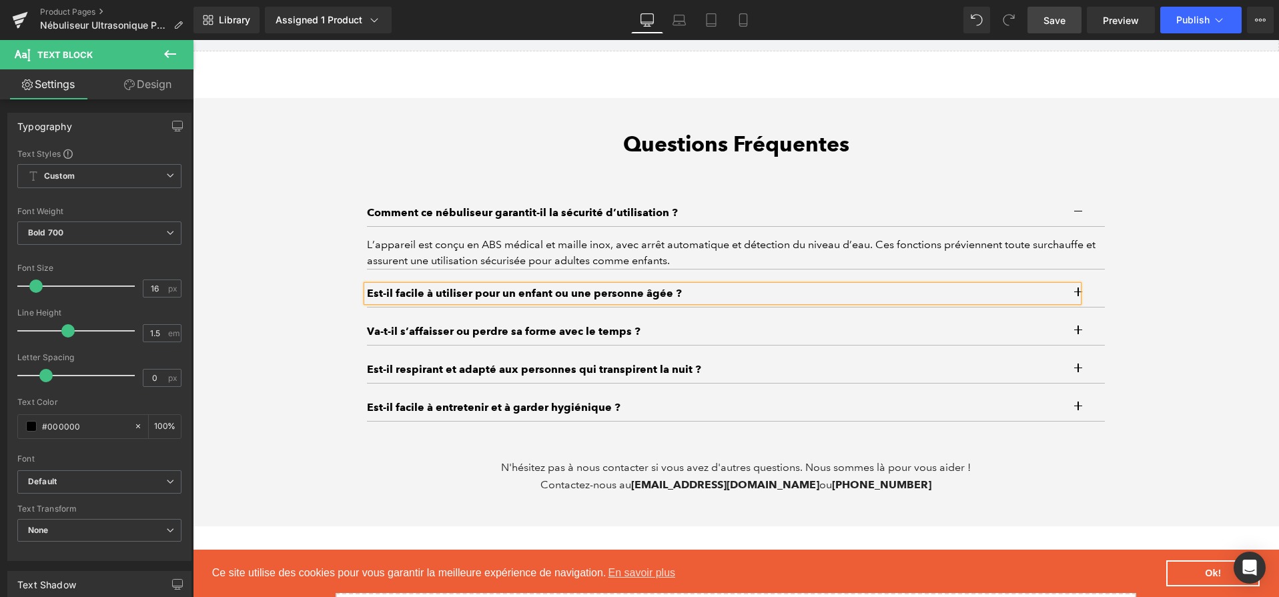
click at [1094, 299] on button "button" at bounding box center [1091, 293] width 27 height 27
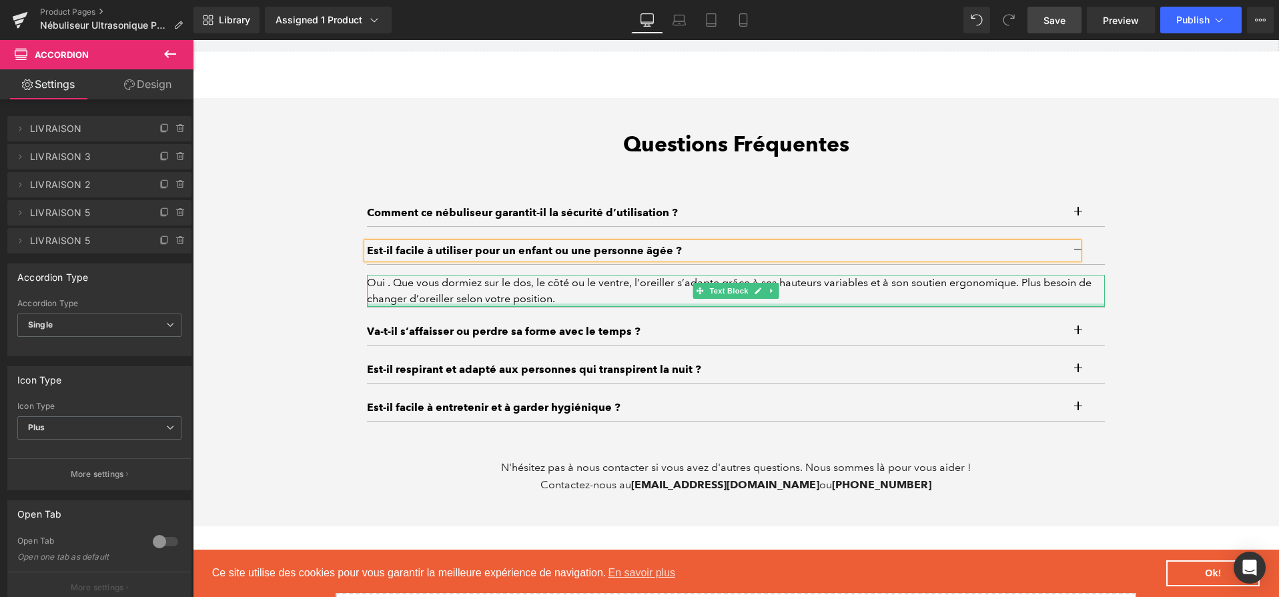
click at [804, 307] on div at bounding box center [736, 305] width 738 height 3
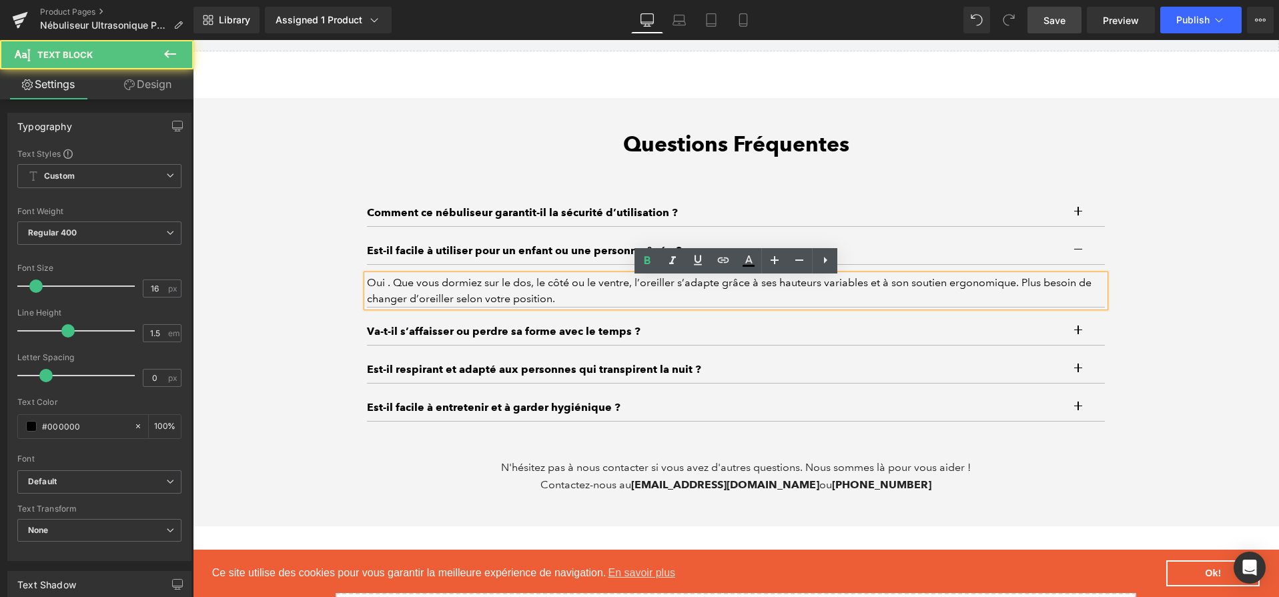
click at [759, 295] on div "Oui . Que vous dormiez sur le dos, le côté ou le ventre, l’oreiller s’adapte gr…" at bounding box center [736, 291] width 738 height 32
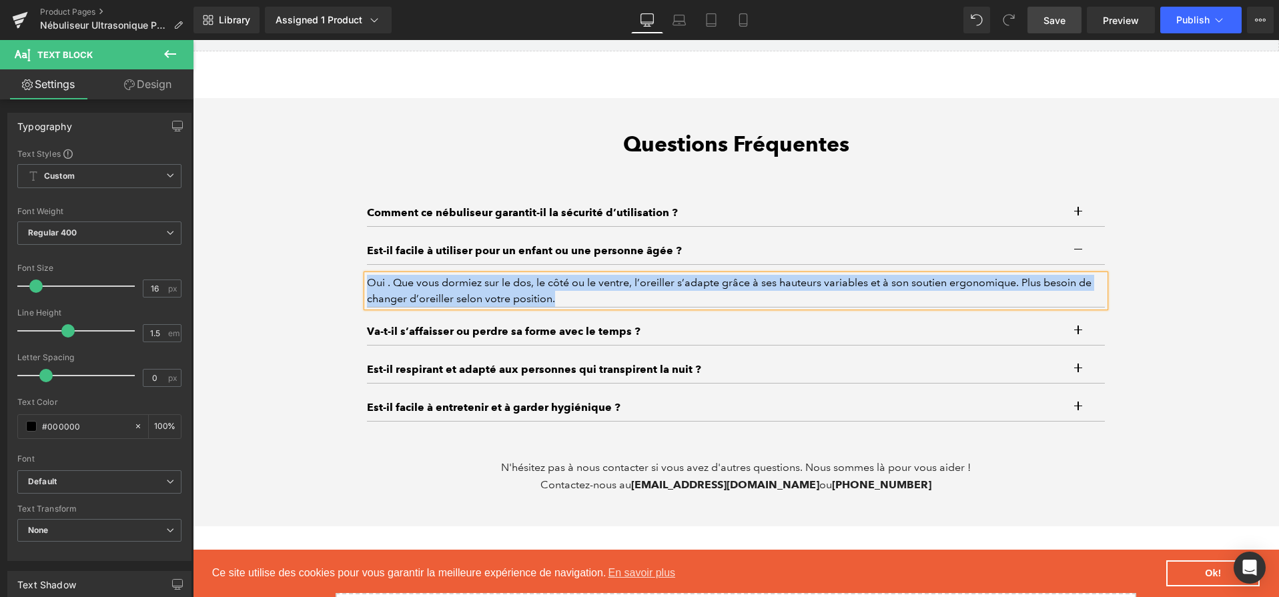
paste div
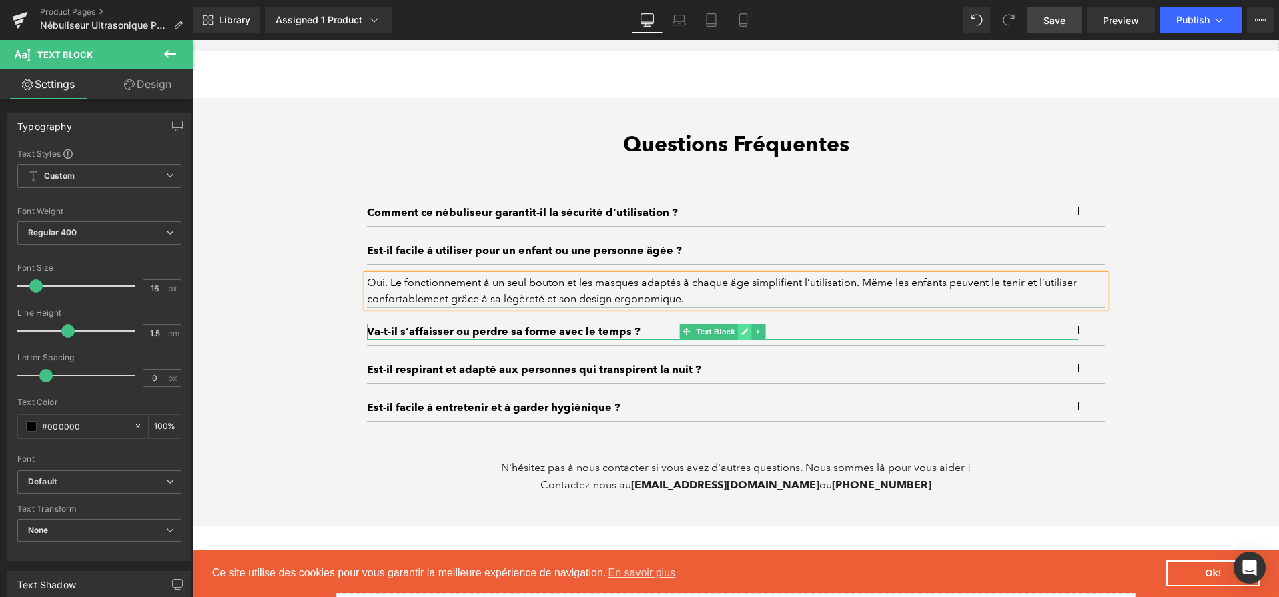
click at [741, 336] on icon at bounding box center [744, 332] width 7 height 8
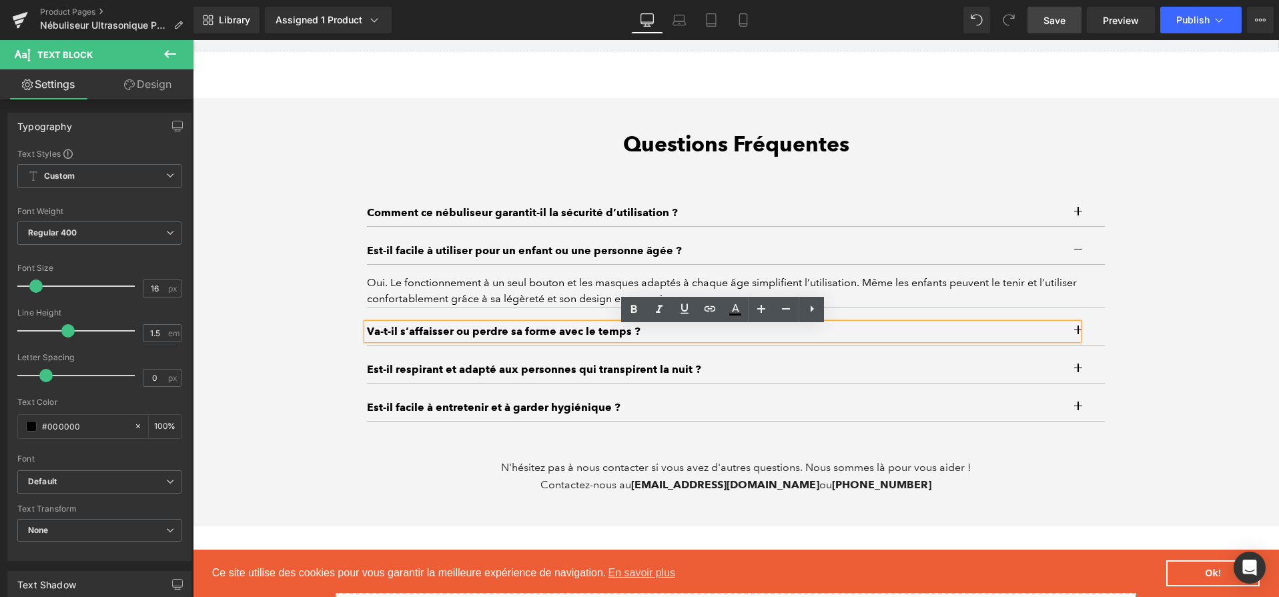
click at [741, 336] on p "Va-t-il s’affaisser ou perdre sa forme avec le temps ?" at bounding box center [722, 332] width 711 height 16
paste div
click at [1089, 335] on button "button" at bounding box center [1091, 331] width 27 height 27
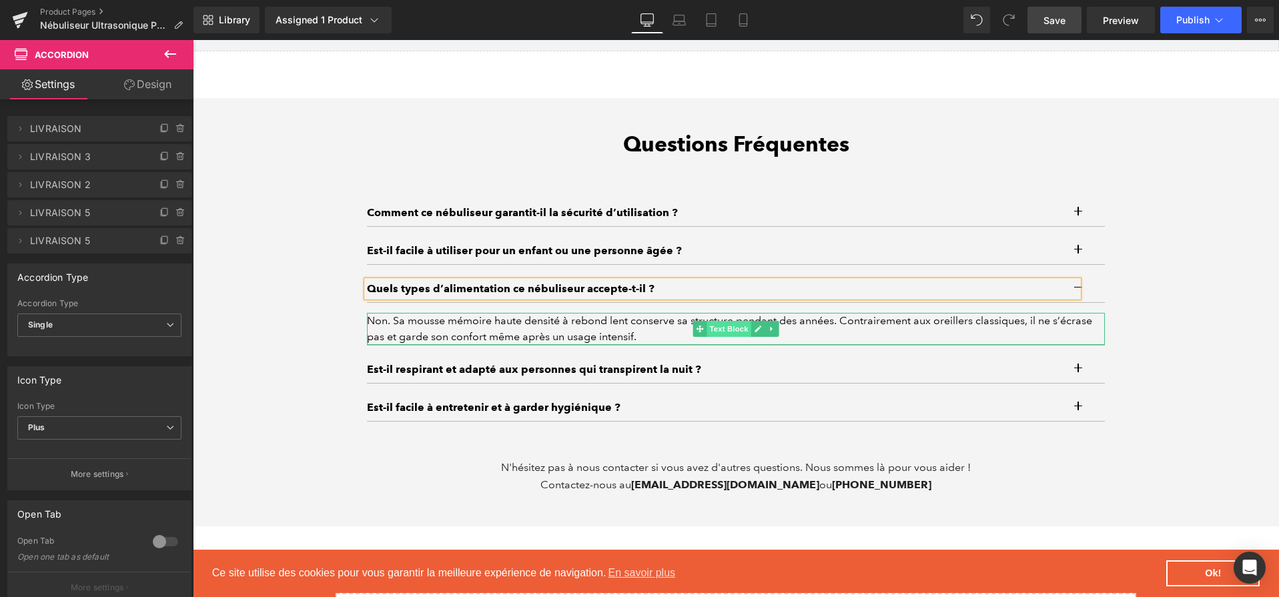
click at [750, 337] on span "Text Block" at bounding box center [729, 329] width 44 height 16
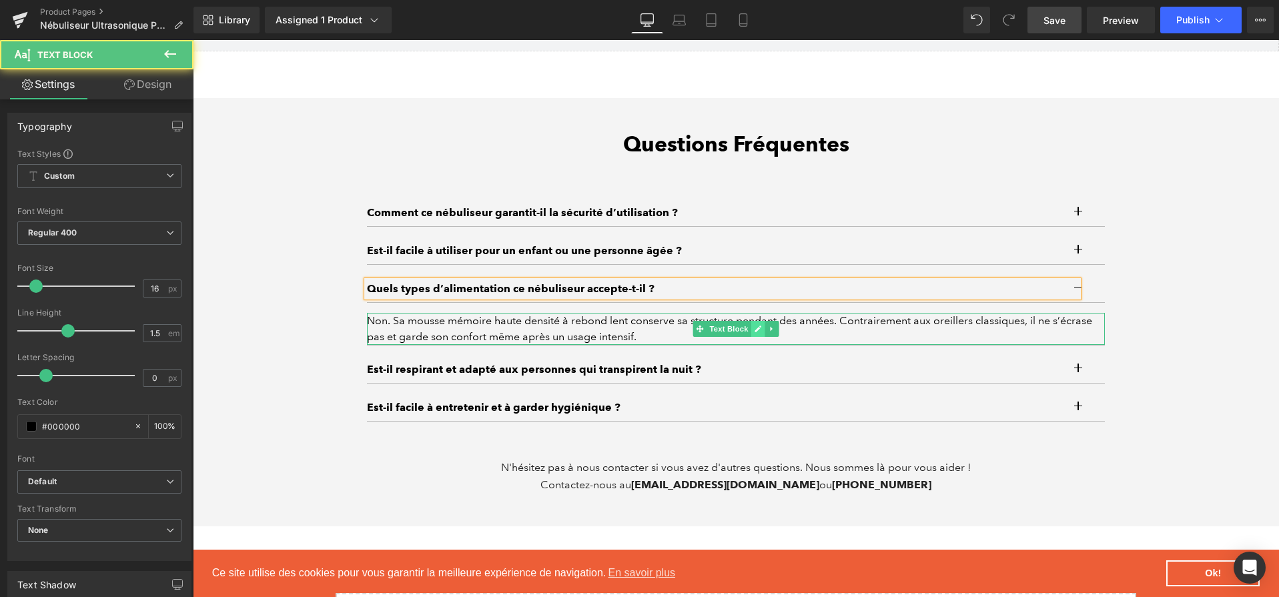
click at [756, 333] on icon at bounding box center [758, 329] width 7 height 8
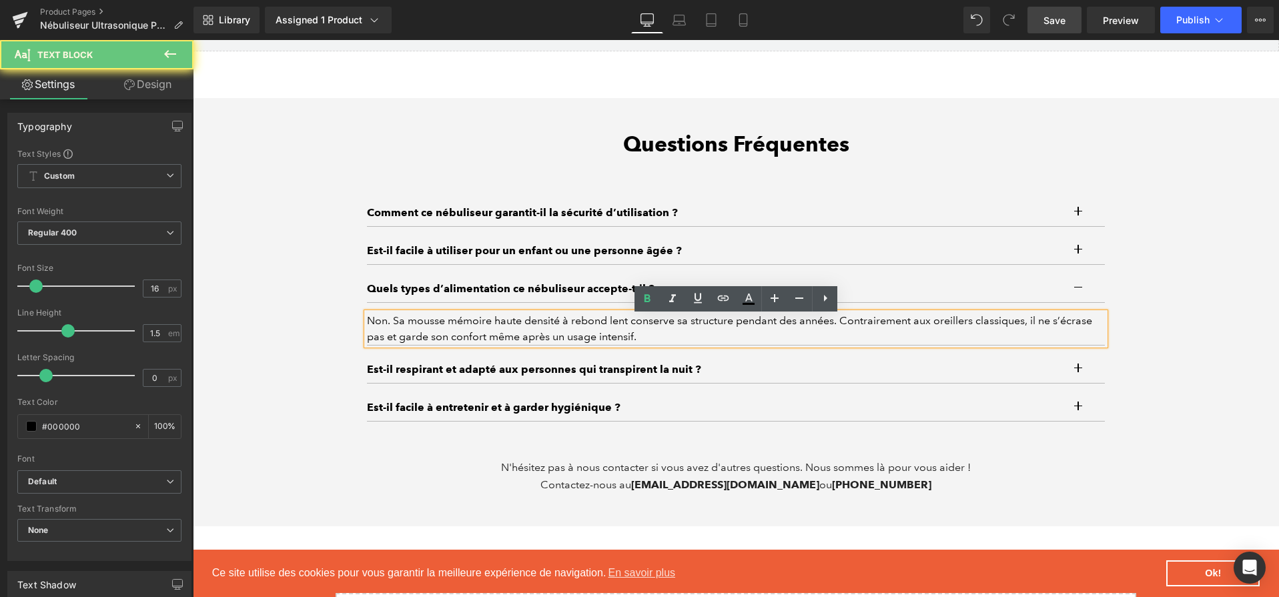
click at [756, 336] on div "Non. Sa mousse mémoire haute densité à rebond lent conserve sa structure pendan…" at bounding box center [736, 329] width 738 height 32
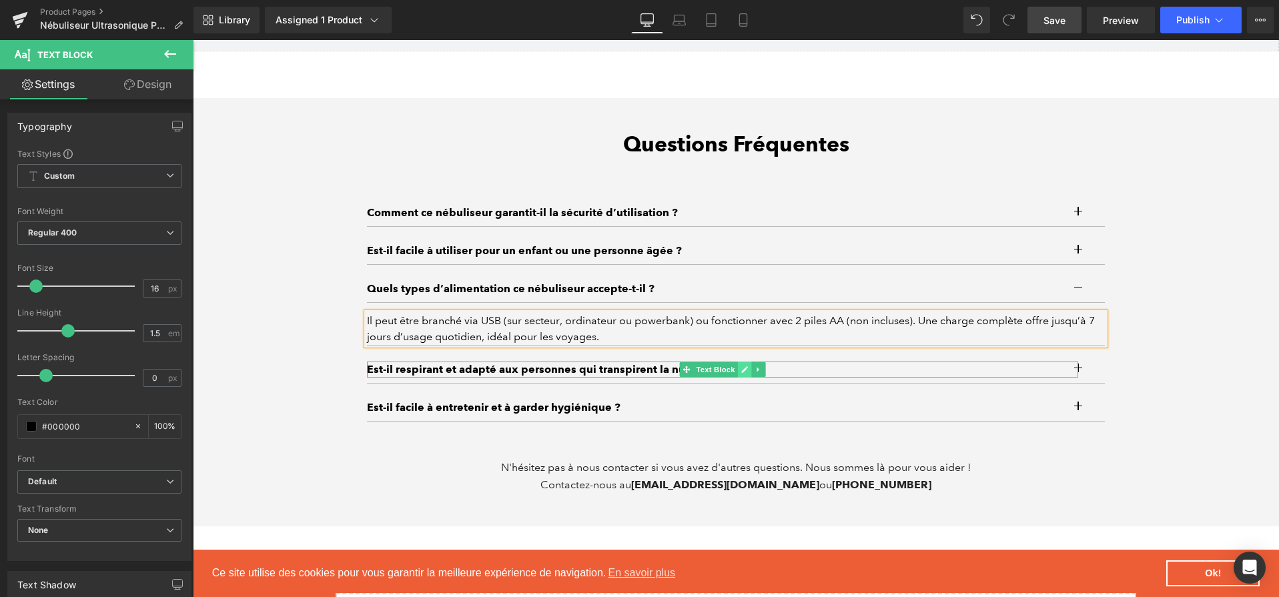
click at [744, 374] on icon at bounding box center [744, 370] width 7 height 8
click at [744, 376] on p "Est-il respirant et adapté aux personnes qui transpirent la nuit ?" at bounding box center [722, 370] width 711 height 16
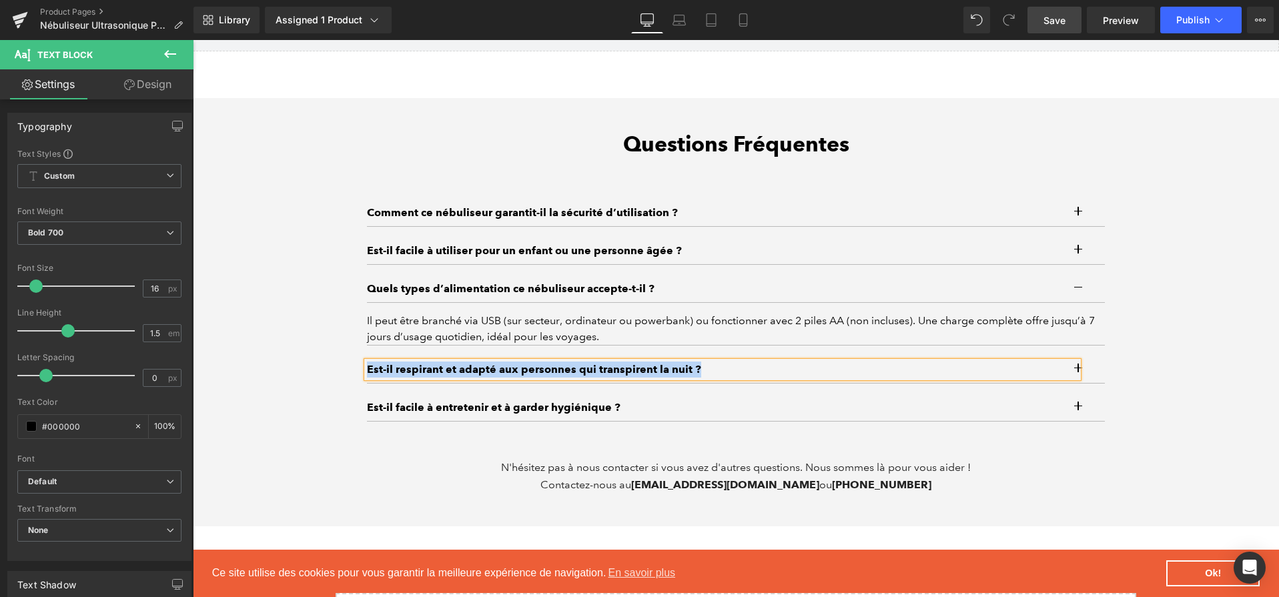
paste div
click at [1096, 371] on button "button" at bounding box center [1091, 369] width 27 height 27
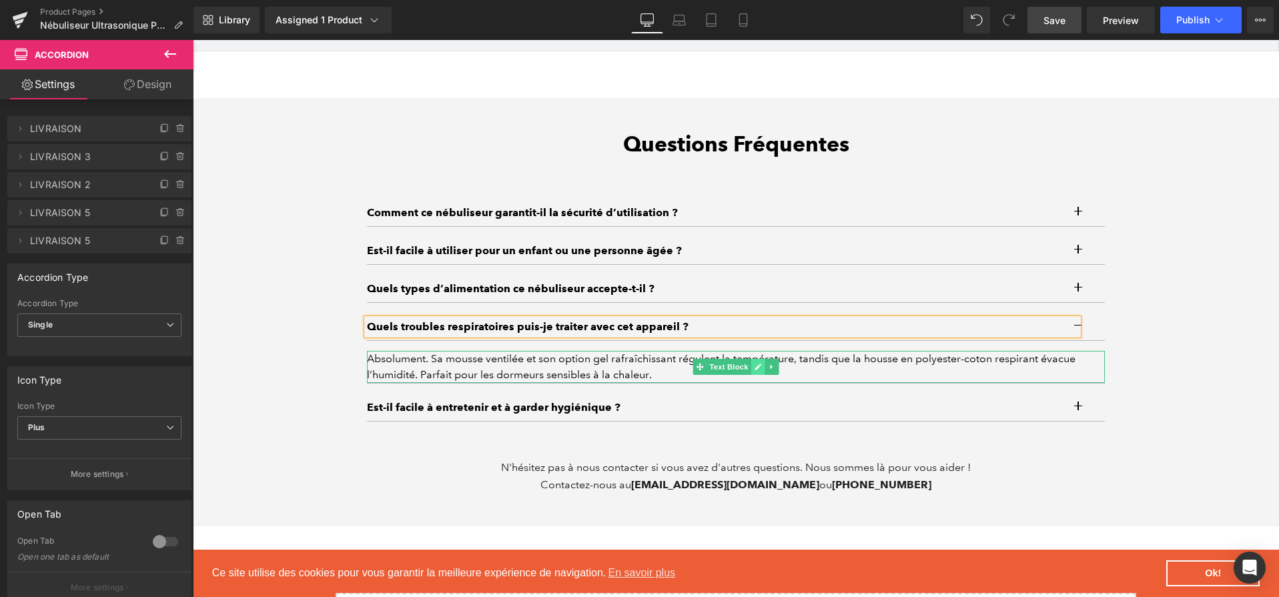
click at [761, 371] on icon at bounding box center [758, 367] width 7 height 8
click at [761, 371] on div "Absolument. Sa mousse ventilée et son option gel rafraîchissant régulent la tem…" at bounding box center [736, 367] width 738 height 32
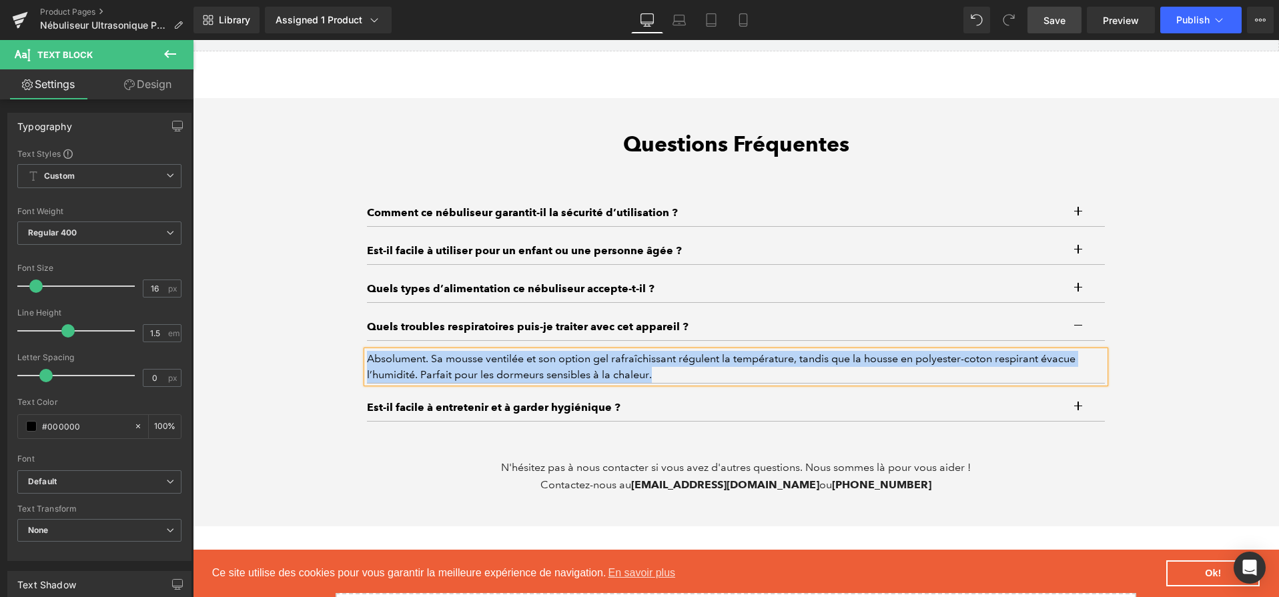
paste div
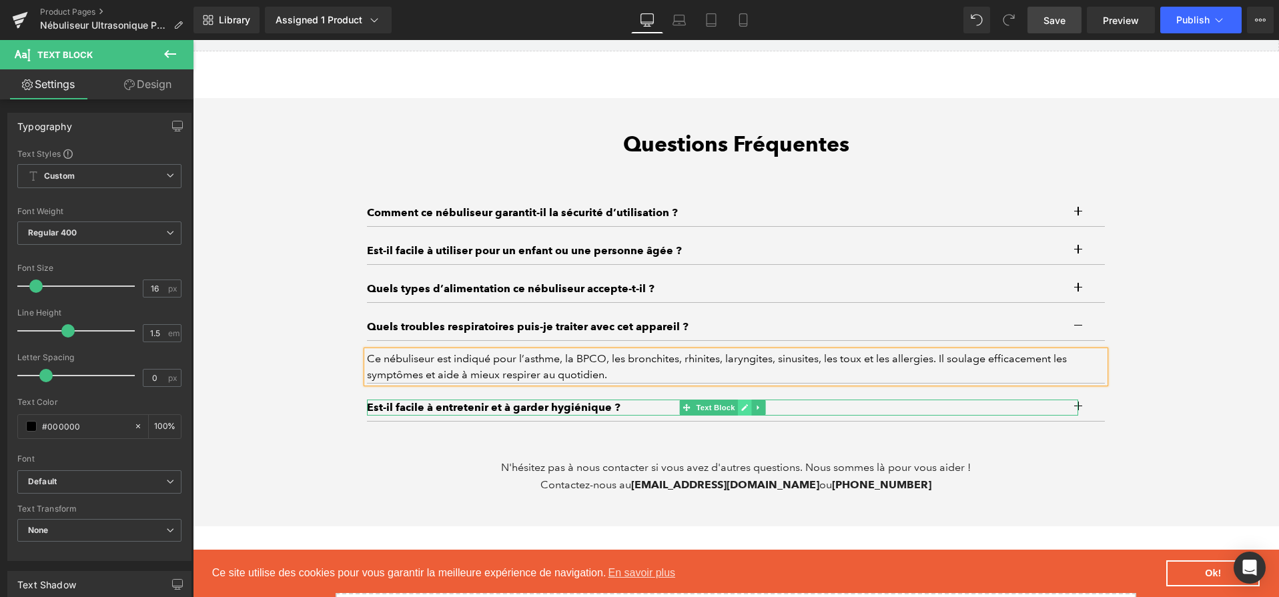
click at [747, 410] on icon at bounding box center [744, 407] width 7 height 7
click at [747, 410] on p "Est-il facile à entretenir et à garder hygiénique ?" at bounding box center [722, 408] width 711 height 16
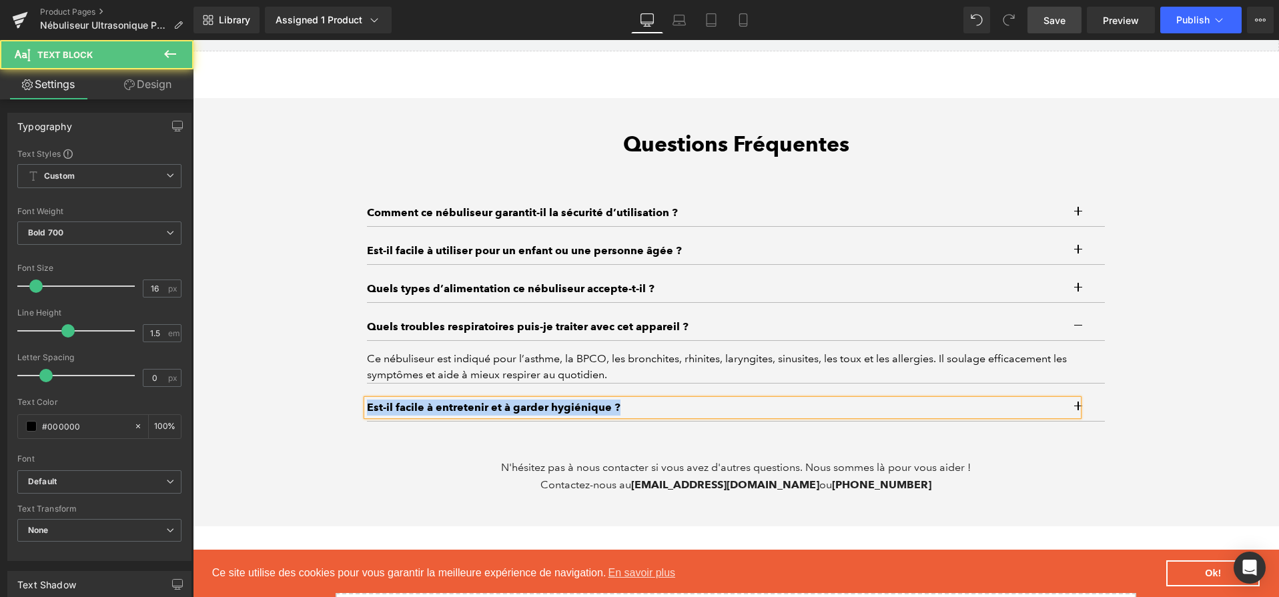
paste div
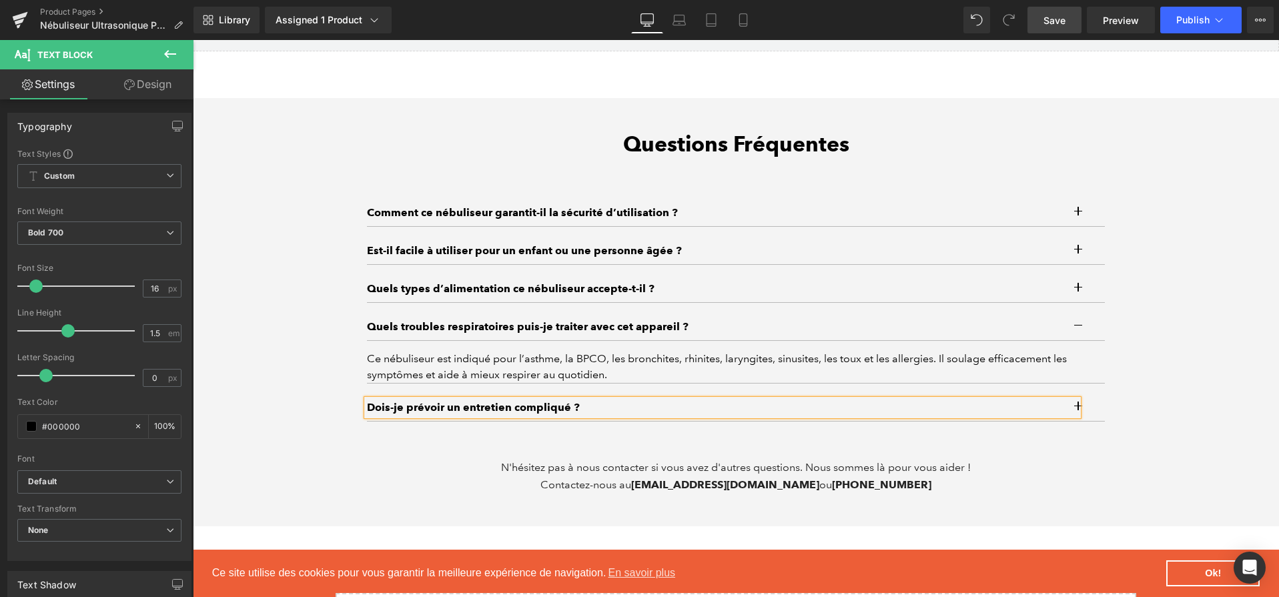
click at [1101, 408] on button "button" at bounding box center [1091, 407] width 27 height 27
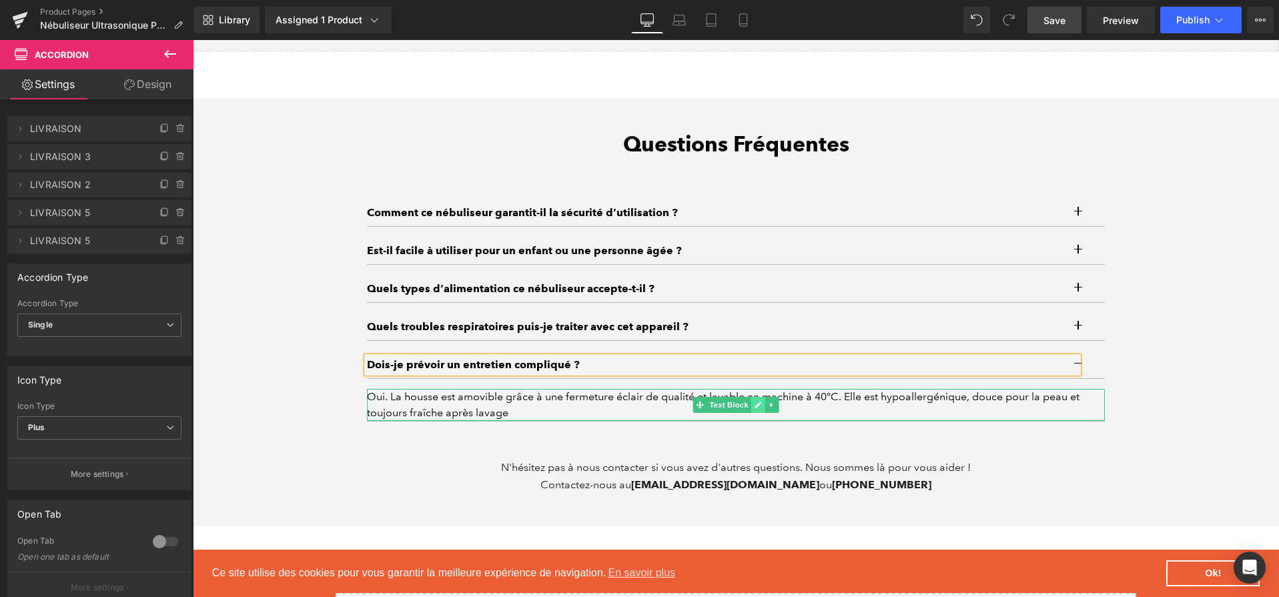
click at [760, 408] on icon at bounding box center [758, 405] width 7 height 7
click at [760, 408] on div "Oui. La housse est amovible grâce à une fermeture éclair de qualité et lavable …" at bounding box center [736, 405] width 738 height 32
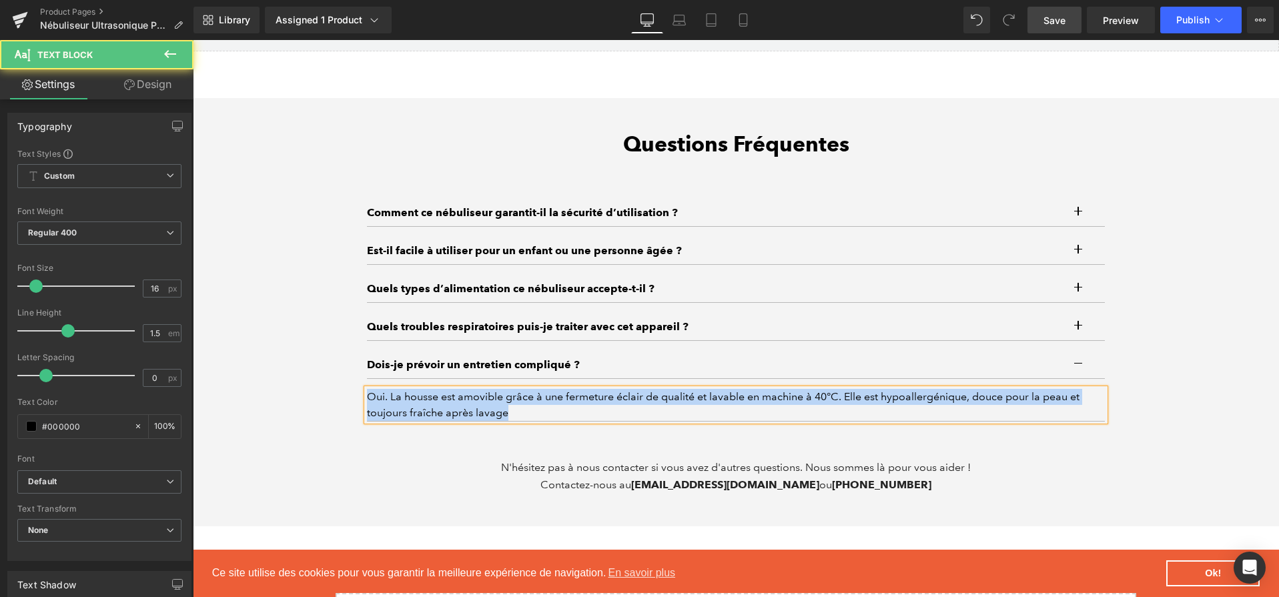
paste div
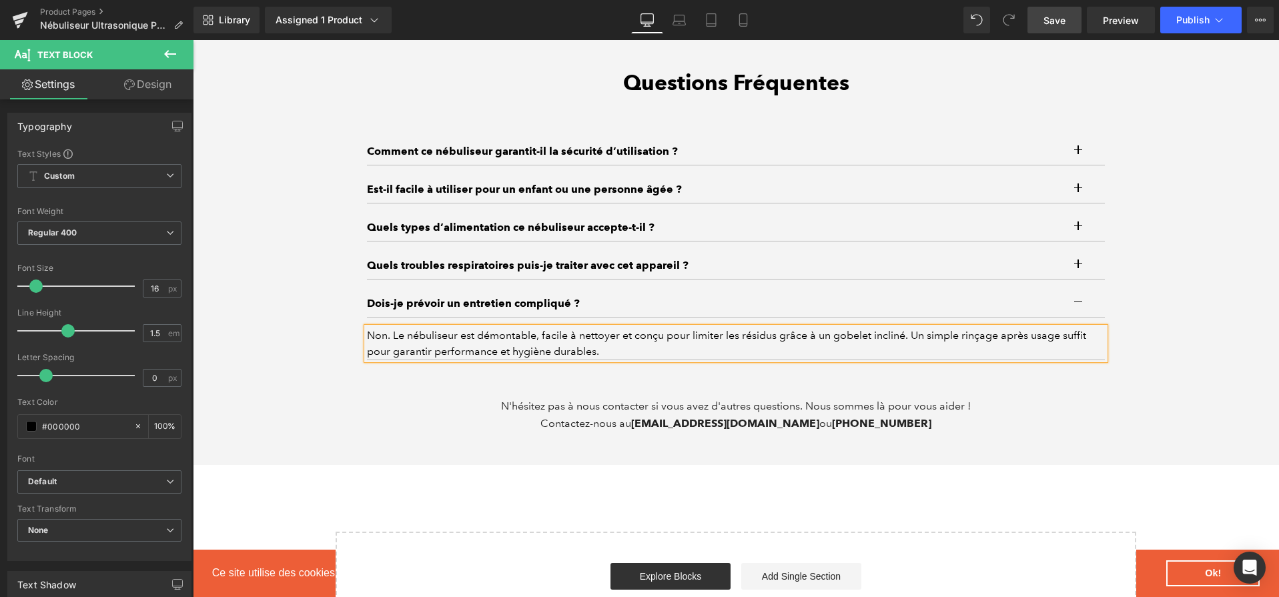
scroll to position [4514, 0]
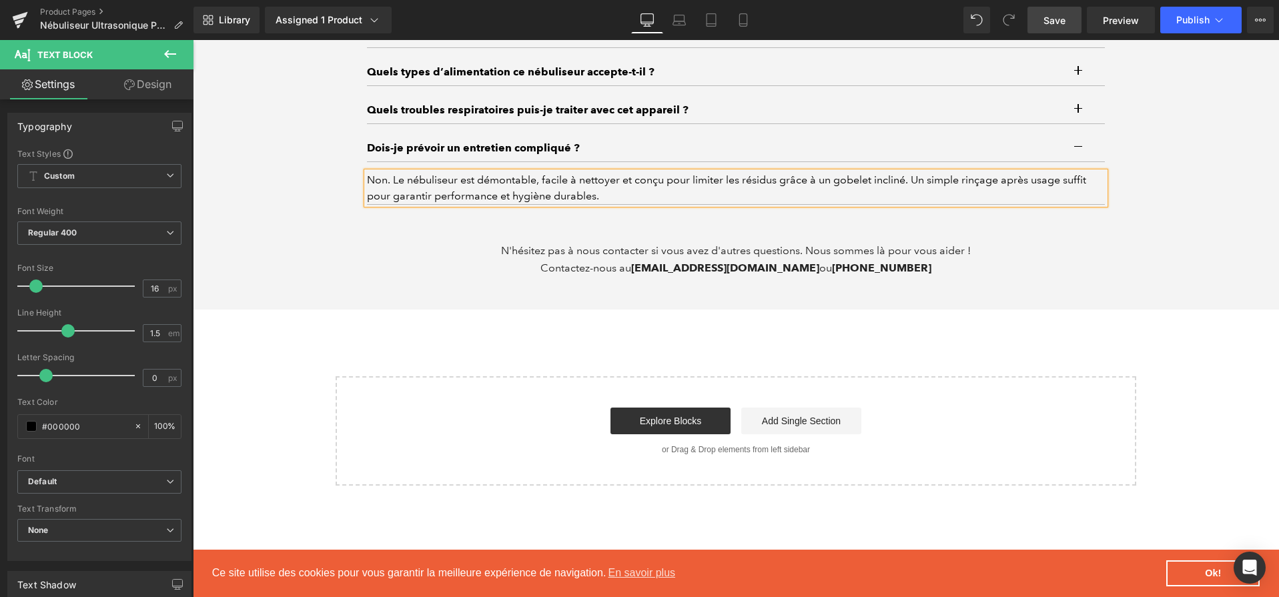
click at [1059, 23] on span "Save" at bounding box center [1055, 20] width 22 height 14
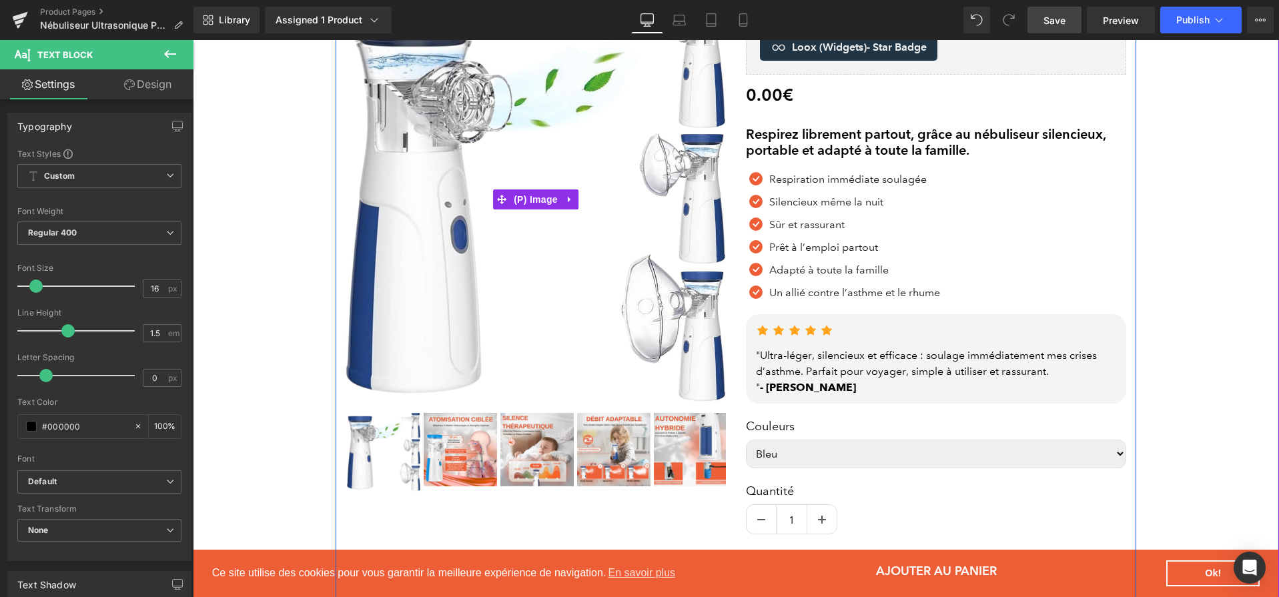
scroll to position [167, 0]
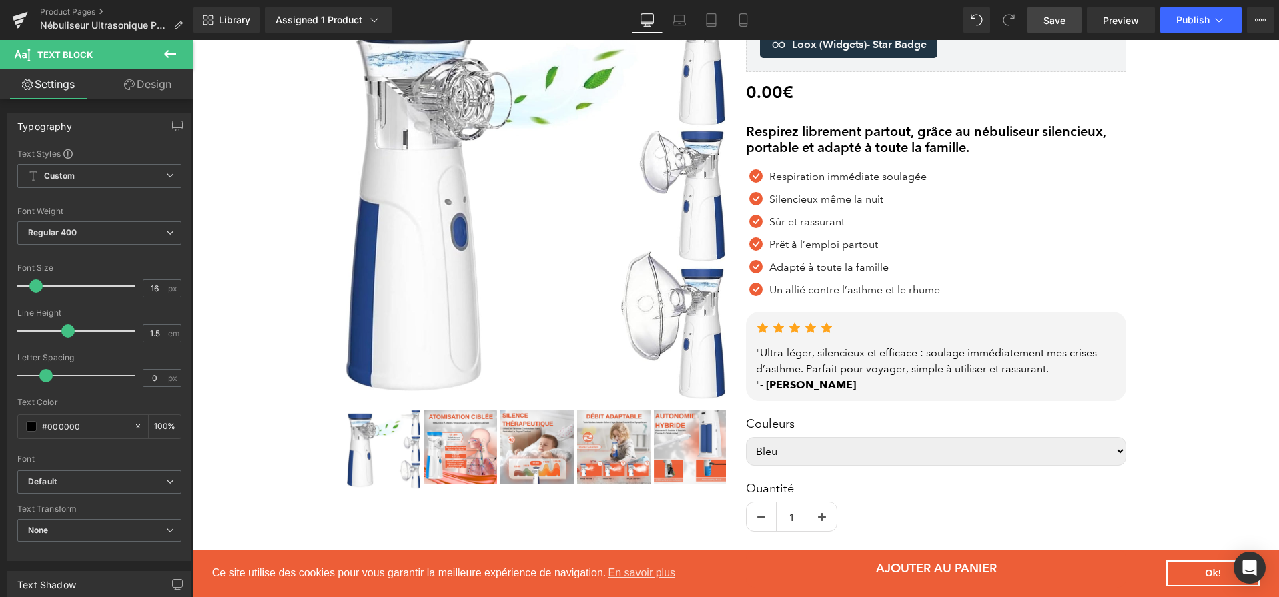
click at [1054, 20] on span "Save" at bounding box center [1055, 20] width 22 height 14
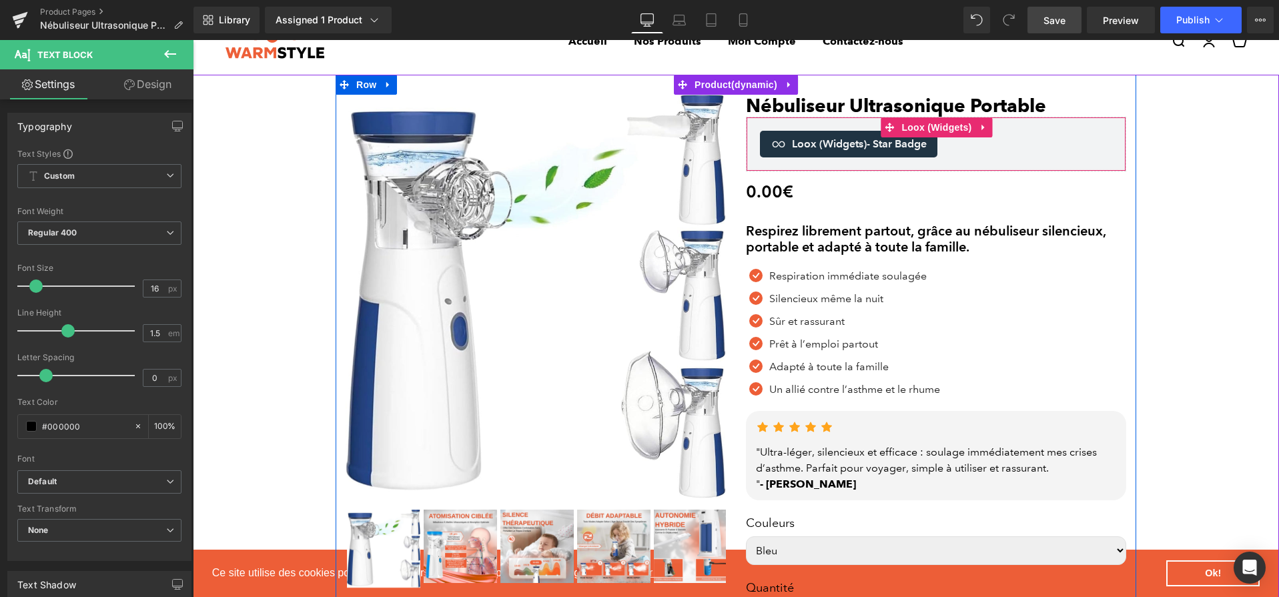
scroll to position [39, 0]
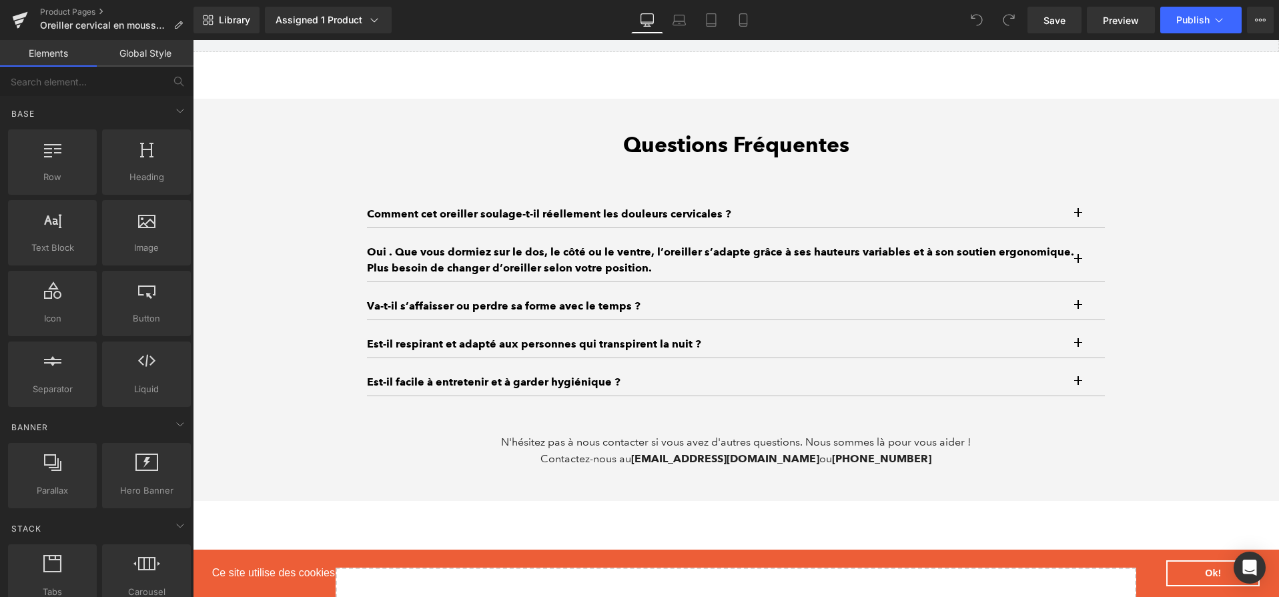
scroll to position [4123, 0]
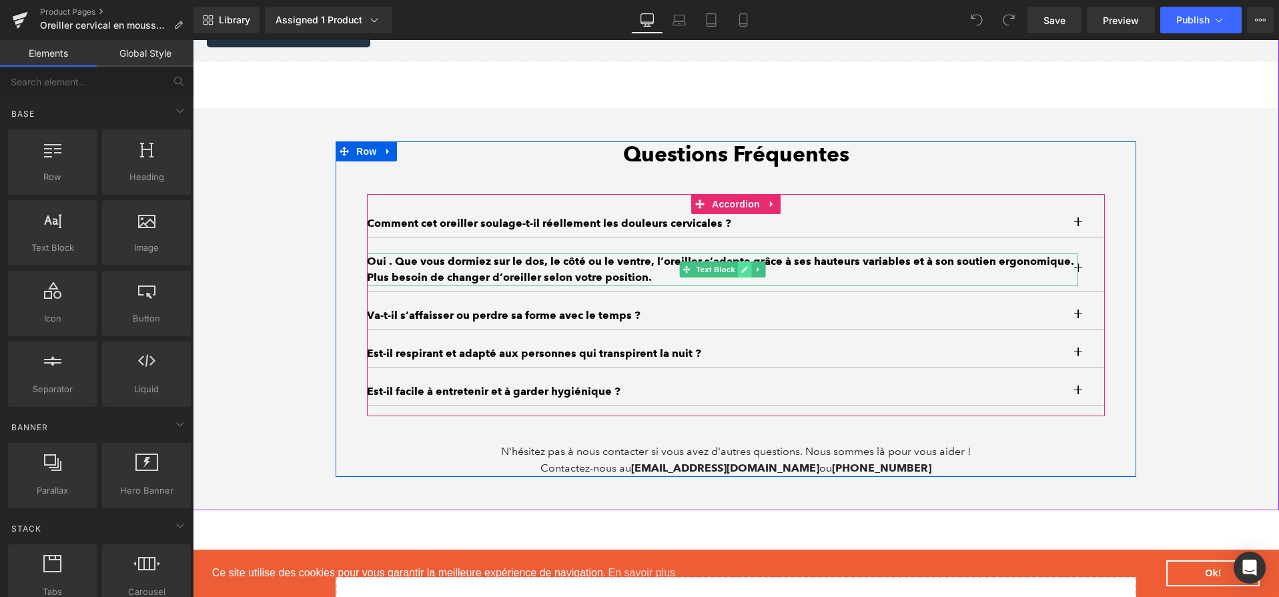
click at [743, 273] on icon at bounding box center [744, 269] width 7 height 7
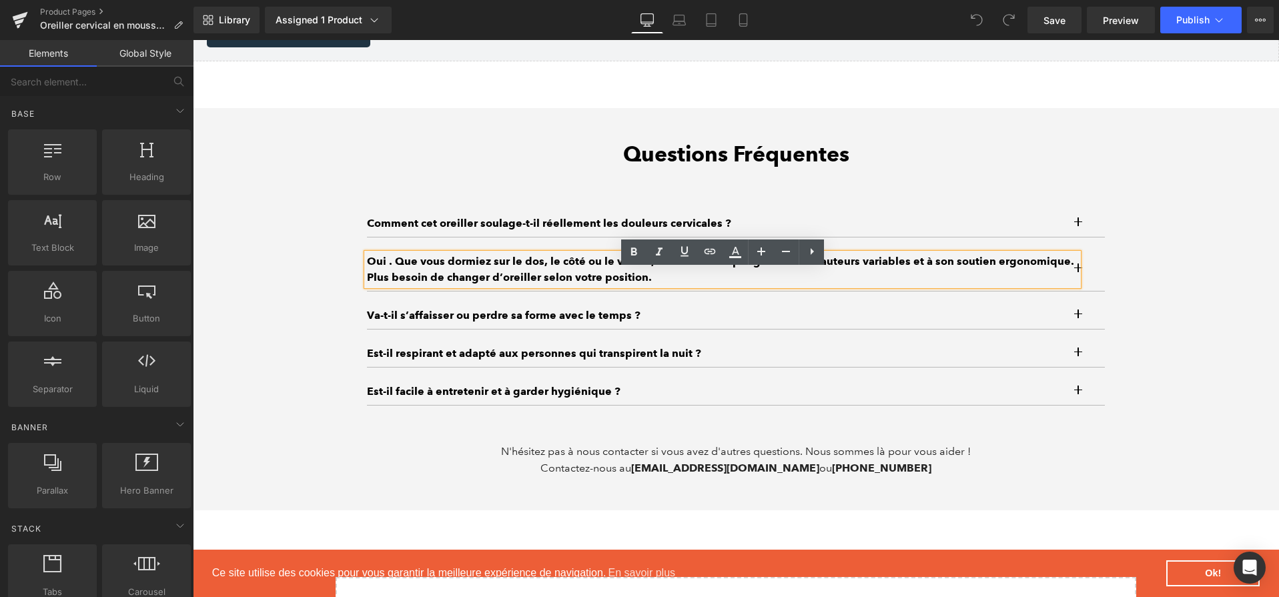
click at [743, 286] on p "Oui . Que vous dormiez sur le dos, le côté ou le ventre, l’oreiller s’adapte gr…" at bounding box center [722, 270] width 711 height 32
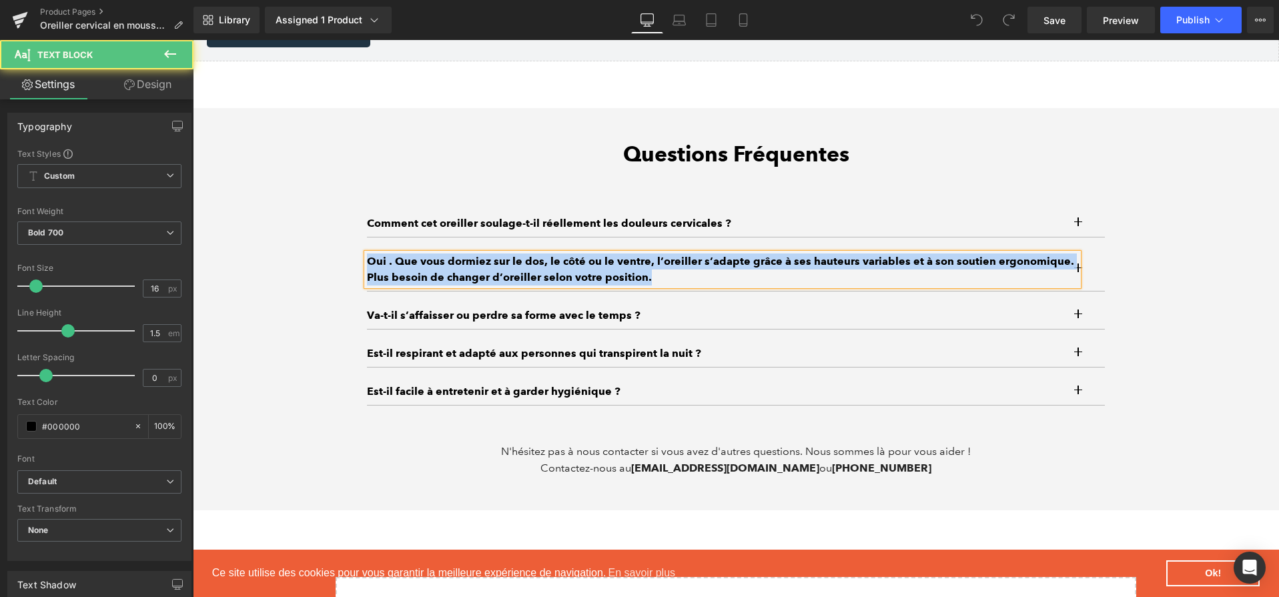
paste div
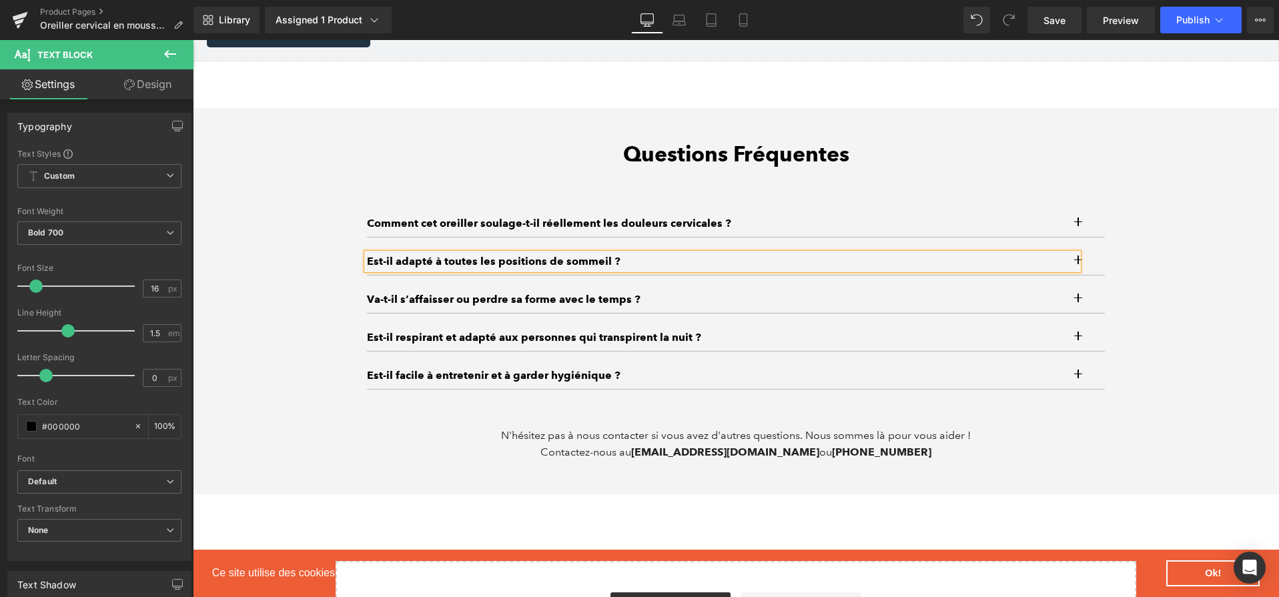
click at [1095, 275] on button "button" at bounding box center [1091, 261] width 27 height 27
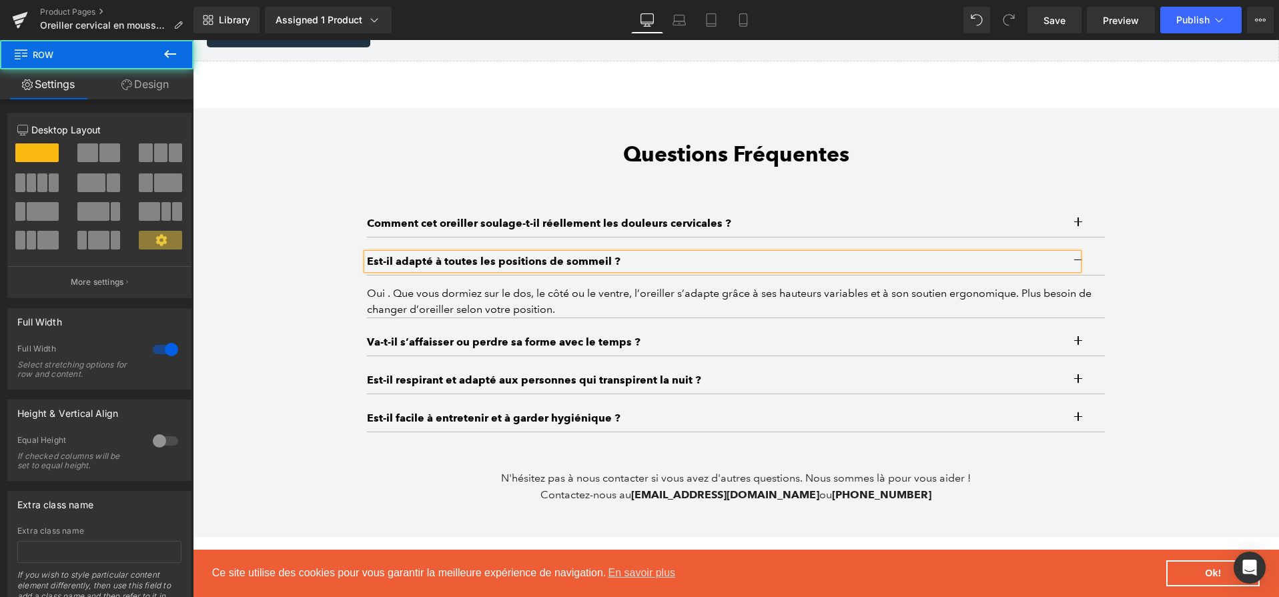
click at [1180, 300] on div "Questions Fréquentes Heading Comment cet oreiller soulage-t-il réellement les d…" at bounding box center [736, 322] width 1086 height 362
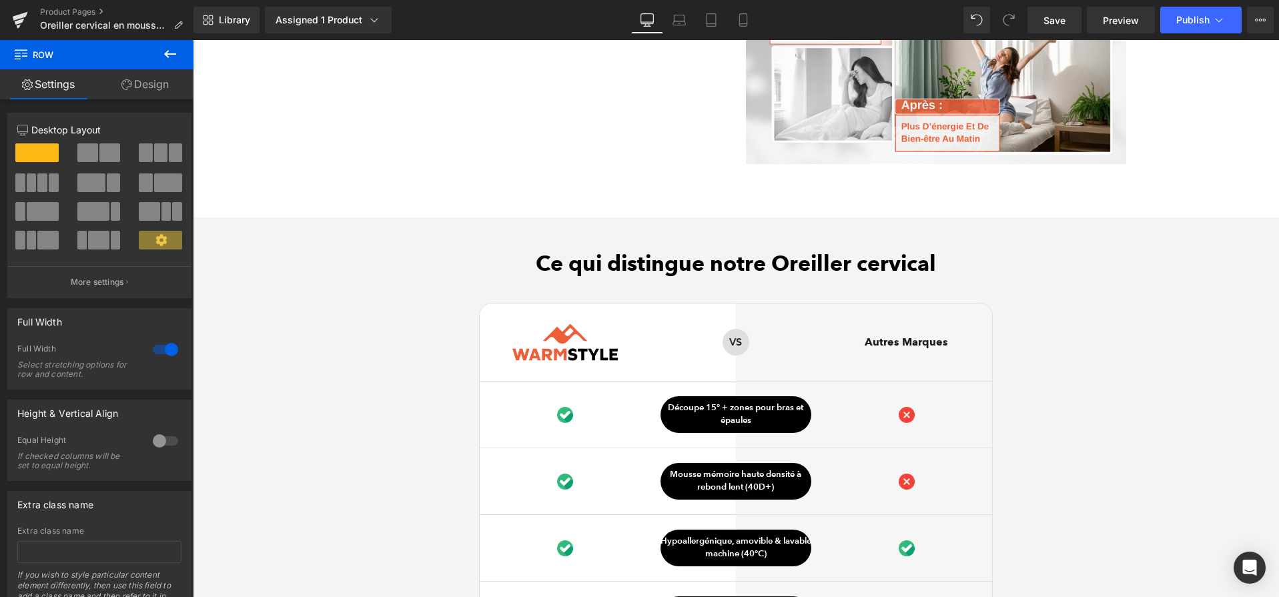
scroll to position [3039, 0]
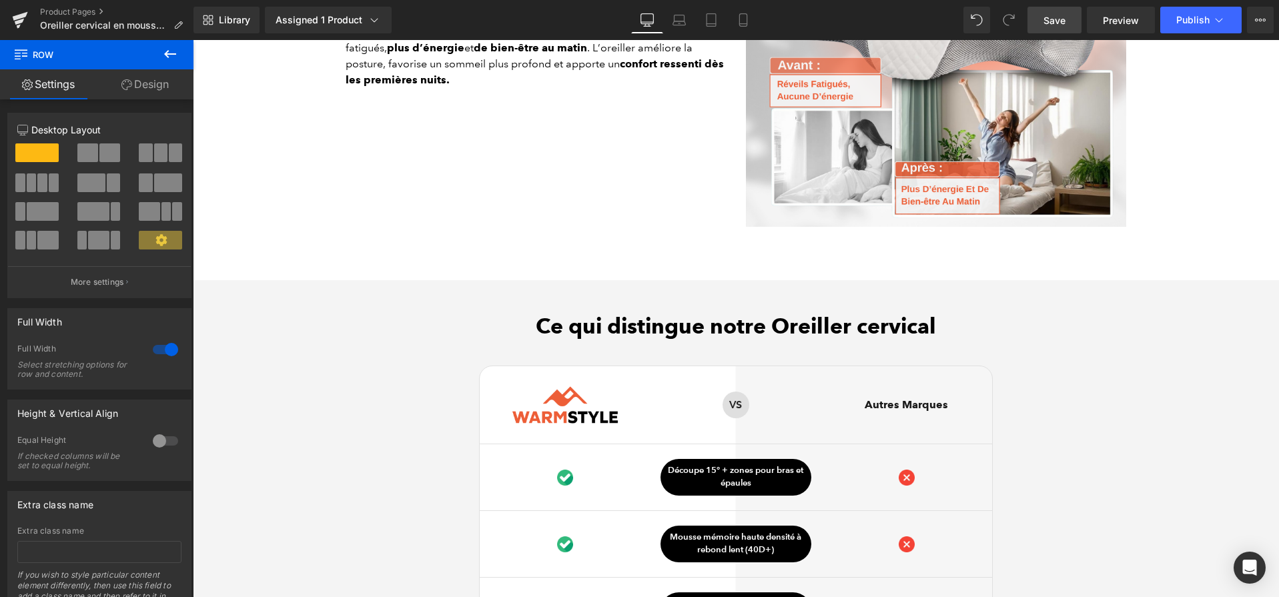
click at [1050, 24] on span "Save" at bounding box center [1055, 20] width 22 height 14
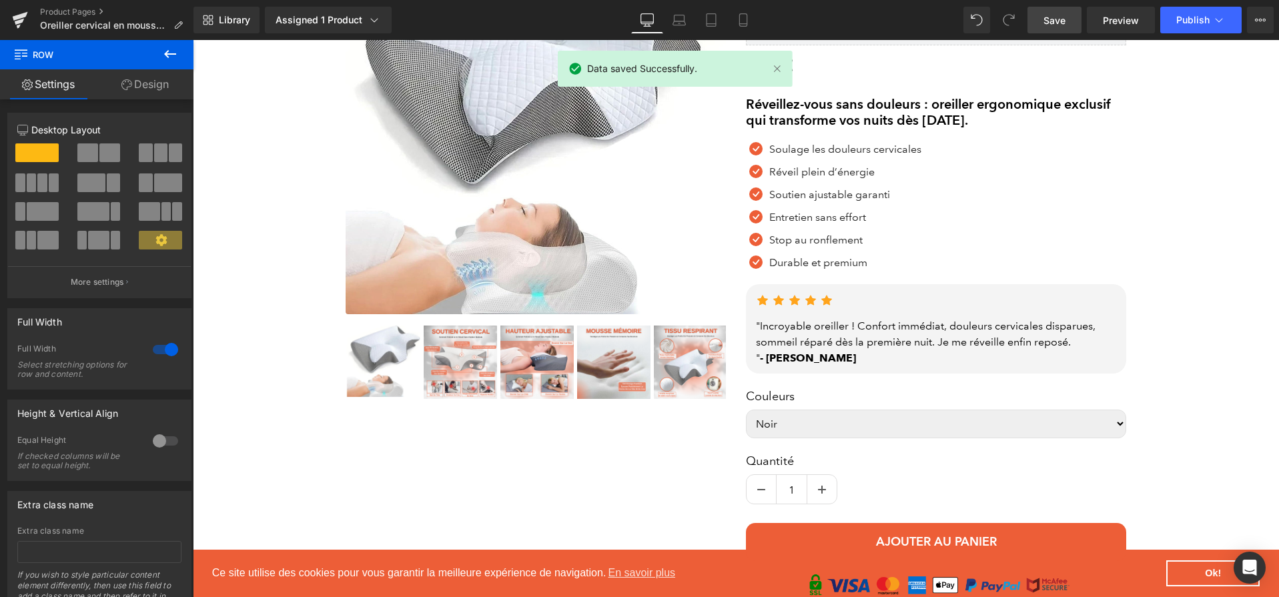
scroll to position [0, 0]
